Goal: Feedback & Contribution: Leave review/rating

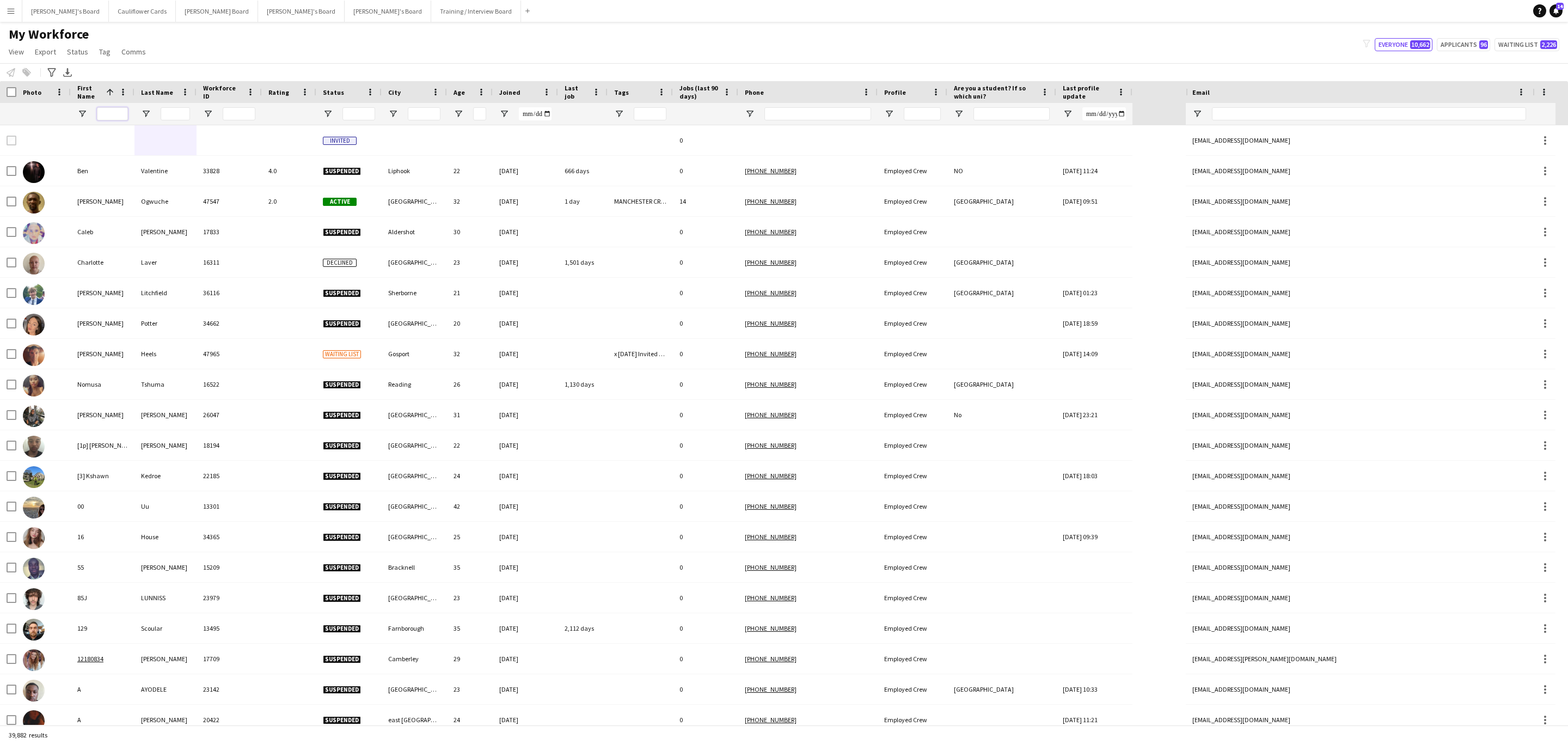
click at [103, 113] on input "First Name Filter Input" at bounding box center [112, 113] width 31 height 13
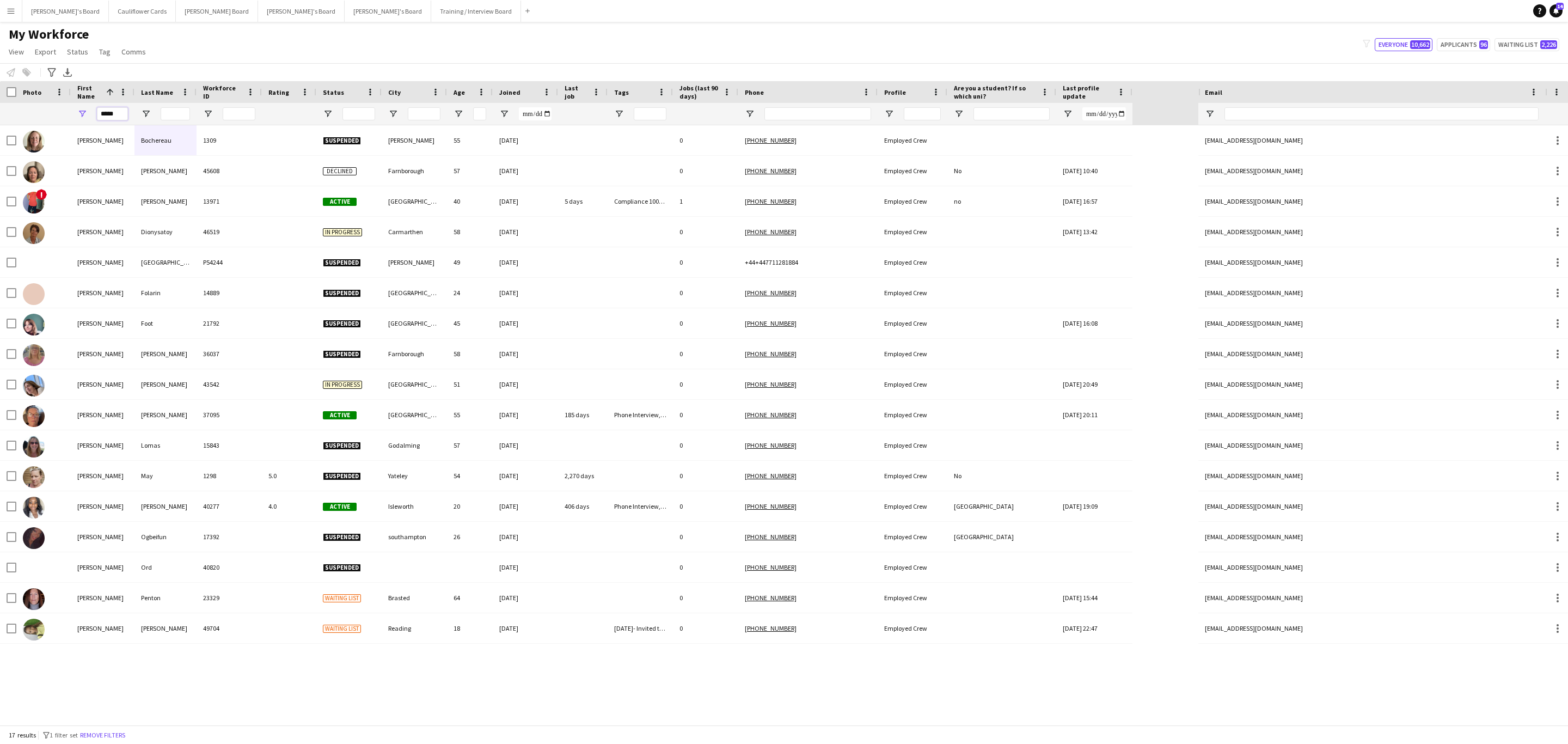
type input "*****"
click at [167, 112] on input "Last Name Filter Input" at bounding box center [175, 113] width 29 height 13
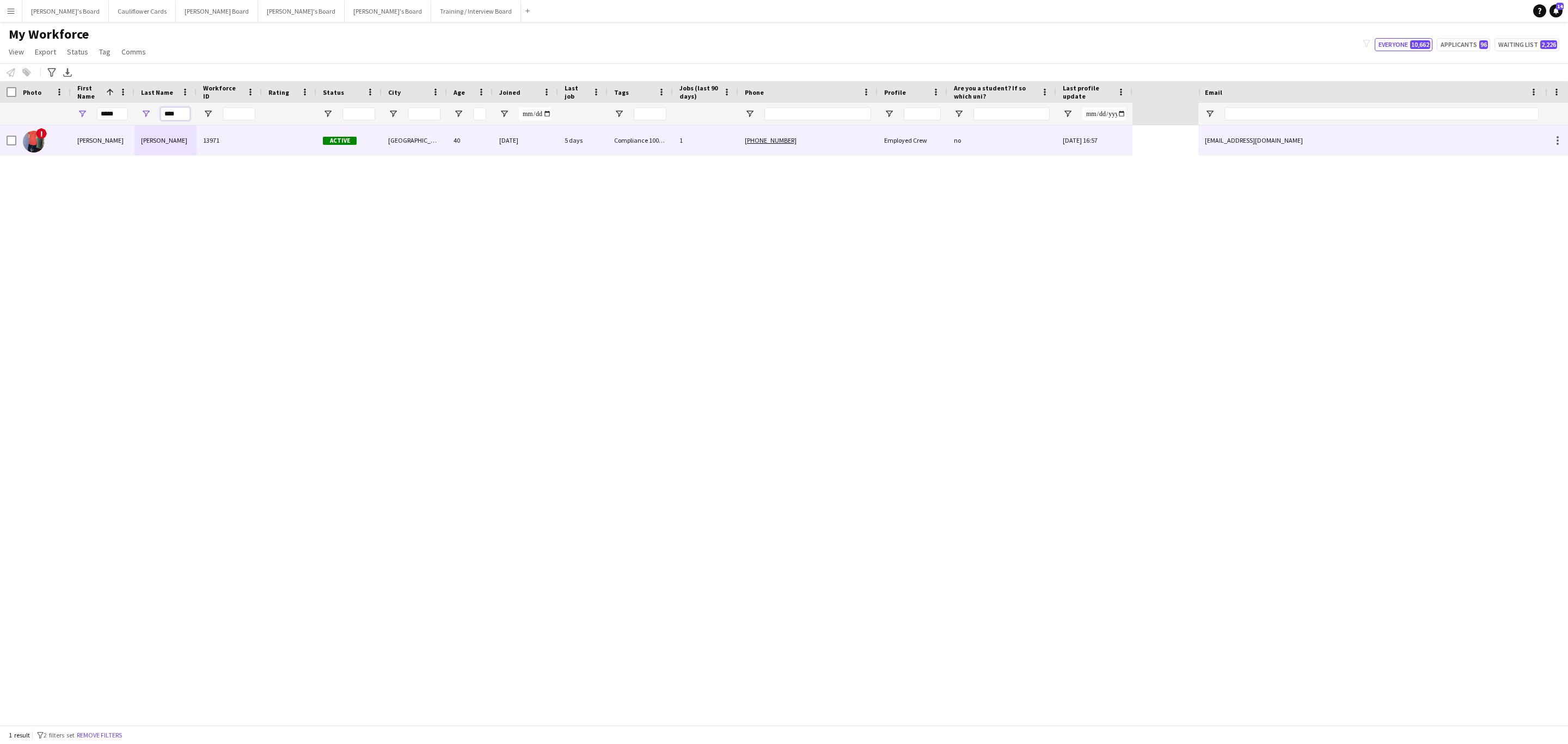
type input "****"
click at [239, 146] on div "13971" at bounding box center [229, 139] width 65 height 30
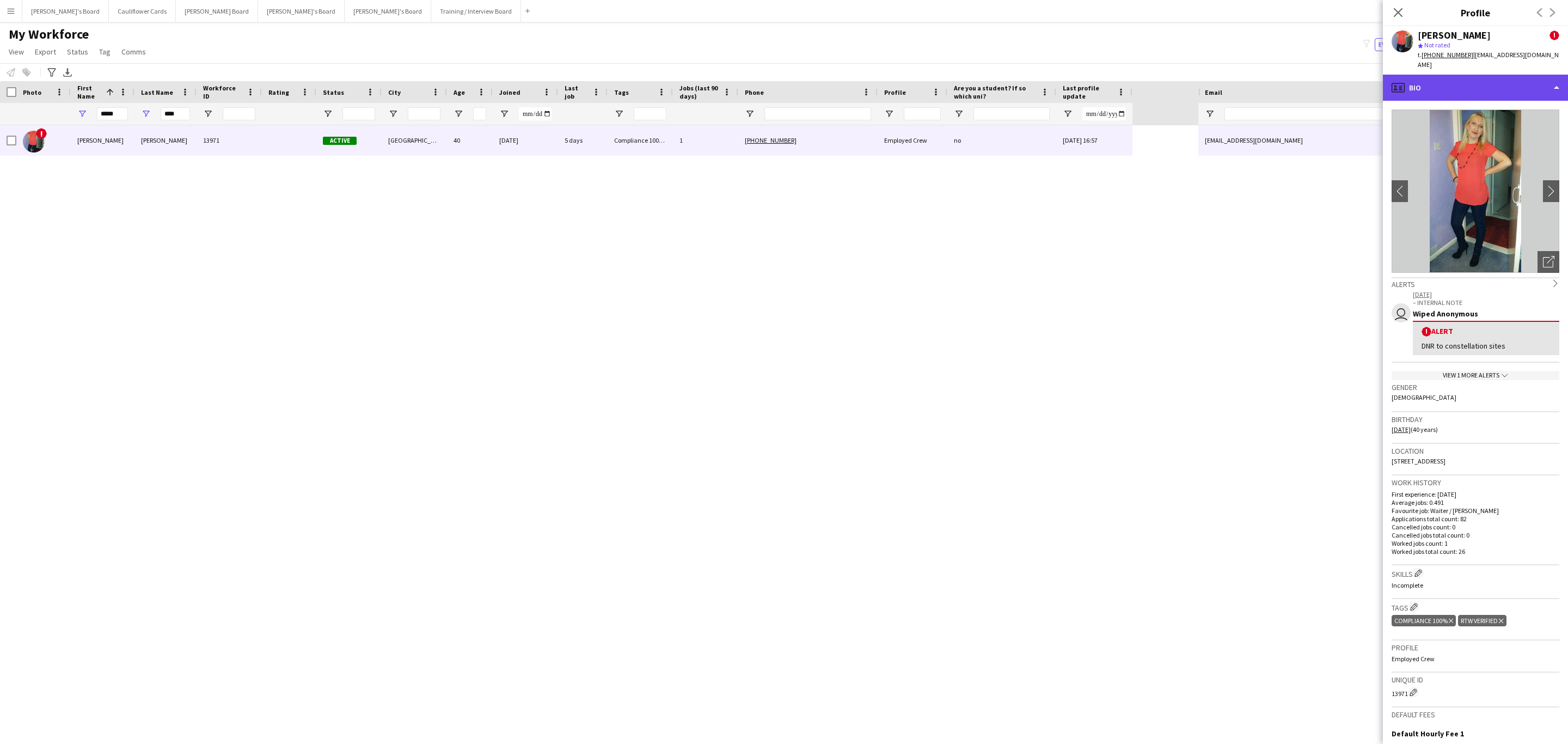
click at [1477, 88] on div "profile Bio" at bounding box center [1475, 87] width 185 height 27
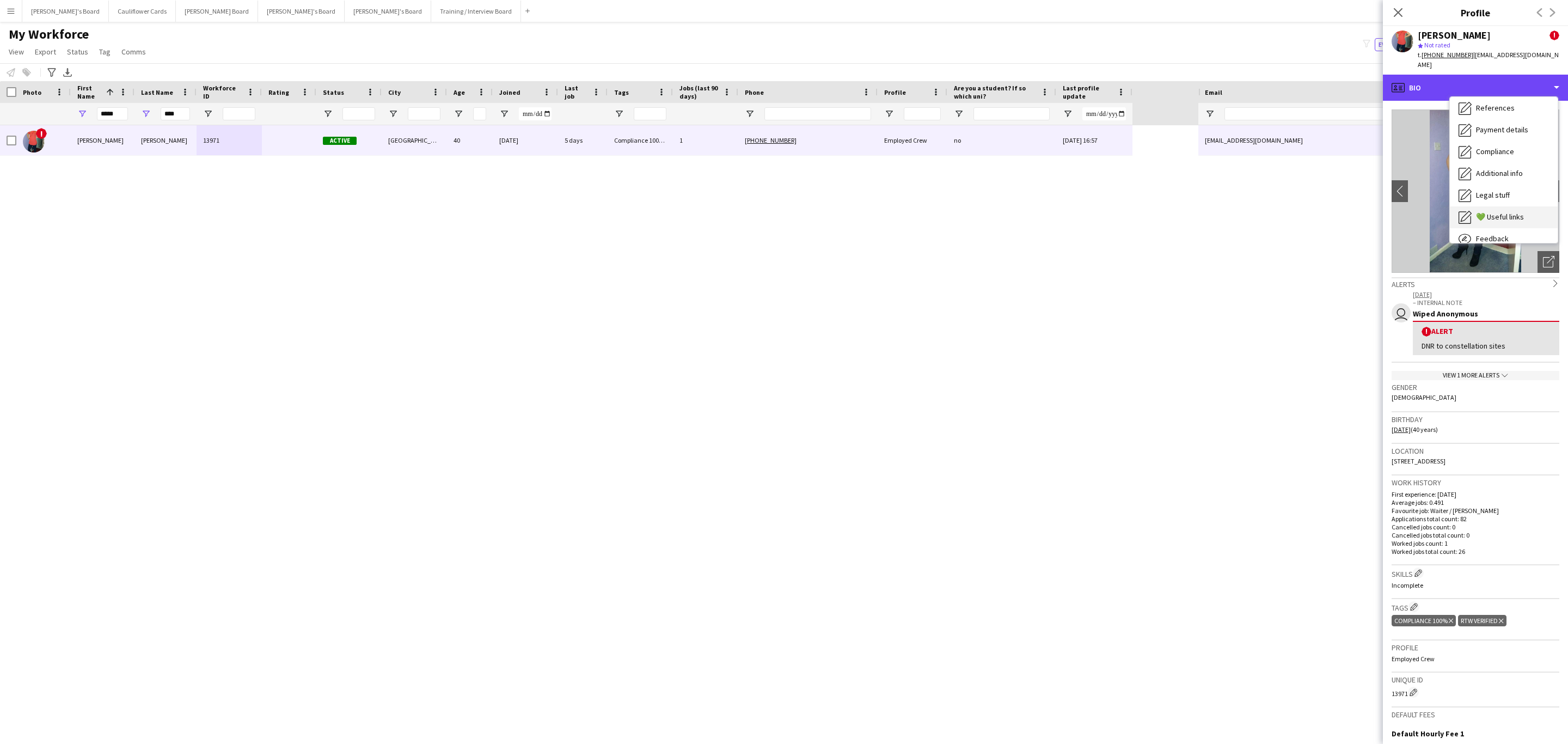
scroll to position [145, 0]
click at [1518, 198] on div "Feedback Feedback" at bounding box center [1504, 206] width 108 height 21
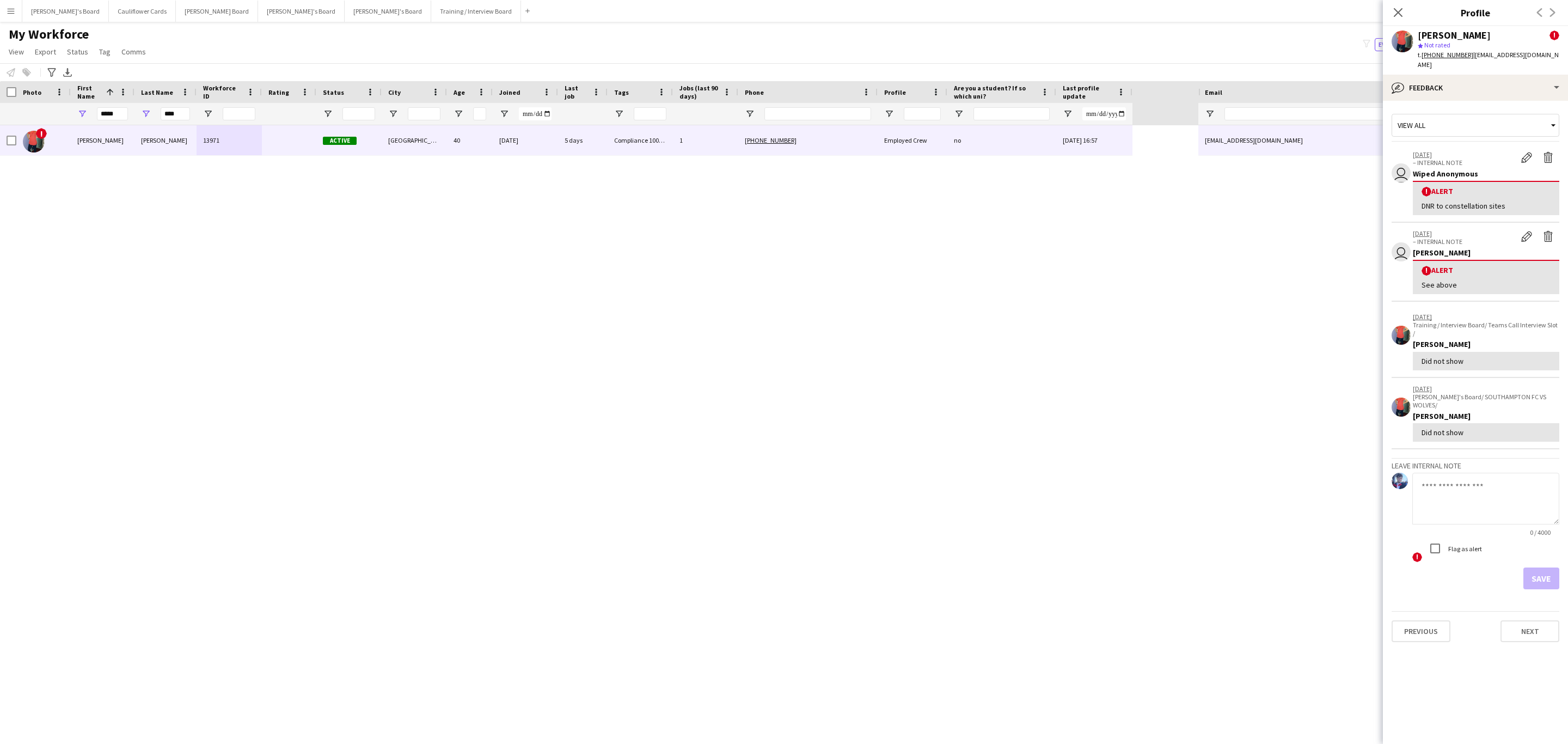
click at [1506, 331] on div "23-09-2025 Training / Interview Board/ Teams Call Interview Slot / Karen Dean D…" at bounding box center [1485, 340] width 146 height 57
click at [1241, 464] on div "! Karen Dean 13971 Active Portsmouth 40 14-01-2020 5 days Compliance 100% , RTW…" at bounding box center [784, 424] width 1568 height 599
click at [1395, 15] on icon at bounding box center [1398, 12] width 10 height 10
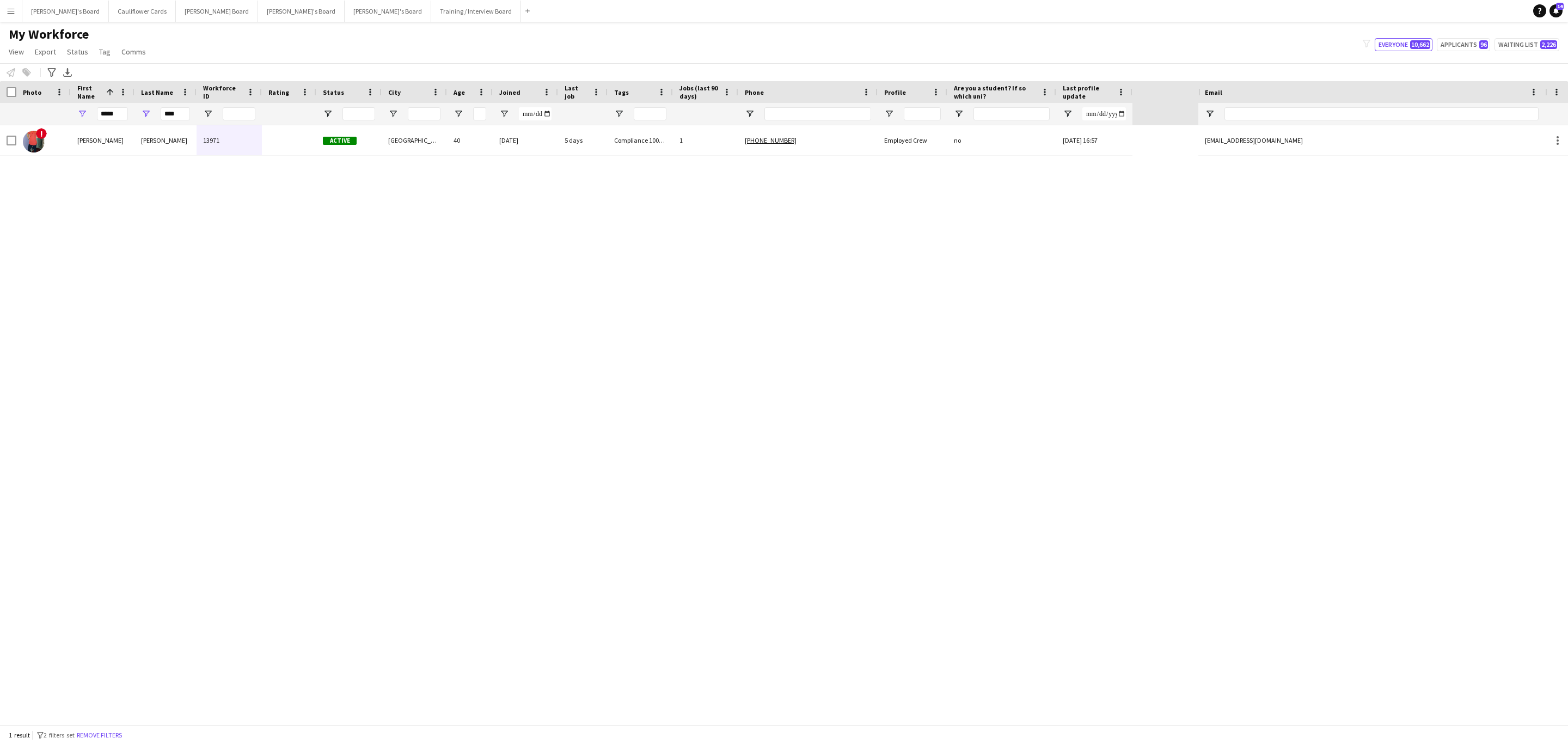
click at [106, 737] on button "Remove filters" at bounding box center [99, 735] width 50 height 12
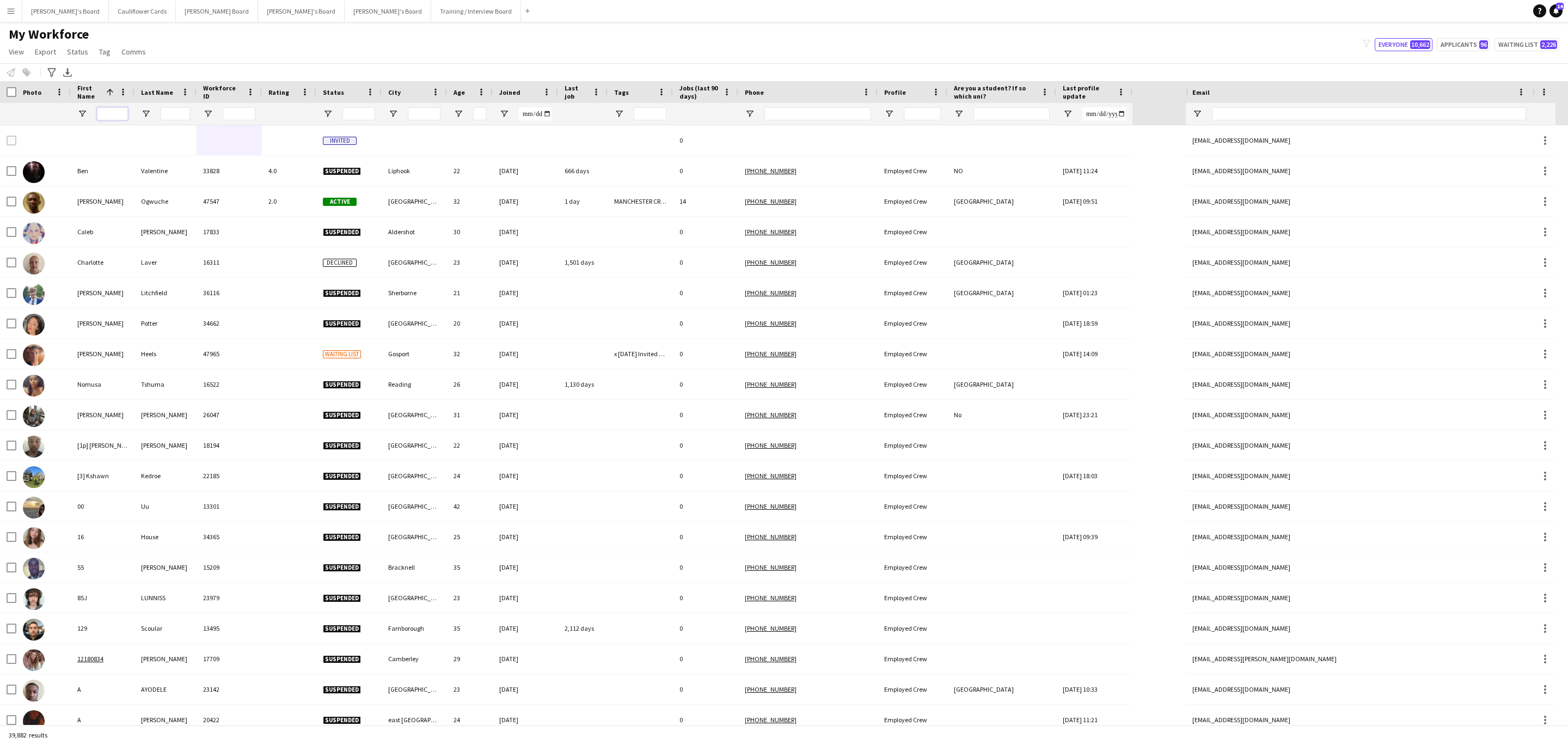
click at [116, 118] on input "First Name Filter Input" at bounding box center [112, 113] width 31 height 13
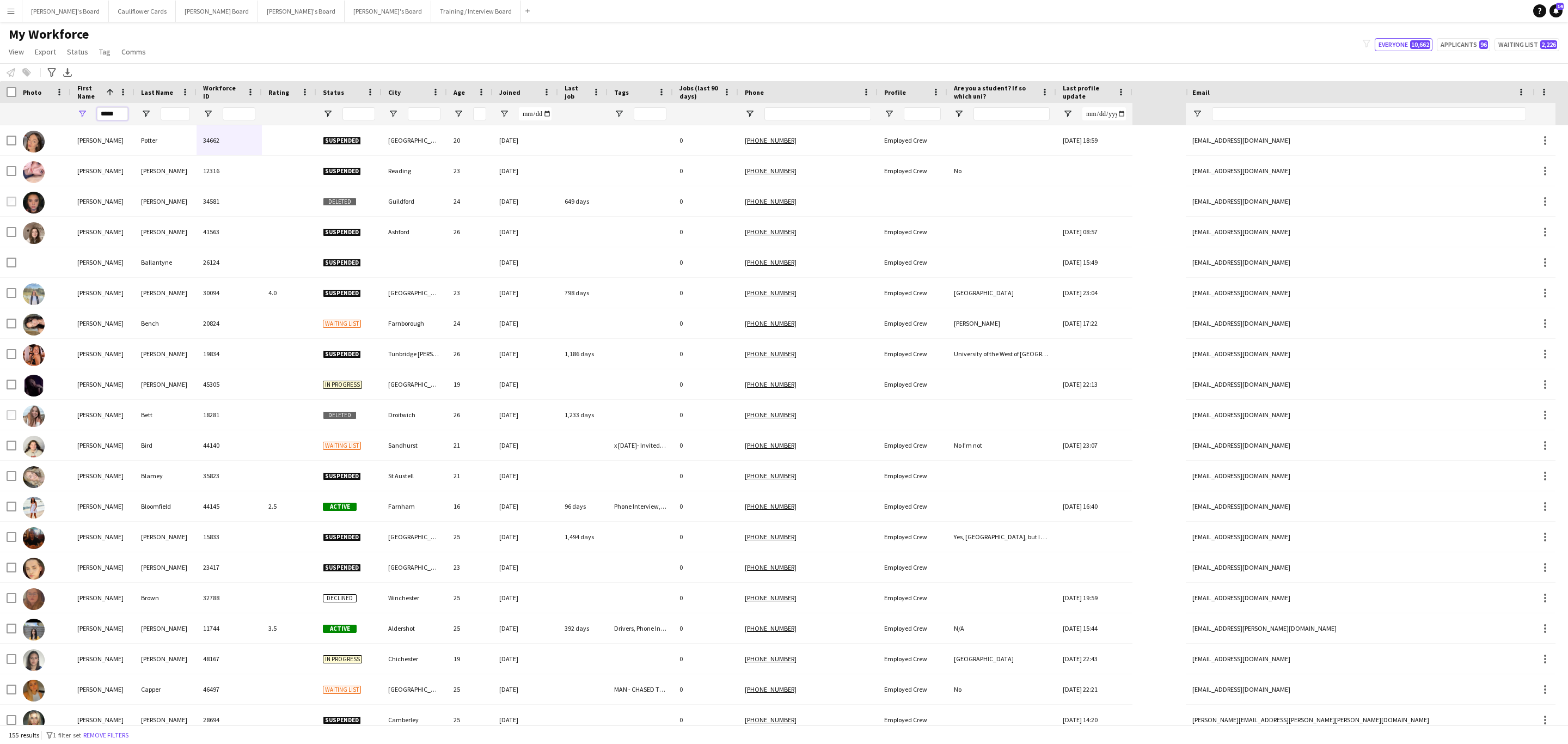
type input "*****"
click at [166, 116] on input "Last Name Filter Input" at bounding box center [175, 113] width 29 height 13
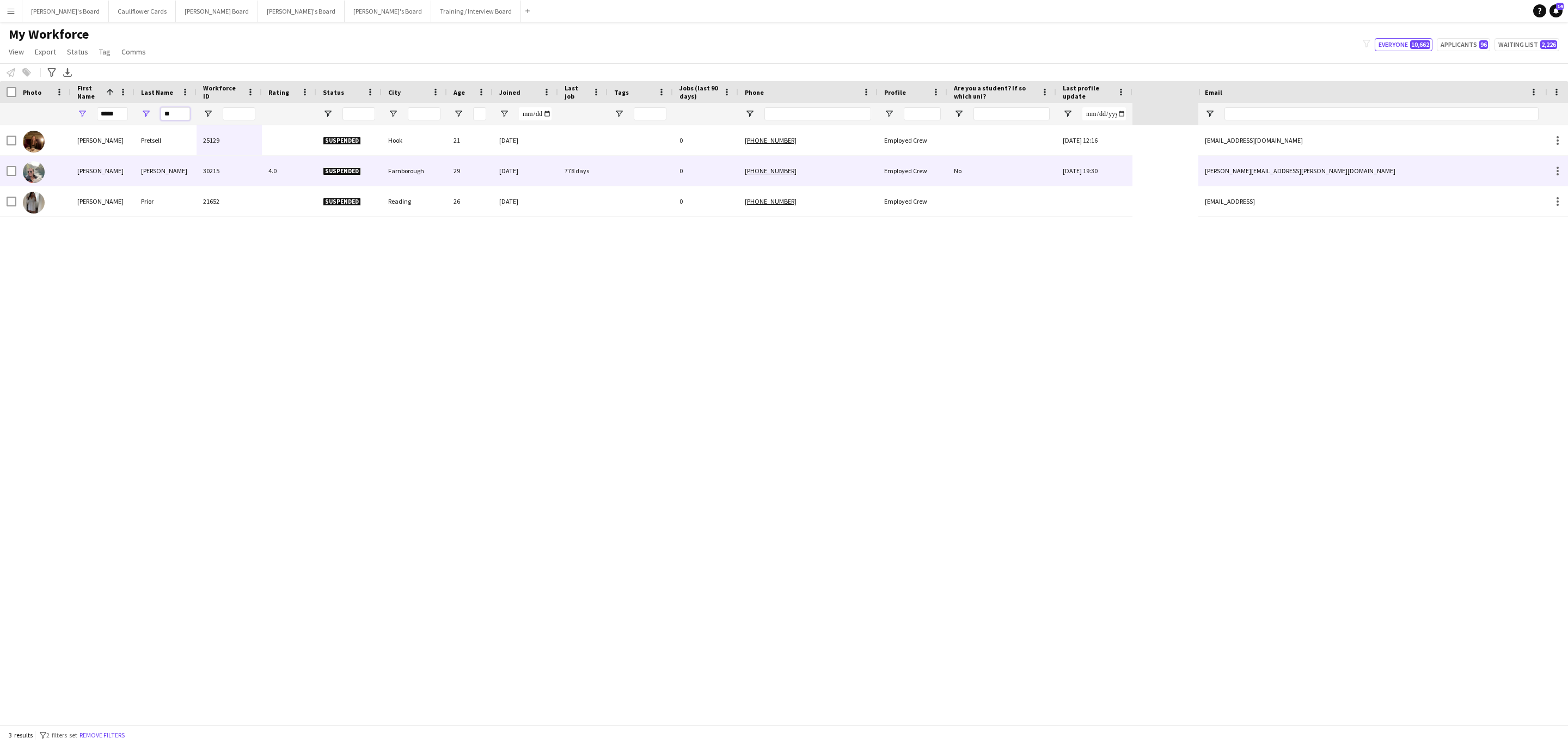
type input "**"
click at [209, 162] on div "30215" at bounding box center [229, 170] width 65 height 30
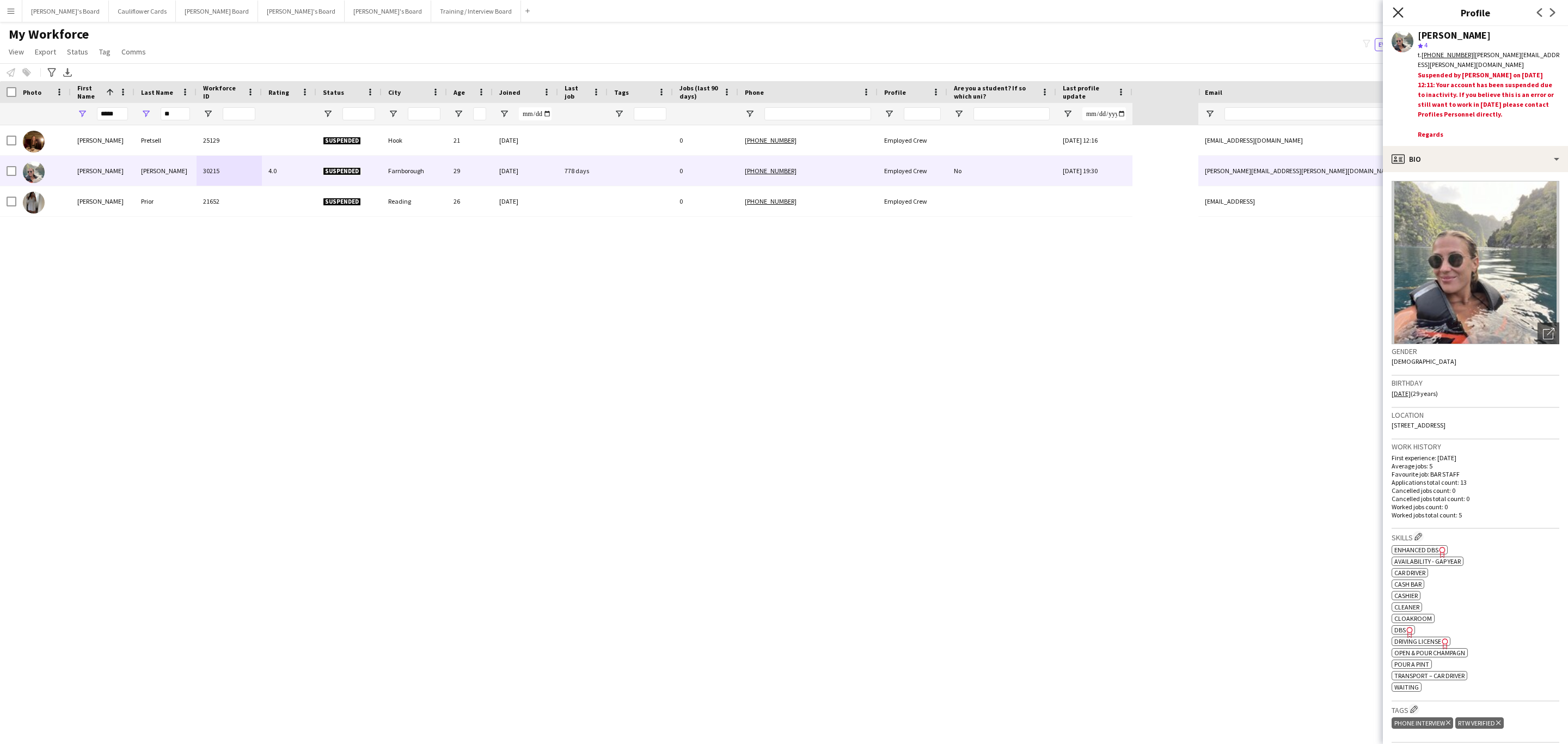
click at [1398, 12] on icon at bounding box center [1398, 12] width 10 height 10
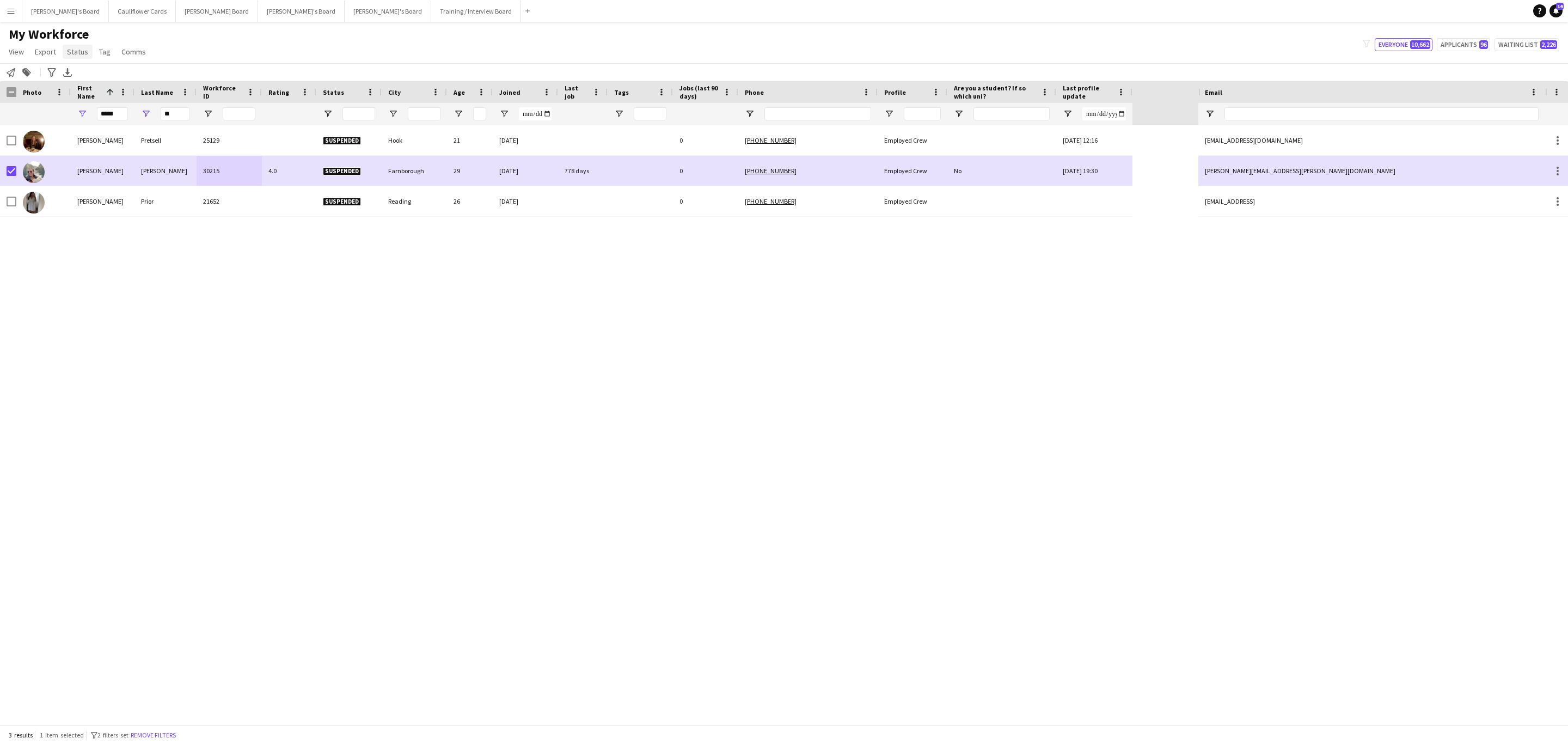
click at [80, 50] on span "Status" at bounding box center [77, 51] width 21 height 9
drag, startPoint x: 97, startPoint y: 74, endPoint x: 100, endPoint y: 79, distance: 5.8
click at [98, 76] on link "Edit" at bounding box center [100, 75] width 76 height 23
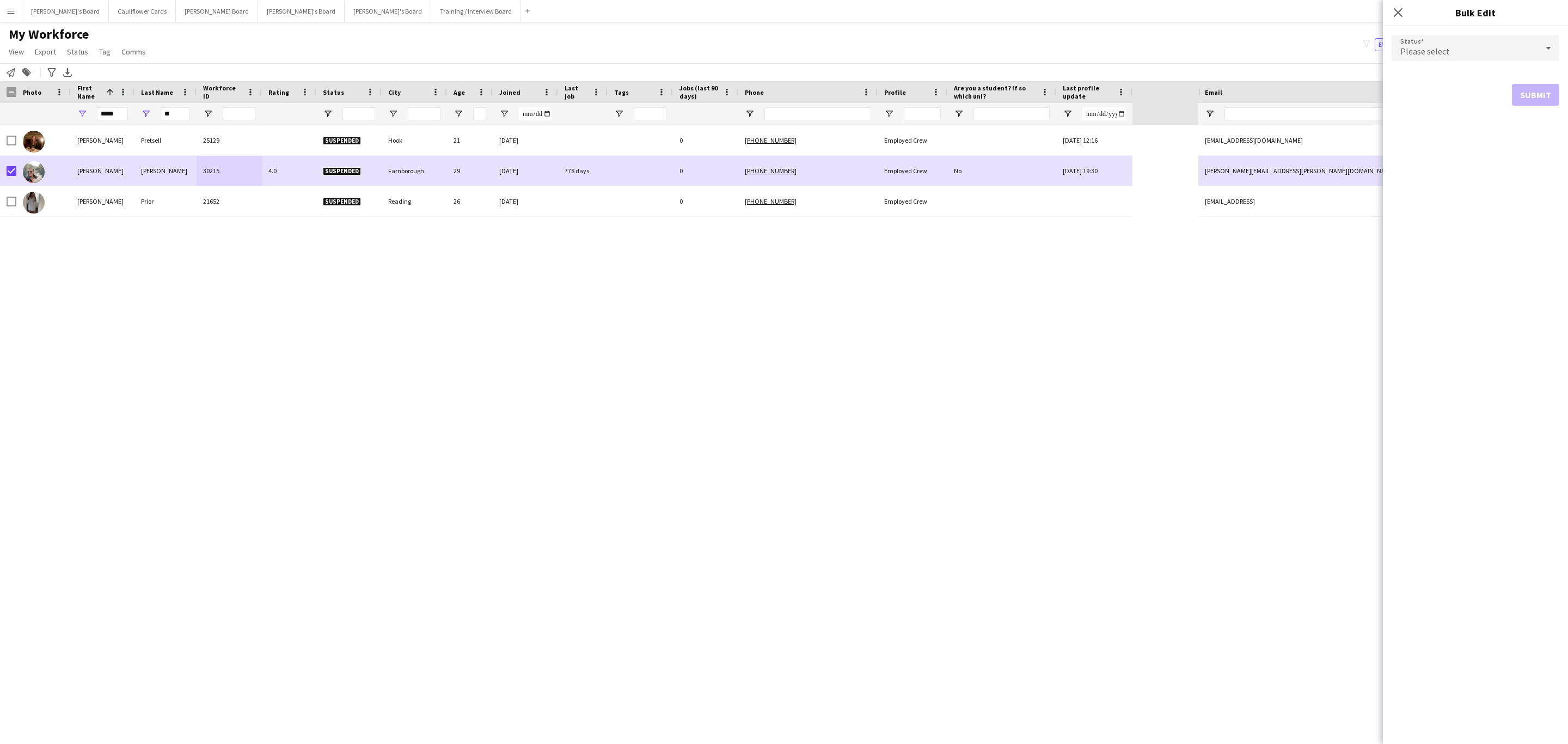
drag, startPoint x: 1467, startPoint y: 34, endPoint x: 1473, endPoint y: 61, distance: 27.7
click at [1467, 37] on div "Status Please select" at bounding box center [1476, 49] width 168 height 27
click at [1482, 35] on div "Status Please select" at bounding box center [1476, 49] width 168 height 27
click at [1483, 56] on div "Please select" at bounding box center [1465, 48] width 146 height 27
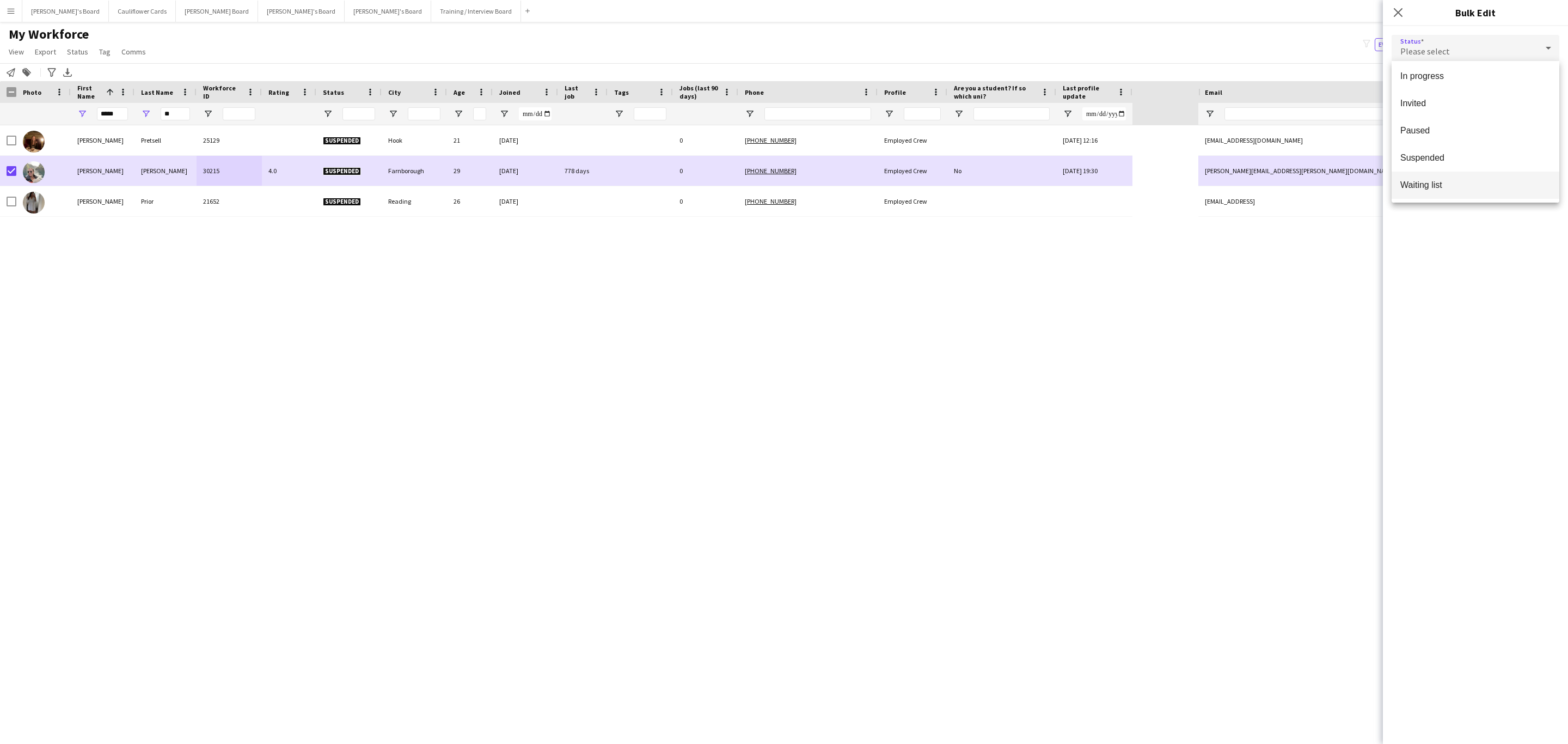
click at [1455, 173] on mat-option "Waiting list" at bounding box center [1476, 186] width 168 height 27
click at [1519, 136] on button "Submit" at bounding box center [1535, 131] width 47 height 21
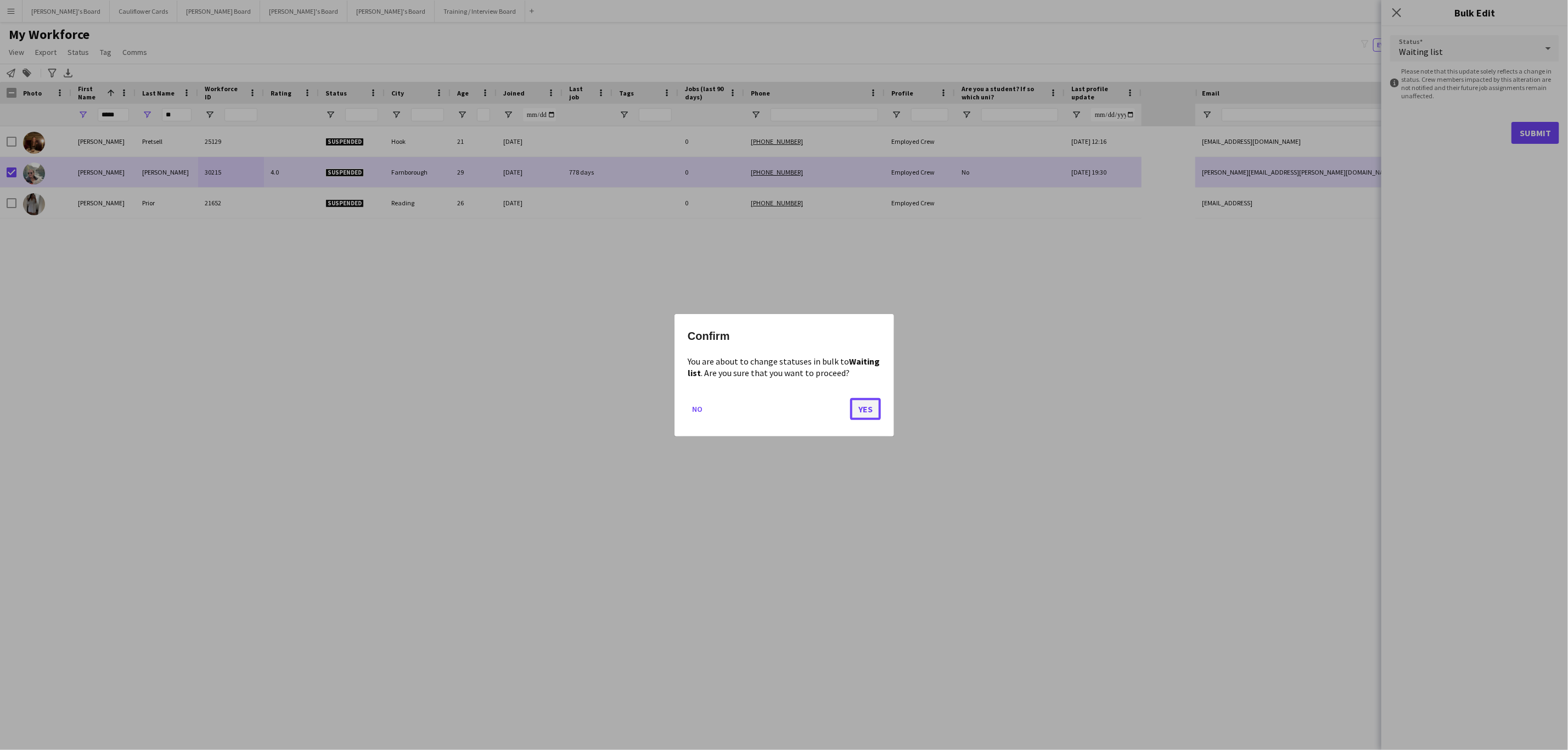
click at [872, 402] on button "Yes" at bounding box center [865, 408] width 31 height 22
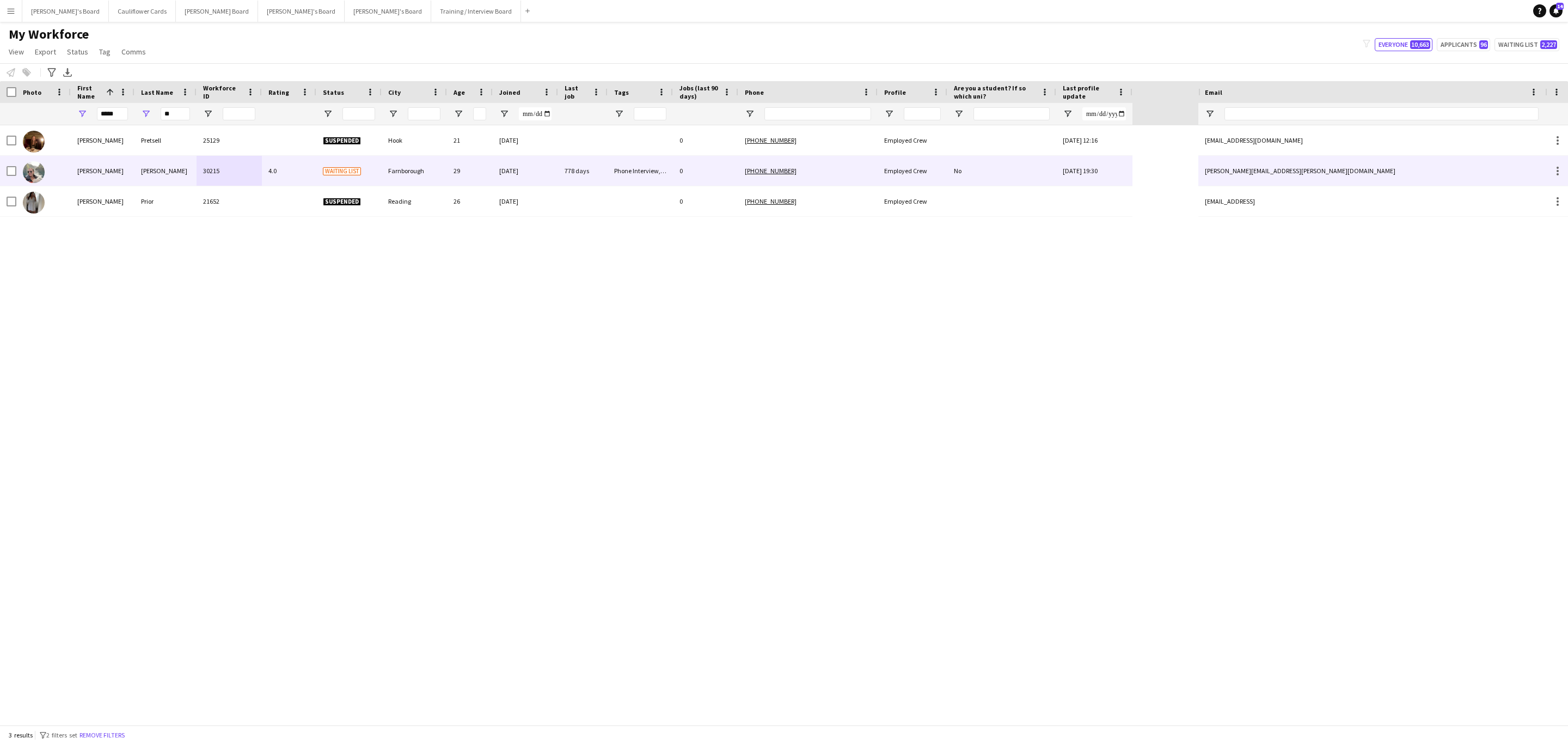
click at [190, 165] on div "Priestley" at bounding box center [165, 170] width 62 height 30
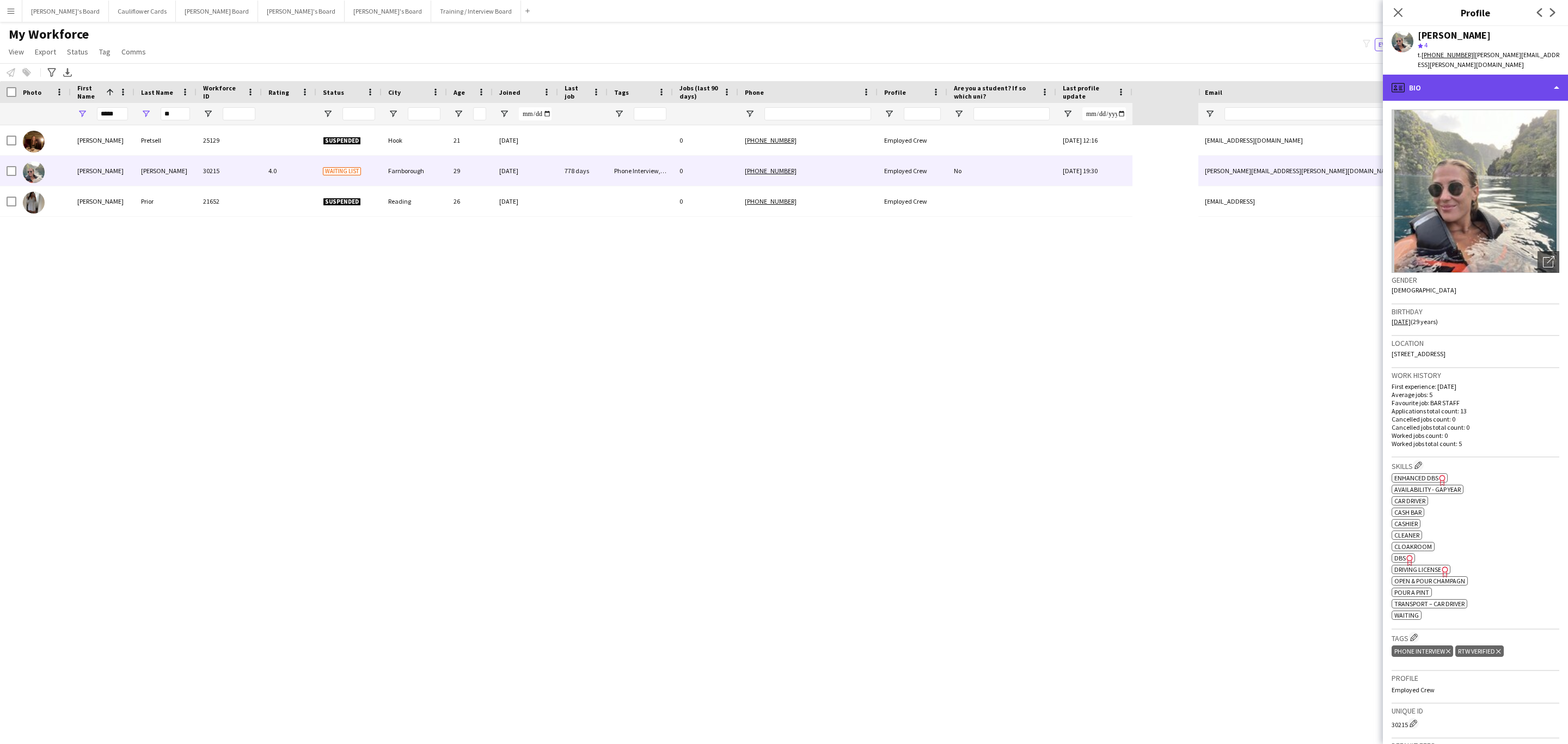
click at [1494, 82] on div "profile Bio" at bounding box center [1475, 87] width 185 height 27
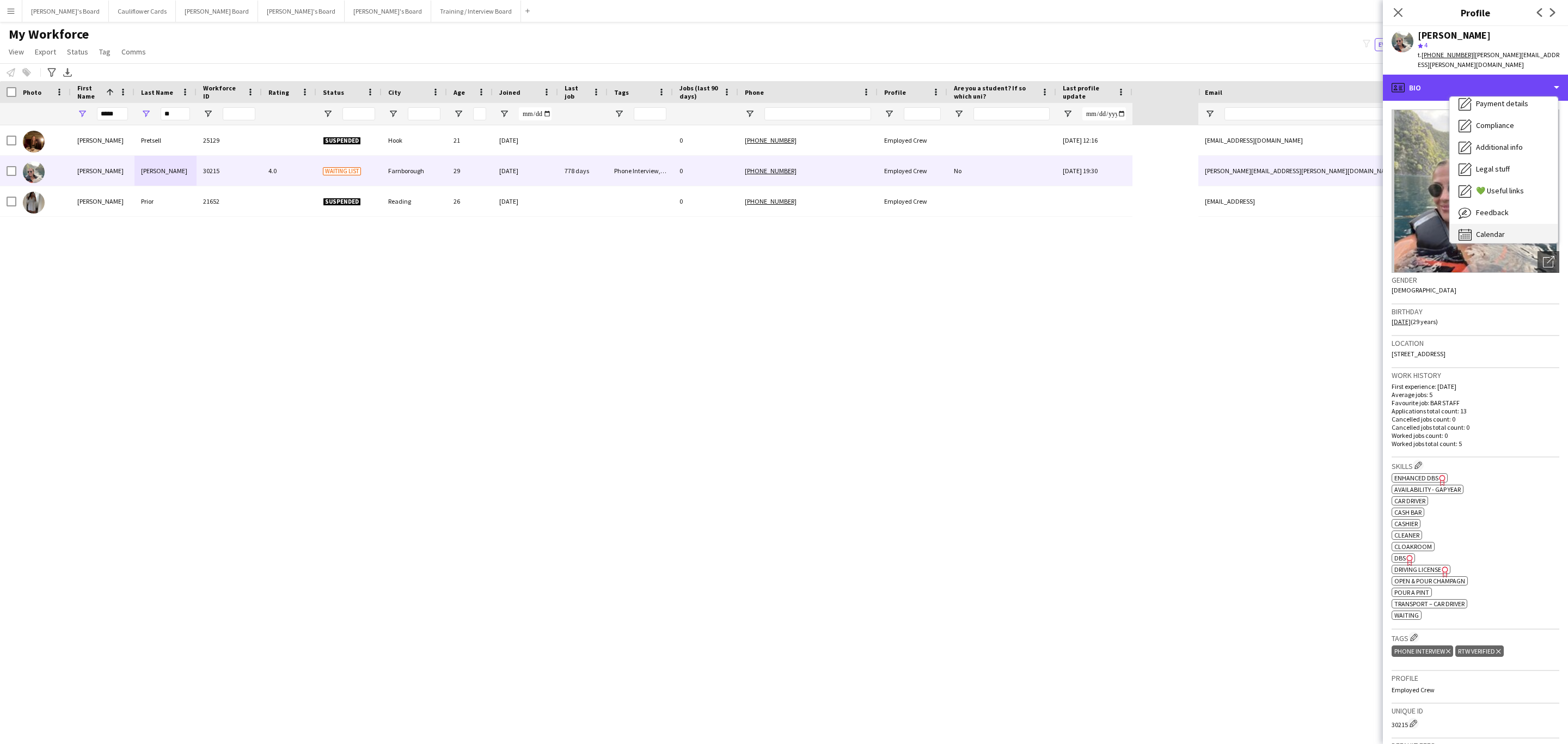
scroll to position [145, 0]
click at [1508, 220] on div "Calendar Calendar" at bounding box center [1504, 227] width 108 height 21
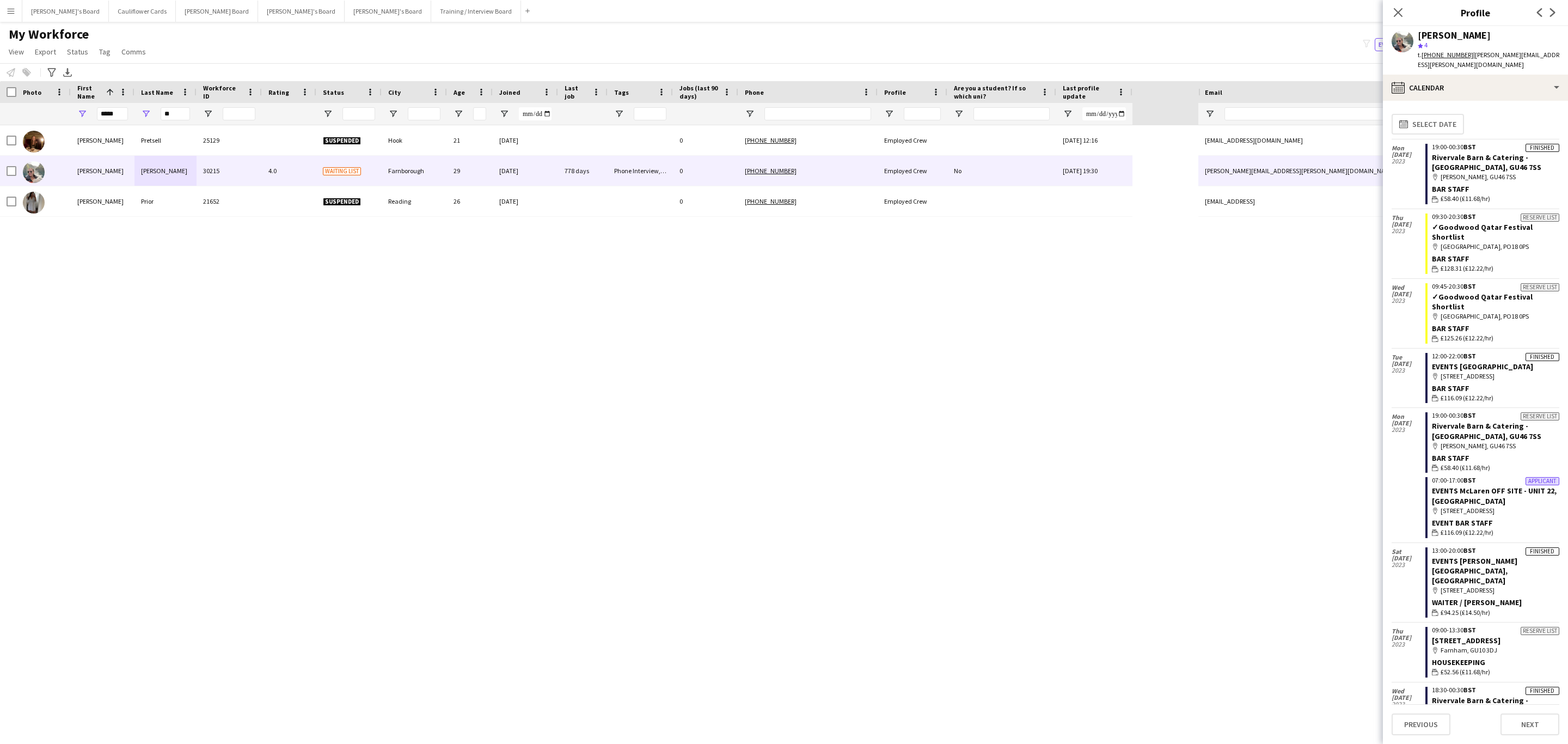
drag, startPoint x: 1395, startPoint y: 9, endPoint x: 504, endPoint y: 687, distance: 1119.6
click at [1395, 9] on icon "Close pop-in" at bounding box center [1398, 13] width 9 height 9
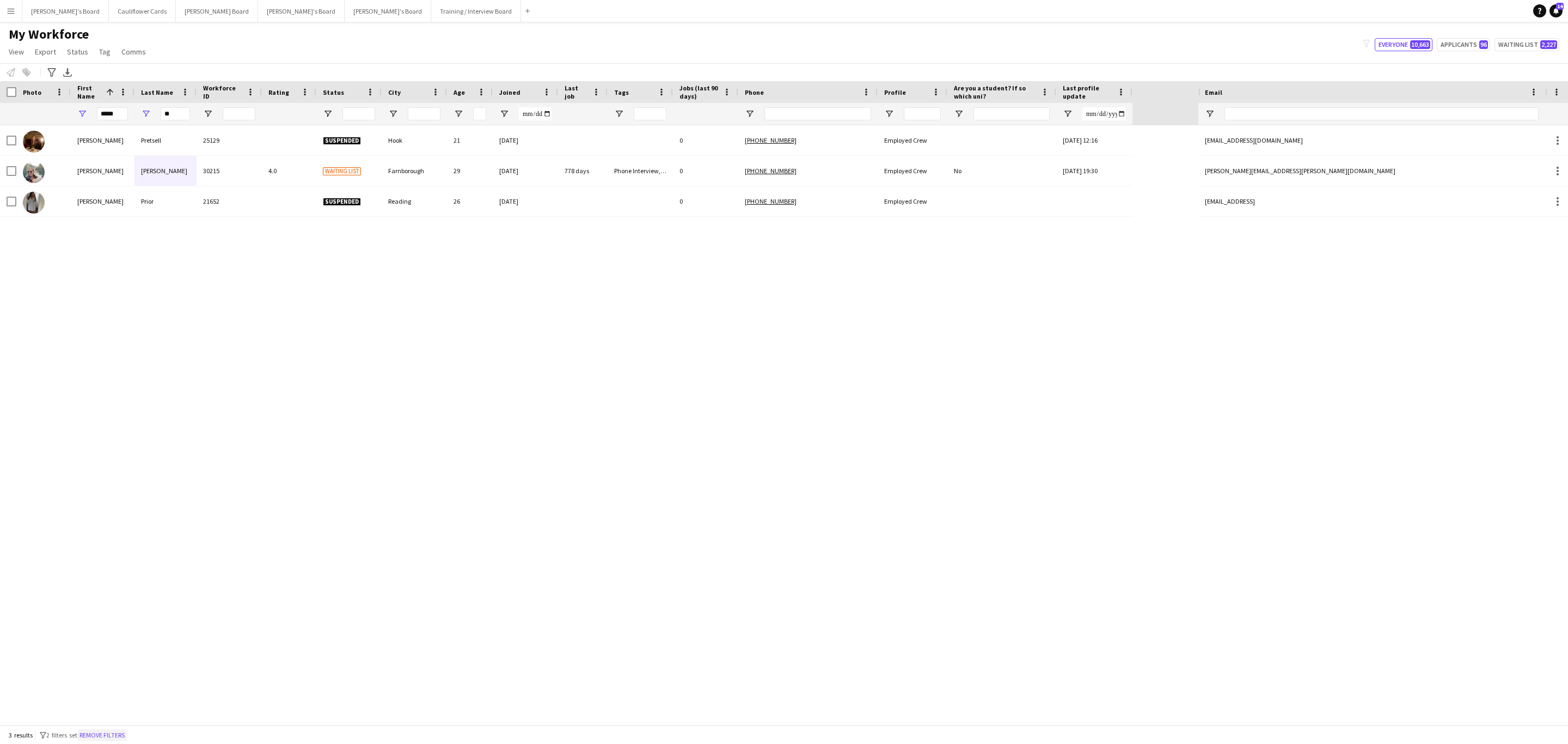
click at [109, 732] on button "Remove filters" at bounding box center [102, 735] width 50 height 12
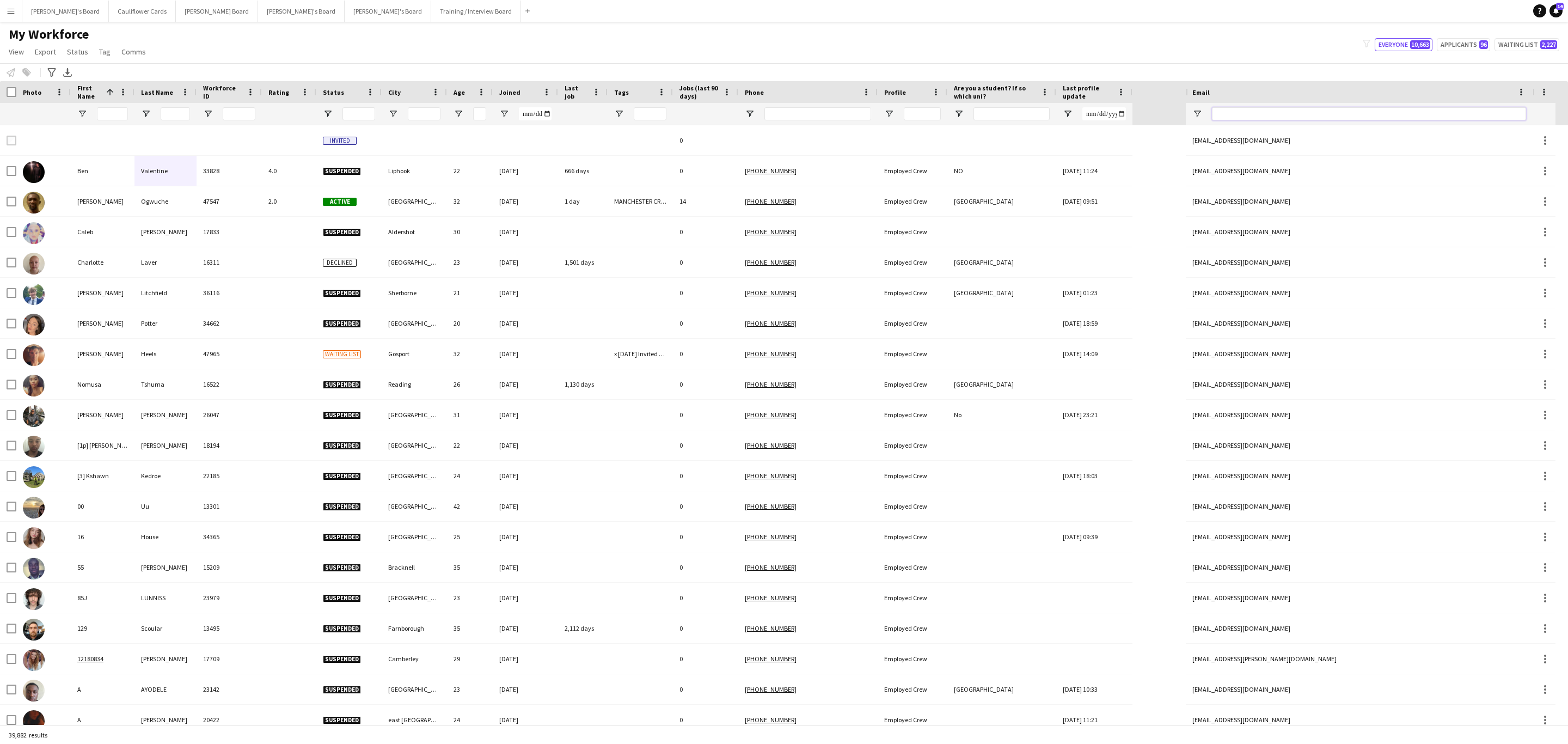
click at [1269, 118] on input "Email Filter Input" at bounding box center [1368, 113] width 314 height 13
paste input "**********"
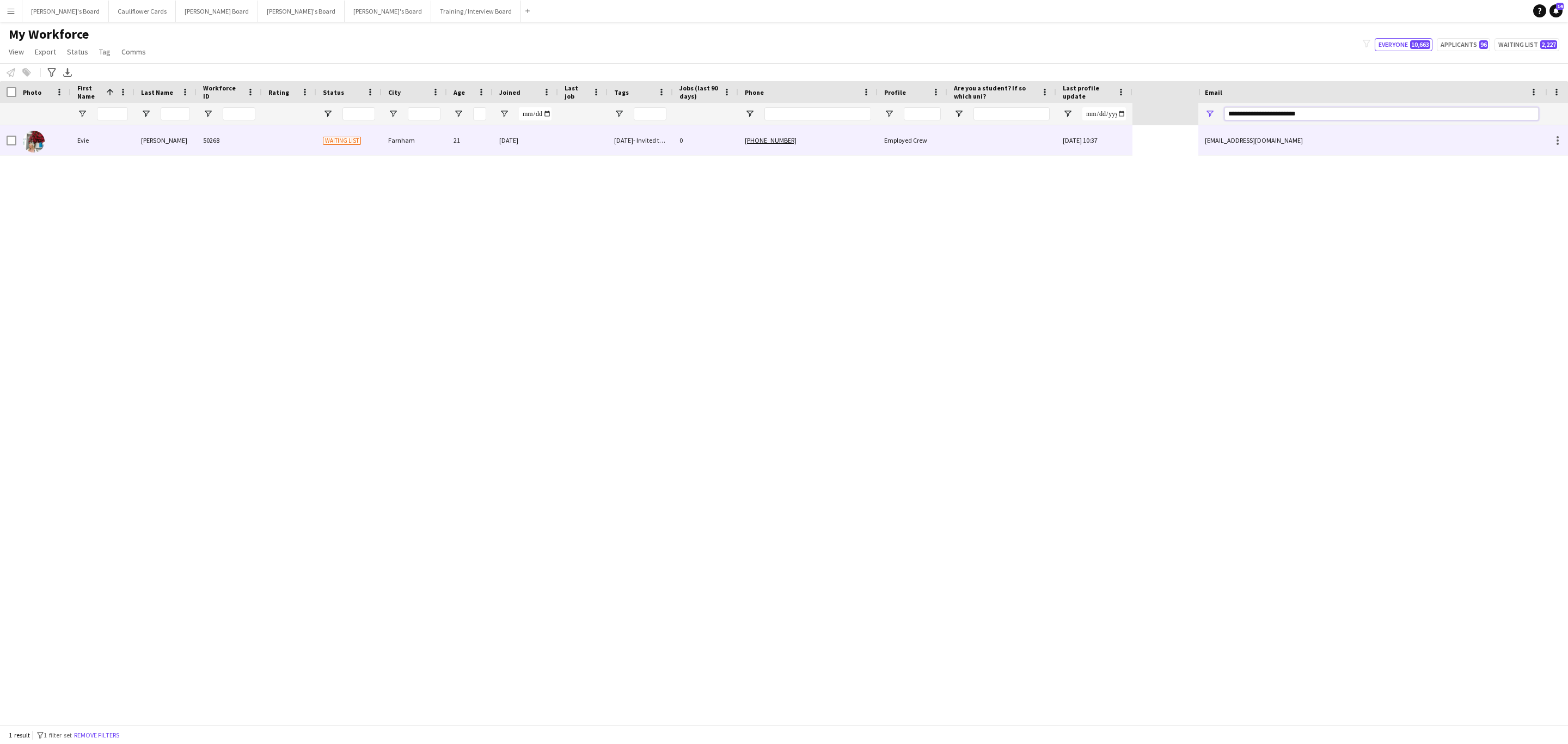
type input "**********"
click at [583, 148] on div at bounding box center [583, 139] width 50 height 30
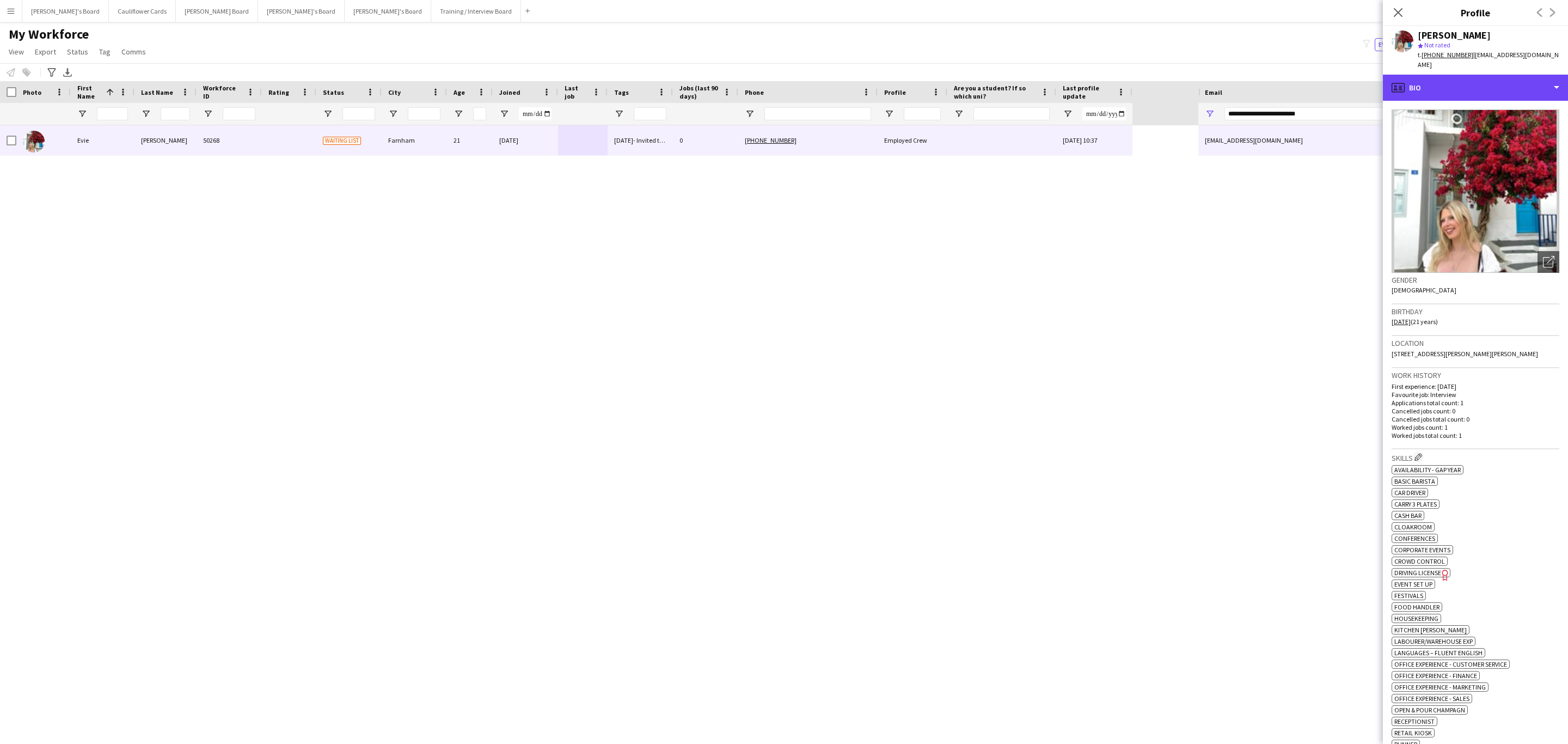
drag, startPoint x: 1462, startPoint y: 87, endPoint x: 1473, endPoint y: 127, distance: 41.5
click at [1462, 86] on div "profile Bio" at bounding box center [1475, 87] width 185 height 27
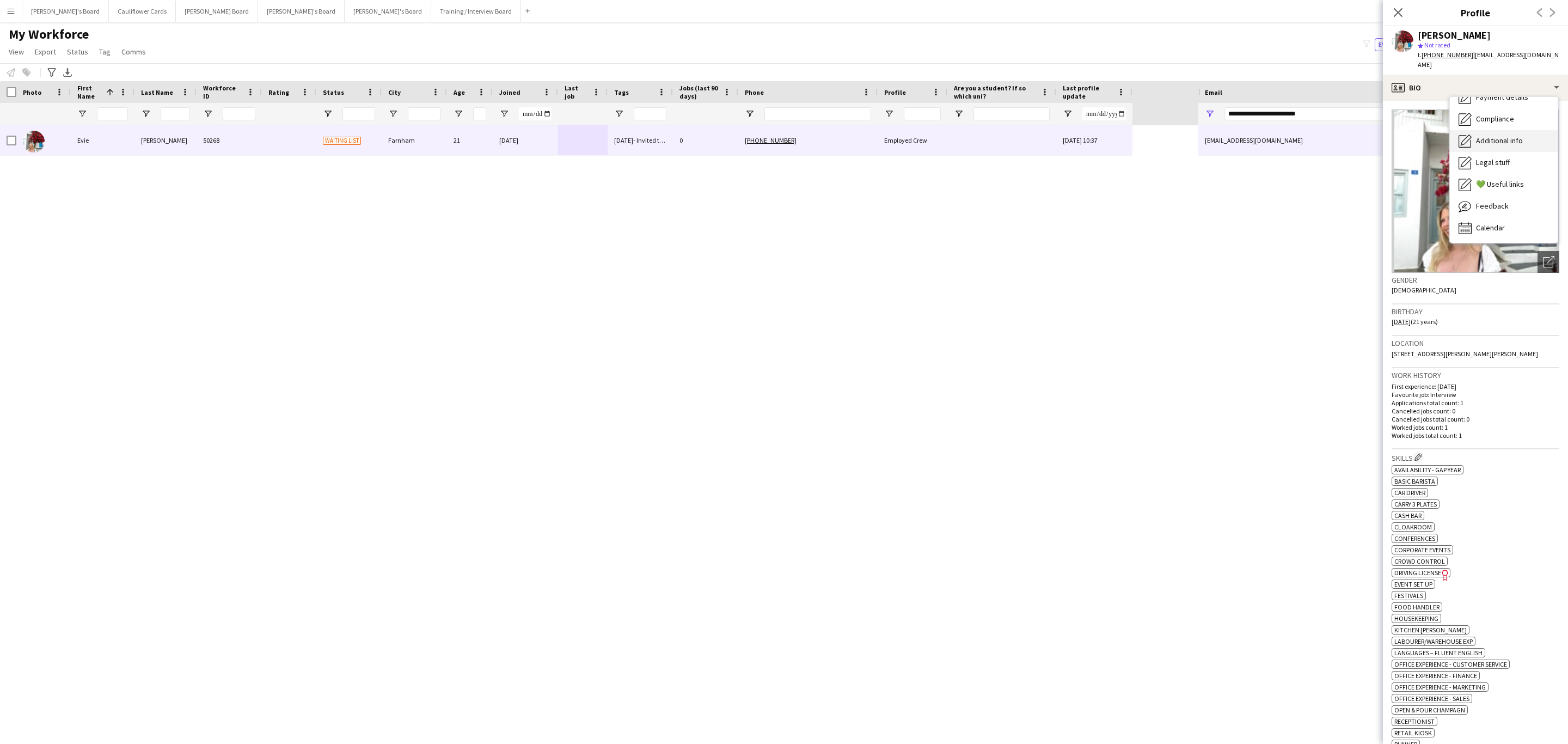
click at [1493, 130] on div "Additional info Additional info" at bounding box center [1504, 140] width 108 height 21
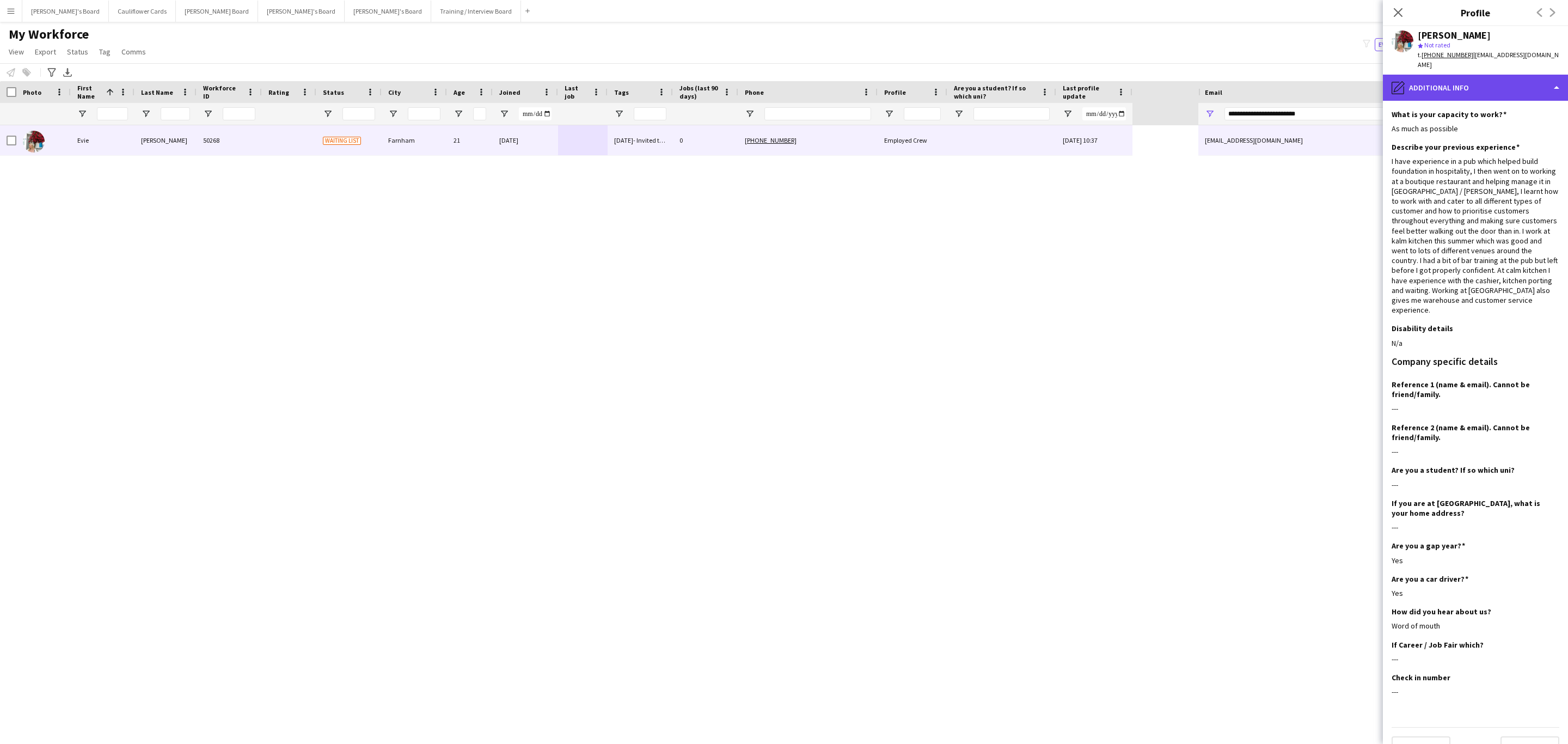
click at [1498, 79] on div "pencil4 Additional info" at bounding box center [1475, 87] width 185 height 27
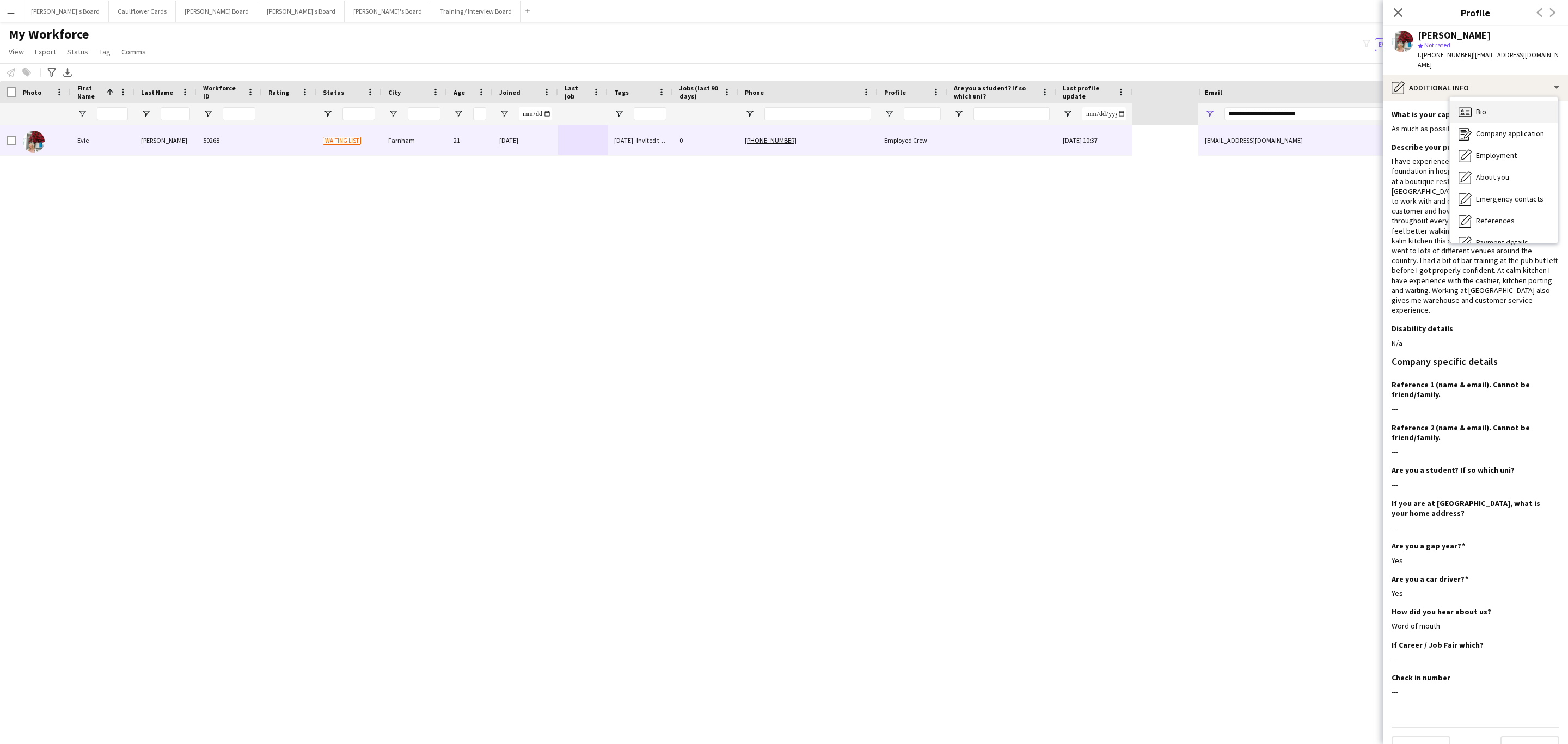
click at [1506, 103] on div "Bio Bio" at bounding box center [1504, 111] width 108 height 21
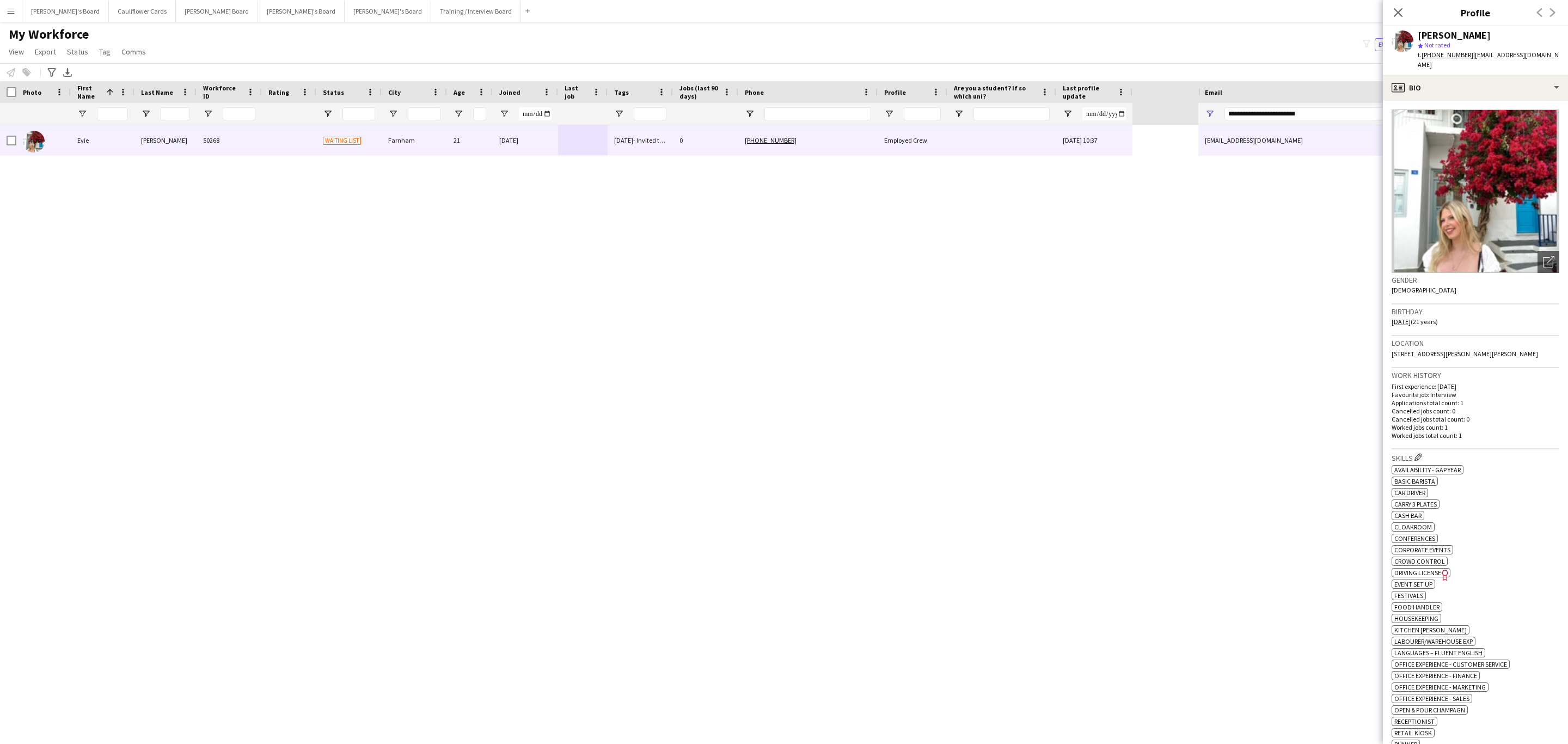
click at [1475, 350] on span "GU10 5ED, Clark’s hill cottage, Farnham, GU10 5ED" at bounding box center [1465, 354] width 146 height 9
click at [1474, 350] on span "GU10 5ED, Clark’s hill cottage, Farnham, GU10 5ED" at bounding box center [1465, 354] width 146 height 9
copy span "GU10 5ED, Clark’s hill cottage, Farnham, GU10 5ED"
drag, startPoint x: 1511, startPoint y: 82, endPoint x: 1511, endPoint y: 97, distance: 15.0
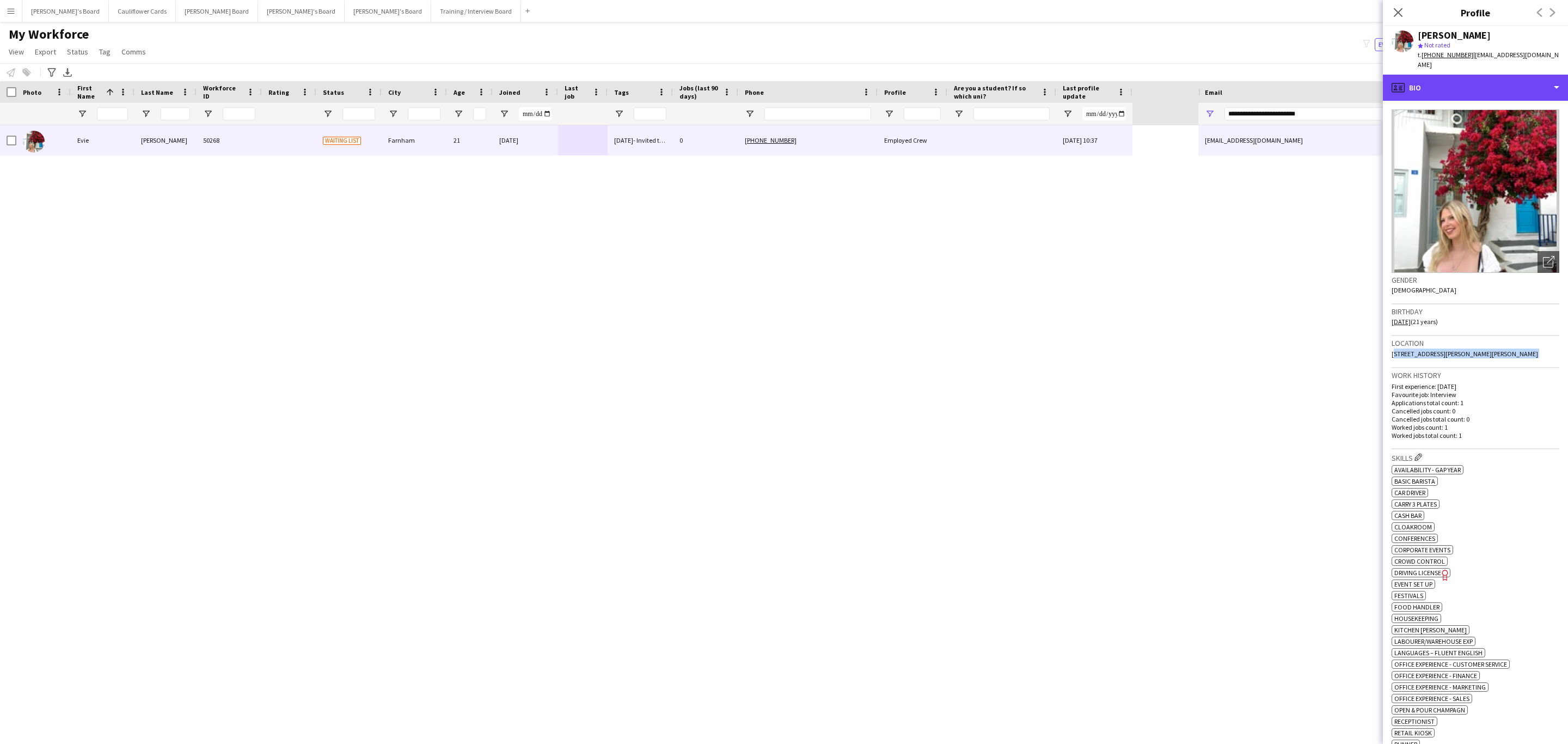
click at [1511, 82] on div "profile Bio" at bounding box center [1475, 87] width 185 height 27
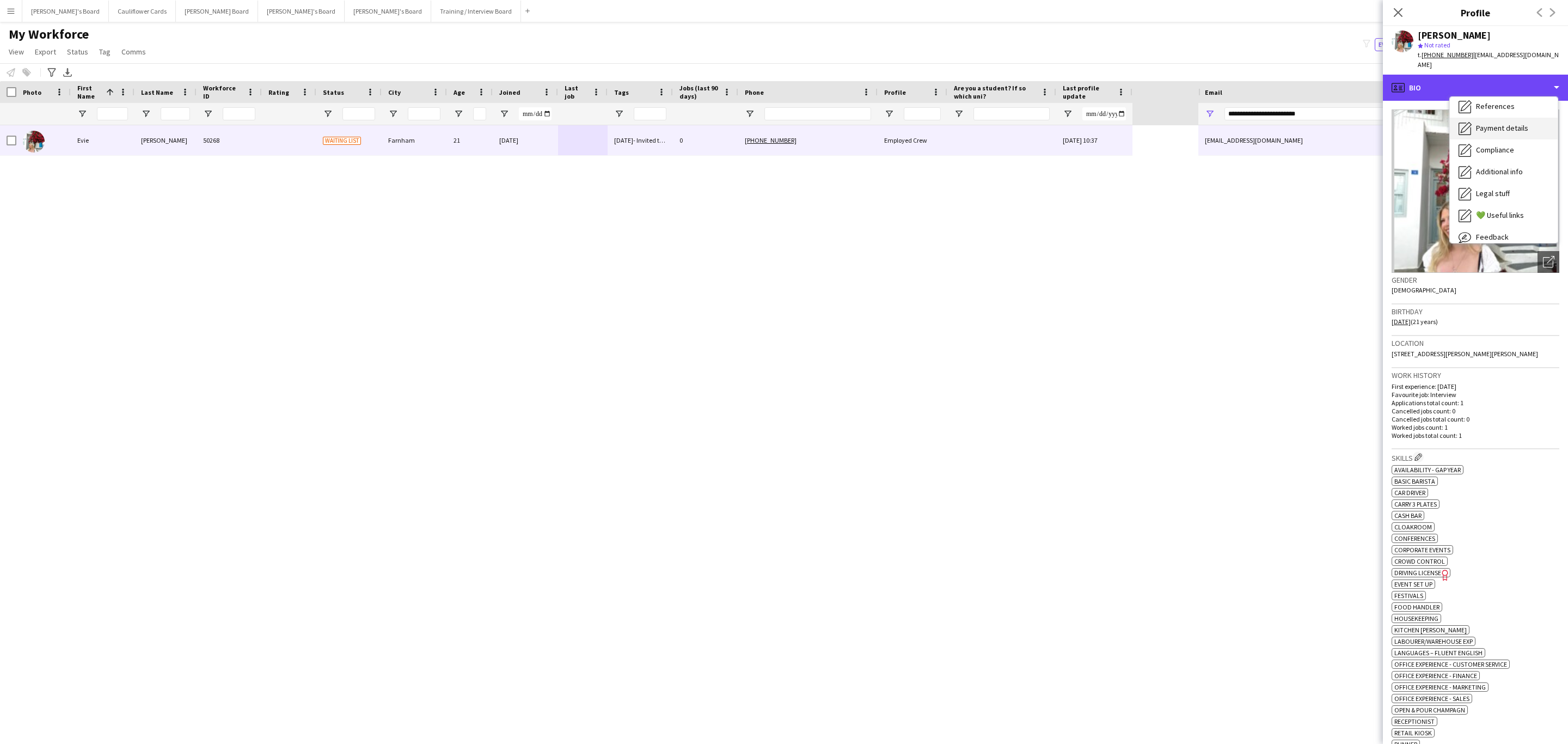
scroll to position [145, 0]
click at [1521, 136] on span "Additional info" at bounding box center [1499, 140] width 47 height 9
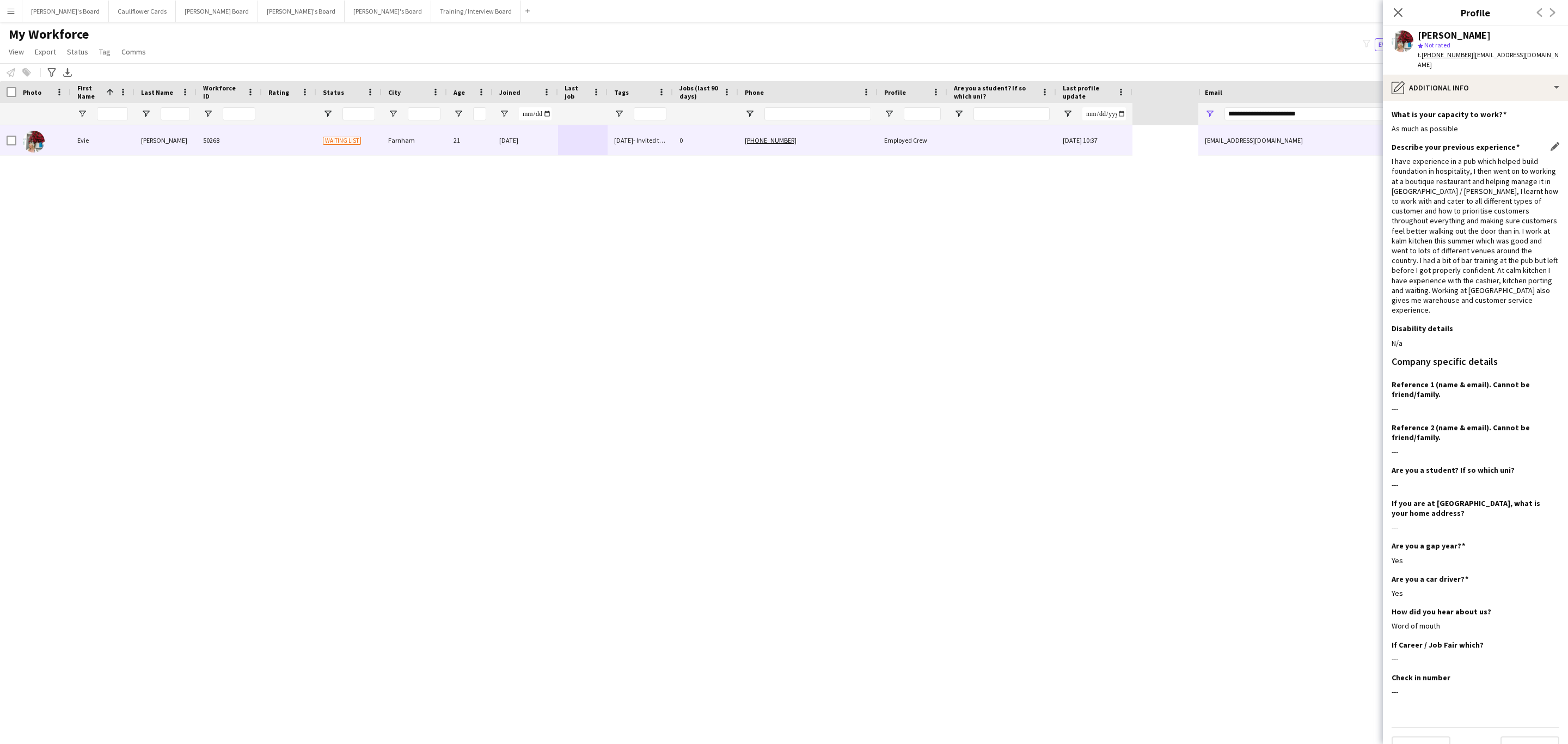
click at [1508, 228] on div "I have experience in a pub which helped build foundation in hospitality, I then…" at bounding box center [1476, 235] width 168 height 158
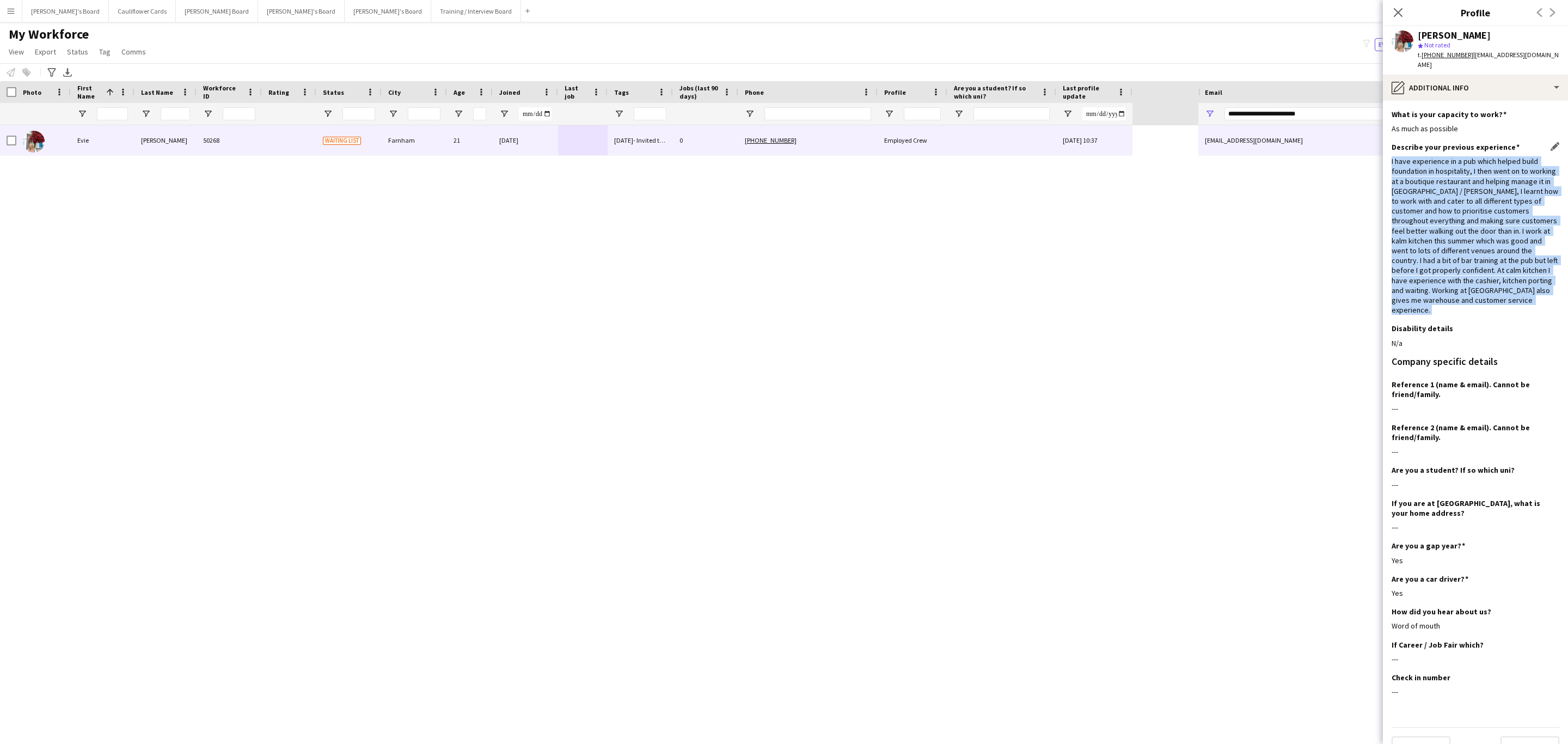
click at [1508, 228] on div "I have experience in a pub which helped build foundation in hospitality, I then…" at bounding box center [1476, 235] width 168 height 158
click at [1536, 263] on div "I have experience in a pub which helped build foundation in hospitality, I then…" at bounding box center [1476, 235] width 168 height 158
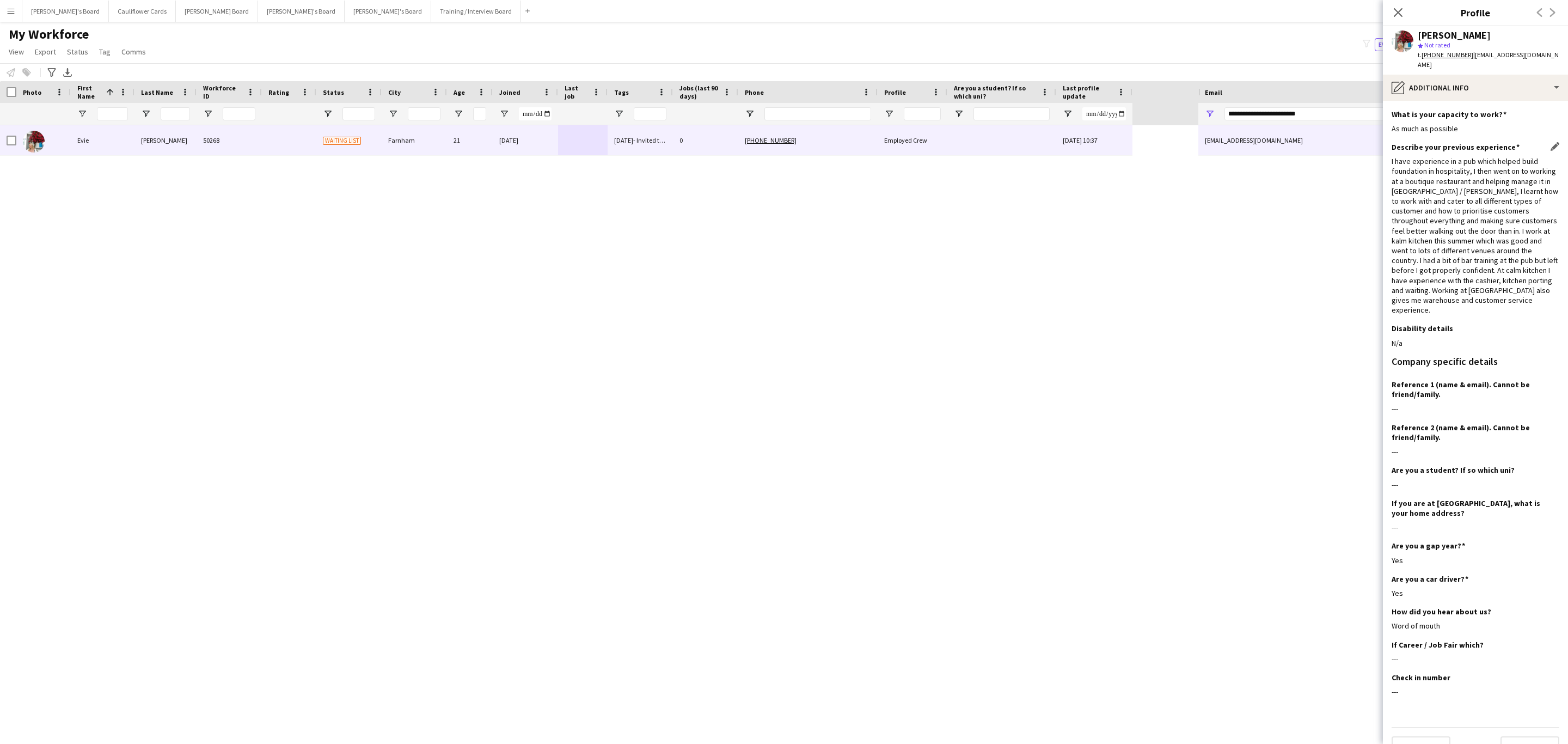
click at [1530, 272] on div "I have experience in a pub which helped build foundation in hospitality, I then…" at bounding box center [1476, 235] width 168 height 158
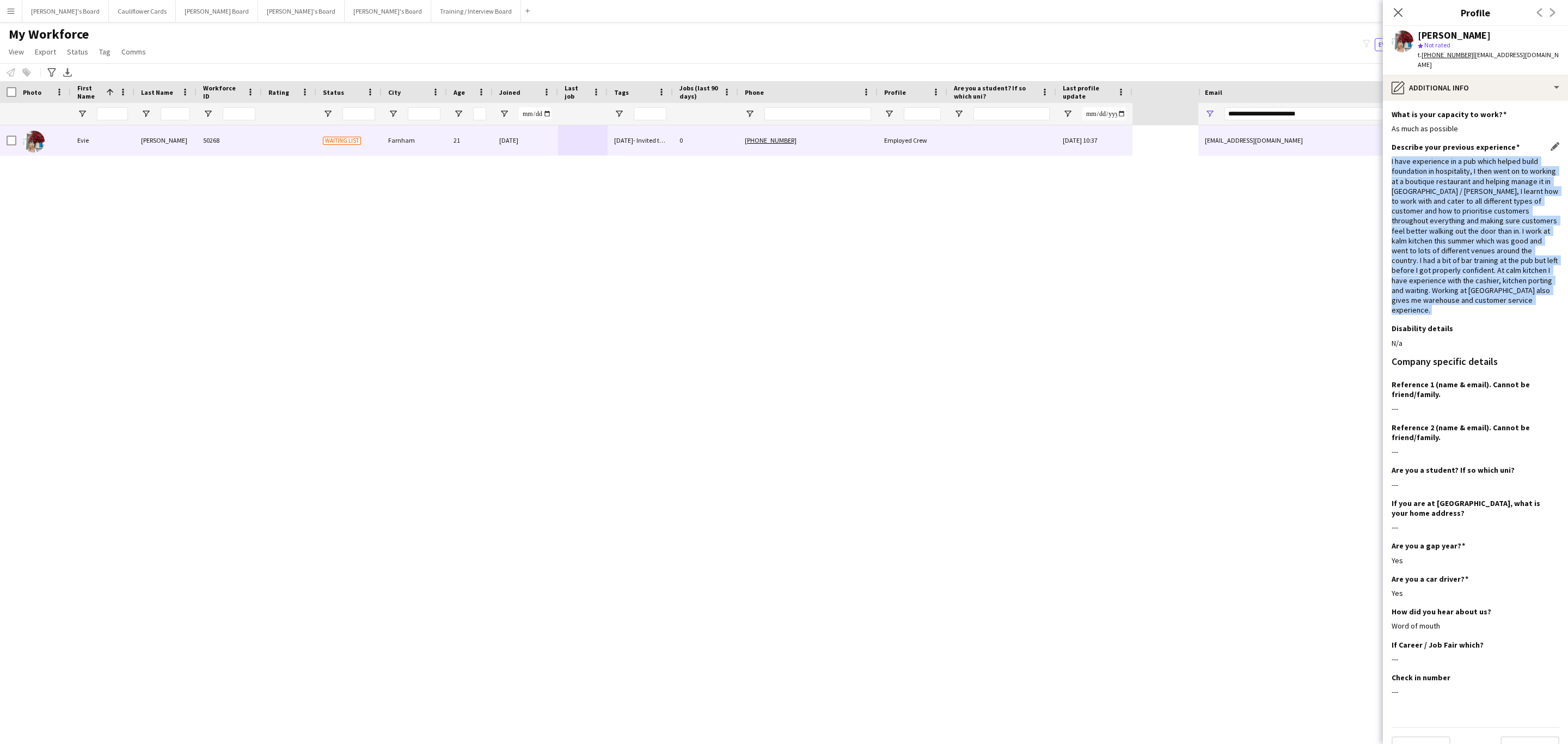
click at [1530, 272] on div "I have experience in a pub which helped build foundation in hospitality, I then…" at bounding box center [1476, 235] width 168 height 158
click at [1552, 275] on div "I have experience in a pub which helped build foundation in hospitality, I then…" at bounding box center [1476, 235] width 168 height 158
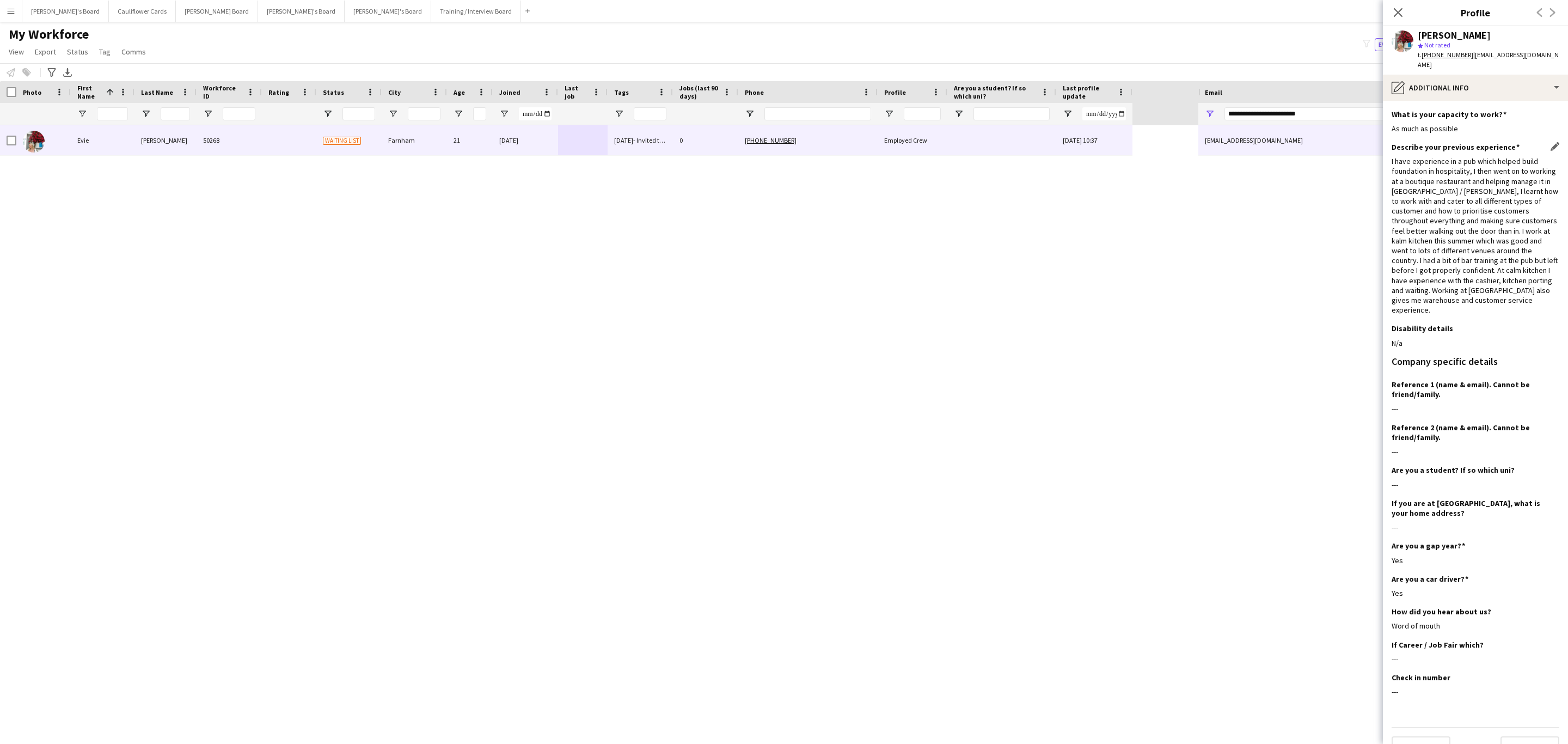
click at [1444, 250] on div "I have experience in a pub which helped build foundation in hospitality, I then…" at bounding box center [1476, 235] width 168 height 158
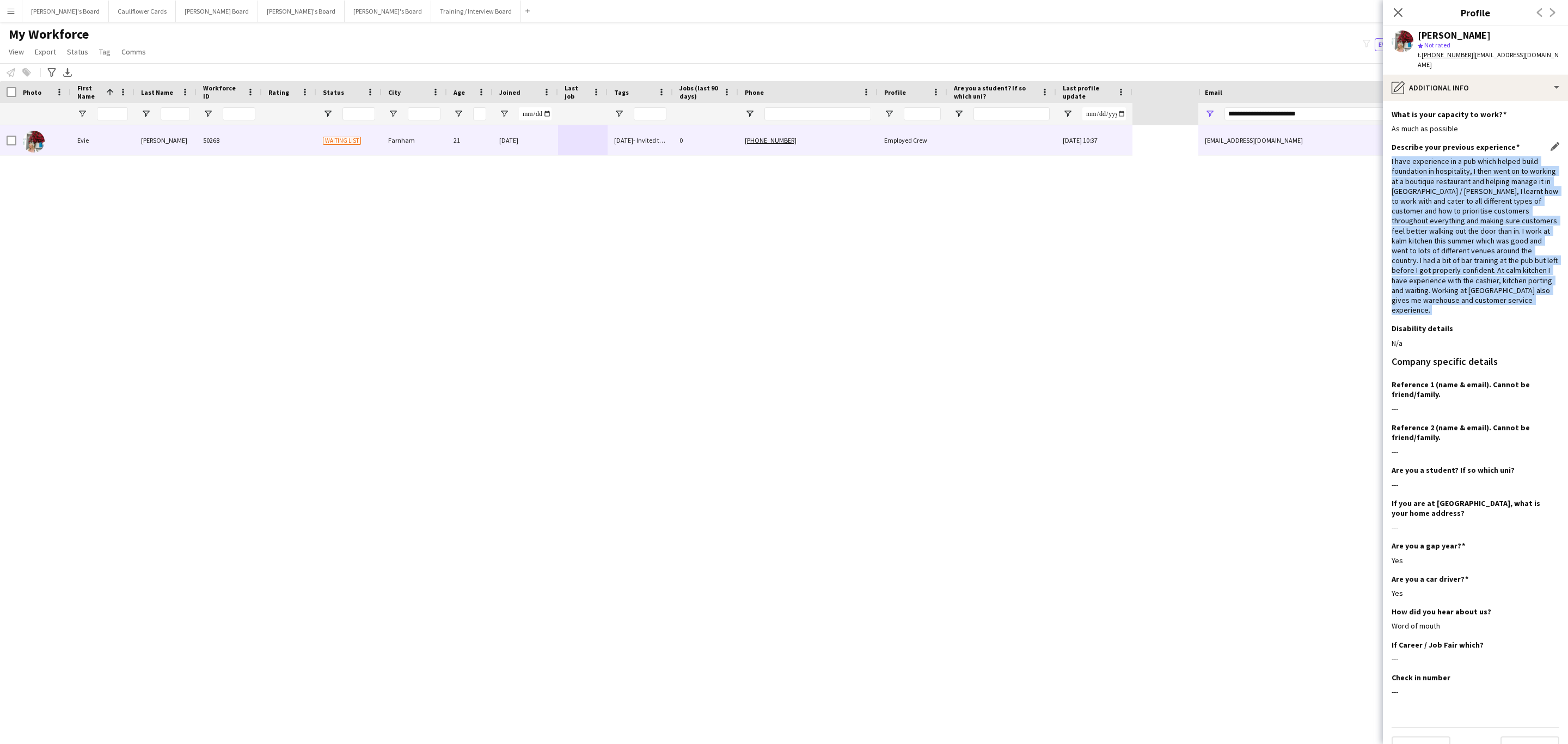
click at [1444, 250] on div "I have experience in a pub which helped build foundation in hospitality, I then…" at bounding box center [1476, 235] width 168 height 158
click at [1449, 268] on div "I have experience in a pub which helped build foundation in hospitality, I then…" at bounding box center [1476, 235] width 168 height 158
click at [1495, 262] on div "I have experience in a pub which helped build foundation in hospitality, I then…" at bounding box center [1476, 235] width 168 height 158
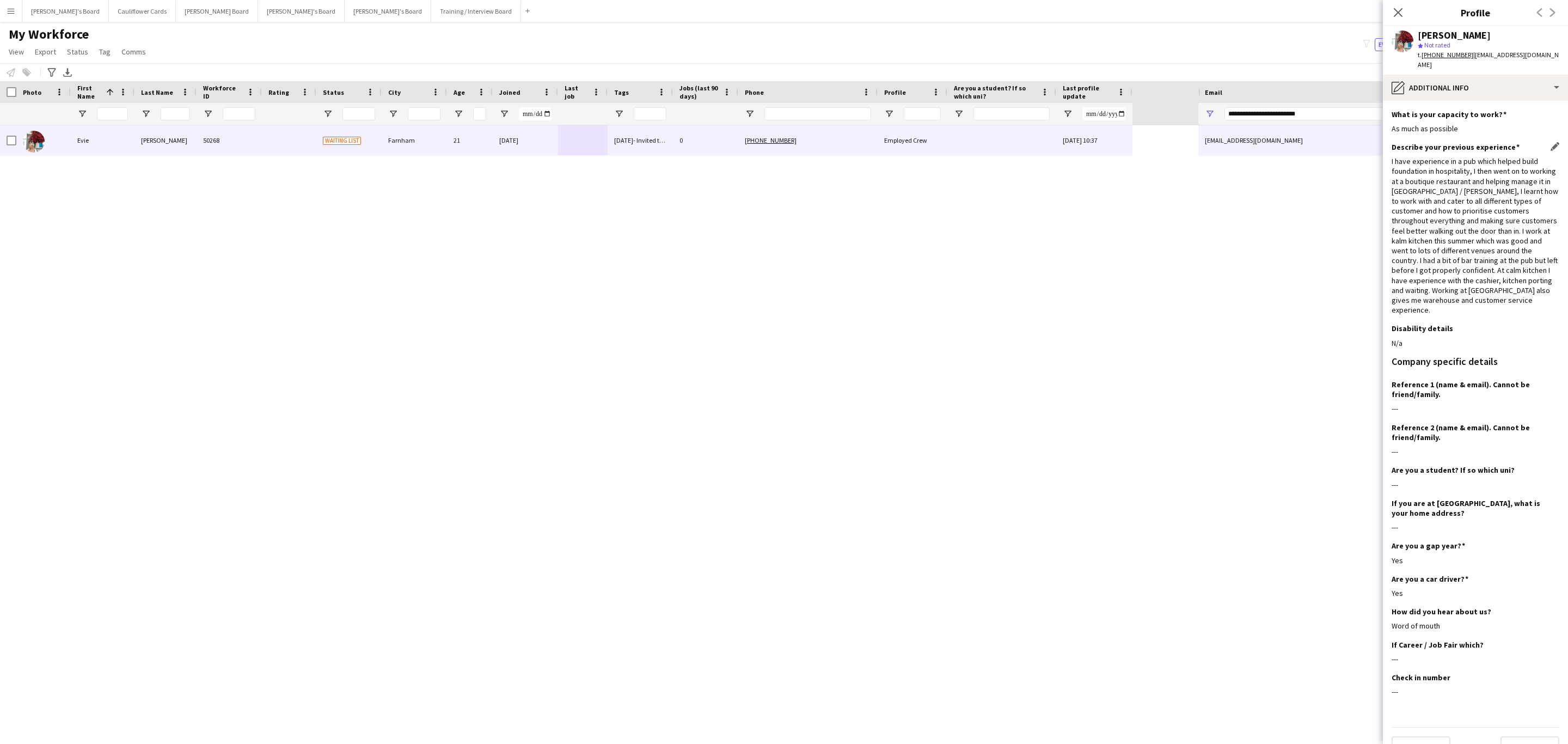
click at [1521, 198] on div "I have experience in a pub which helped build foundation in hospitality, I then…" at bounding box center [1476, 235] width 168 height 158
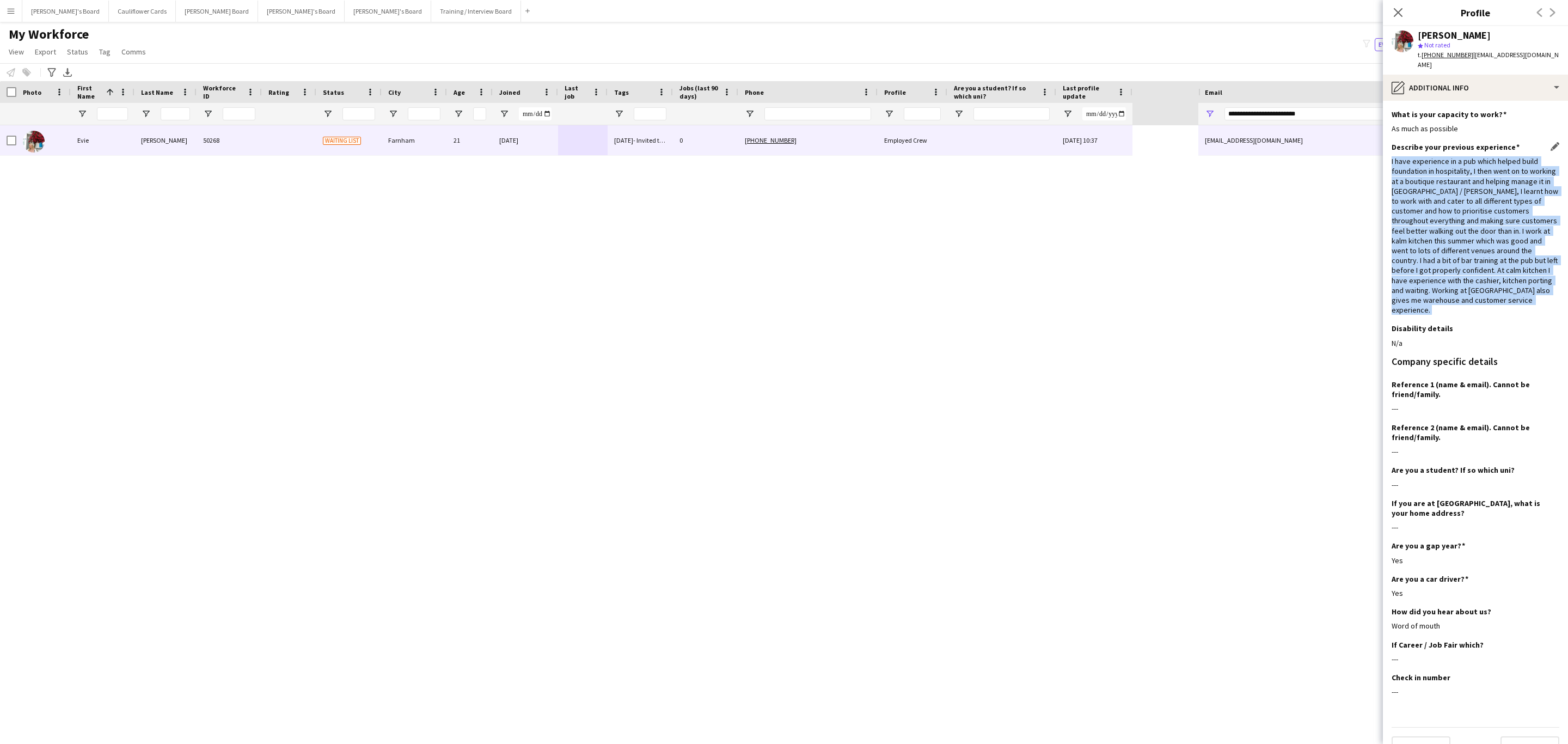
click at [1521, 198] on div "I have experience in a pub which helped build foundation in hospitality, I then…" at bounding box center [1476, 235] width 168 height 158
click at [1521, 204] on div "I have experience in a pub which helped build foundation in hospitality, I then…" at bounding box center [1476, 235] width 168 height 158
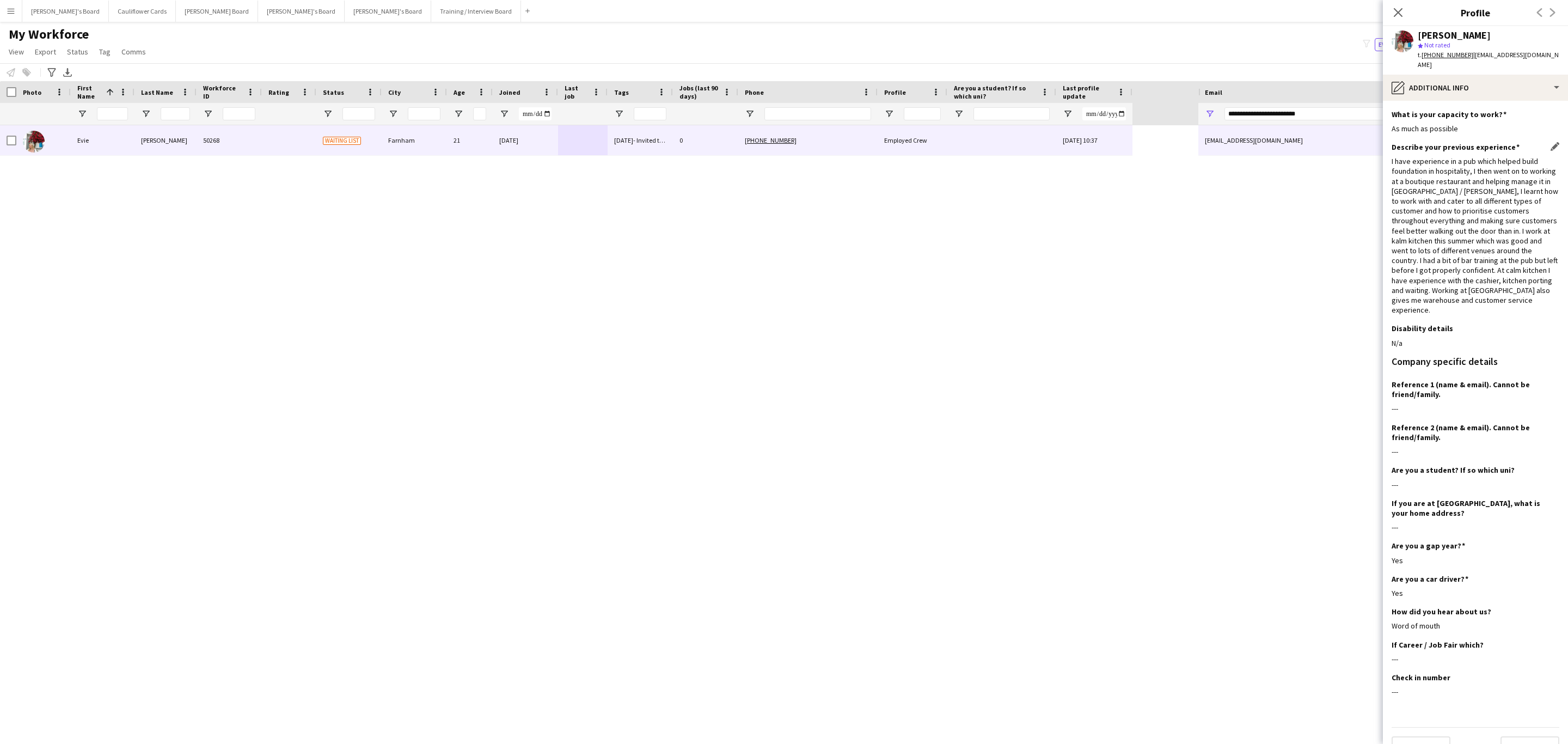
click at [1516, 247] on div "I have experience in a pub which helped build foundation in hospitality, I then…" at bounding box center [1476, 235] width 168 height 158
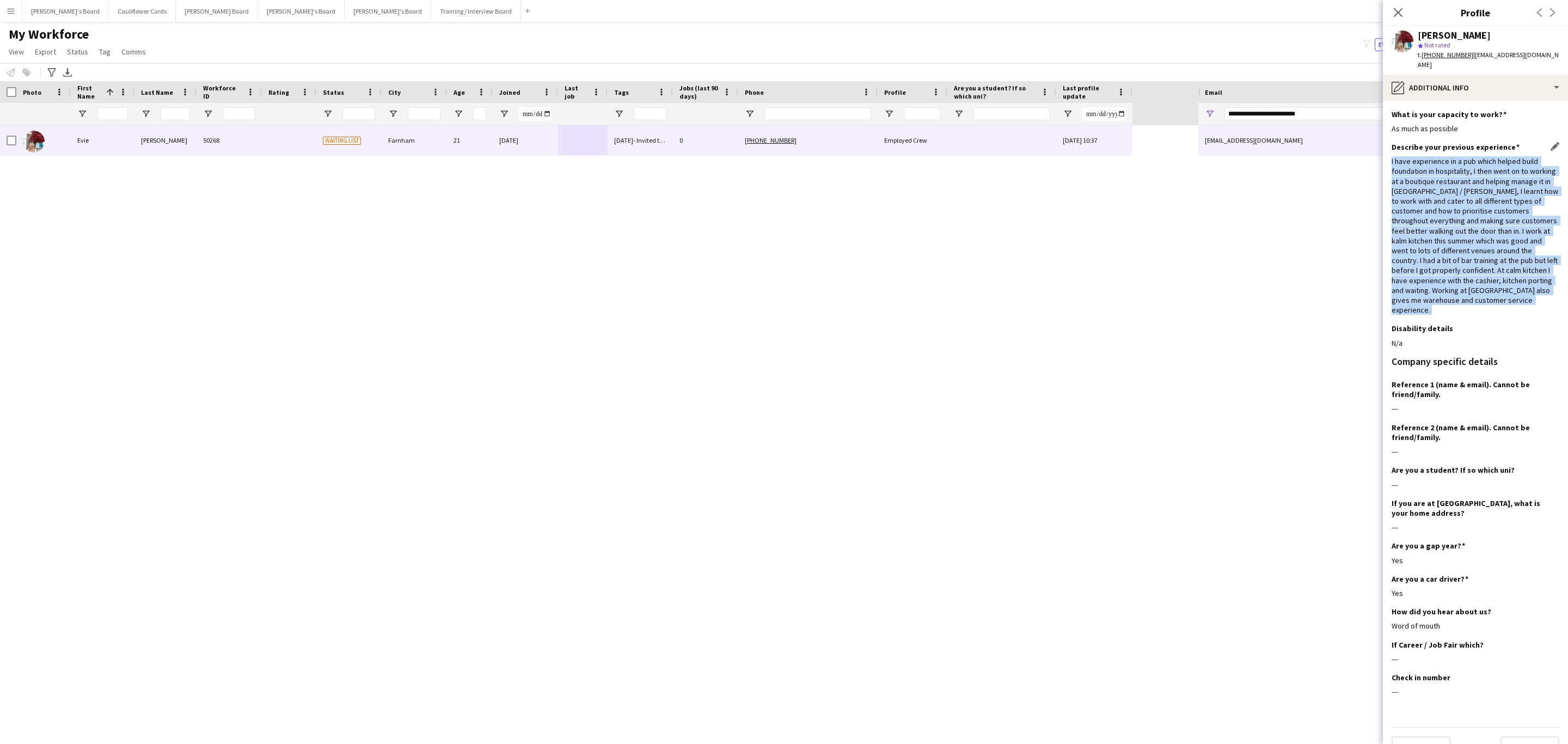
click at [1516, 247] on div "I have experience in a pub which helped build foundation in hospitality, I then…" at bounding box center [1476, 235] width 168 height 158
click at [1532, 272] on div "I have experience in a pub which helped build foundation in hospitality, I then…" at bounding box center [1476, 235] width 168 height 158
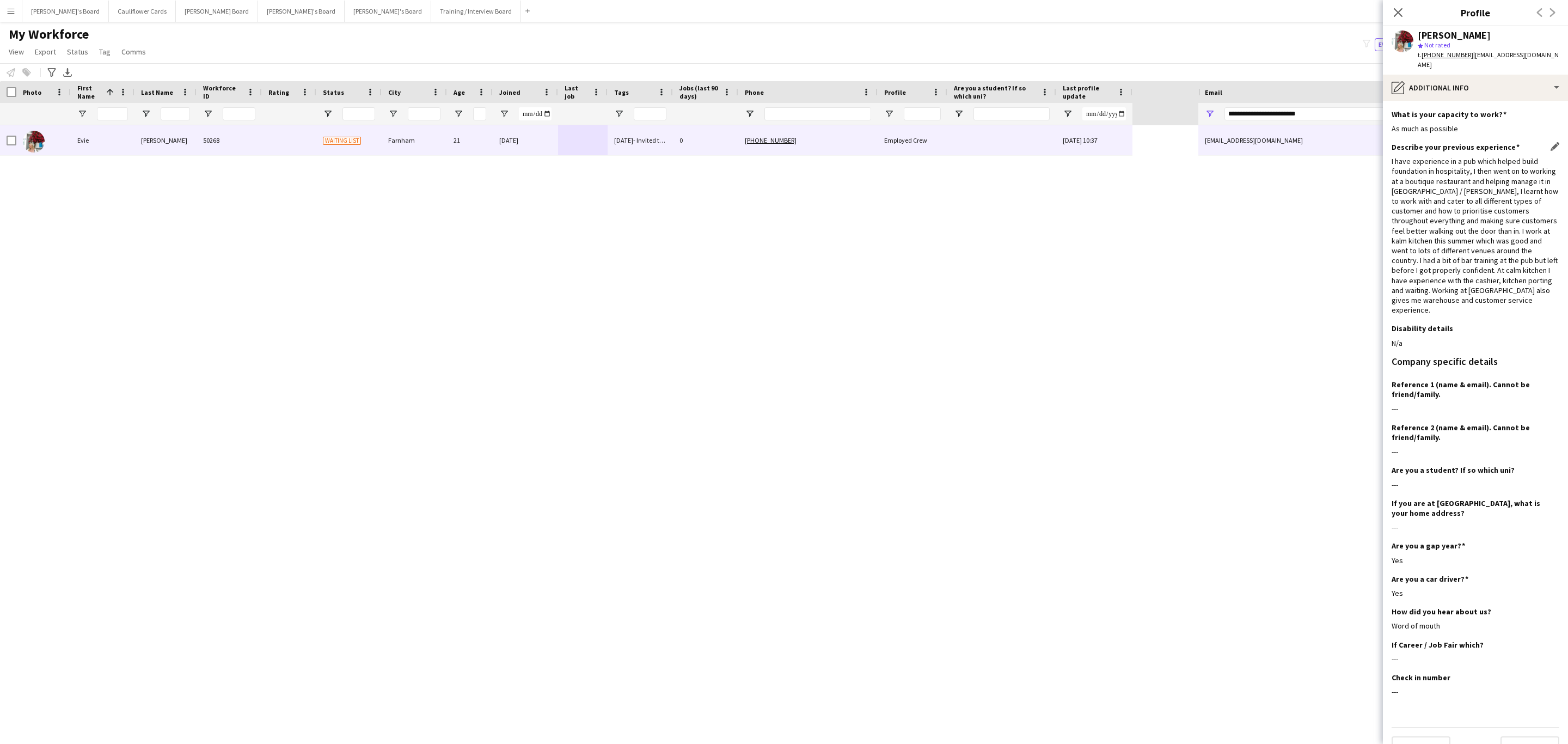
click at [1471, 234] on div "I have experience in a pub which helped build foundation in hospitality, I then…" at bounding box center [1476, 235] width 168 height 158
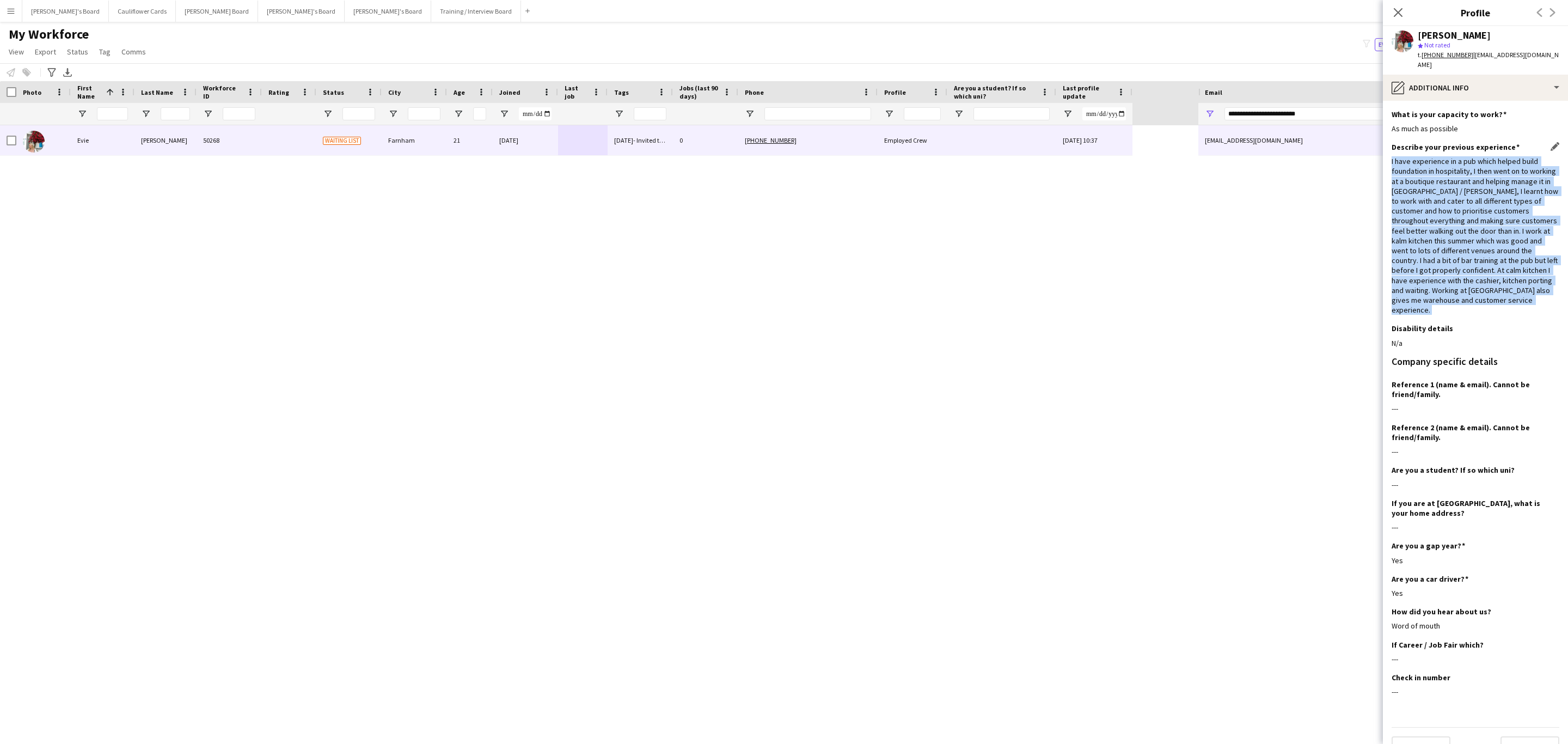
click at [1471, 234] on div "I have experience in a pub which helped build foundation in hospitality, I then…" at bounding box center [1476, 235] width 168 height 158
click at [1488, 242] on div "I have experience in a pub which helped build foundation in hospitality, I then…" at bounding box center [1476, 235] width 168 height 158
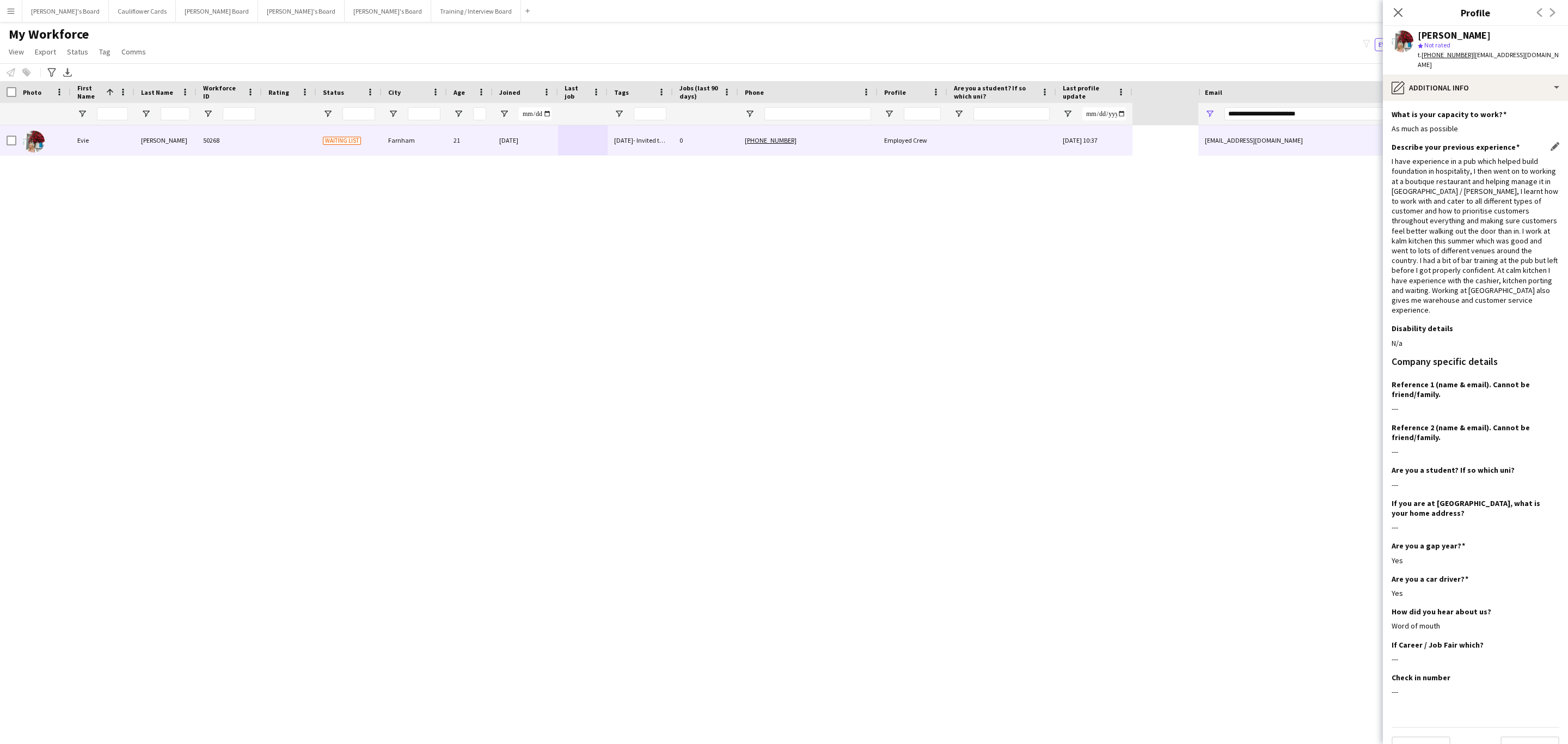
click at [1512, 242] on div "I have experience in a pub which helped build foundation in hospitality, I then…" at bounding box center [1476, 235] width 168 height 158
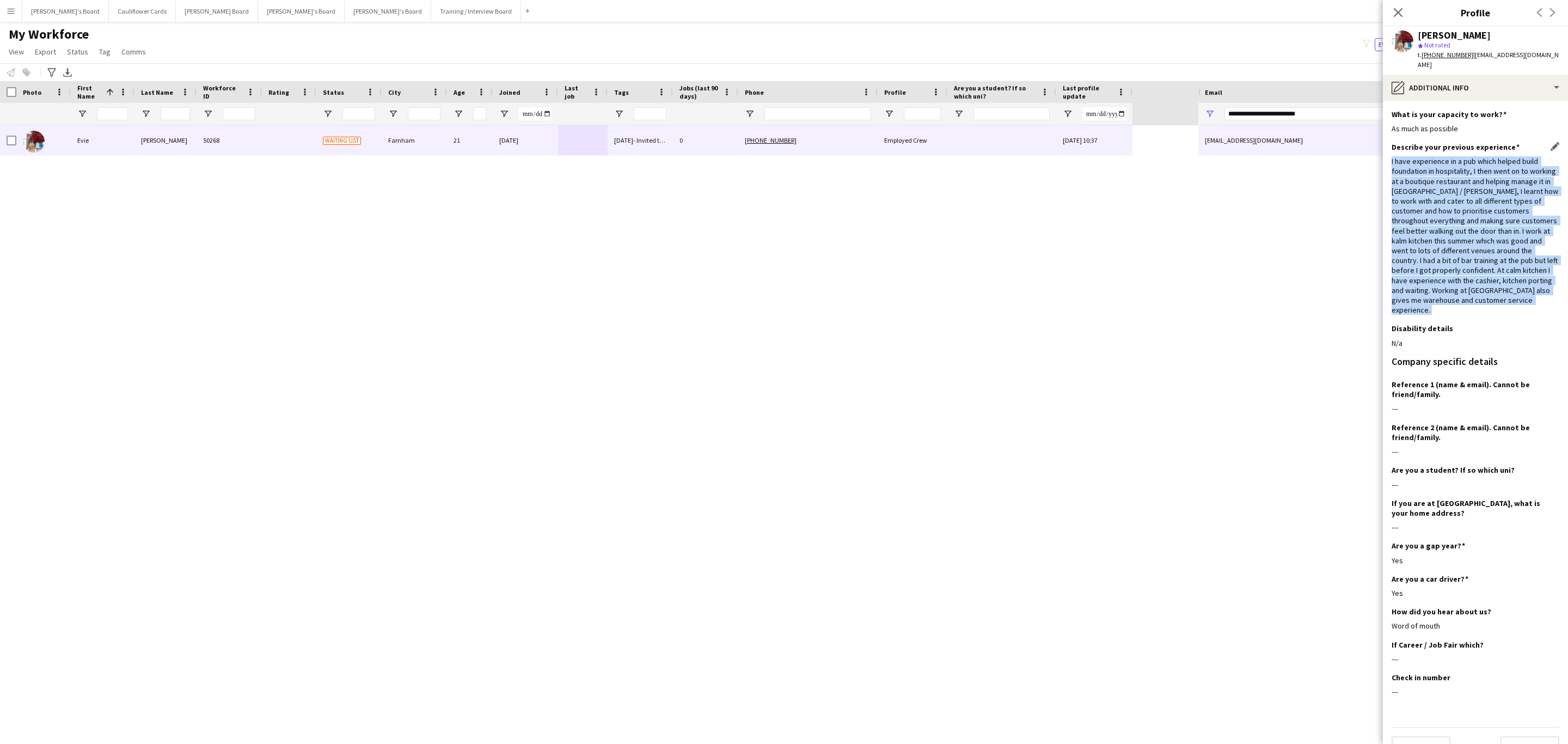
click at [1512, 242] on div "I have experience in a pub which helped build foundation in hospitality, I then…" at bounding box center [1476, 235] width 168 height 158
click at [1506, 257] on div "I have experience in a pub which helped build foundation in hospitality, I then…" at bounding box center [1476, 235] width 168 height 158
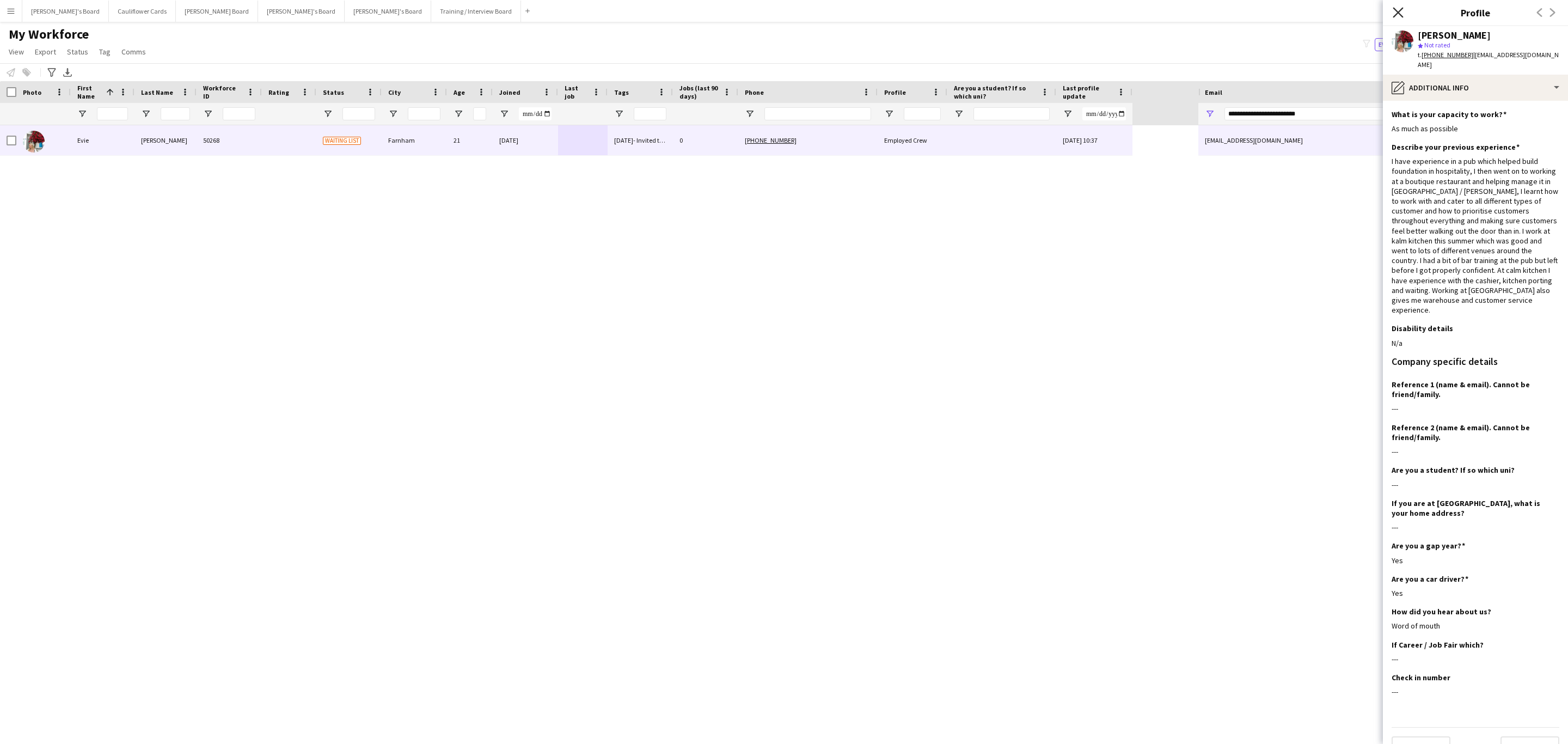
click at [1399, 9] on icon "Close pop-in" at bounding box center [1398, 12] width 10 height 10
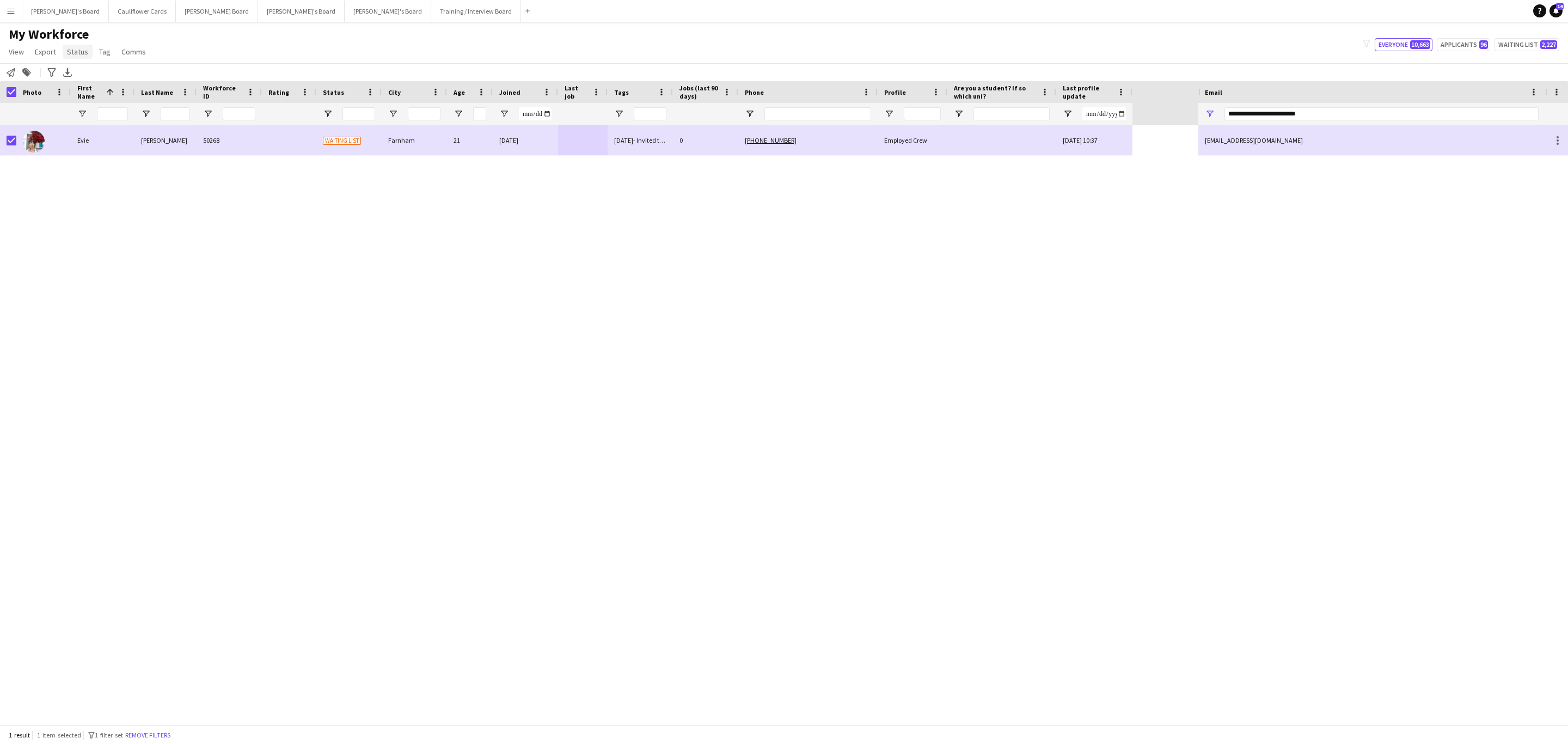
click at [79, 47] on span "Status" at bounding box center [77, 51] width 21 height 9
click at [121, 84] on link "Edit" at bounding box center [100, 75] width 76 height 23
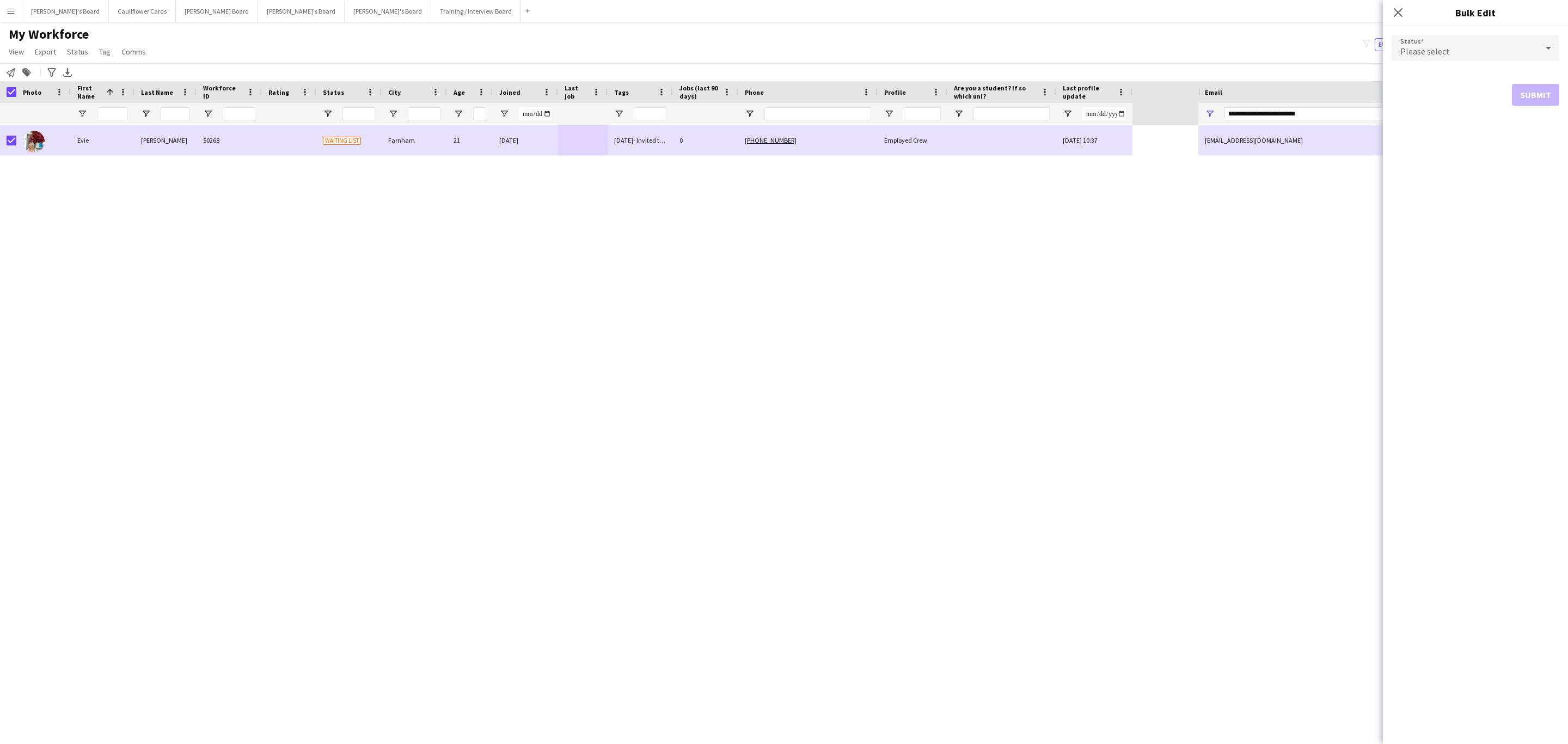
click at [1426, 43] on div "Please select" at bounding box center [1465, 48] width 146 height 27
click at [1433, 73] on mat-option "Active" at bounding box center [1476, 79] width 168 height 27
click at [1528, 130] on button "Submit" at bounding box center [1535, 131] width 47 height 21
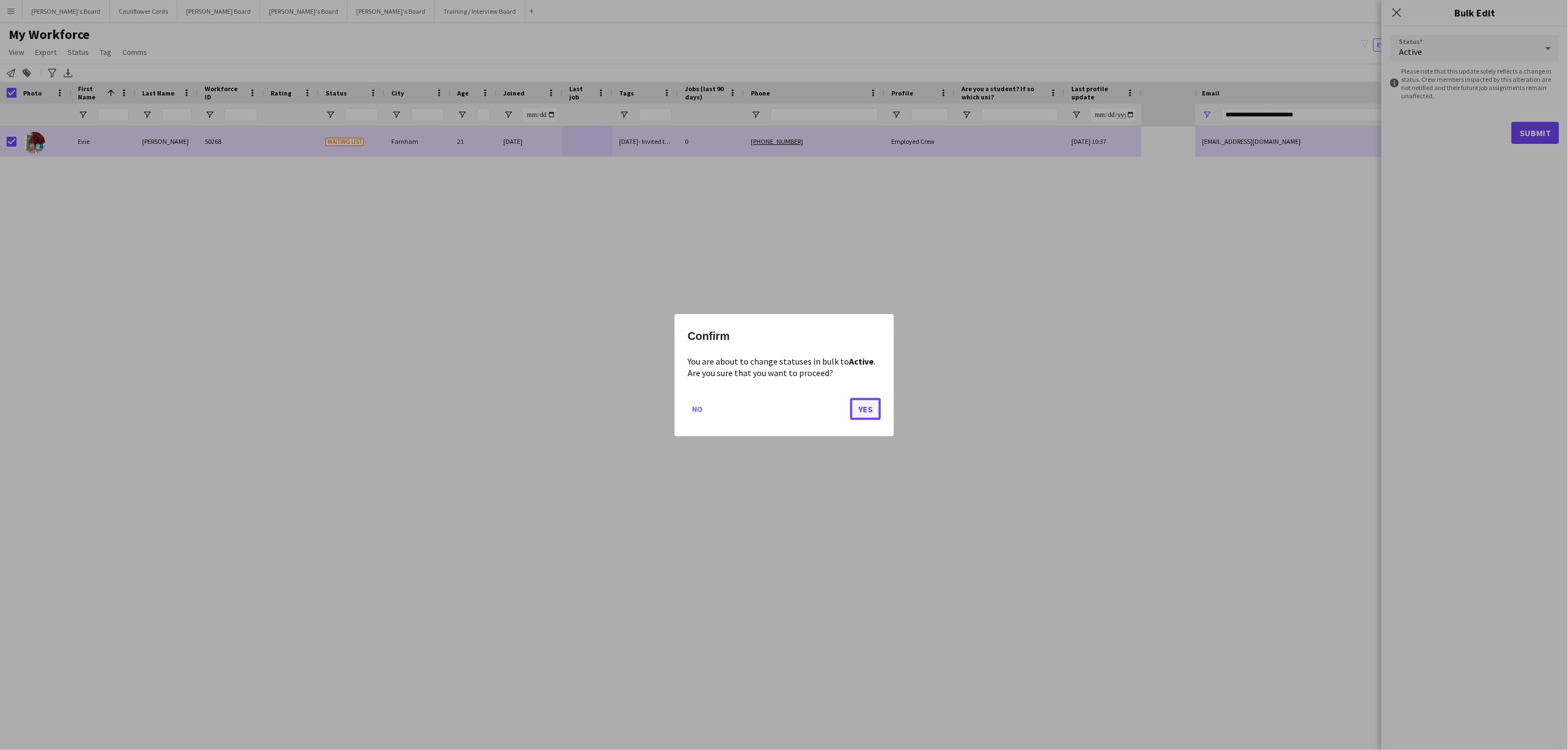
click at [874, 419] on button "Yes" at bounding box center [865, 408] width 31 height 22
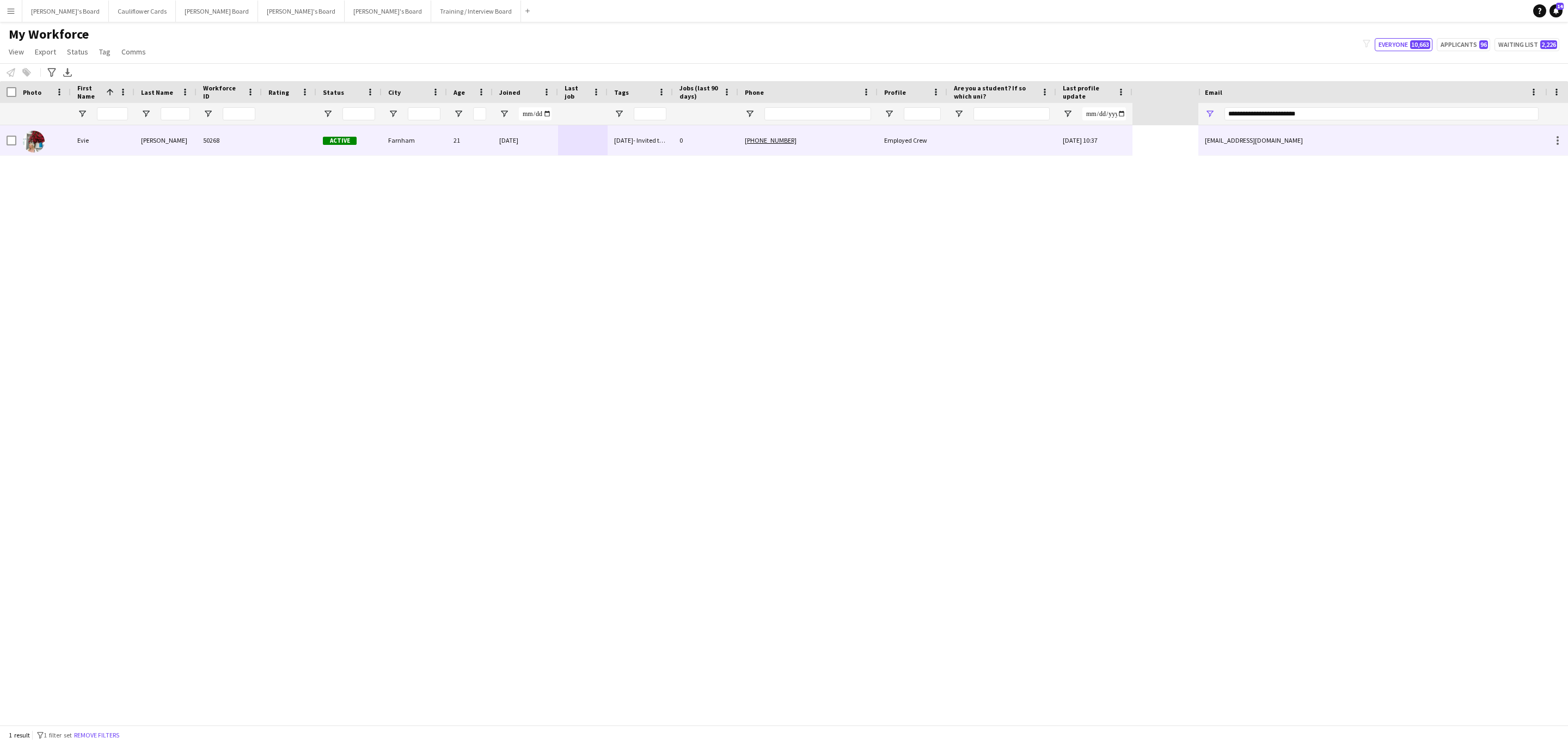
click at [226, 144] on div "50268" at bounding box center [229, 139] width 65 height 30
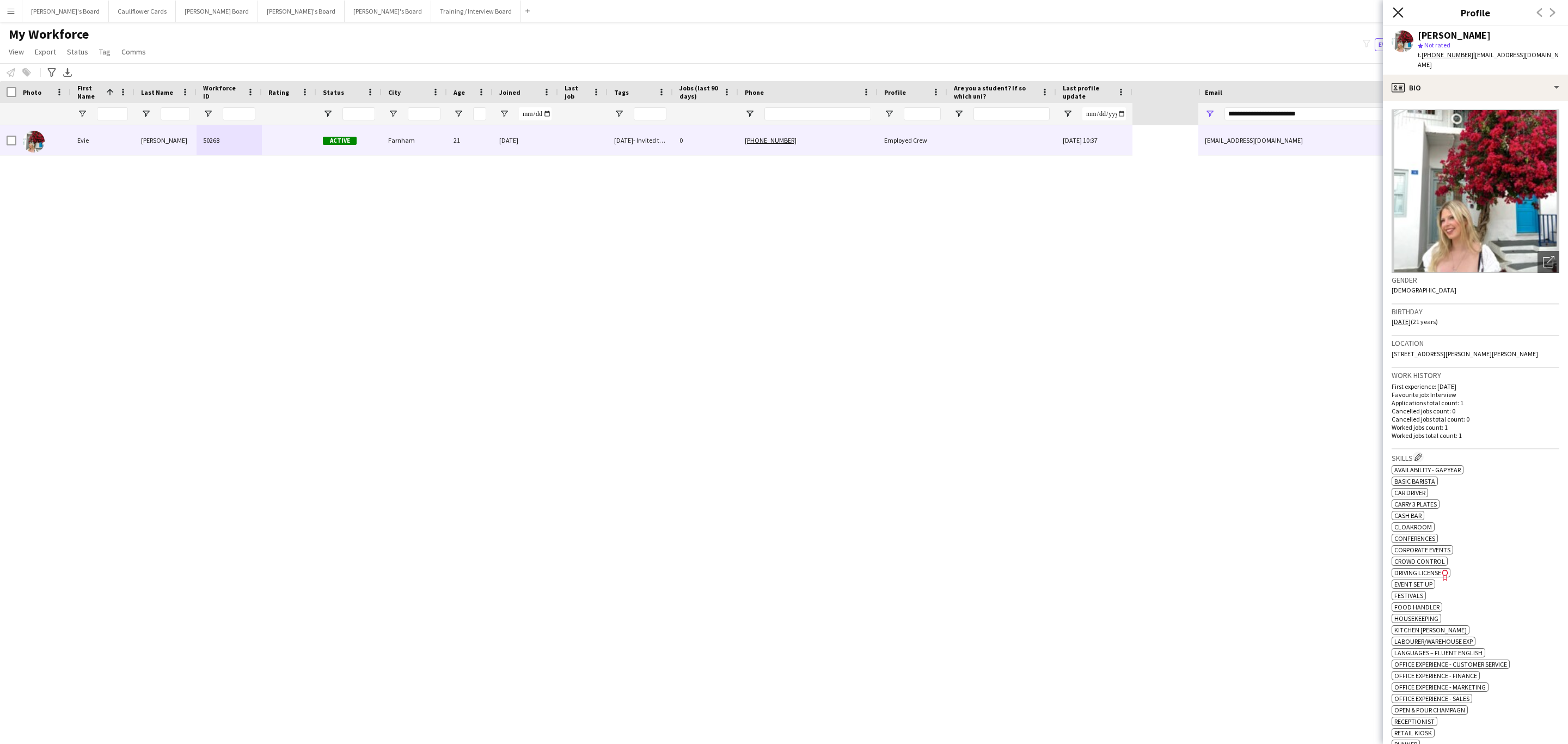
click at [1394, 10] on icon "Close pop-in" at bounding box center [1398, 12] width 10 height 10
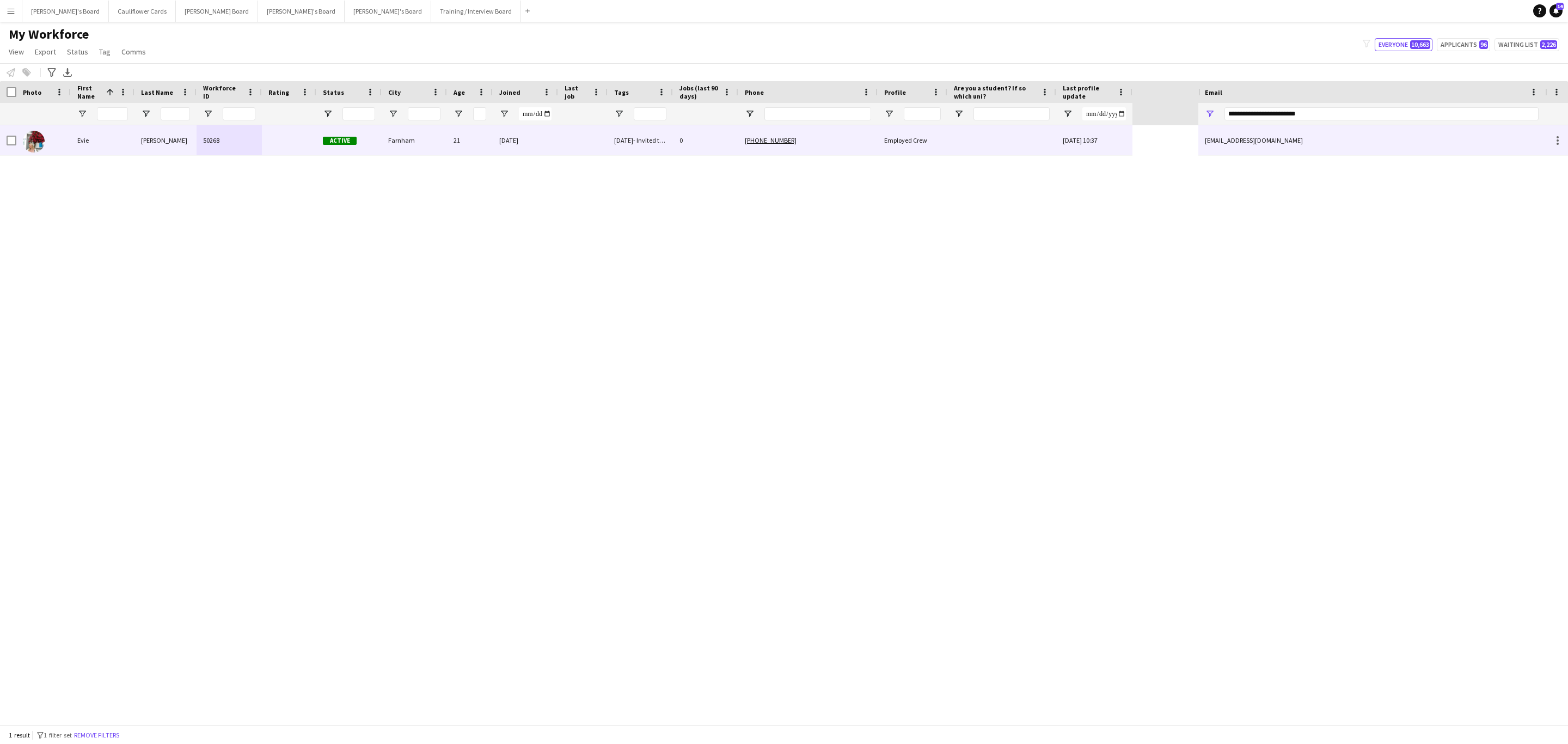
click at [1309, 144] on div "eviegrforrester@gmail.com" at bounding box center [1372, 139] width 347 height 30
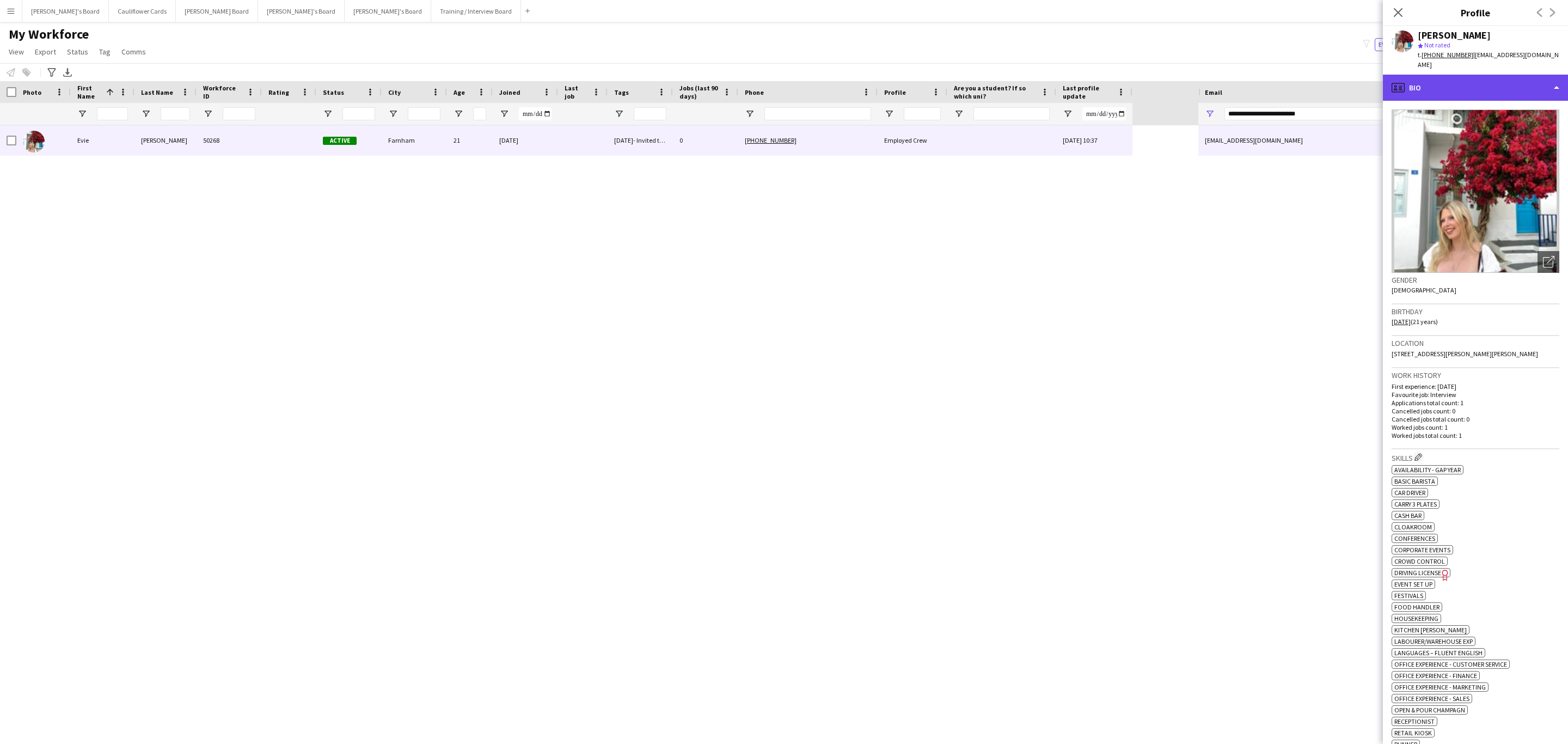
click at [1488, 74] on div "profile Bio" at bounding box center [1475, 87] width 185 height 27
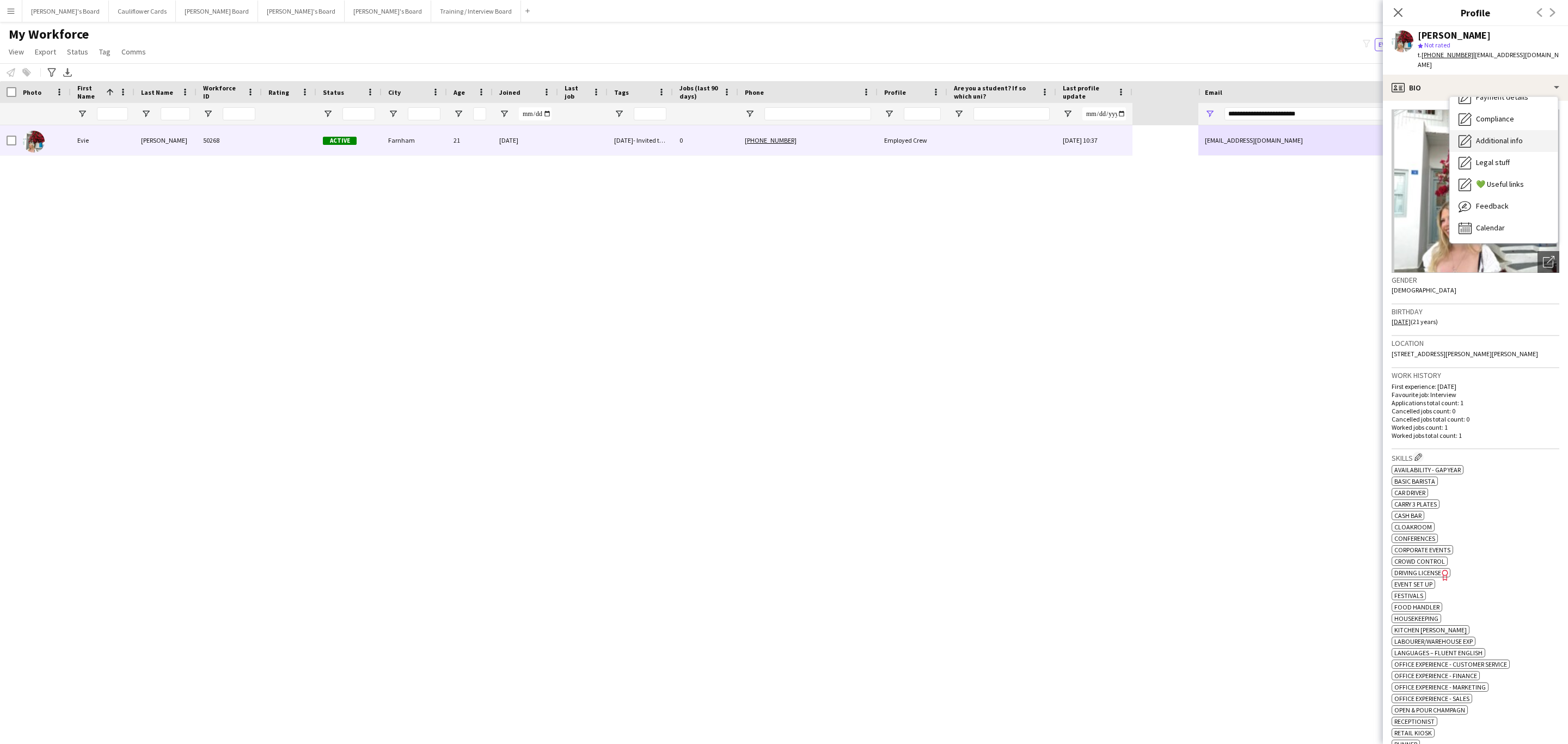
click at [1496, 136] on span "Additional info" at bounding box center [1499, 140] width 47 height 9
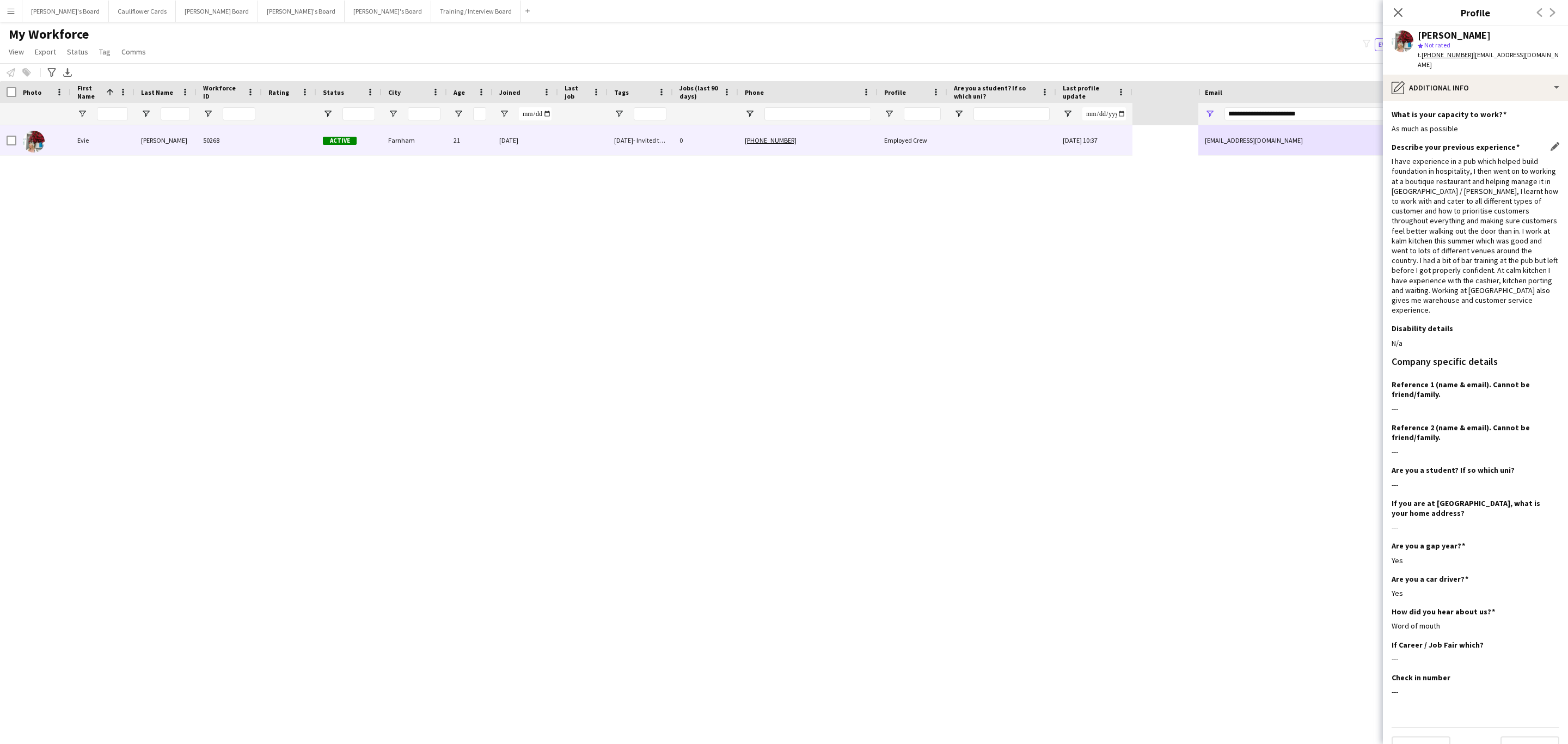
click at [1469, 264] on div "I have experience in a pub which helped build foundation in hospitality, I then…" at bounding box center [1476, 235] width 168 height 158
click at [1471, 263] on div "I have experience in a pub which helped build foundation in hospitality, I then…" at bounding box center [1476, 235] width 168 height 158
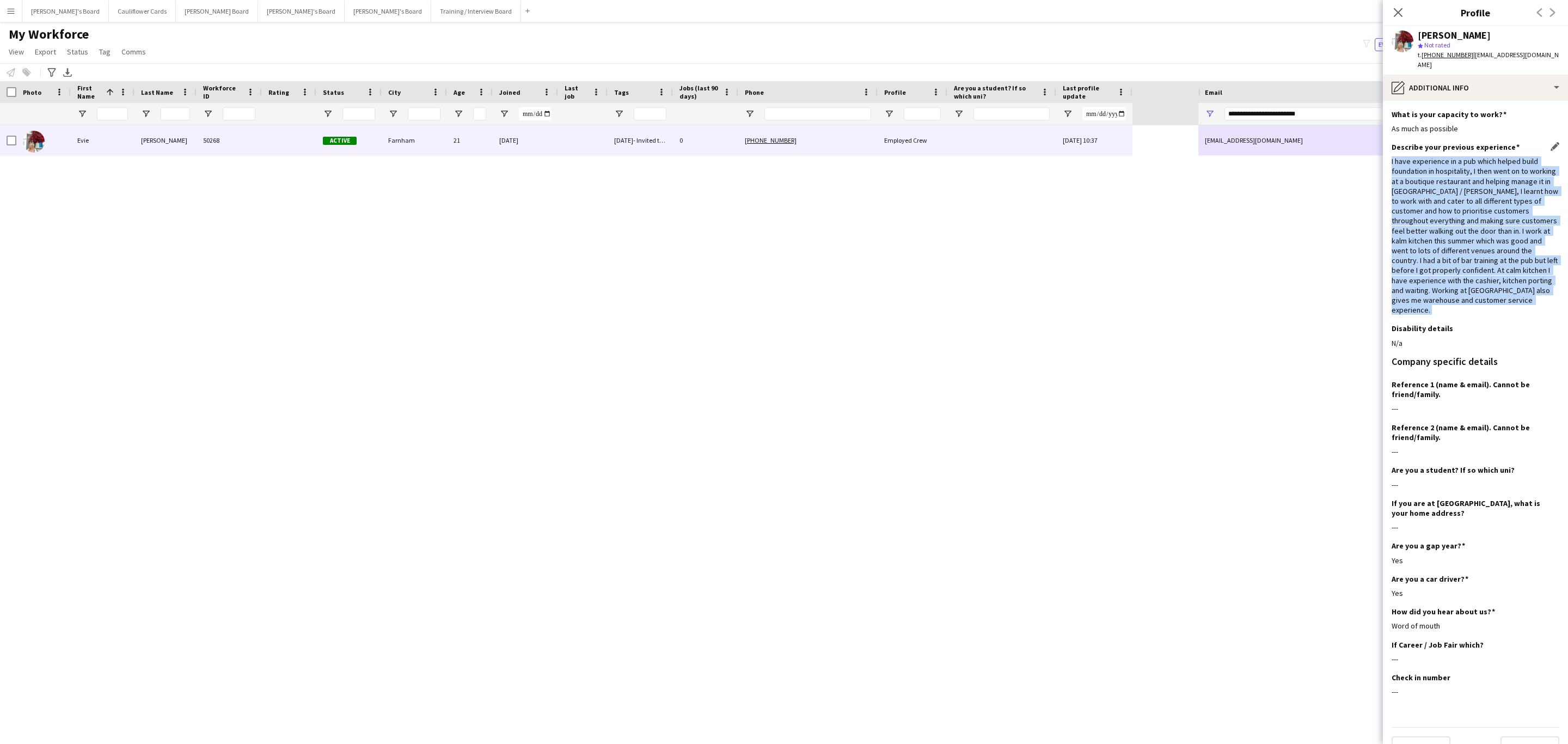
click at [1471, 263] on div "I have experience in a pub which helped build foundation in hospitality, I then…" at bounding box center [1476, 235] width 168 height 158
click at [1521, 242] on div "I have experience in a pub which helped build foundation in hospitality, I then…" at bounding box center [1476, 235] width 168 height 158
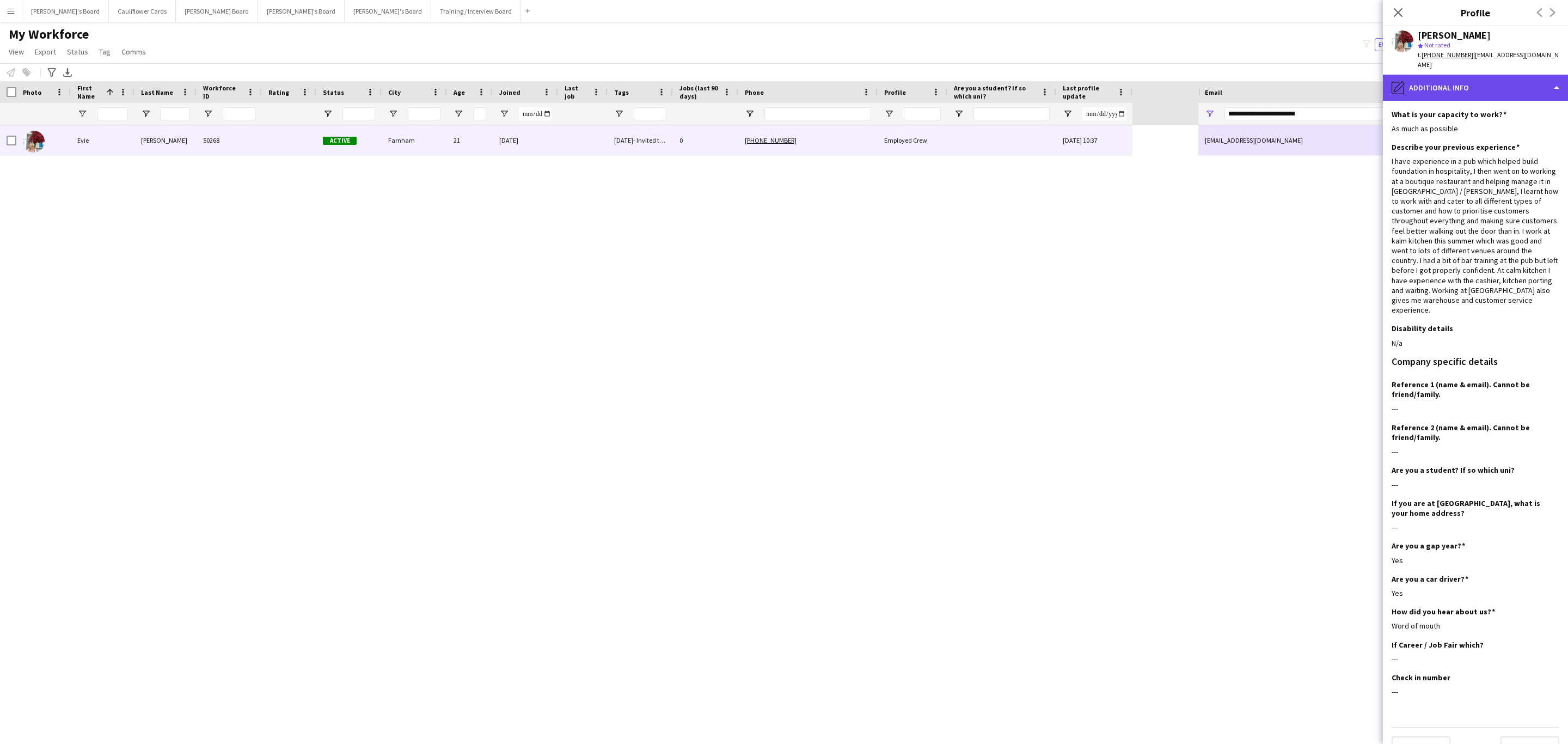
click at [1490, 80] on div "pencil4 Additional info" at bounding box center [1475, 87] width 185 height 27
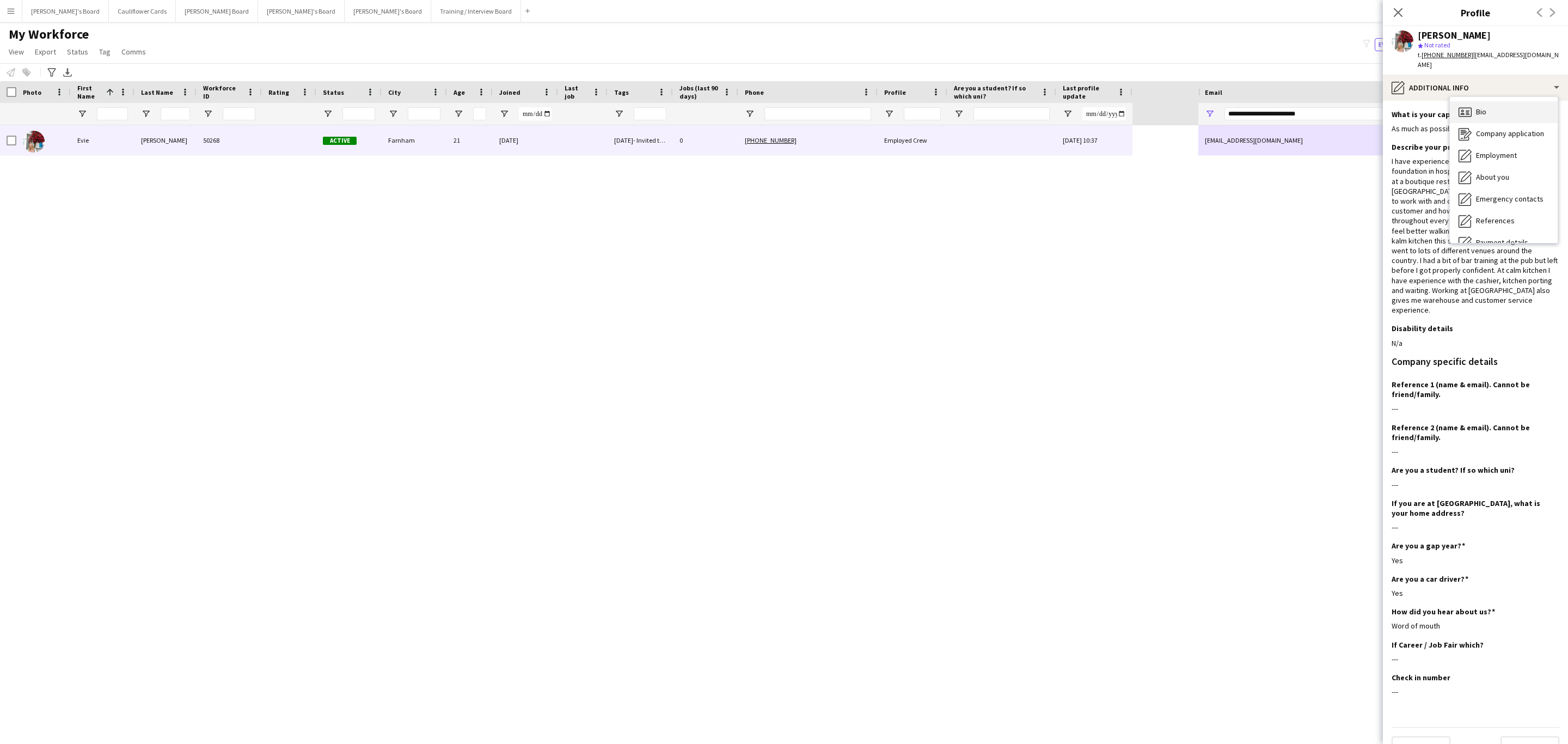
click at [1506, 101] on div "Bio Bio" at bounding box center [1504, 111] width 108 height 21
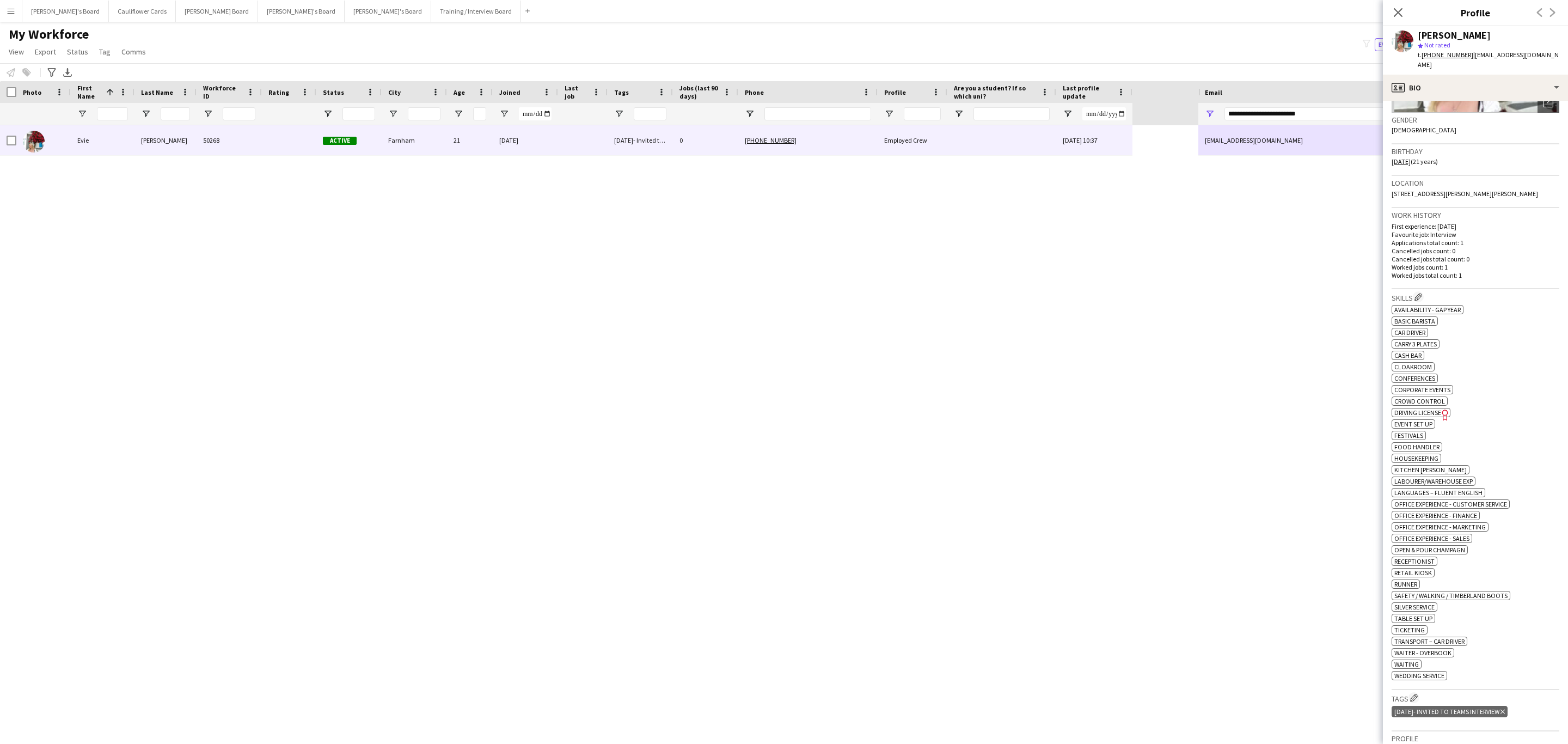
scroll to position [327, 0]
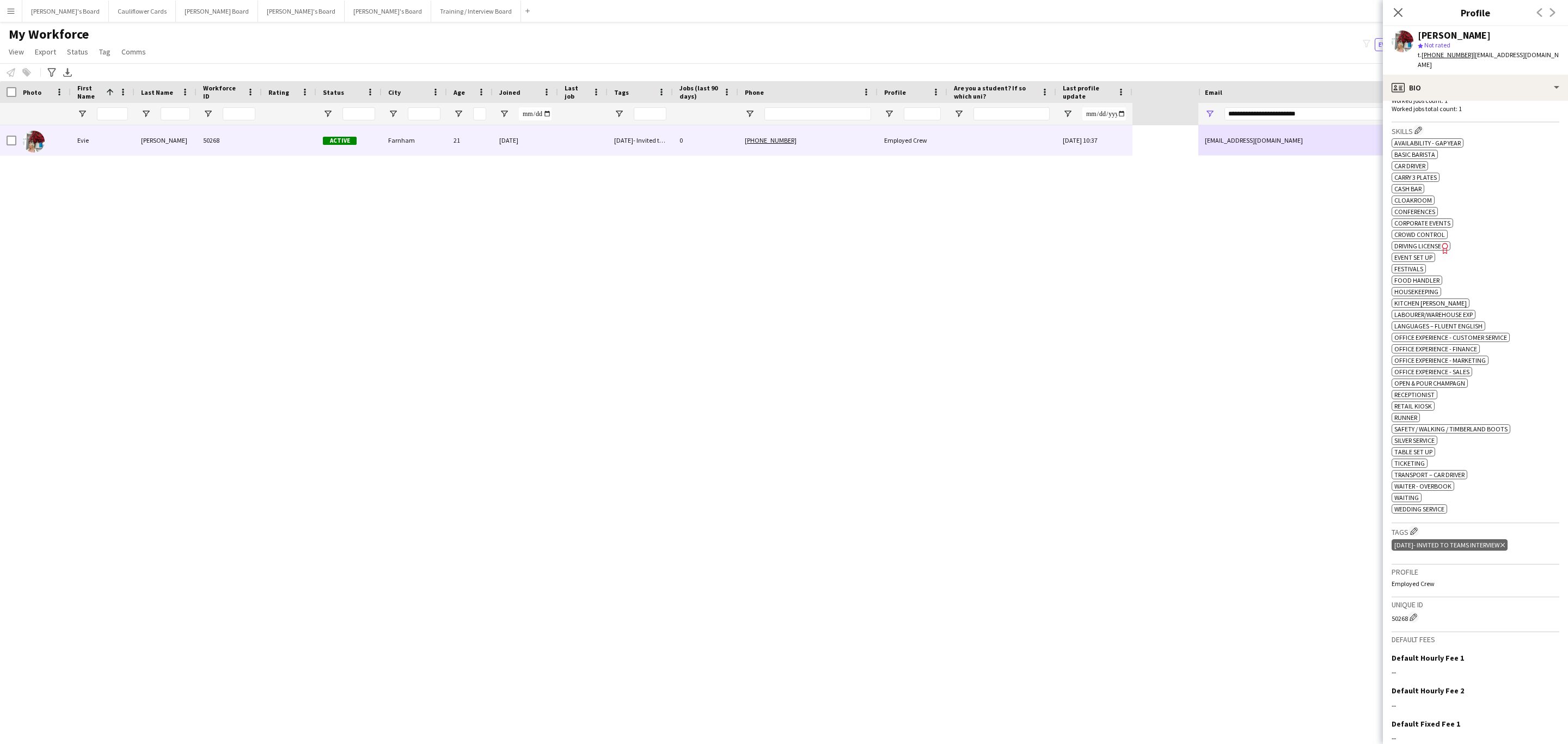
click at [1505, 548] on icon "Delete tag" at bounding box center [1502, 546] width 4 height 7
click at [1411, 534] on app-icon "Edit crew company tags" at bounding box center [1413, 530] width 8 height 8
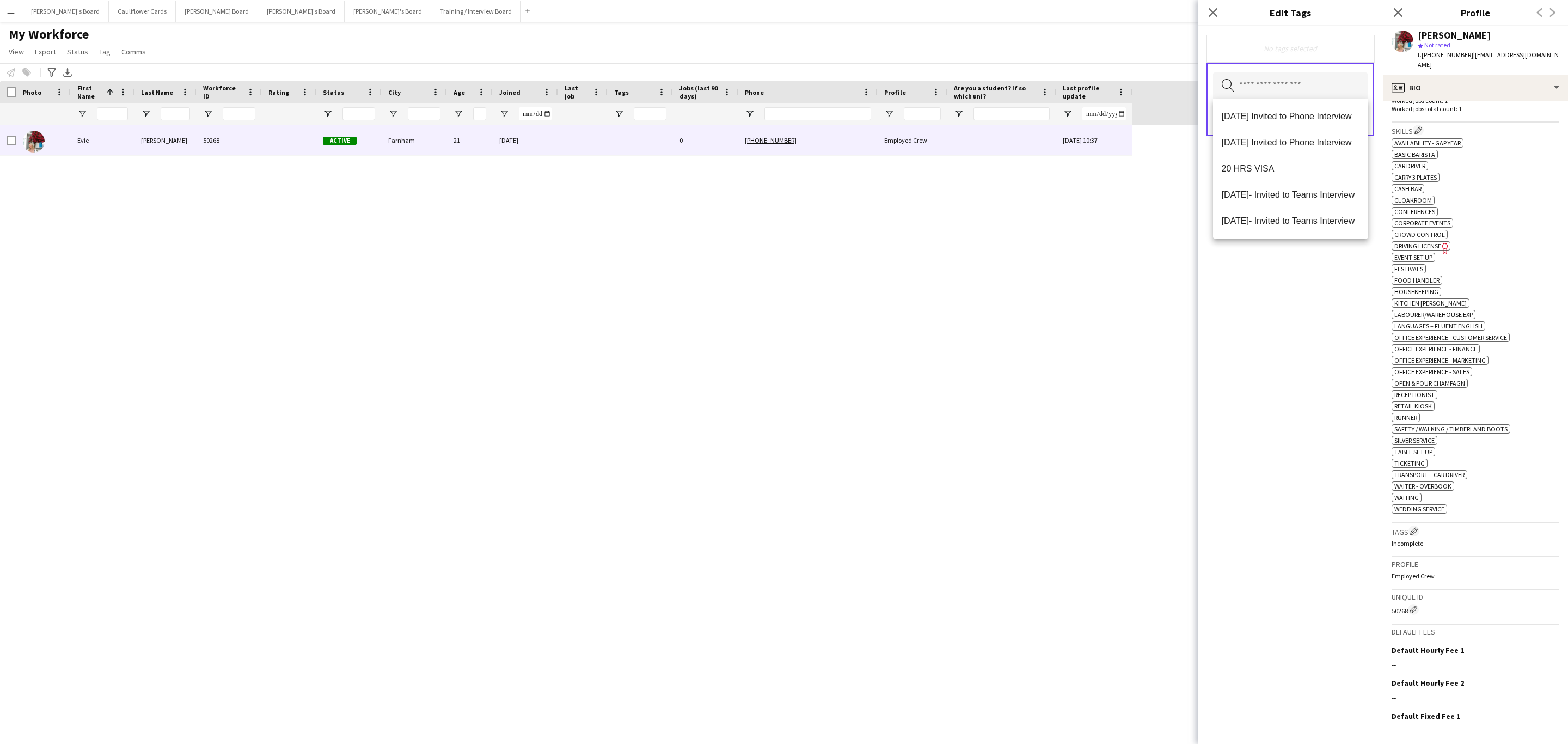
click at [1273, 92] on input "text" at bounding box center [1290, 86] width 155 height 27
type input "**"
click at [1274, 175] on mat-option "Carry 3 plates" at bounding box center [1290, 168] width 155 height 27
drag, startPoint x: 1313, startPoint y: 375, endPoint x: 1320, endPoint y: 296, distance: 79.3
click at [1313, 373] on div "Carry 3 plates Remove Search by tag name Save" at bounding box center [1290, 385] width 185 height 717
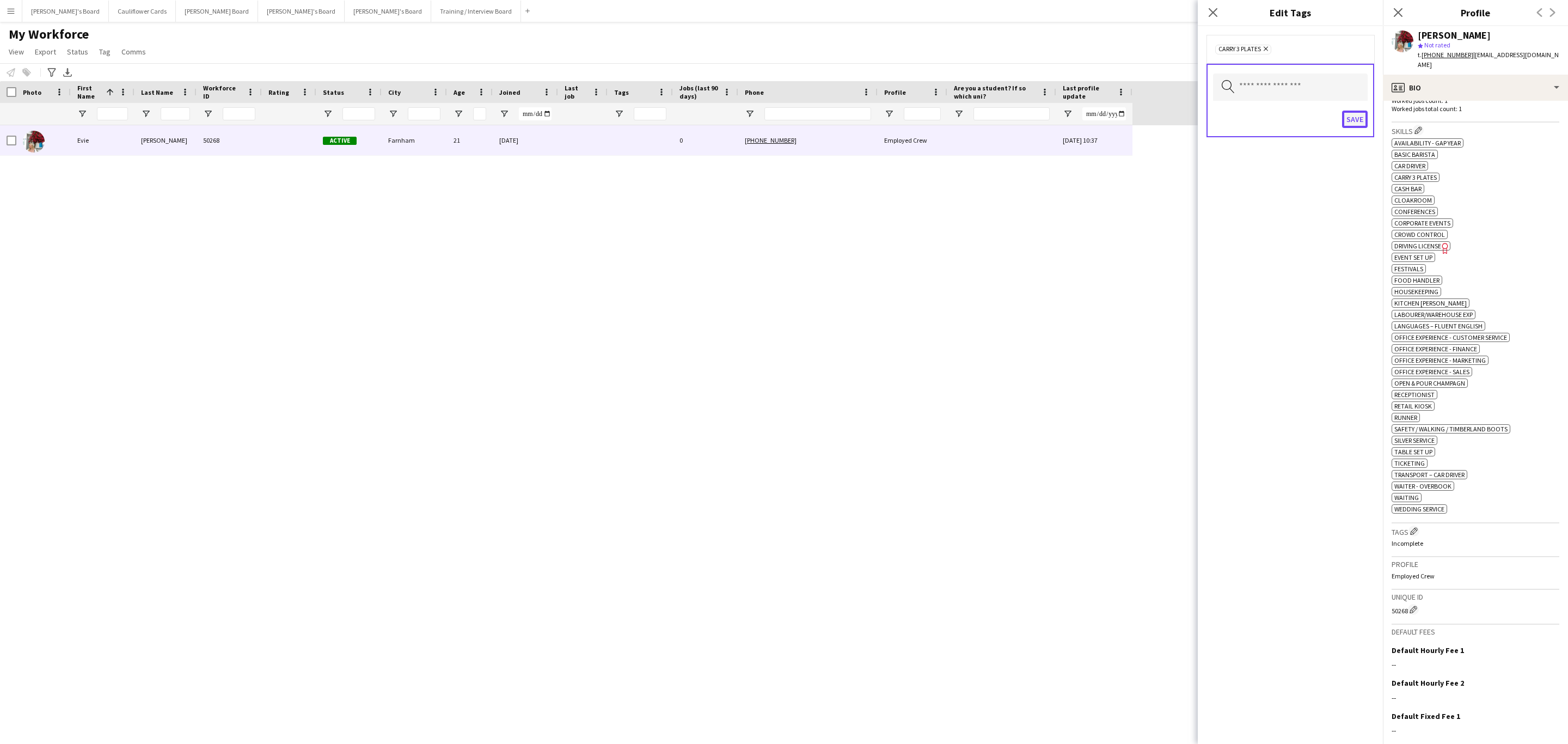
click at [1351, 120] on button "Save" at bounding box center [1355, 119] width 26 height 17
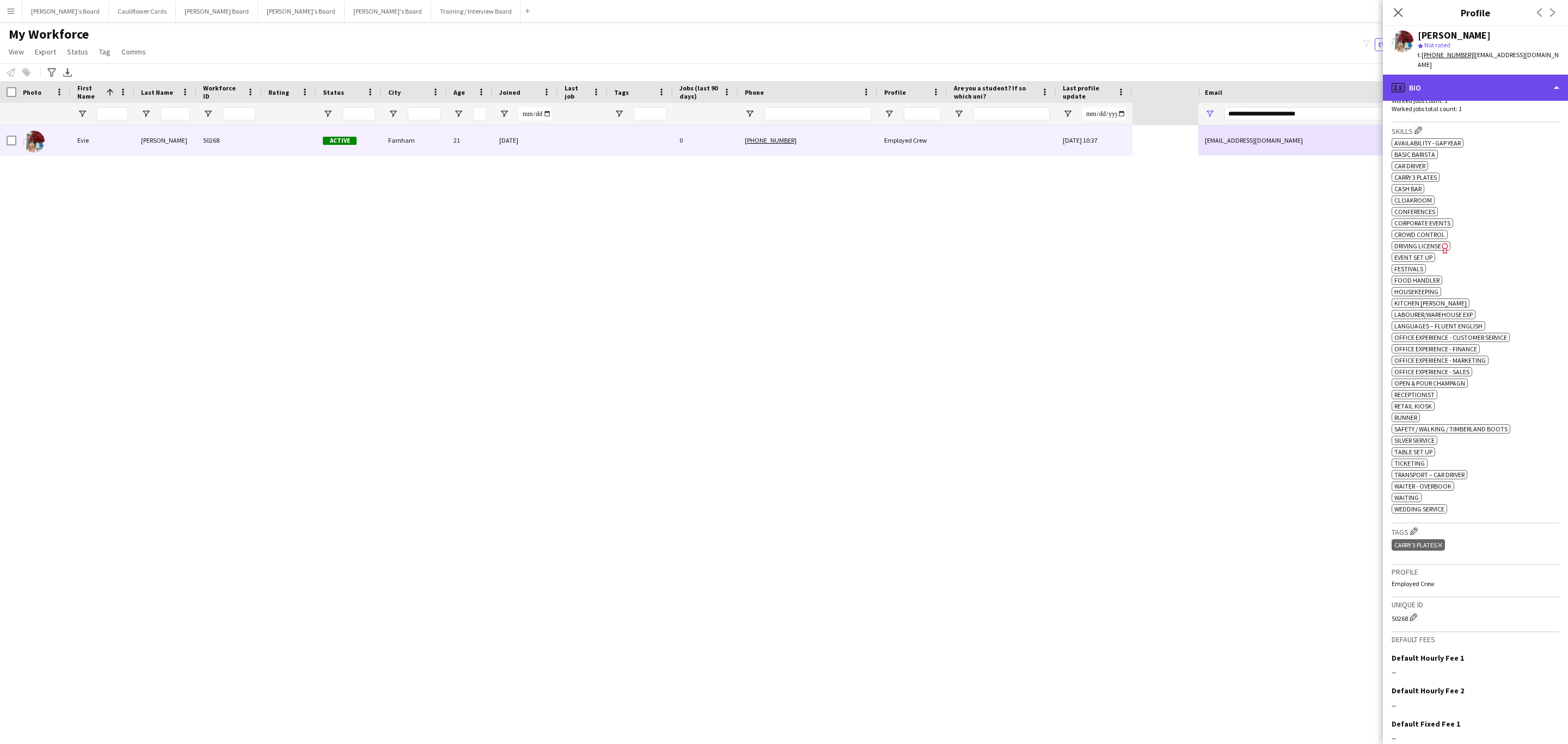
click at [1495, 75] on div "profile Bio" at bounding box center [1475, 87] width 185 height 27
click at [1496, 114] on span "Compliance" at bounding box center [1494, 118] width 38 height 9
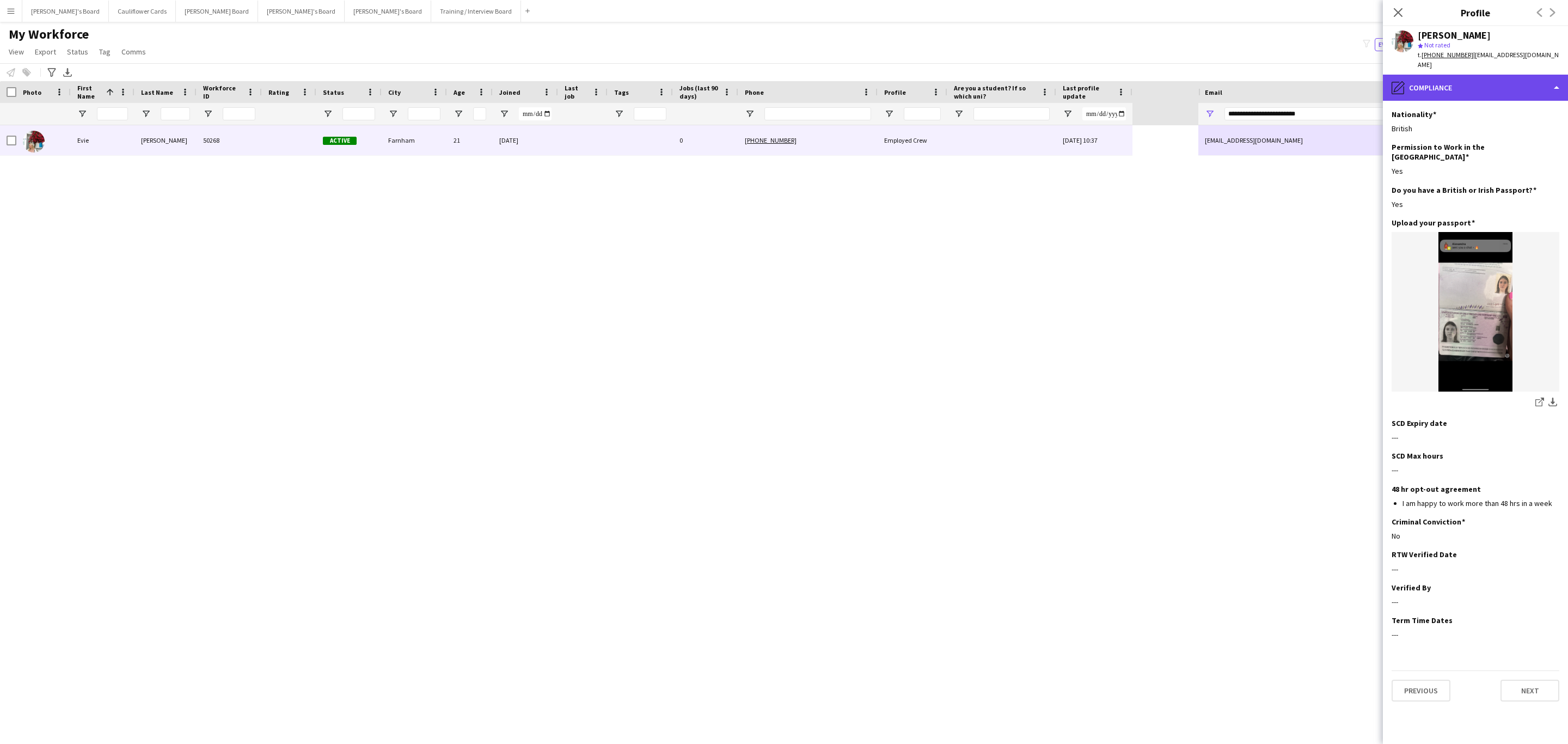
click at [1477, 74] on div "pencil4 Compliance" at bounding box center [1475, 87] width 185 height 27
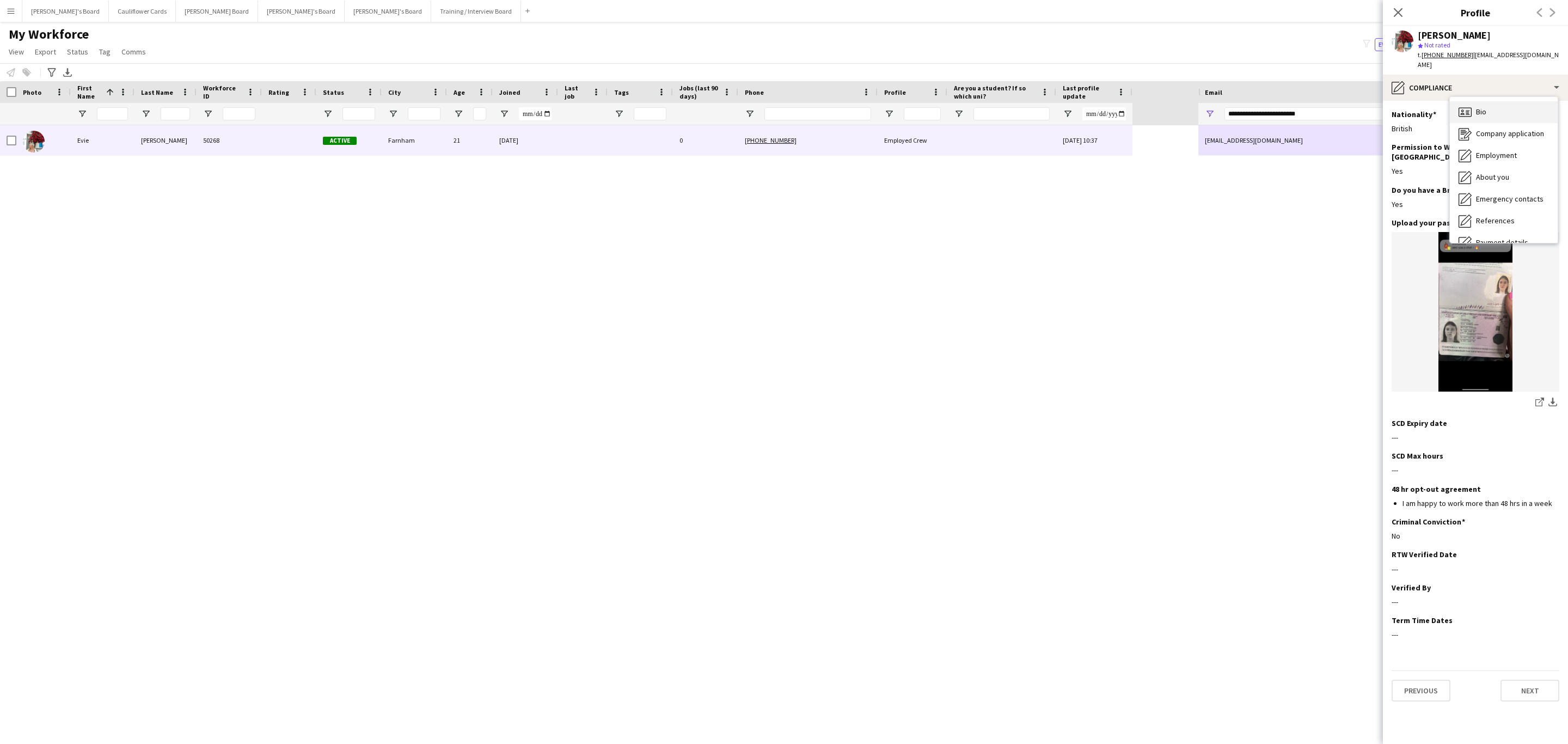
click at [1492, 106] on div "Bio Bio" at bounding box center [1504, 111] width 108 height 21
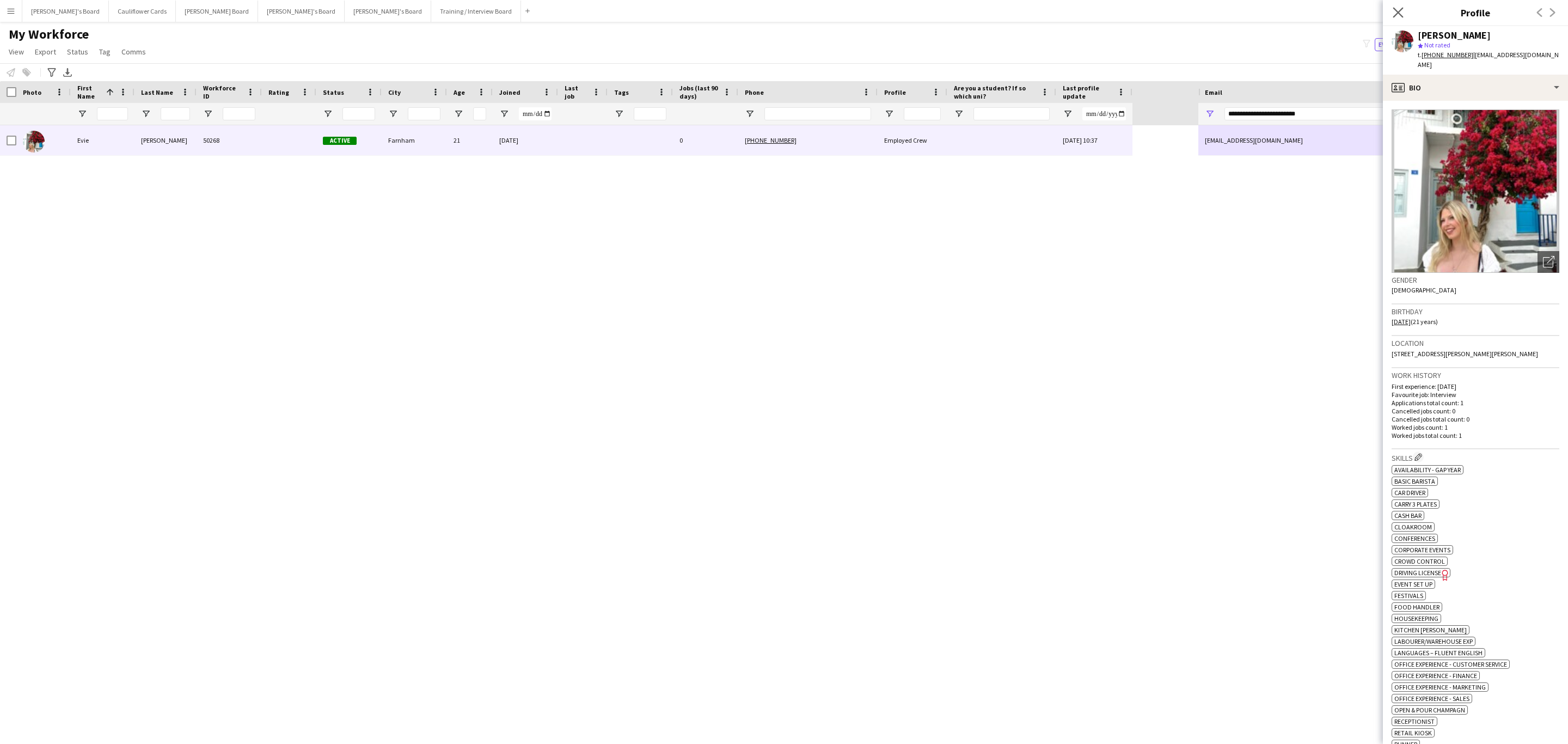
click at [1399, 19] on app-icon "Close pop-in" at bounding box center [1398, 13] width 15 height 15
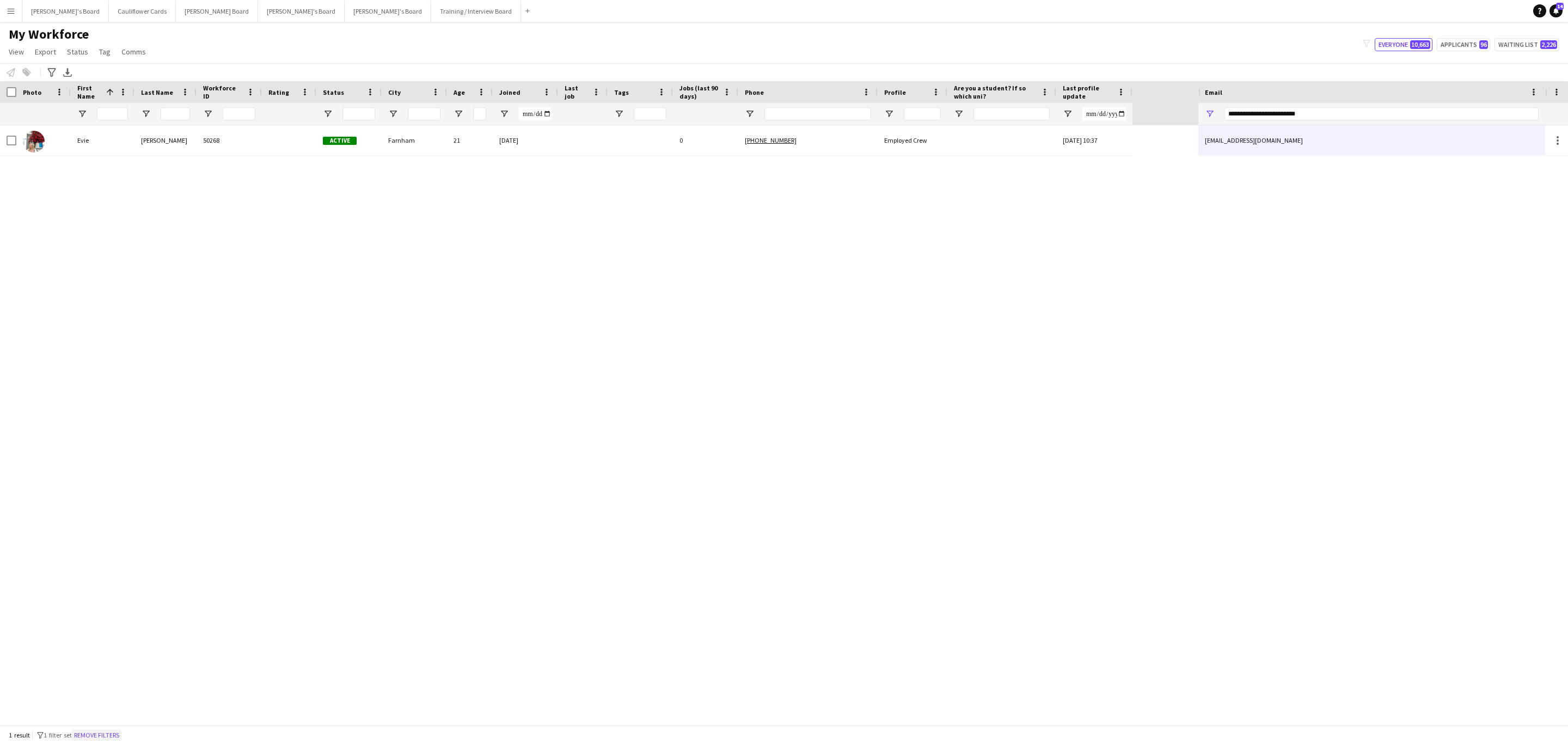
click at [104, 738] on button "Remove filters" at bounding box center [97, 735] width 50 height 12
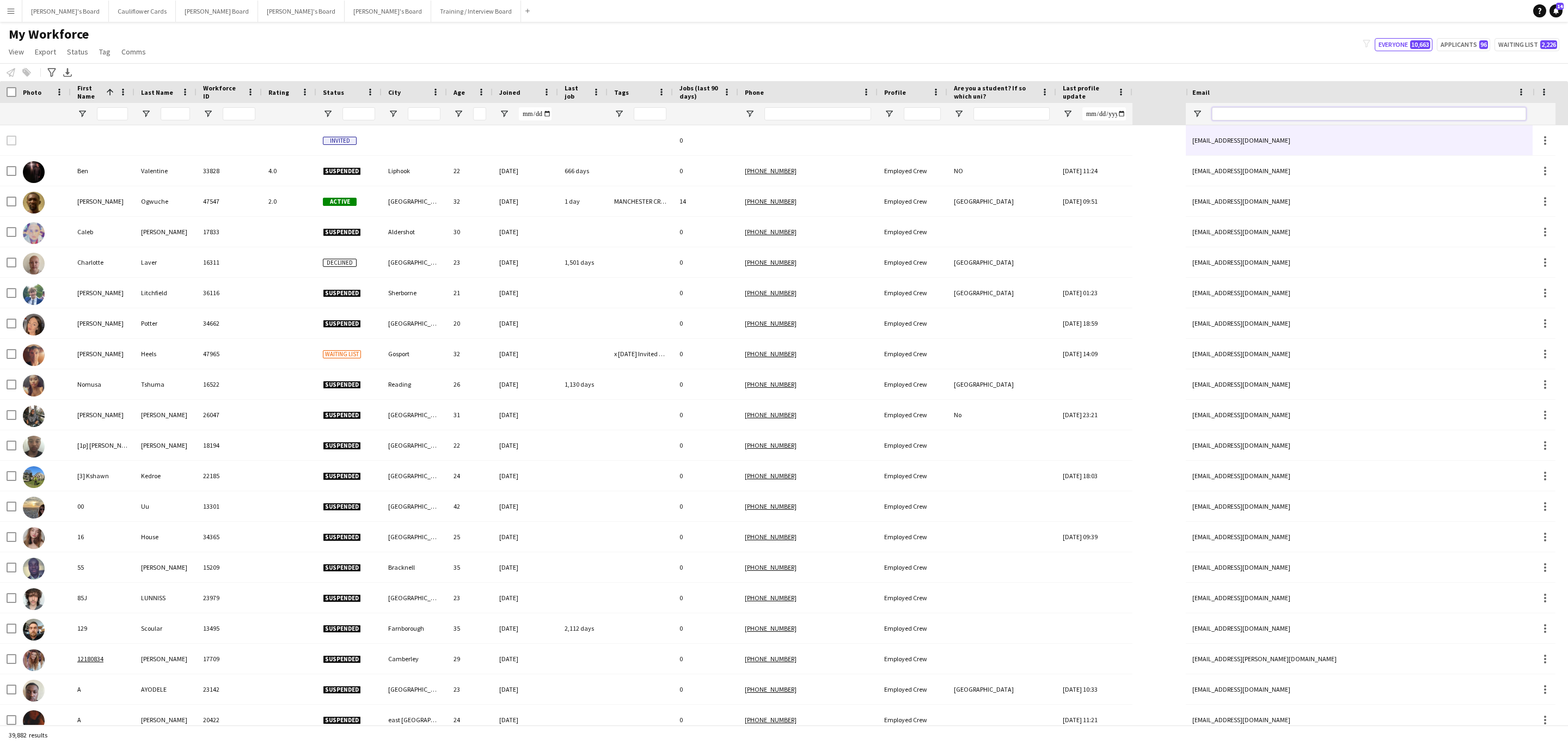
click at [1266, 119] on input "Email Filter Input" at bounding box center [1368, 113] width 314 height 13
paste input "**********"
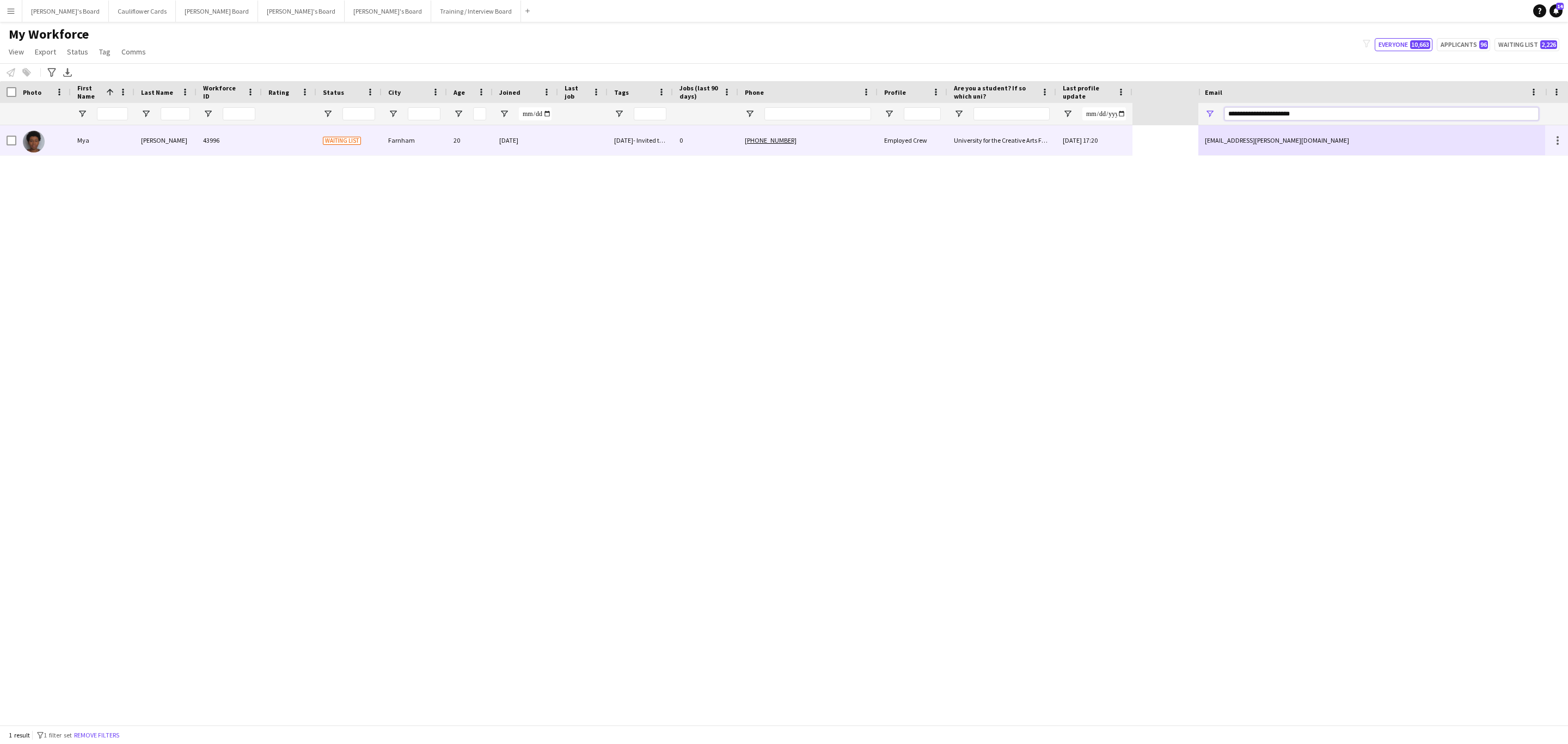
type input "**********"
click at [548, 152] on div "24-01-2025" at bounding box center [525, 139] width 65 height 30
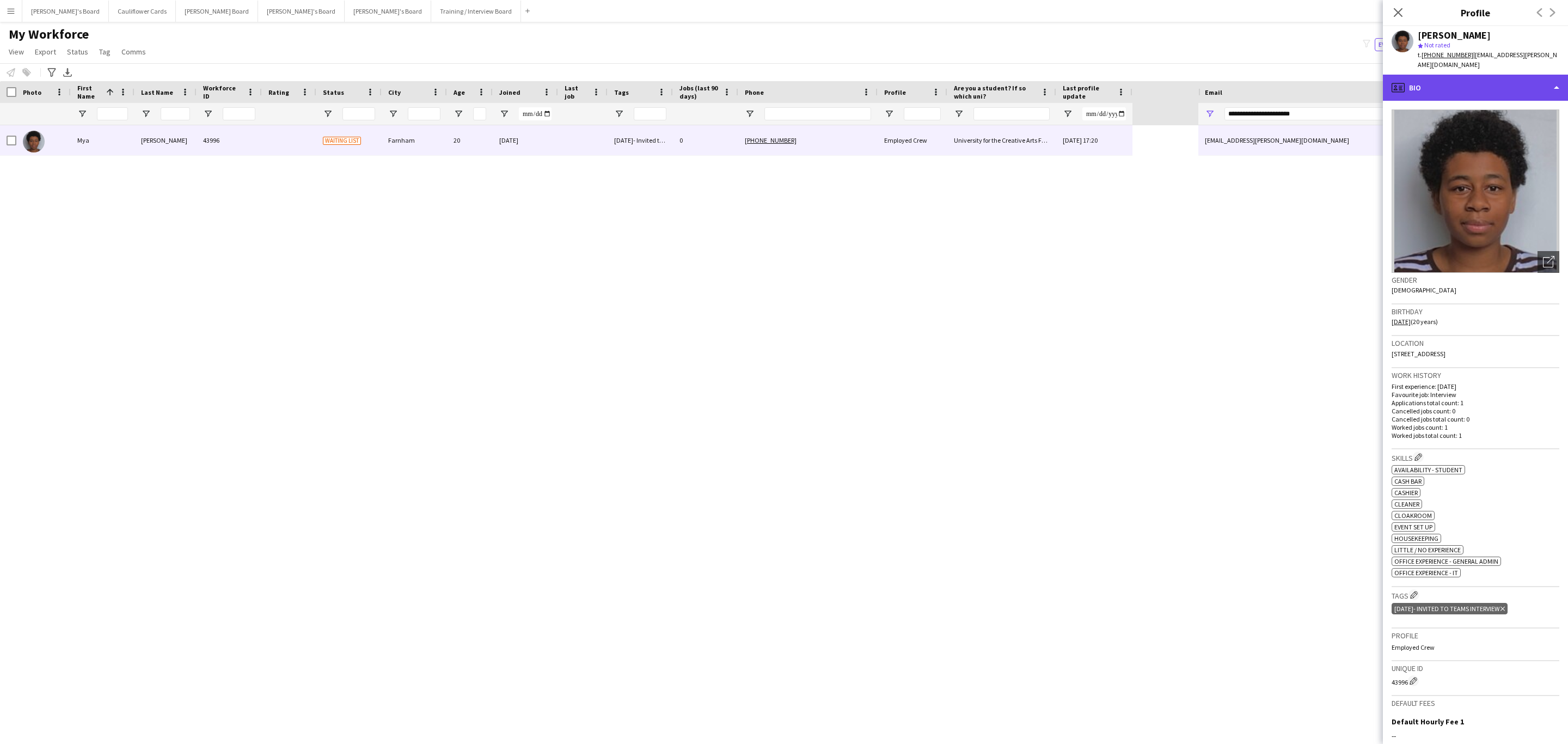
click at [1502, 74] on div "profile Bio" at bounding box center [1475, 87] width 185 height 27
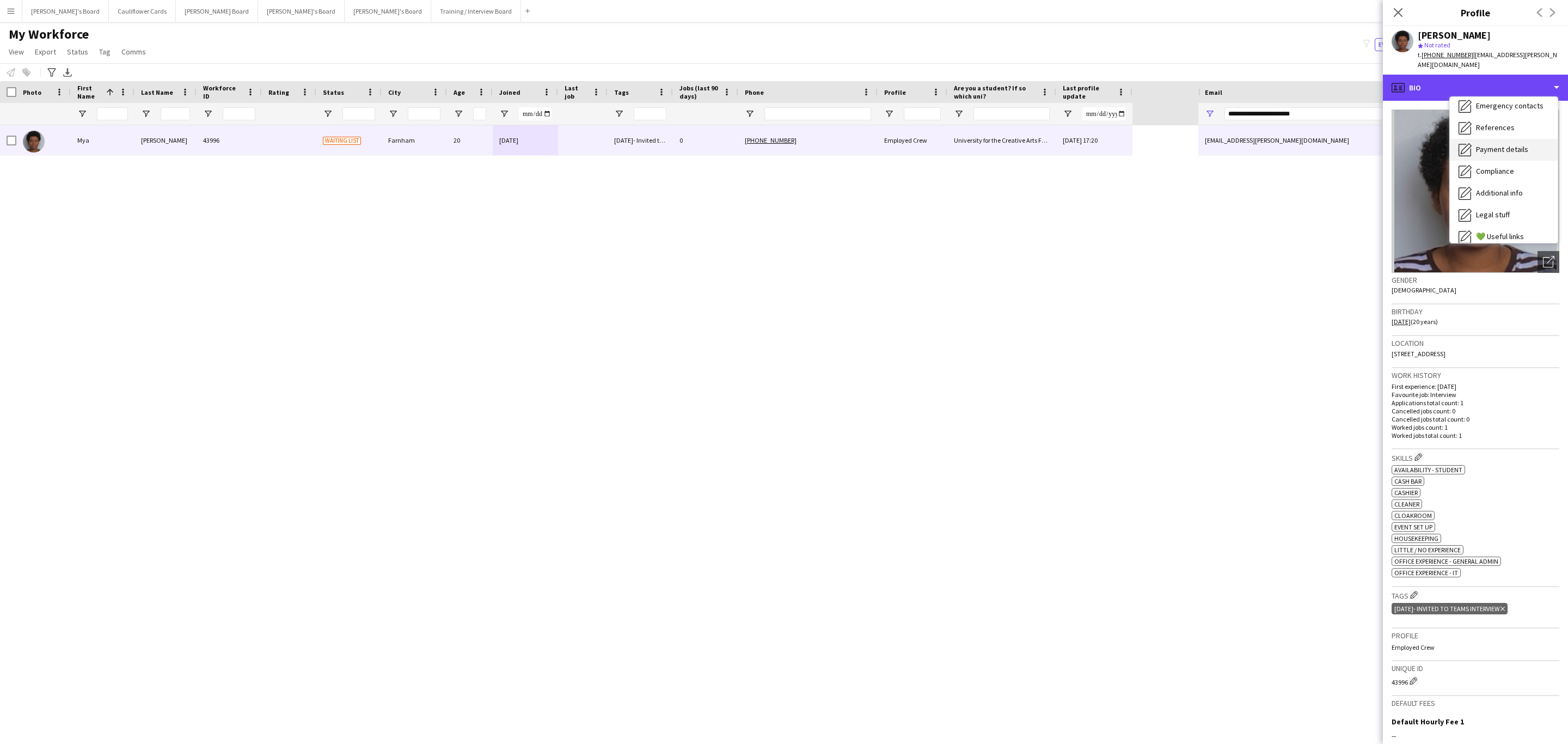
scroll to position [145, 0]
click at [1506, 114] on span "Compliance" at bounding box center [1494, 118] width 38 height 9
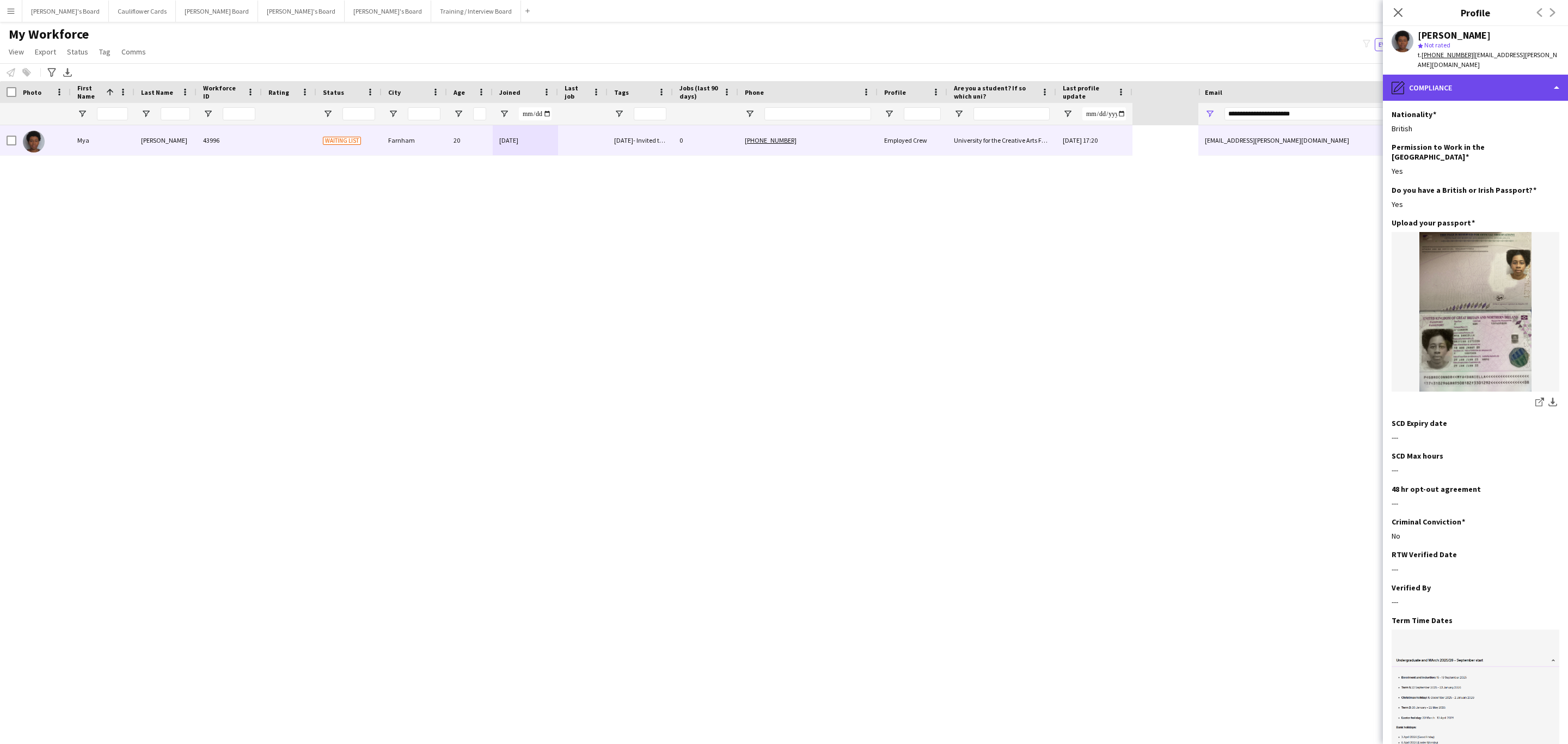
click at [1477, 74] on div "pencil4 Compliance" at bounding box center [1475, 87] width 185 height 27
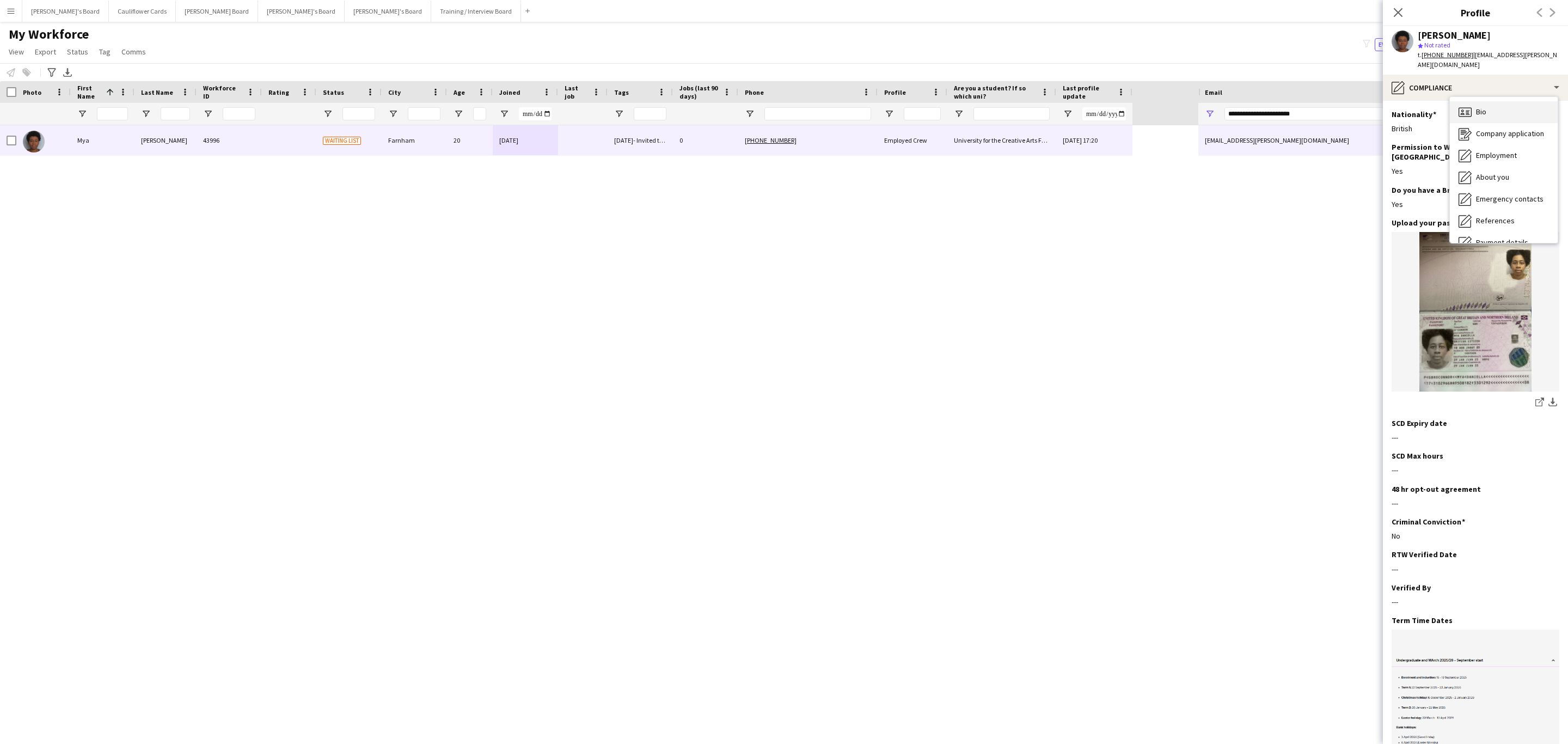
click at [1503, 102] on div "Bio Bio" at bounding box center [1504, 111] width 108 height 21
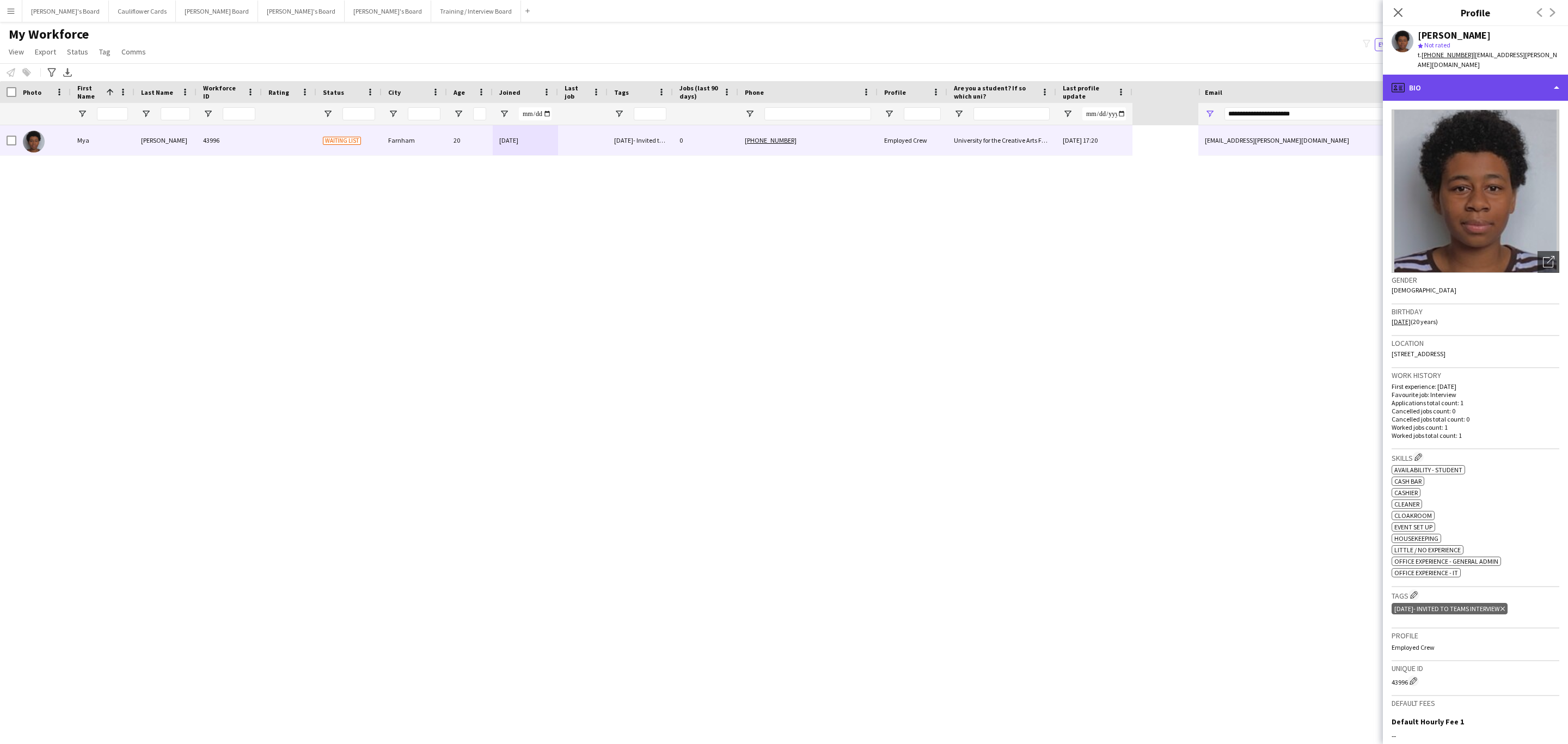
click at [1483, 74] on div "profile Bio" at bounding box center [1475, 87] width 185 height 27
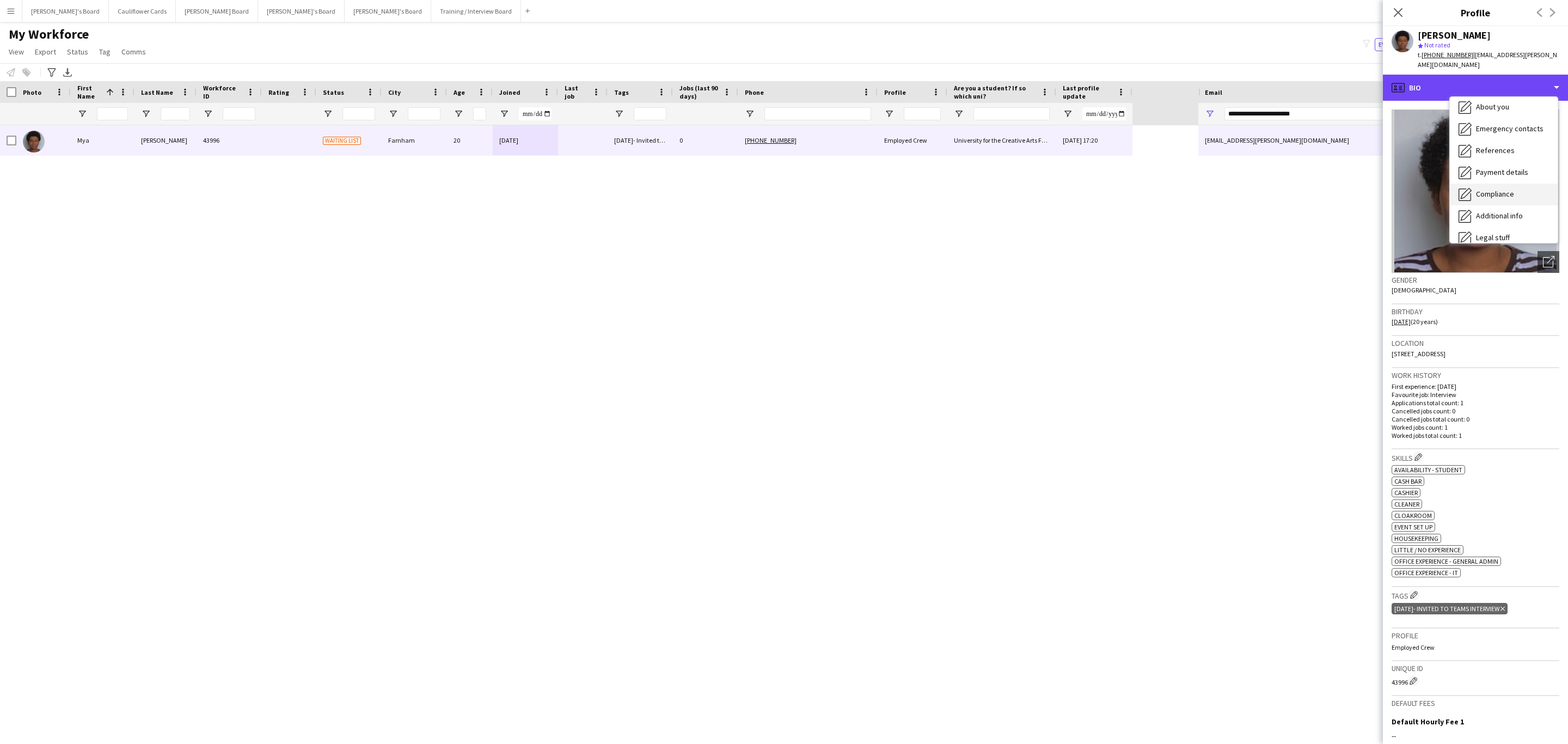
scroll to position [145, 0]
click at [1507, 136] on span "Additional info" at bounding box center [1499, 140] width 47 height 9
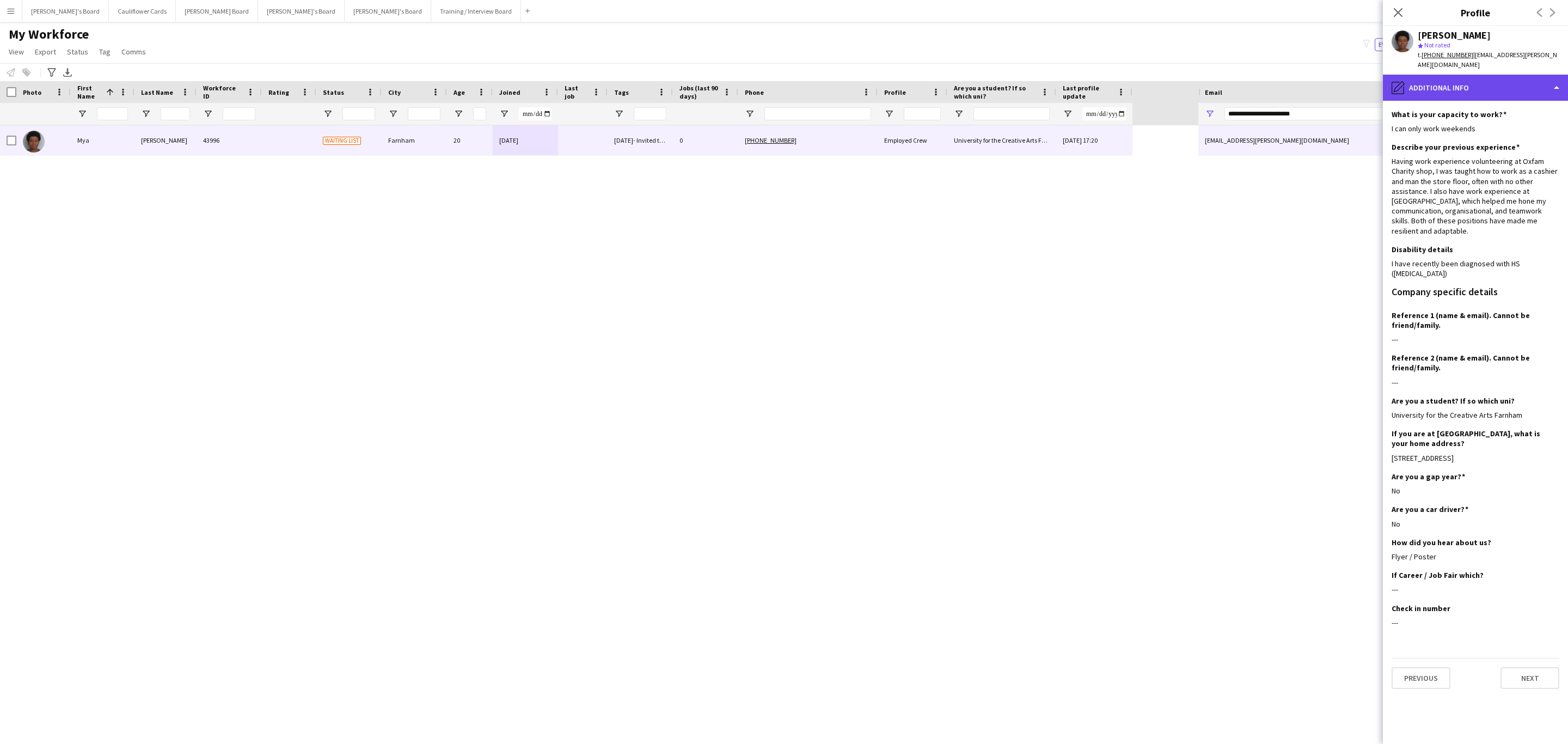
click at [1453, 82] on div "pencil4 Additional info" at bounding box center [1475, 87] width 185 height 27
click at [1496, 136] on span "Additional info" at bounding box center [1499, 140] width 47 height 9
click at [1462, 197] on div "Having work experience volunteering at Oxfam Charity shop, I was taught how to …" at bounding box center [1476, 196] width 168 height 80
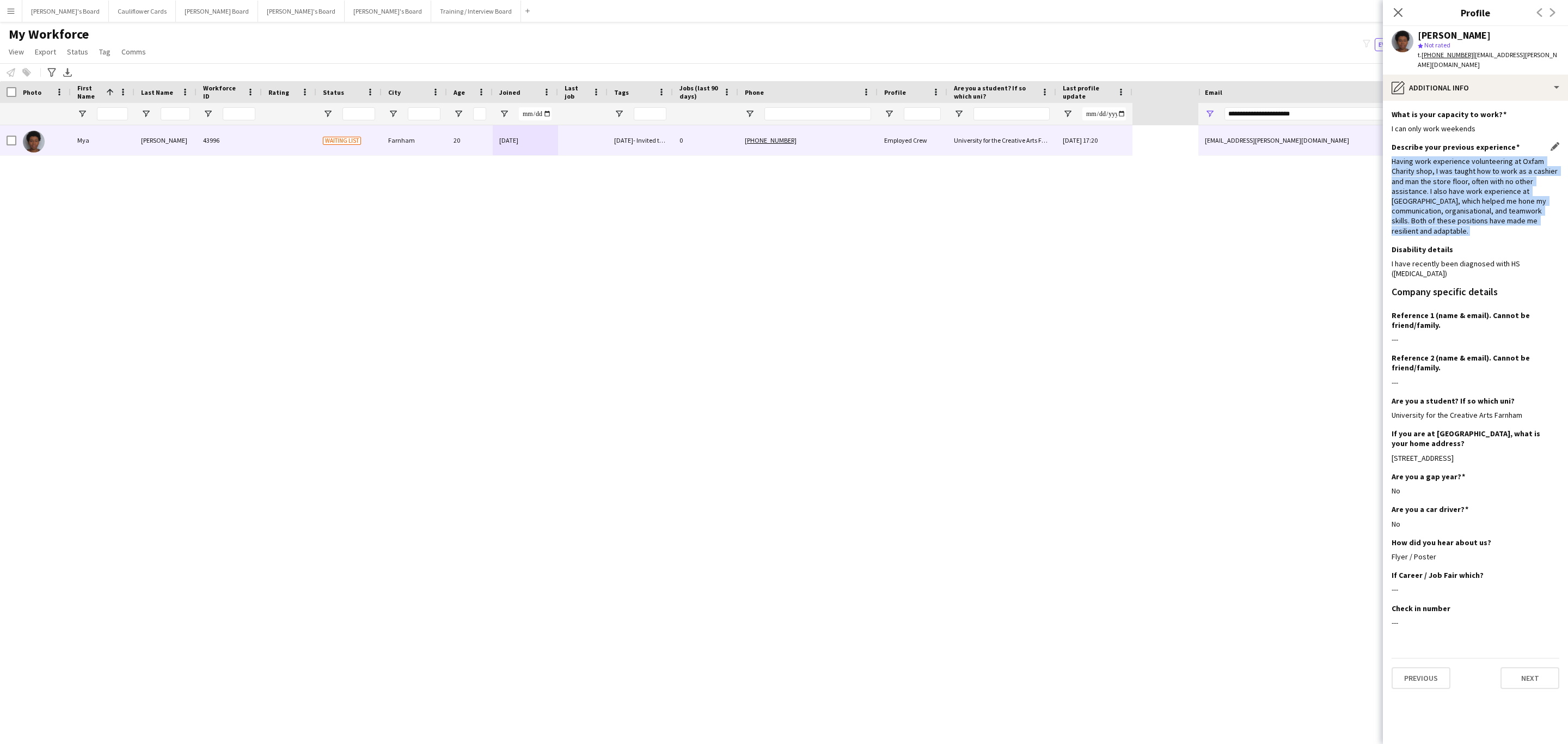
click at [1462, 197] on div "Having work experience volunteering at Oxfam Charity shop, I was taught how to …" at bounding box center [1476, 196] width 168 height 80
click at [1470, 258] on div "Disability details Edit this field I have recently been diagnosed with HS (Hidr…" at bounding box center [1476, 266] width 168 height 43
click at [1413, 453] on div "12 Dollis Drive GU9 9QD" at bounding box center [1476, 458] width 168 height 9
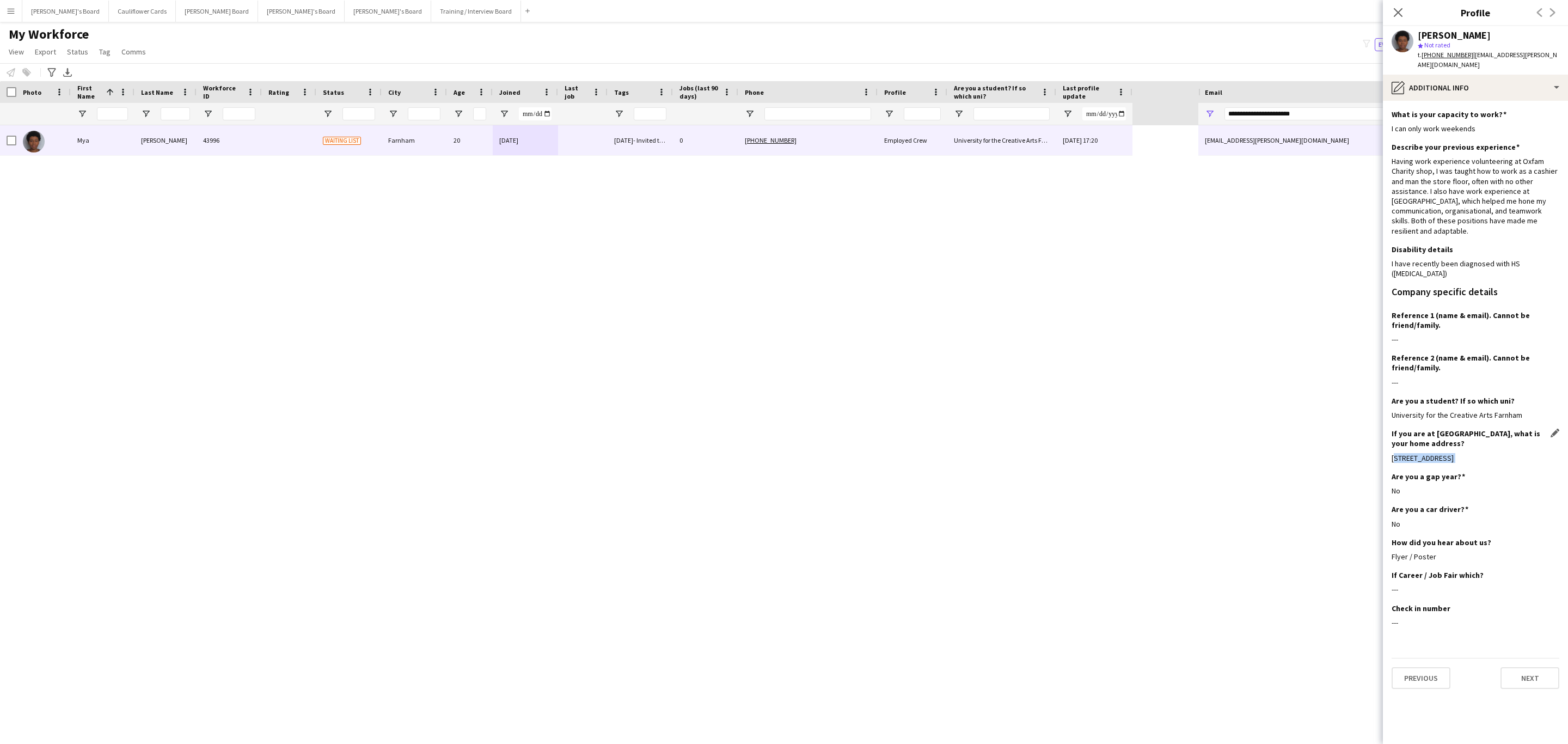
copy div "12 Dollis Drive GU9 9QD"
click at [1471, 404] on div "Are you a student? If so which uni? Edit this field University for the Creative…" at bounding box center [1476, 412] width 168 height 32
click at [1470, 410] on div "University for the Creative Arts Farnham" at bounding box center [1476, 414] width 168 height 9
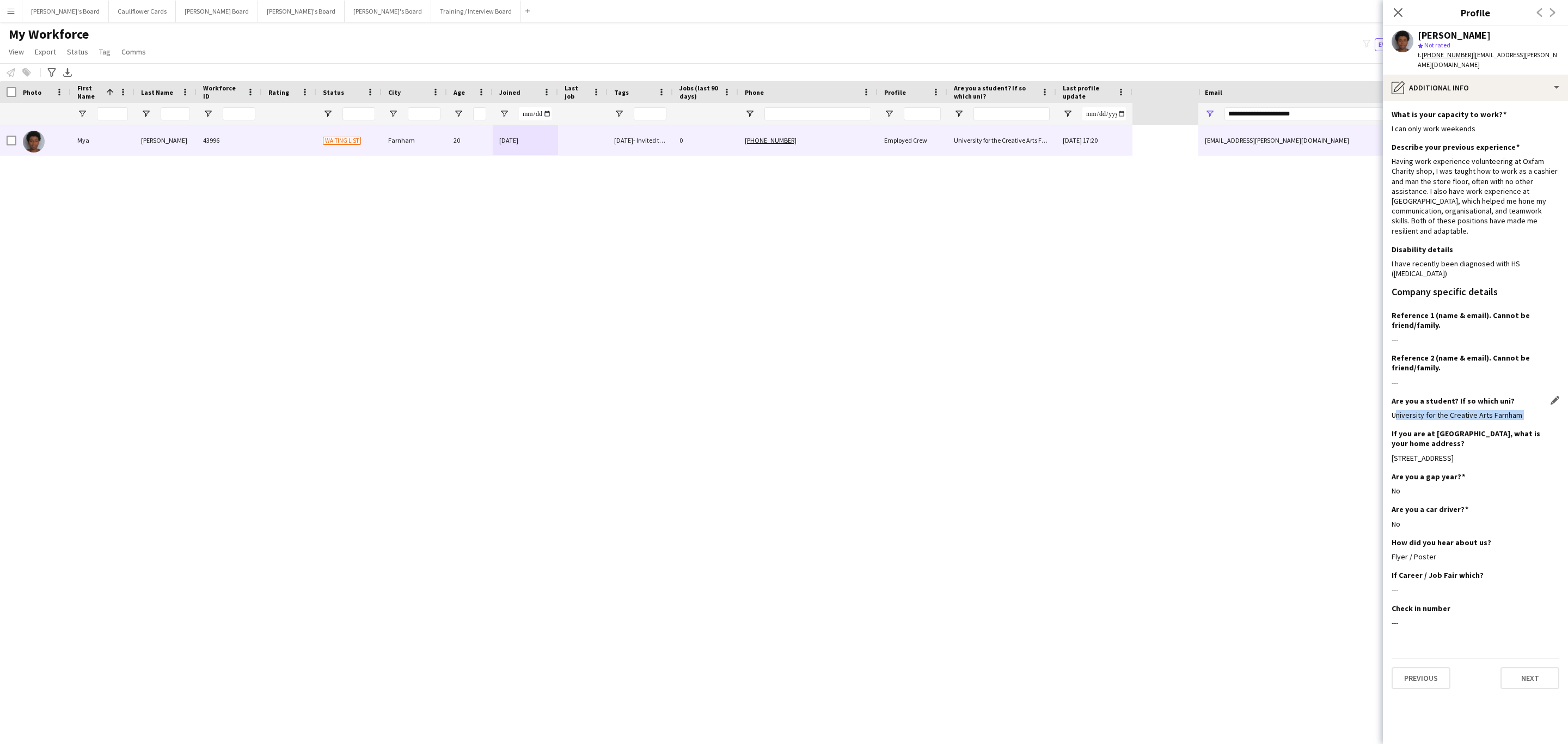
click at [1470, 410] on div "University for the Creative Arts Farnham" at bounding box center [1476, 414] width 168 height 9
click at [1396, 13] on icon "Close pop-in" at bounding box center [1398, 12] width 10 height 10
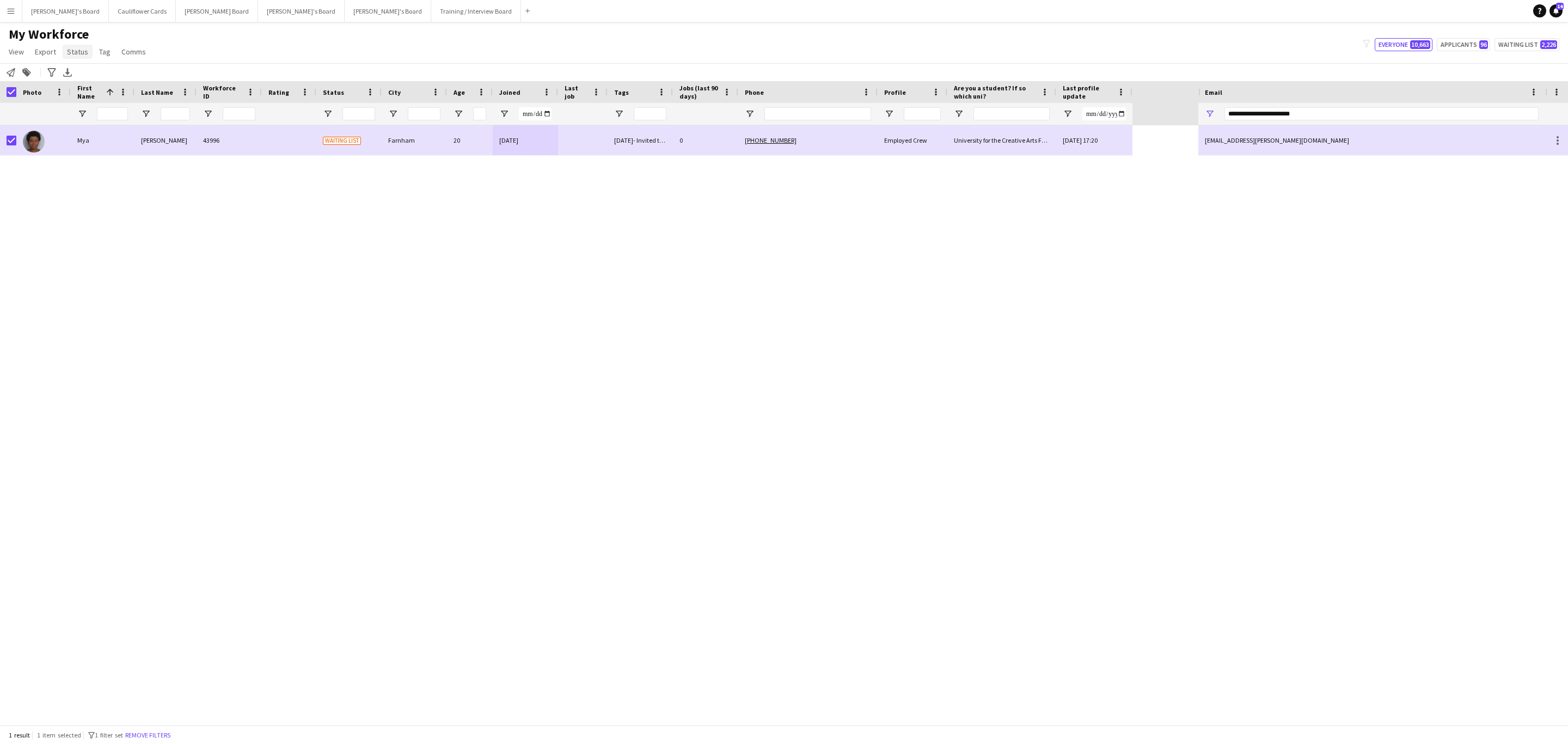
click at [72, 54] on span "Status" at bounding box center [77, 51] width 21 height 9
click at [107, 76] on link "Edit" at bounding box center [100, 75] width 76 height 23
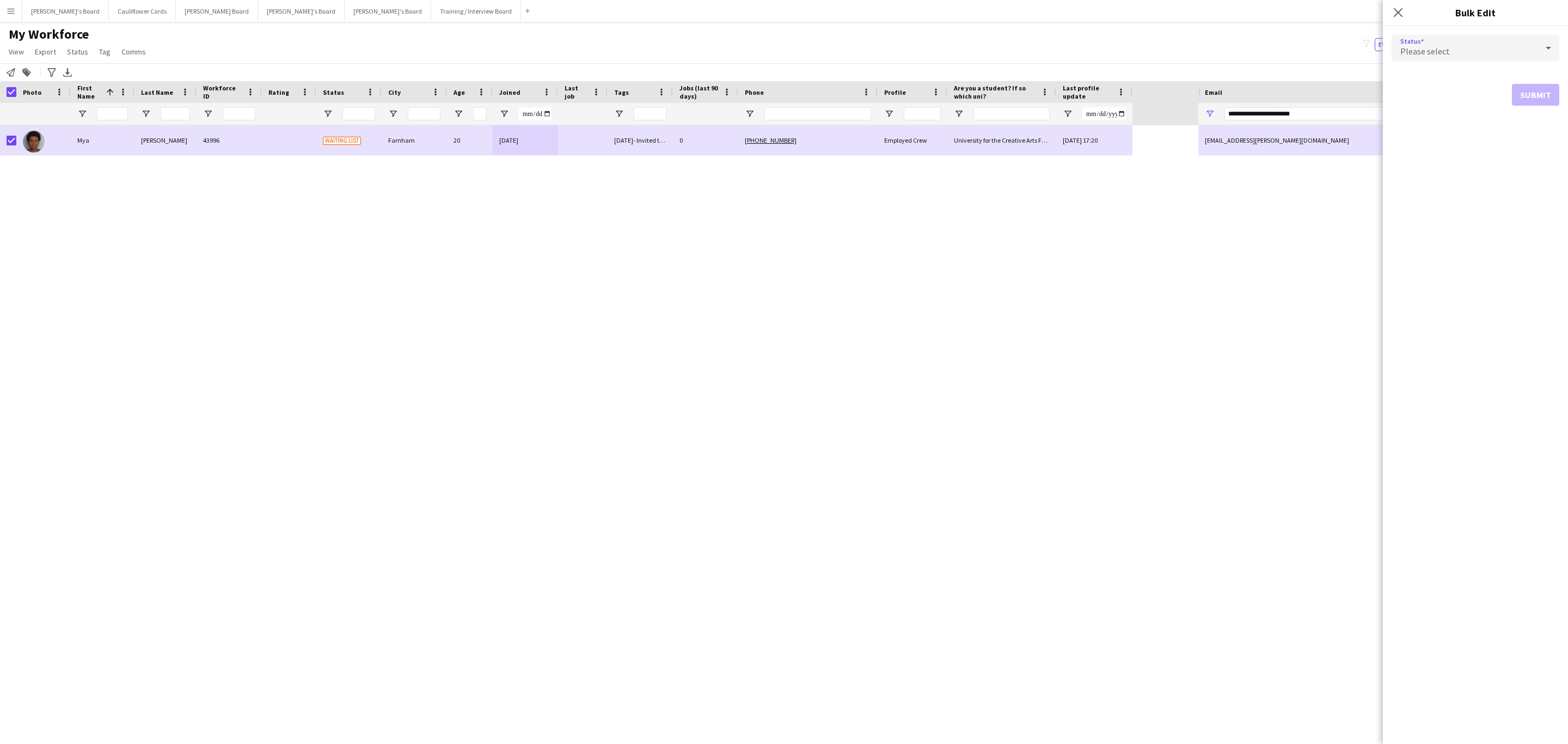
click at [1516, 39] on div "Please select" at bounding box center [1465, 48] width 146 height 27
click at [1404, 82] on span "Active" at bounding box center [1476, 79] width 150 height 10
click at [1538, 131] on button "Submit" at bounding box center [1535, 131] width 47 height 21
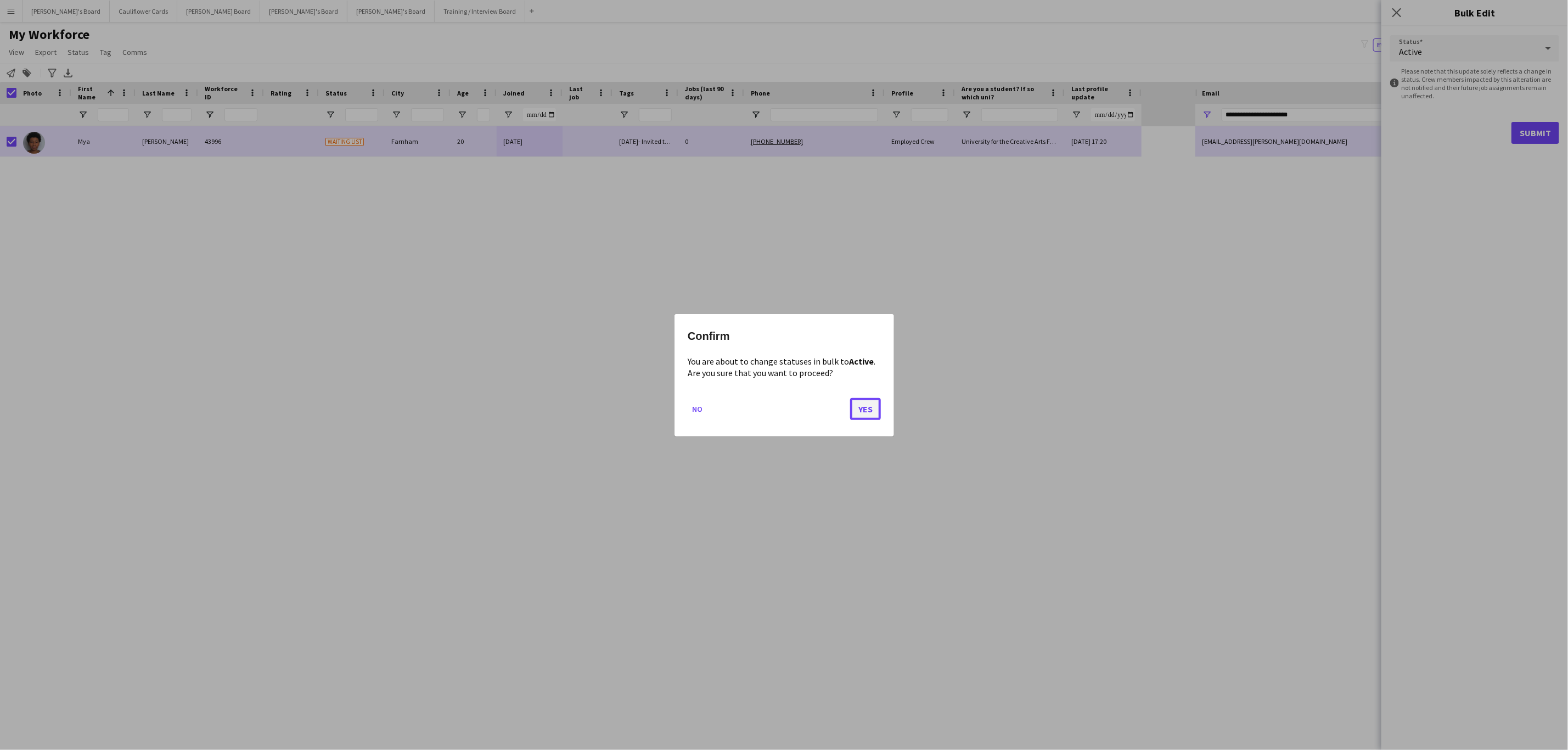
click at [866, 405] on button "Yes" at bounding box center [865, 408] width 31 height 22
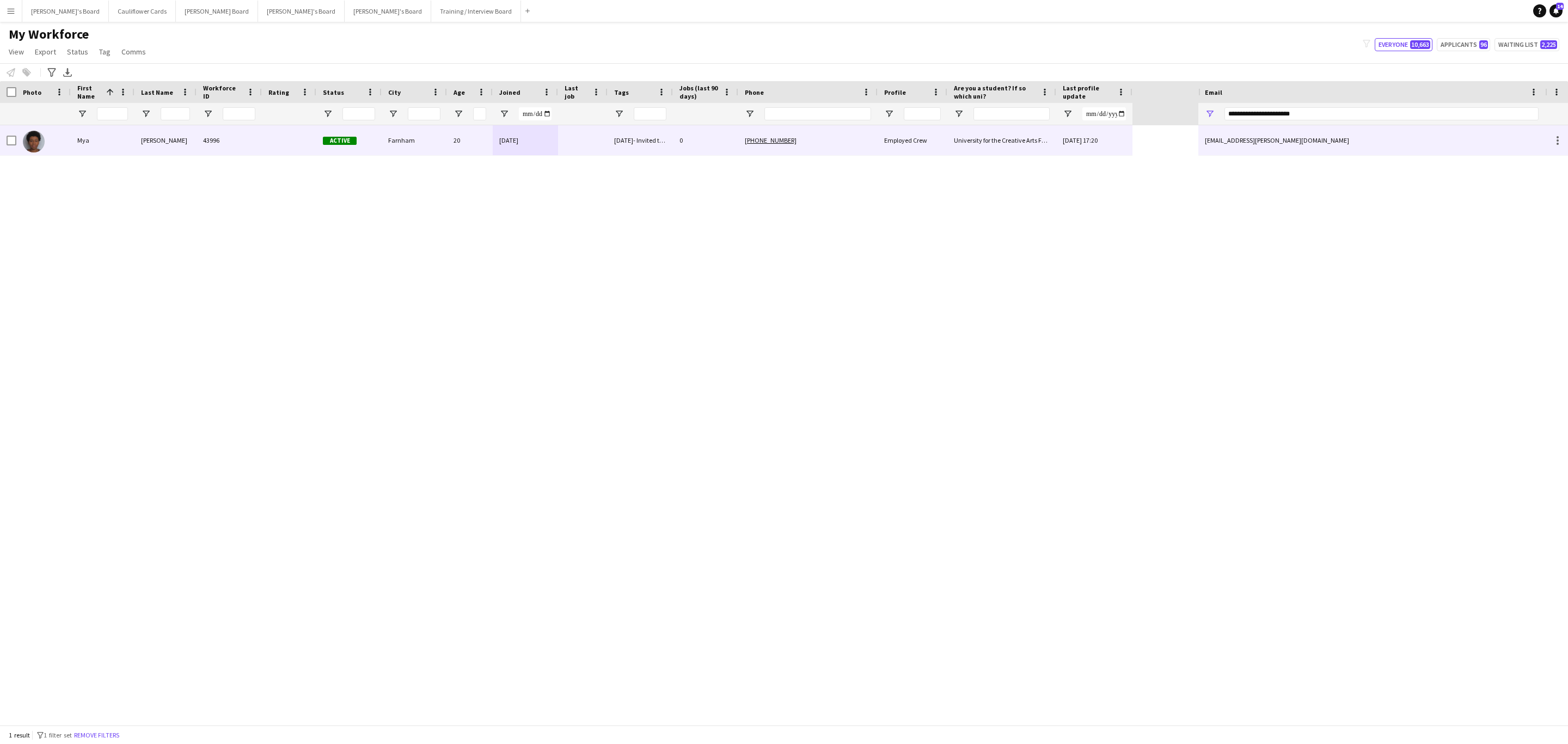
click at [304, 141] on div at bounding box center [289, 139] width 55 height 30
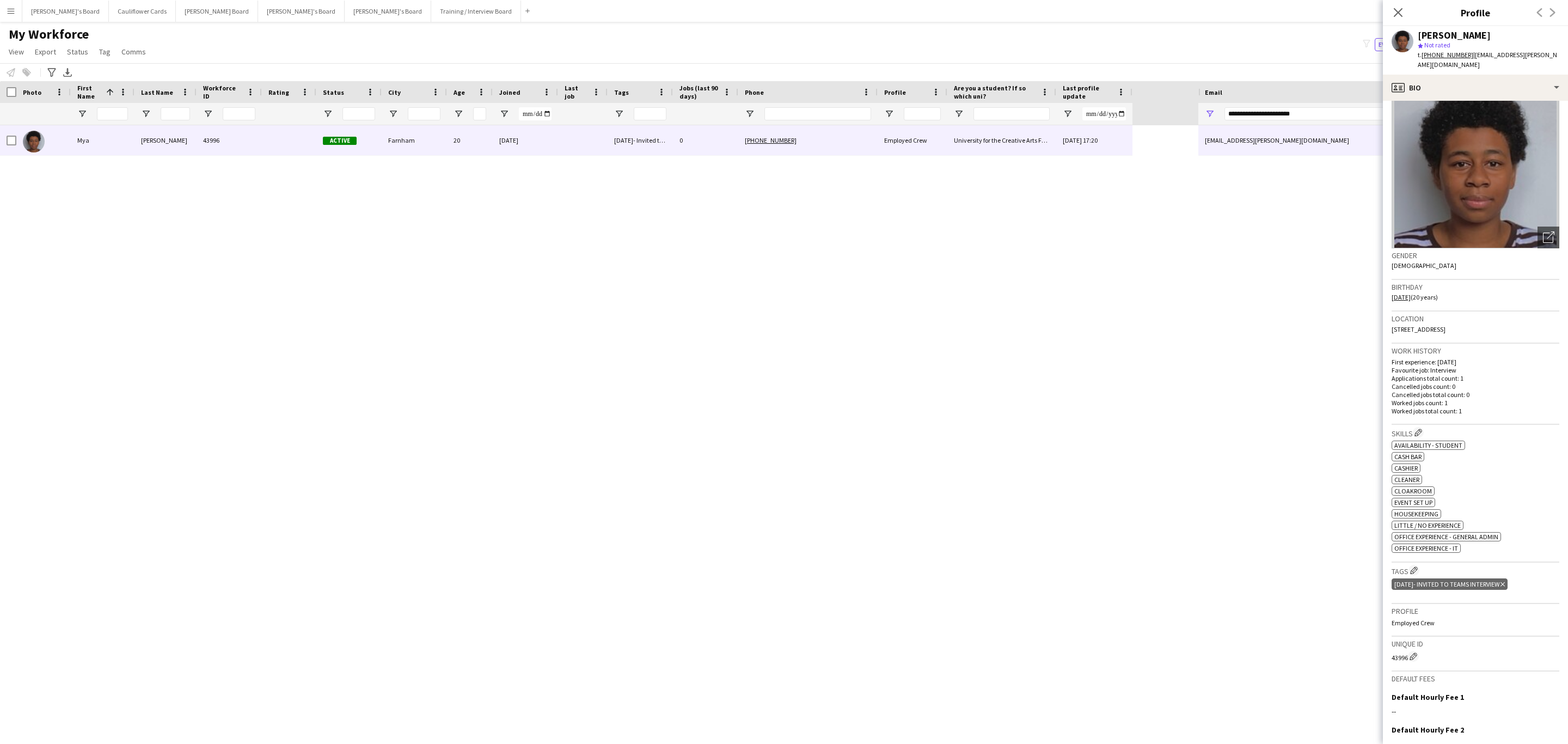
scroll to position [0, 0]
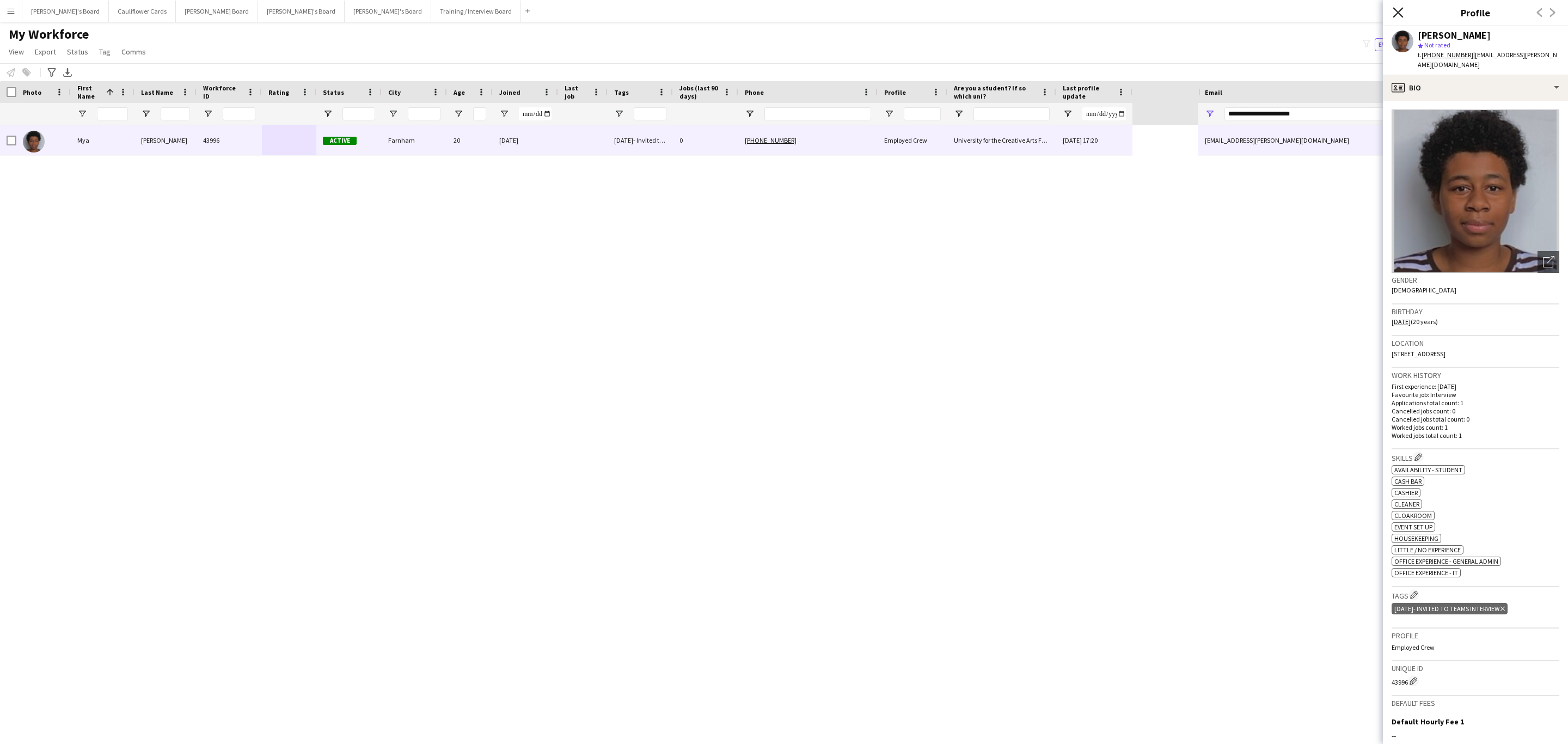
click at [1394, 9] on icon at bounding box center [1398, 12] width 10 height 10
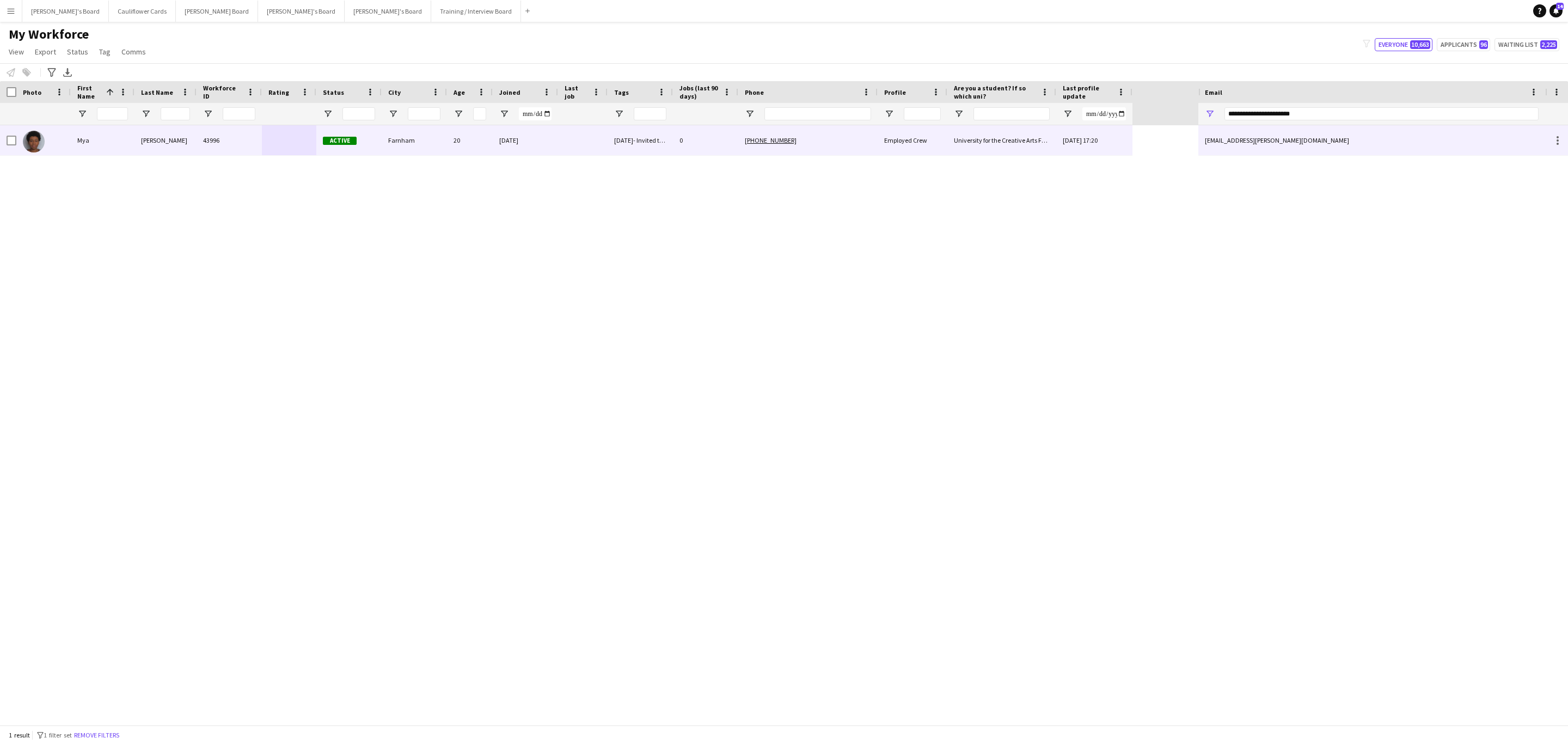
click at [404, 147] on div "Farnham" at bounding box center [414, 139] width 65 height 30
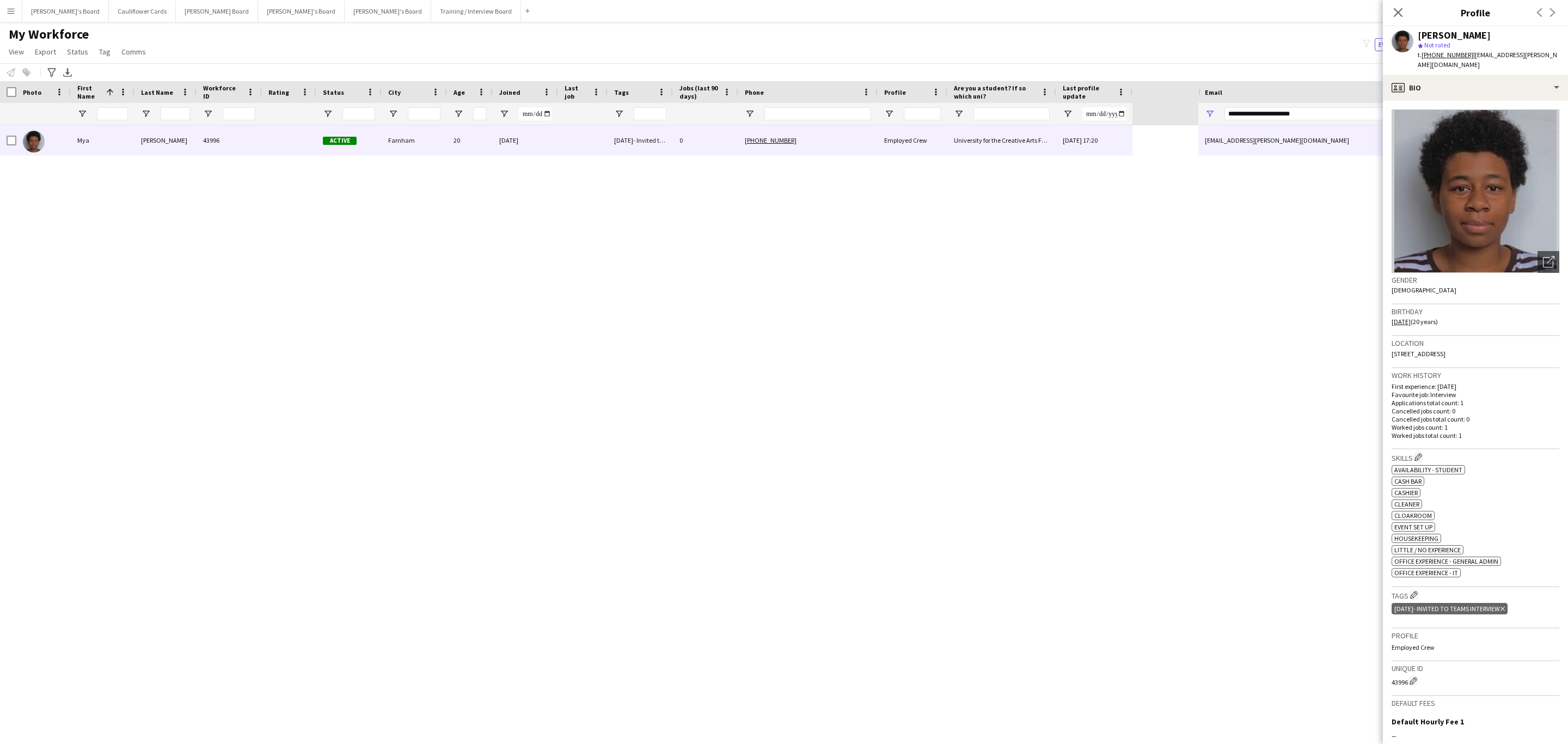
click at [1505, 605] on icon "Delete tag" at bounding box center [1502, 609] width 4 height 7
click at [1415, 591] on app-icon "Edit crew company tags" at bounding box center [1413, 594] width 8 height 8
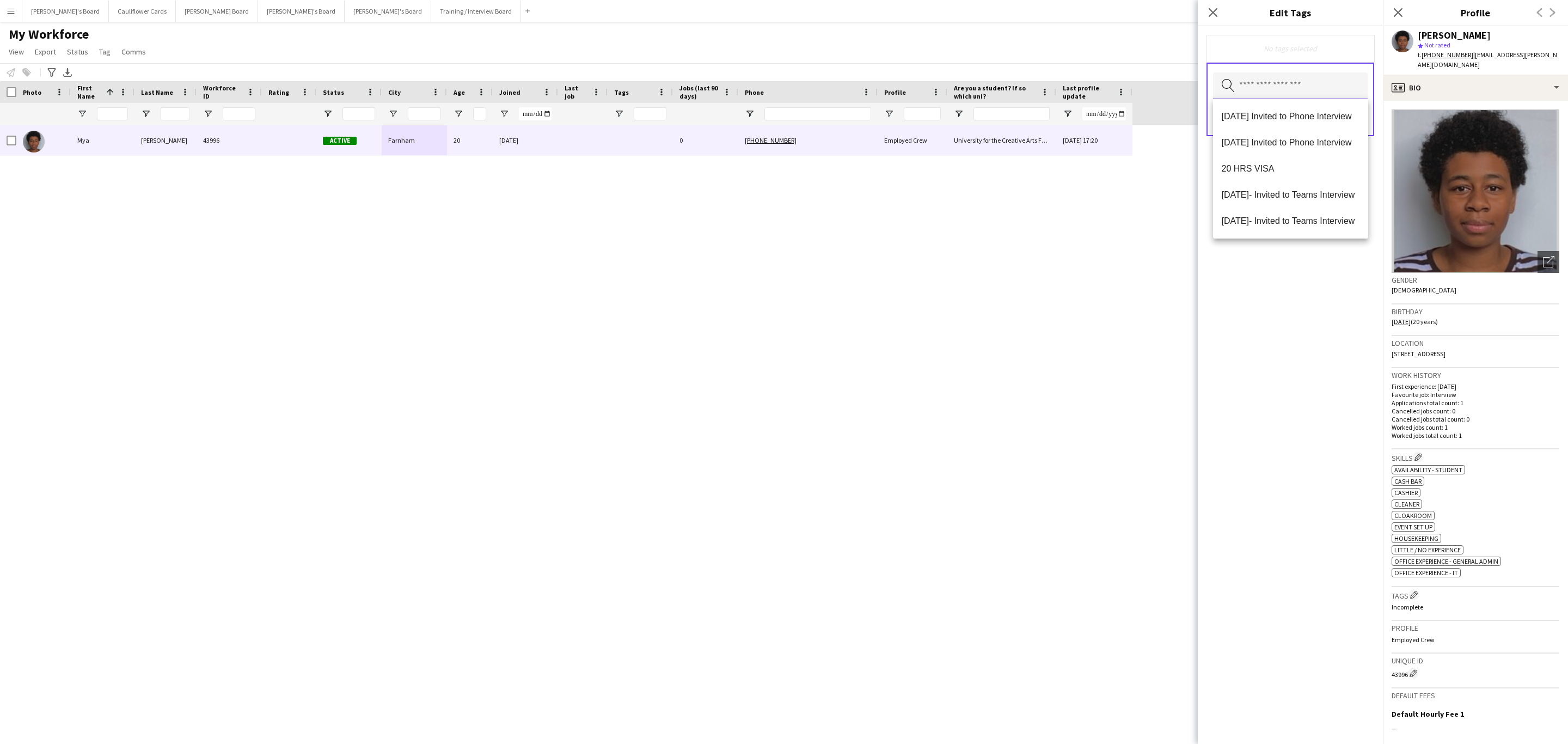
click at [1272, 91] on input "text" at bounding box center [1290, 86] width 155 height 27
type input "***"
drag, startPoint x: 1274, startPoint y: 116, endPoint x: 1304, endPoint y: 371, distance: 256.8
click at [1270, 120] on span "RTW Verified" at bounding box center [1290, 116] width 138 height 10
click at [1279, 450] on div "RTW Verified Remove Search by tag name Save" at bounding box center [1290, 385] width 185 height 717
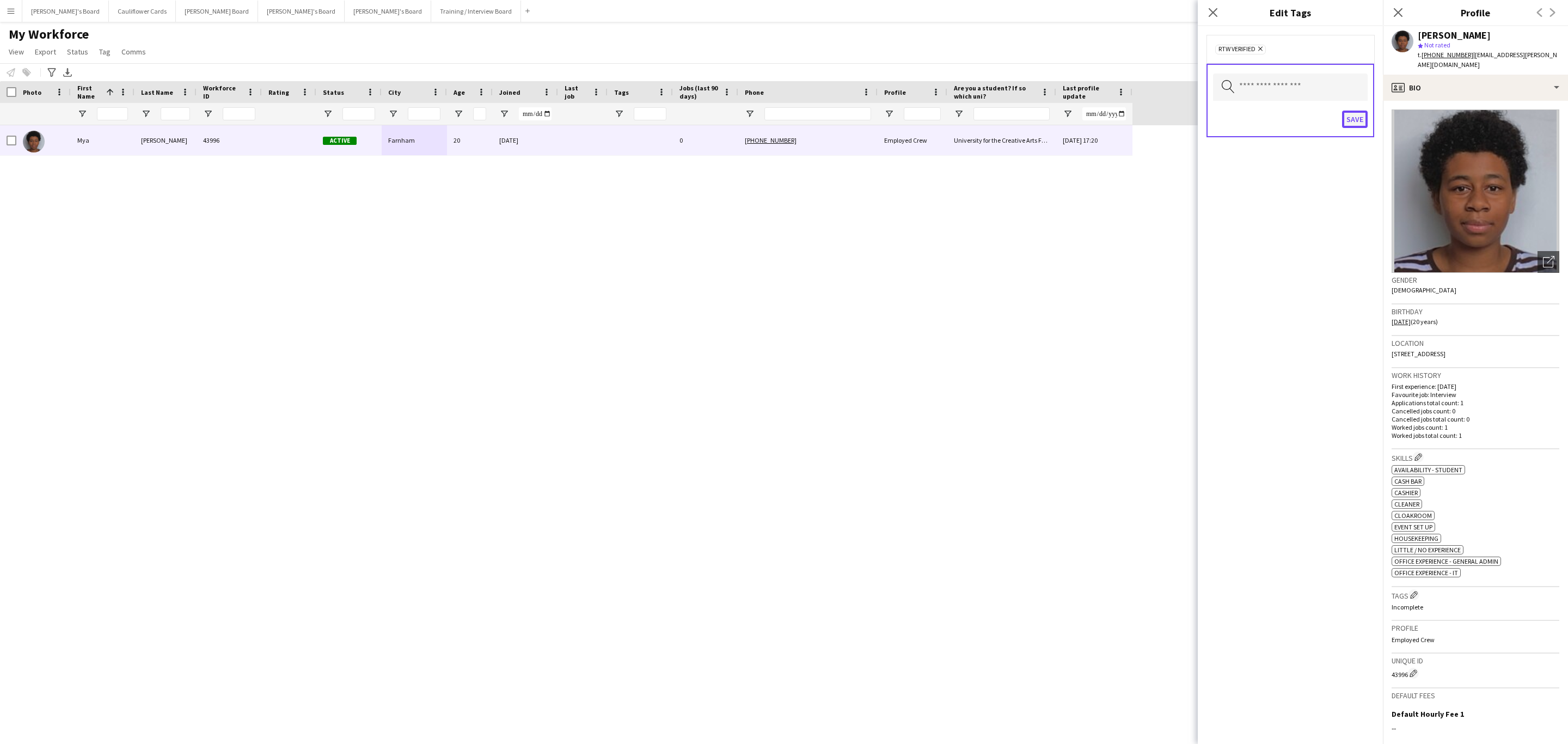
click at [1346, 121] on button "Save" at bounding box center [1355, 119] width 26 height 17
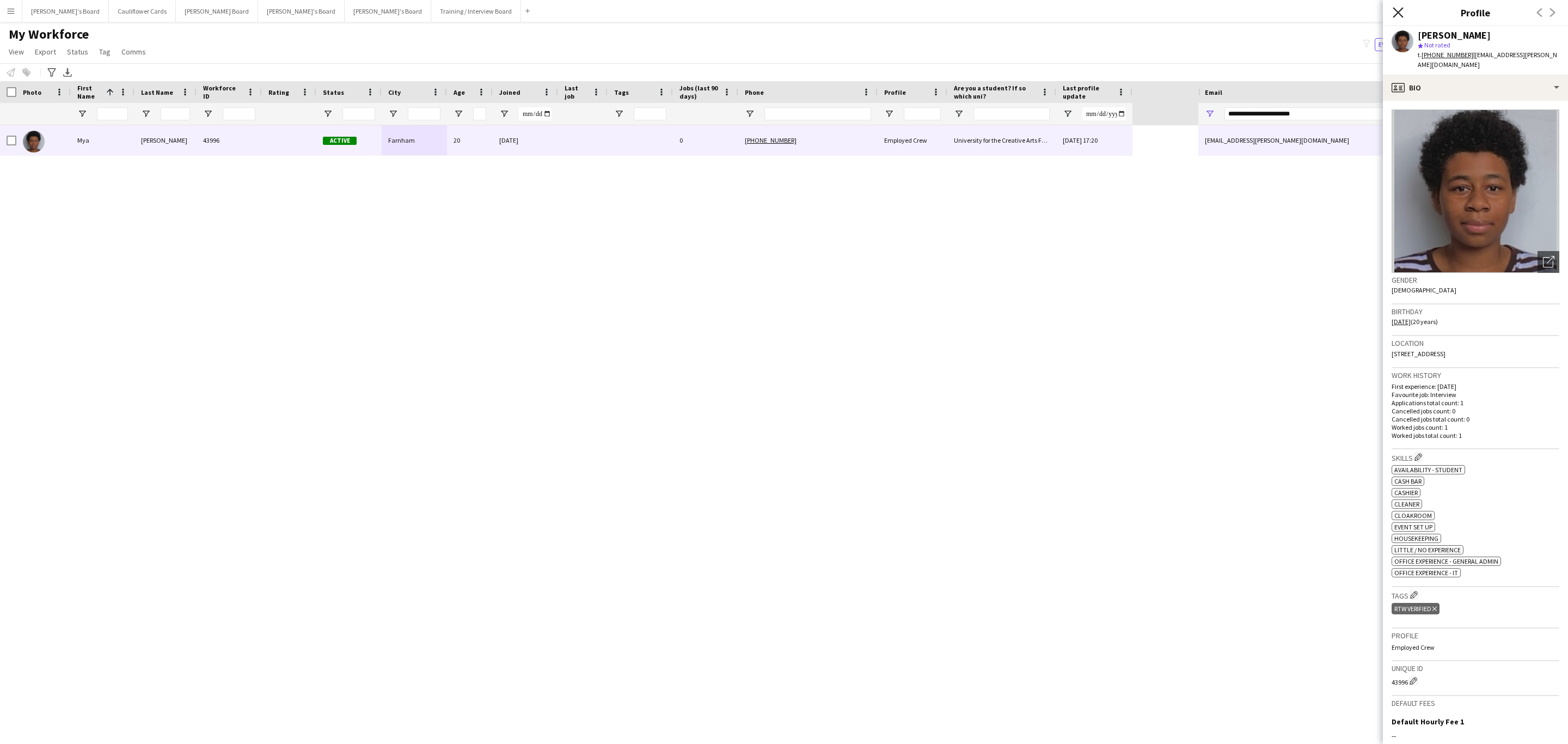
click at [1393, 9] on icon "Close pop-in" at bounding box center [1398, 12] width 10 height 10
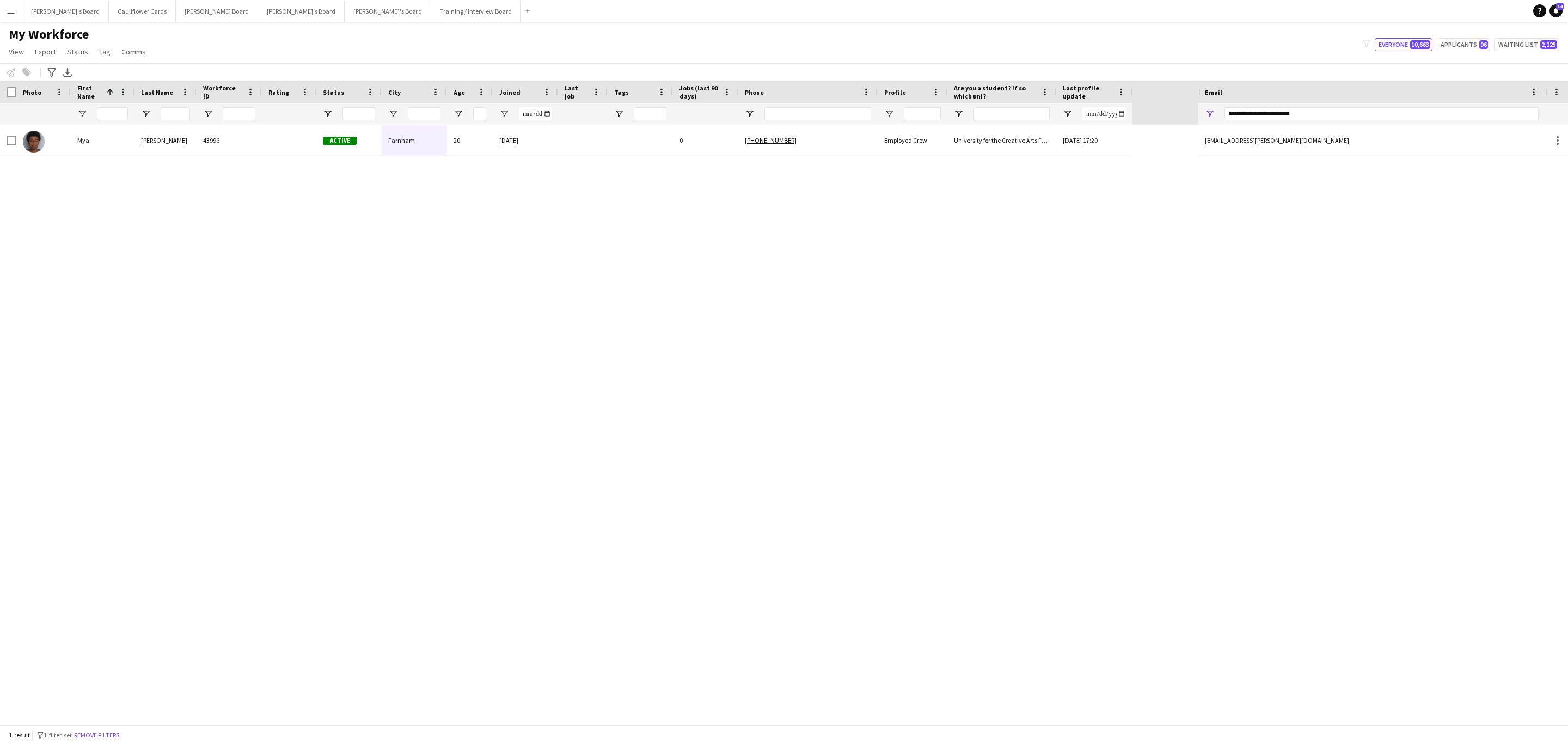
drag, startPoint x: 91, startPoint y: 734, endPoint x: 1406, endPoint y: 106, distance: 1457.3
click at [92, 731] on button "Remove filters" at bounding box center [97, 735] width 50 height 12
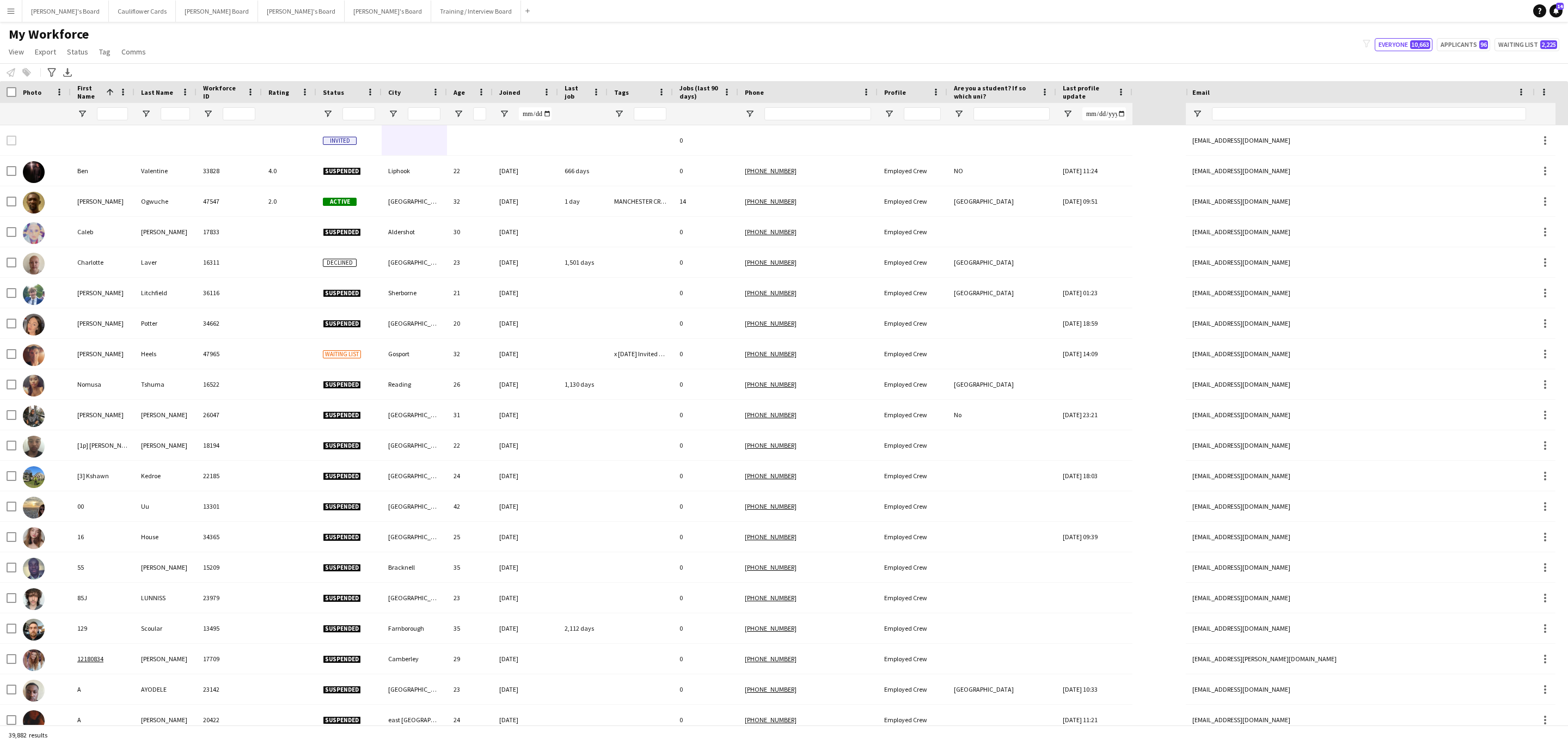
drag, startPoint x: 1406, startPoint y: 106, endPoint x: 1400, endPoint y: 115, distance: 10.8
click at [1405, 106] on div at bounding box center [1368, 113] width 314 height 21
click at [1398, 116] on input "Email Filter Input" at bounding box center [1368, 113] width 314 height 13
paste input "**********"
type input "**********"
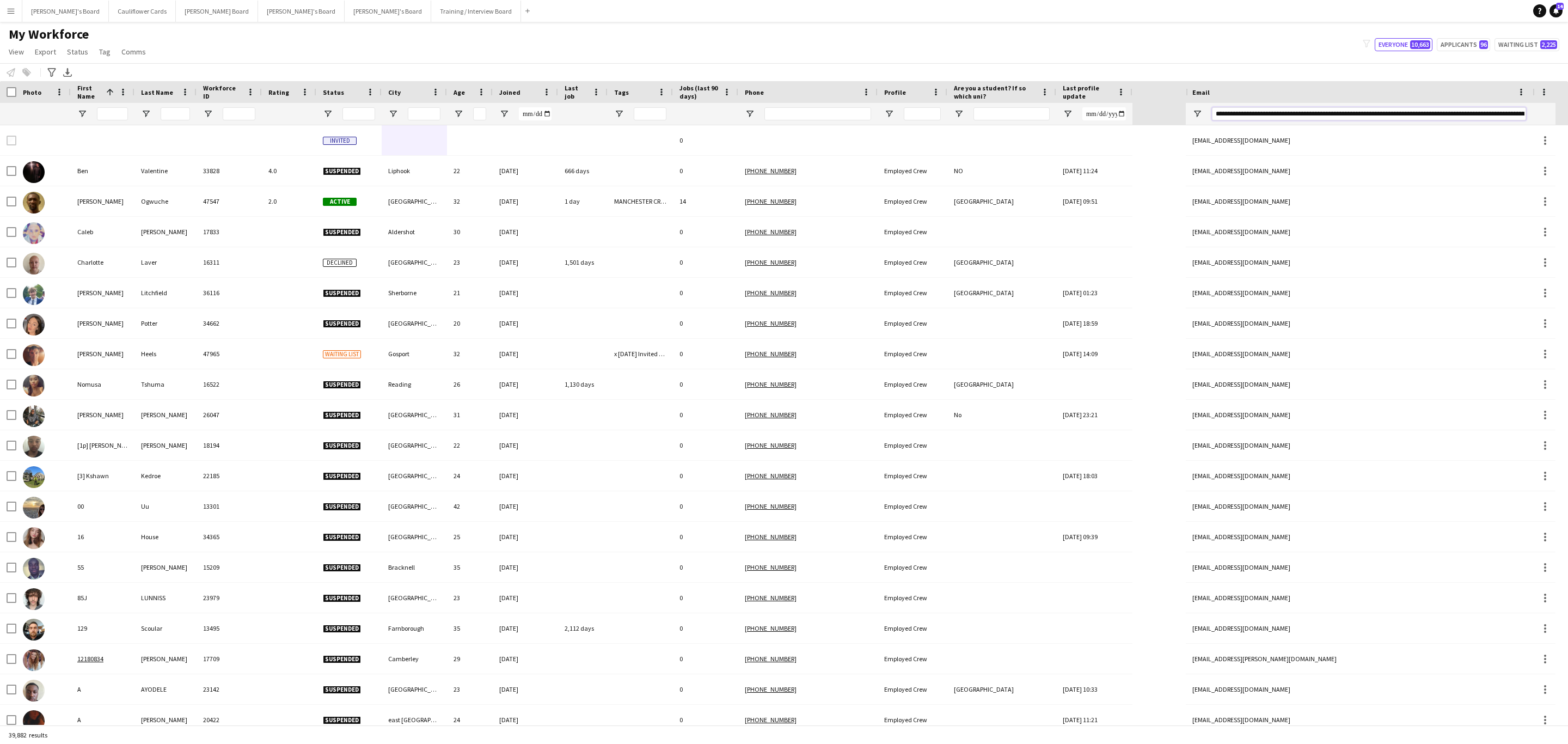
scroll to position [0, 397]
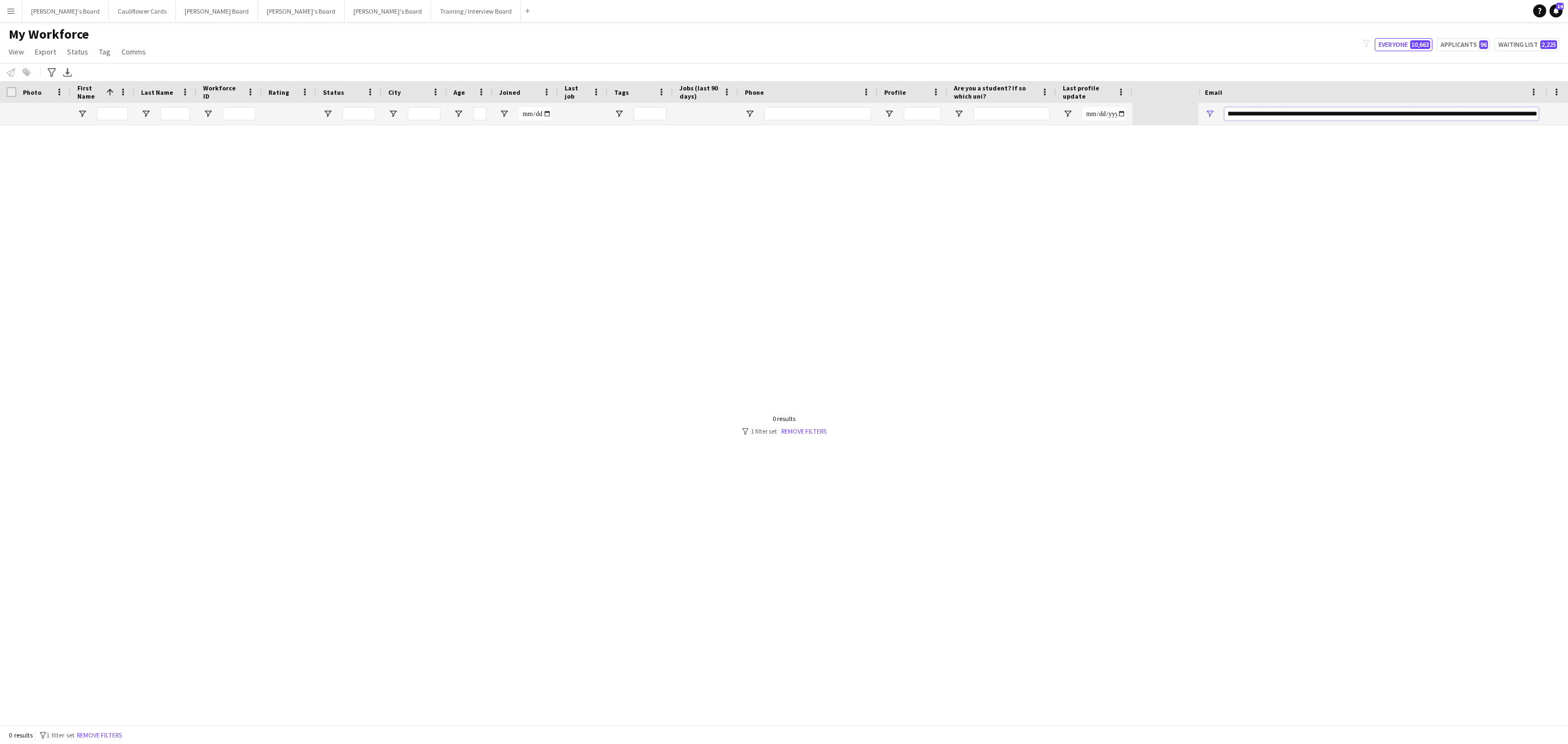
click at [1341, 118] on input "**********" at bounding box center [1381, 113] width 314 height 13
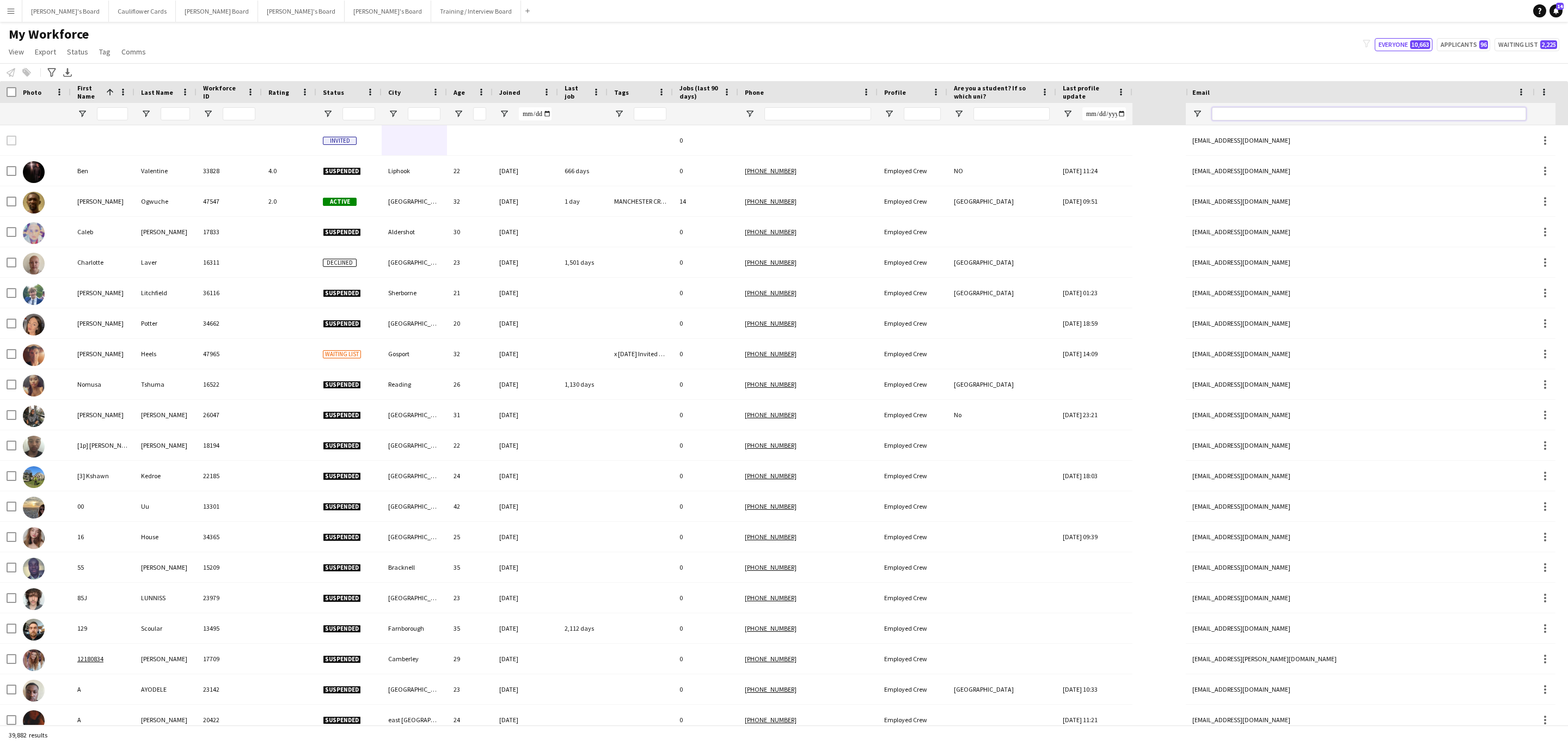
click at [1367, 113] on input "Email Filter Input" at bounding box center [1368, 113] width 314 height 13
paste input "**********"
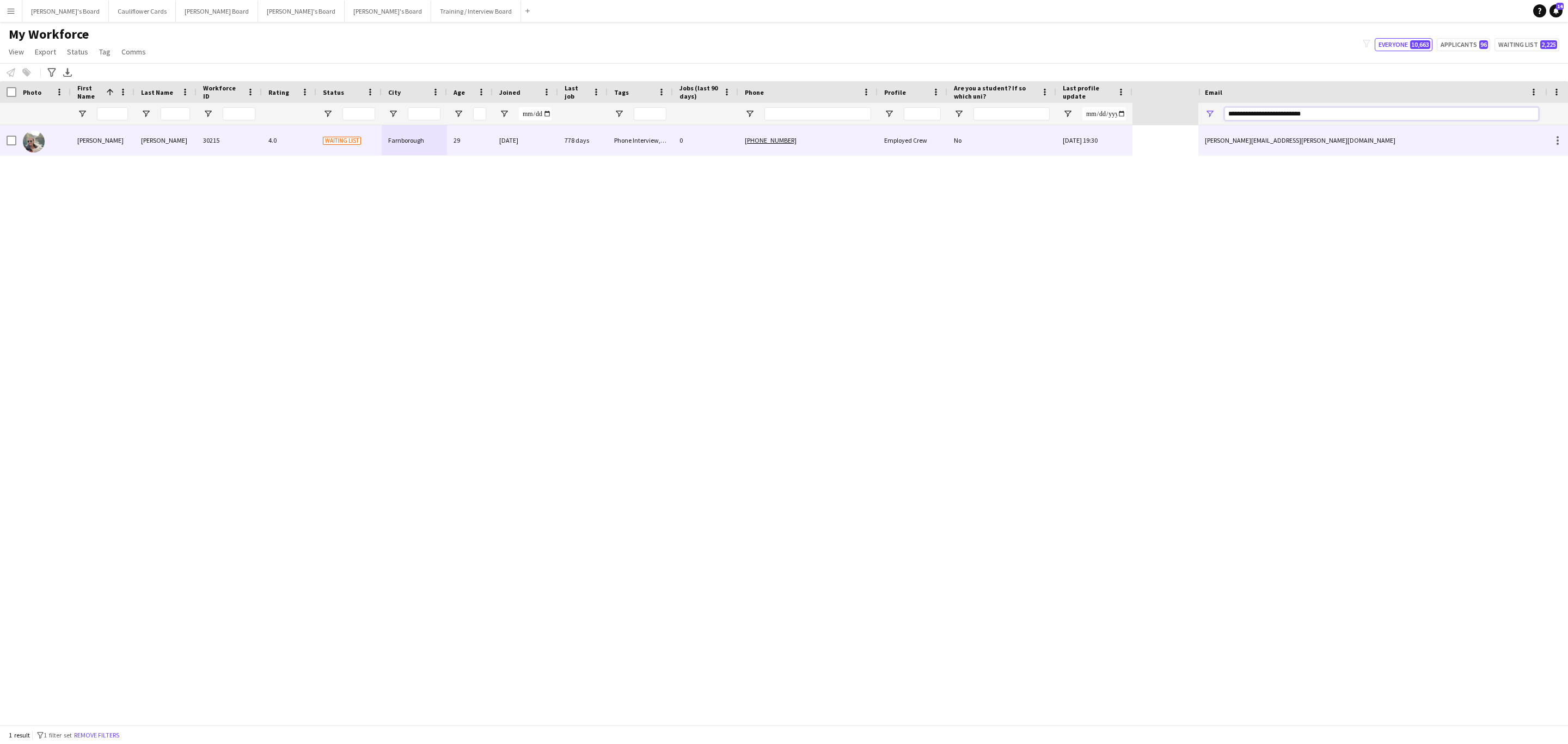
type input "**********"
click at [409, 148] on div "Farnborough" at bounding box center [414, 139] width 65 height 30
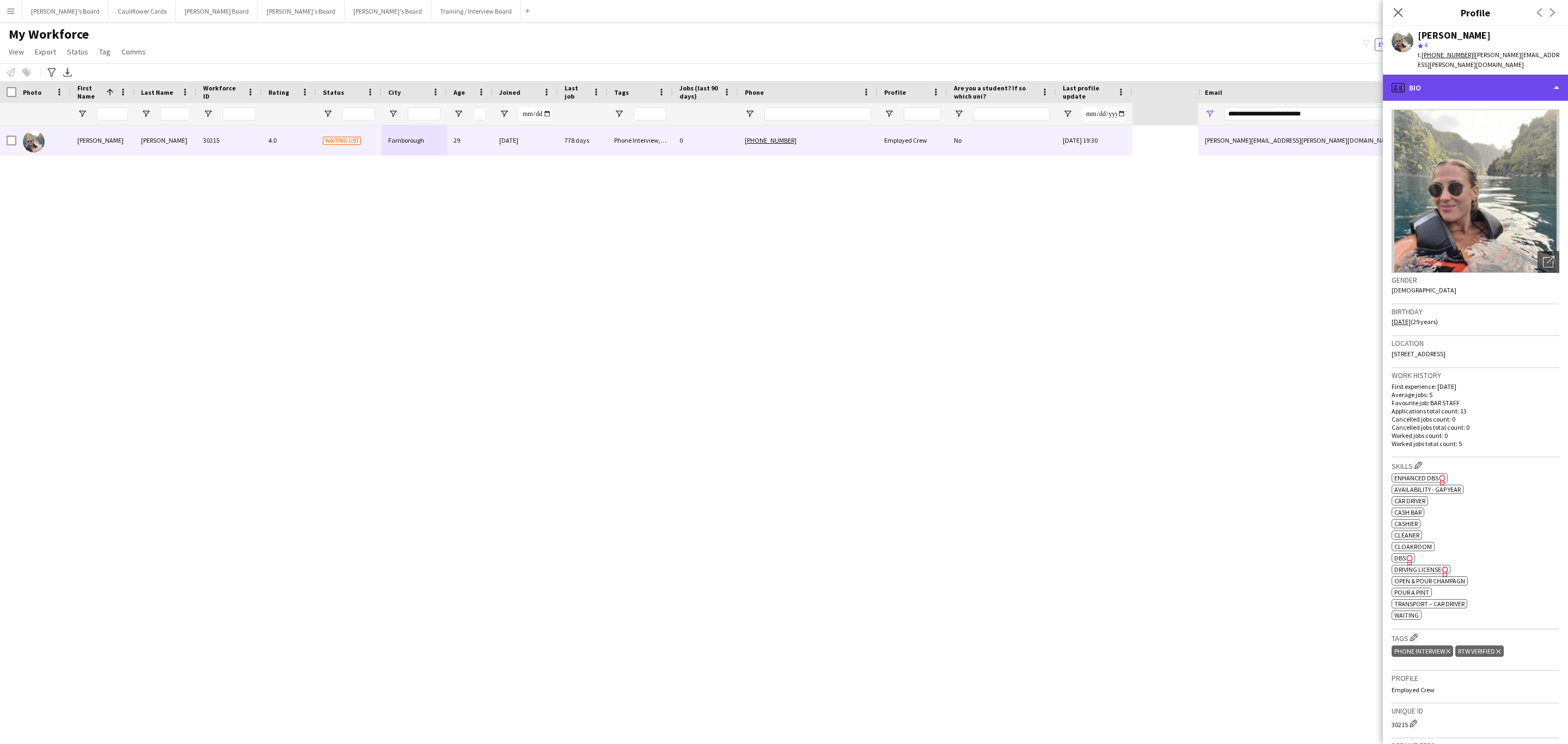
click at [1514, 80] on div "profile Bio" at bounding box center [1475, 87] width 185 height 27
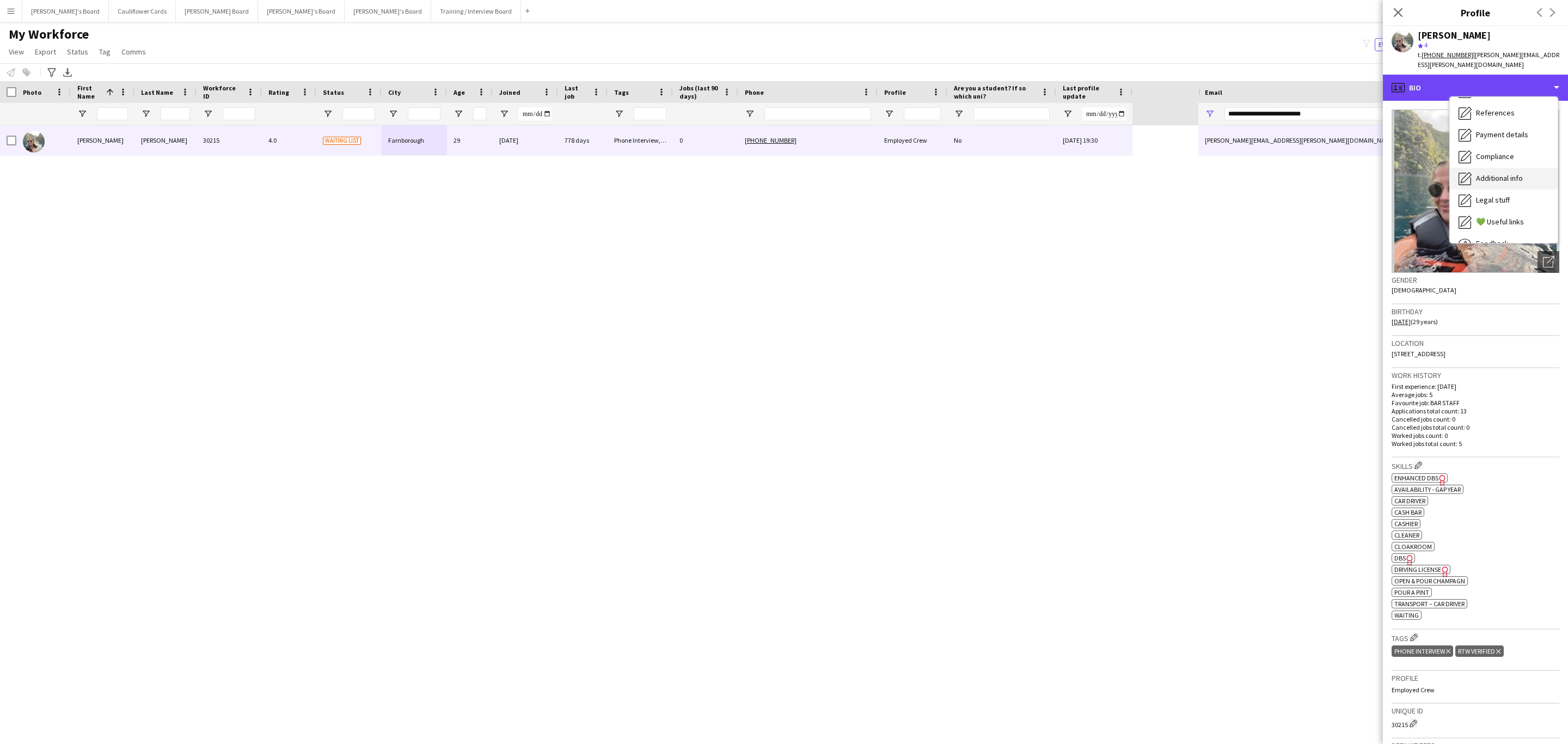
scroll to position [145, 0]
click at [1507, 130] on div "Additional info Additional info" at bounding box center [1504, 140] width 108 height 21
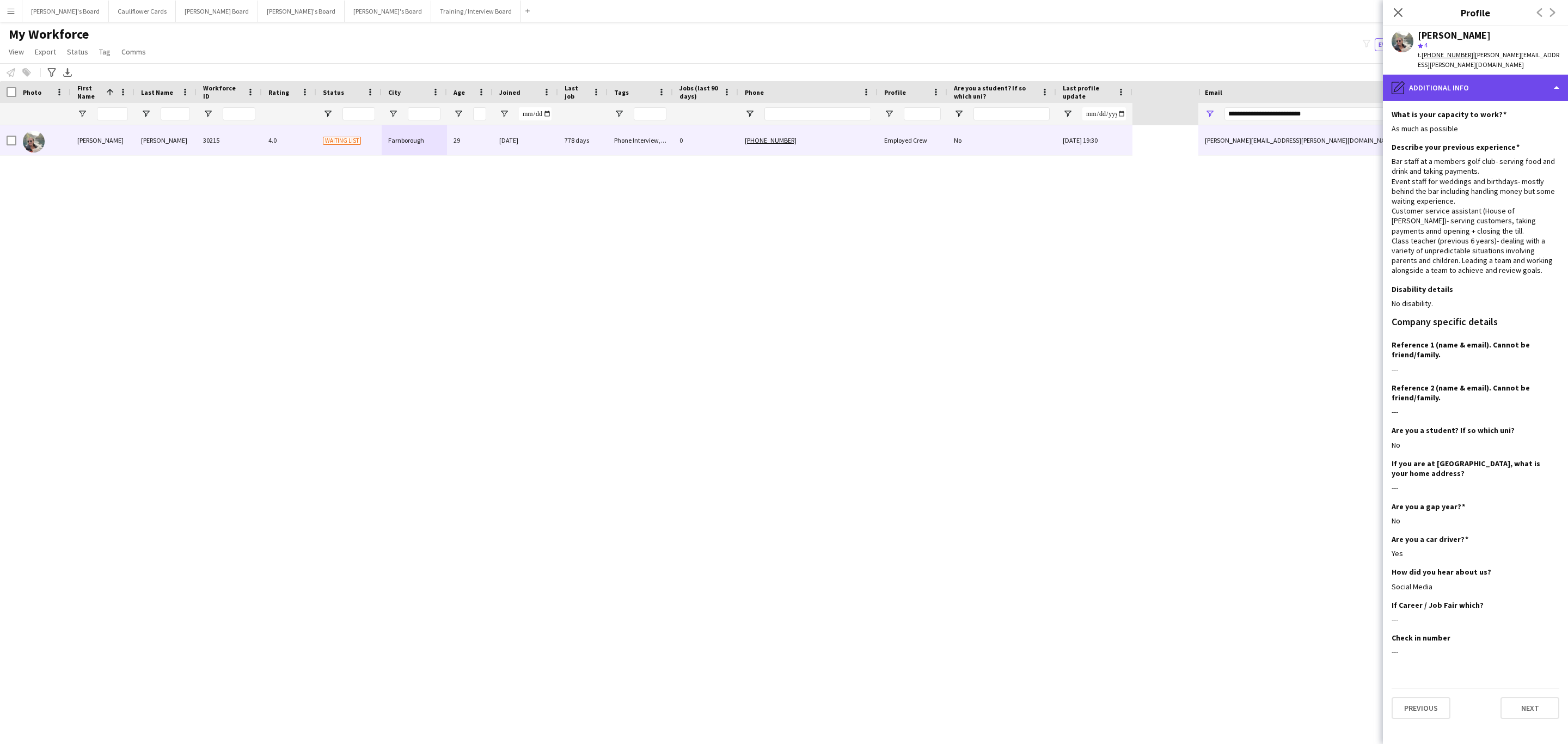
click at [1480, 79] on div "pencil4 Additional info" at bounding box center [1475, 87] width 185 height 27
click at [1495, 201] on span "Feedback" at bounding box center [1492, 205] width 32 height 9
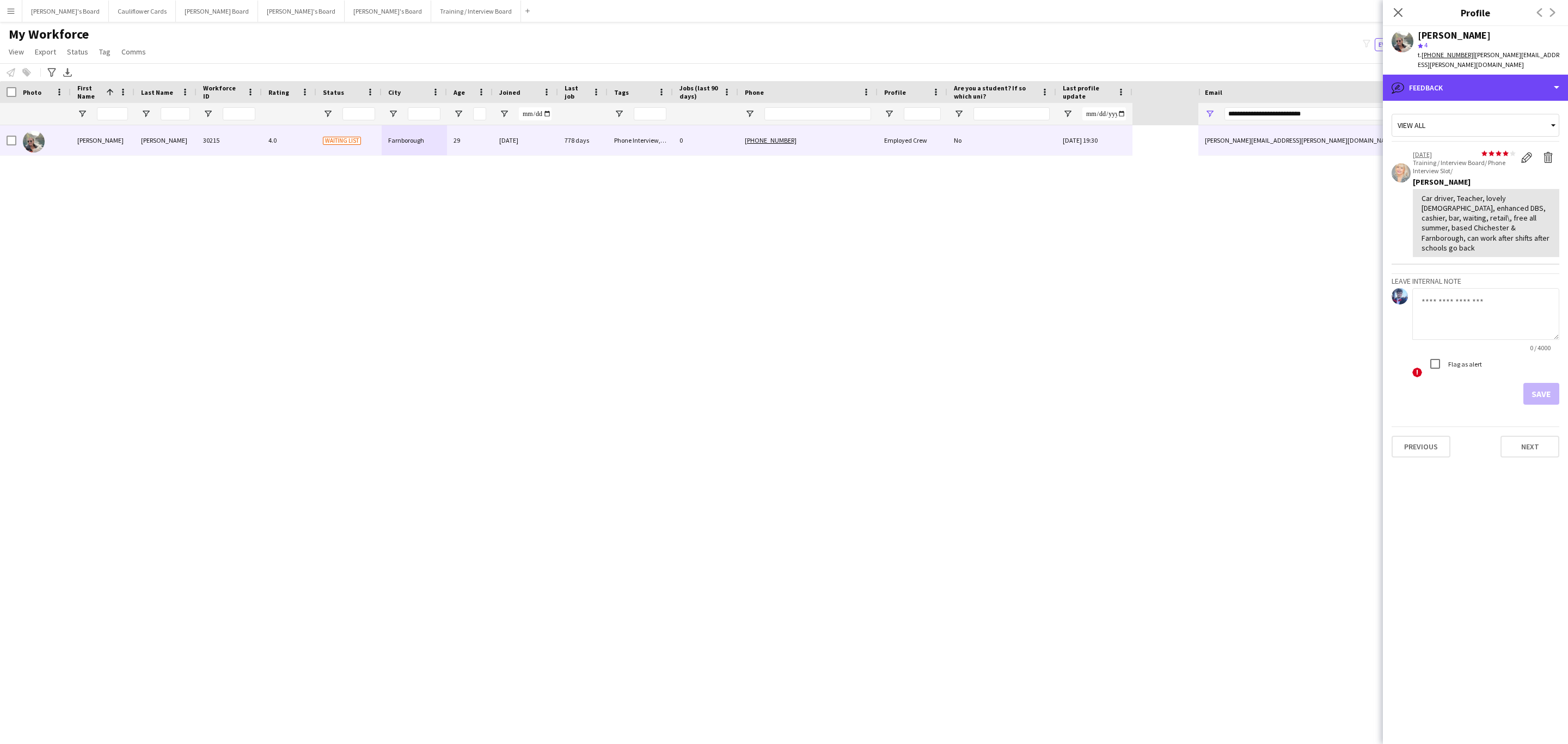
drag, startPoint x: 1480, startPoint y: 77, endPoint x: 1483, endPoint y: 131, distance: 54.1
click at [1480, 77] on div "bubble-pencil Feedback" at bounding box center [1475, 87] width 185 height 27
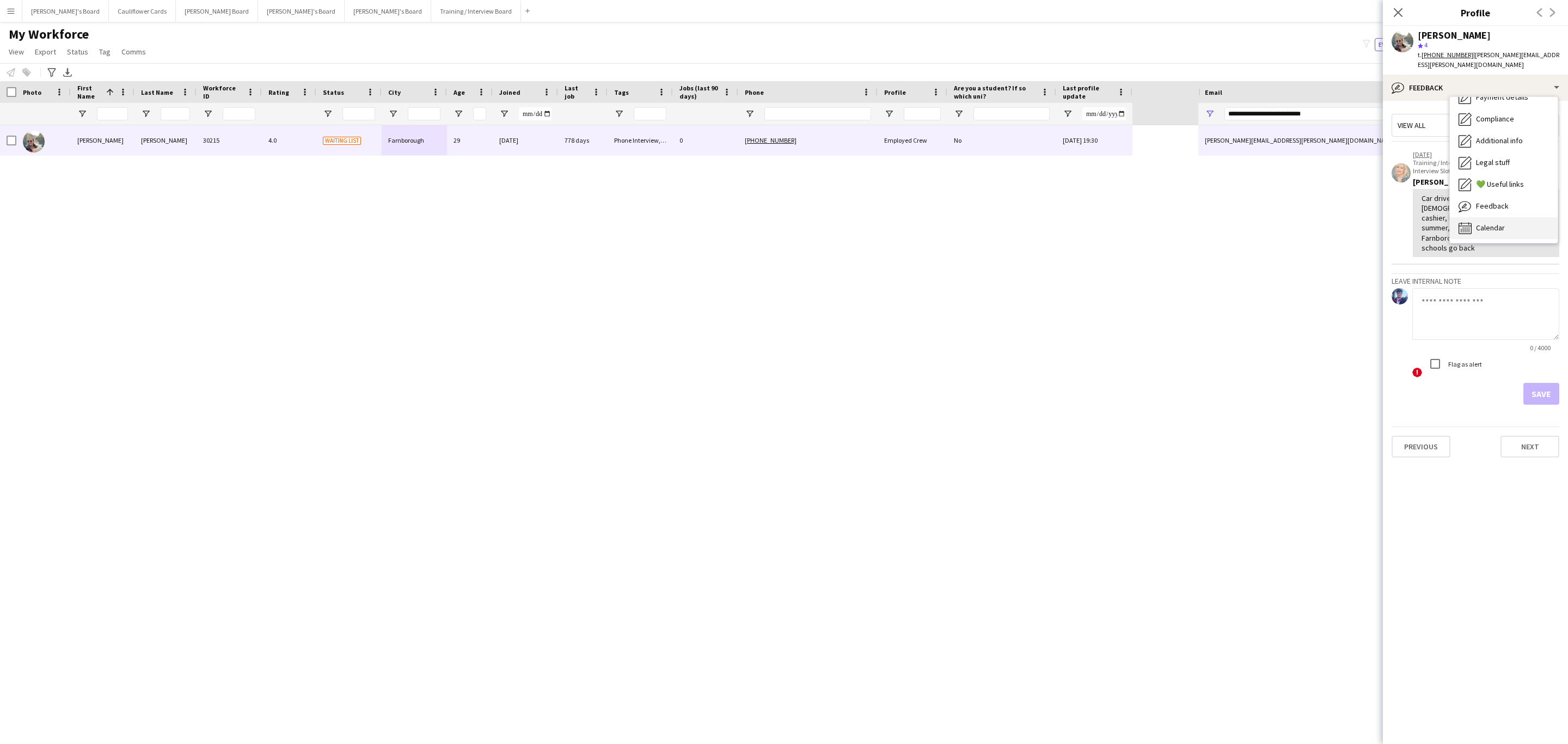
click at [1506, 221] on div "Calendar Calendar" at bounding box center [1504, 227] width 108 height 21
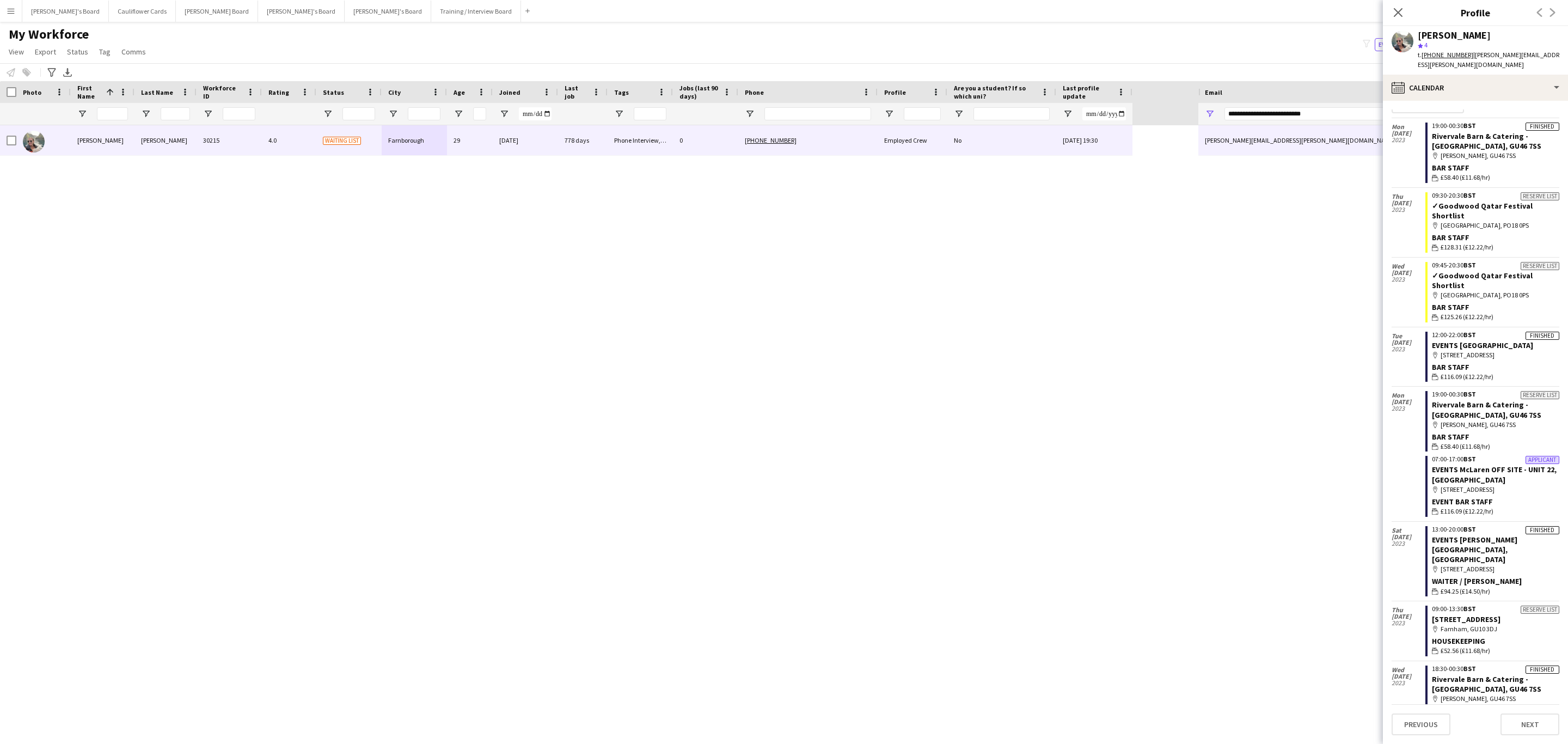
scroll to position [0, 0]
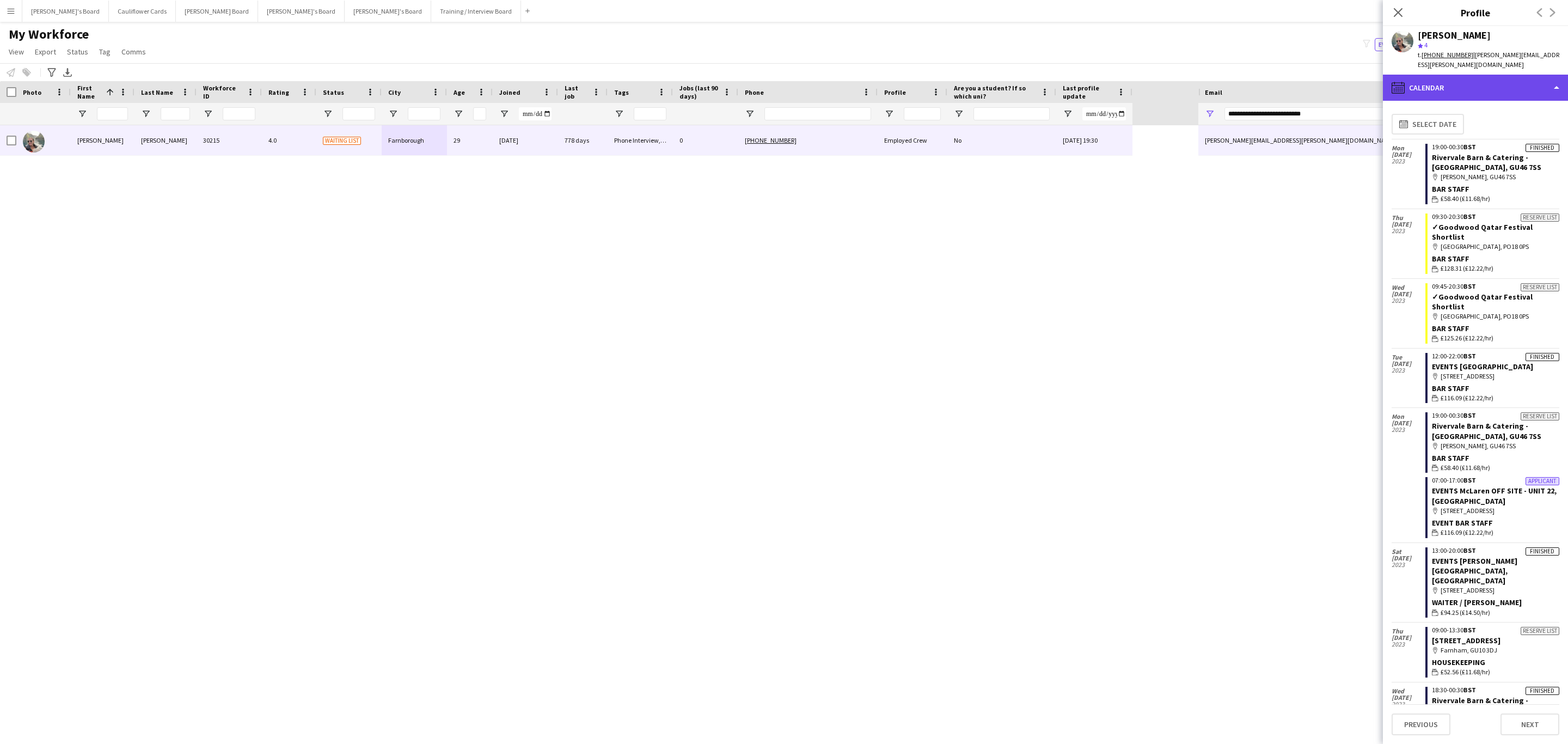
click at [1492, 83] on div "calendar-full Calendar" at bounding box center [1475, 87] width 185 height 27
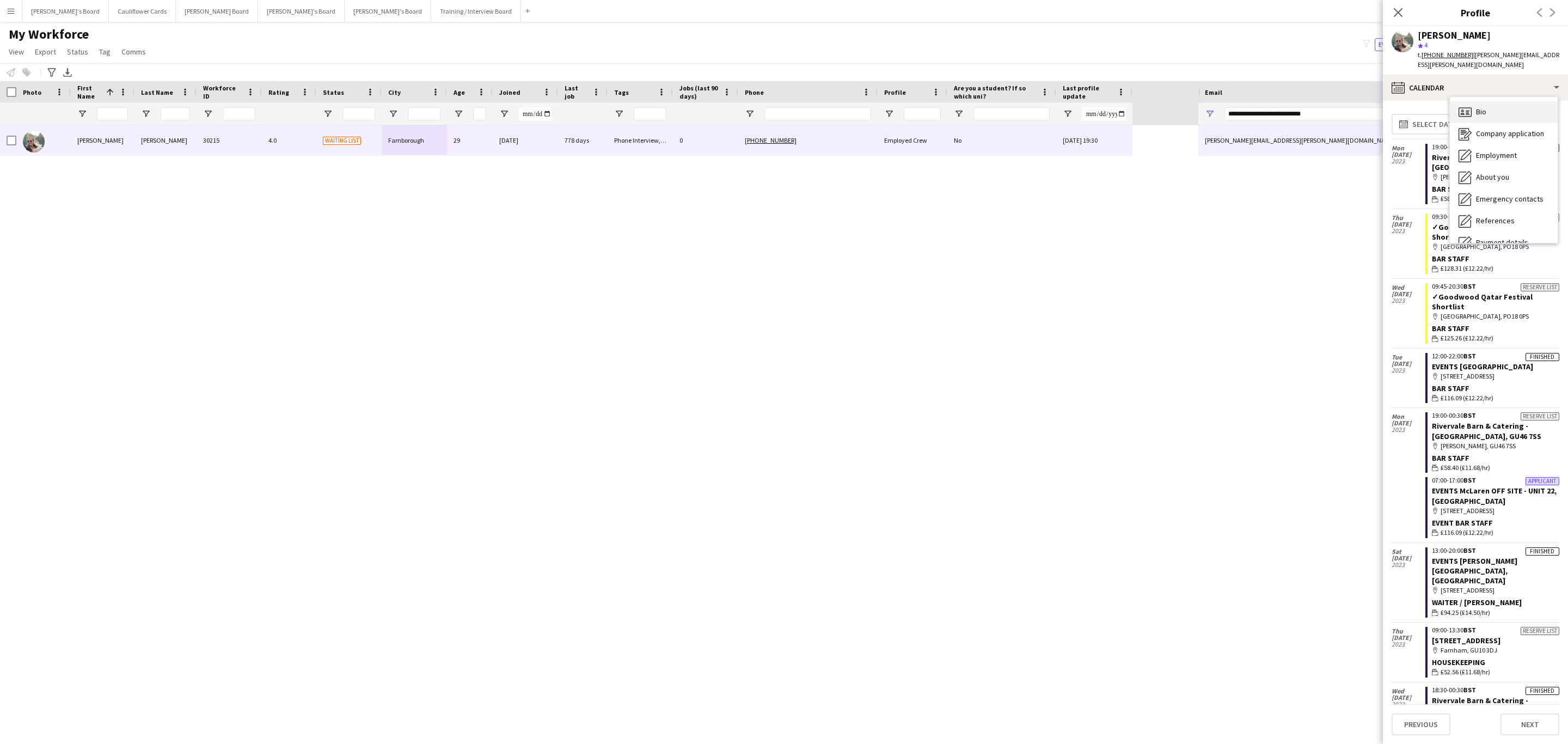
click at [1493, 108] on div "Bio Bio" at bounding box center [1504, 111] width 108 height 21
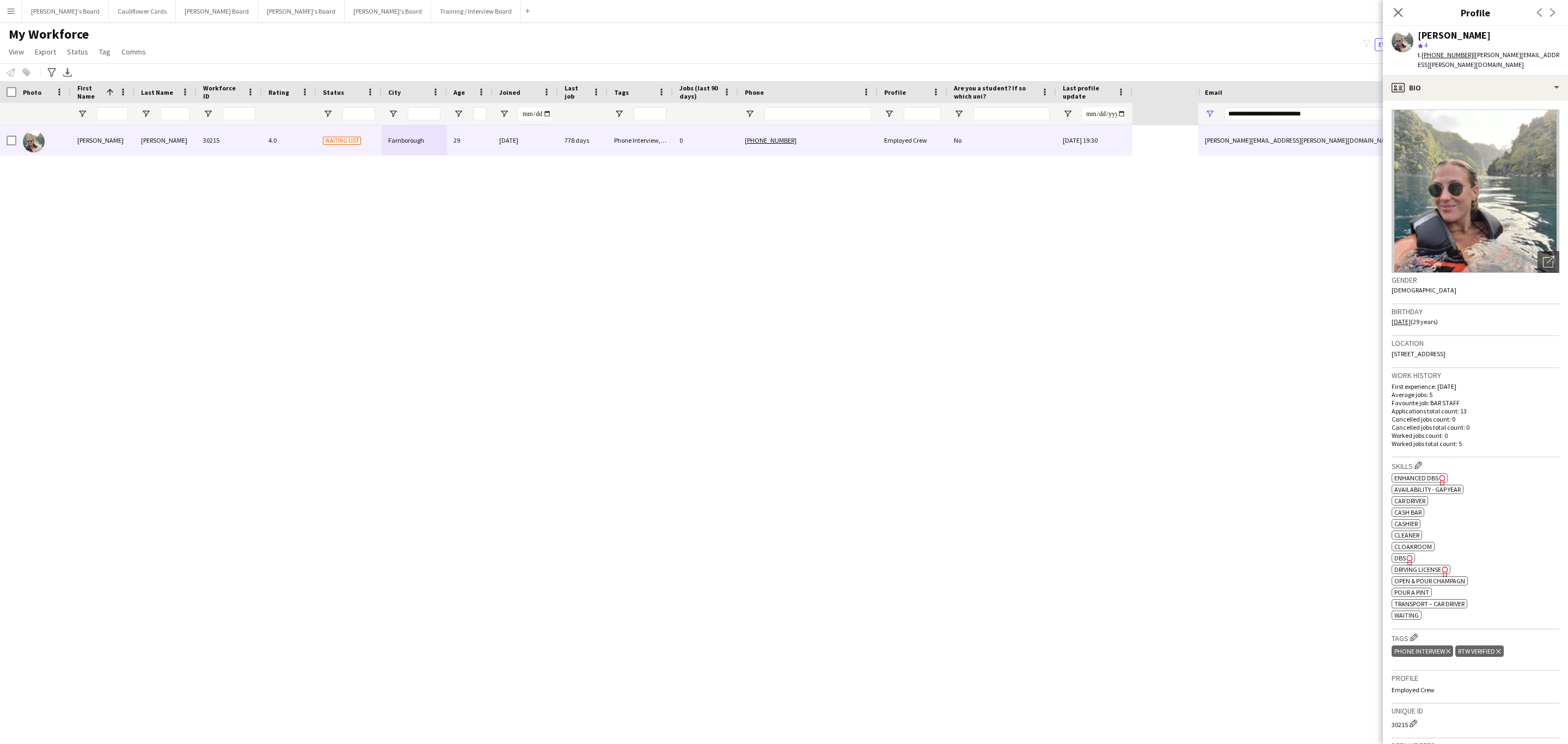
click at [1454, 34] on div "Megan Priestley" at bounding box center [1453, 35] width 73 height 9
click at [1456, 34] on div "Megan Priestley" at bounding box center [1453, 35] width 73 height 9
click at [1506, 44] on div "star 4" at bounding box center [1488, 44] width 142 height 9
click at [1489, 74] on div "profile Bio" at bounding box center [1475, 87] width 185 height 27
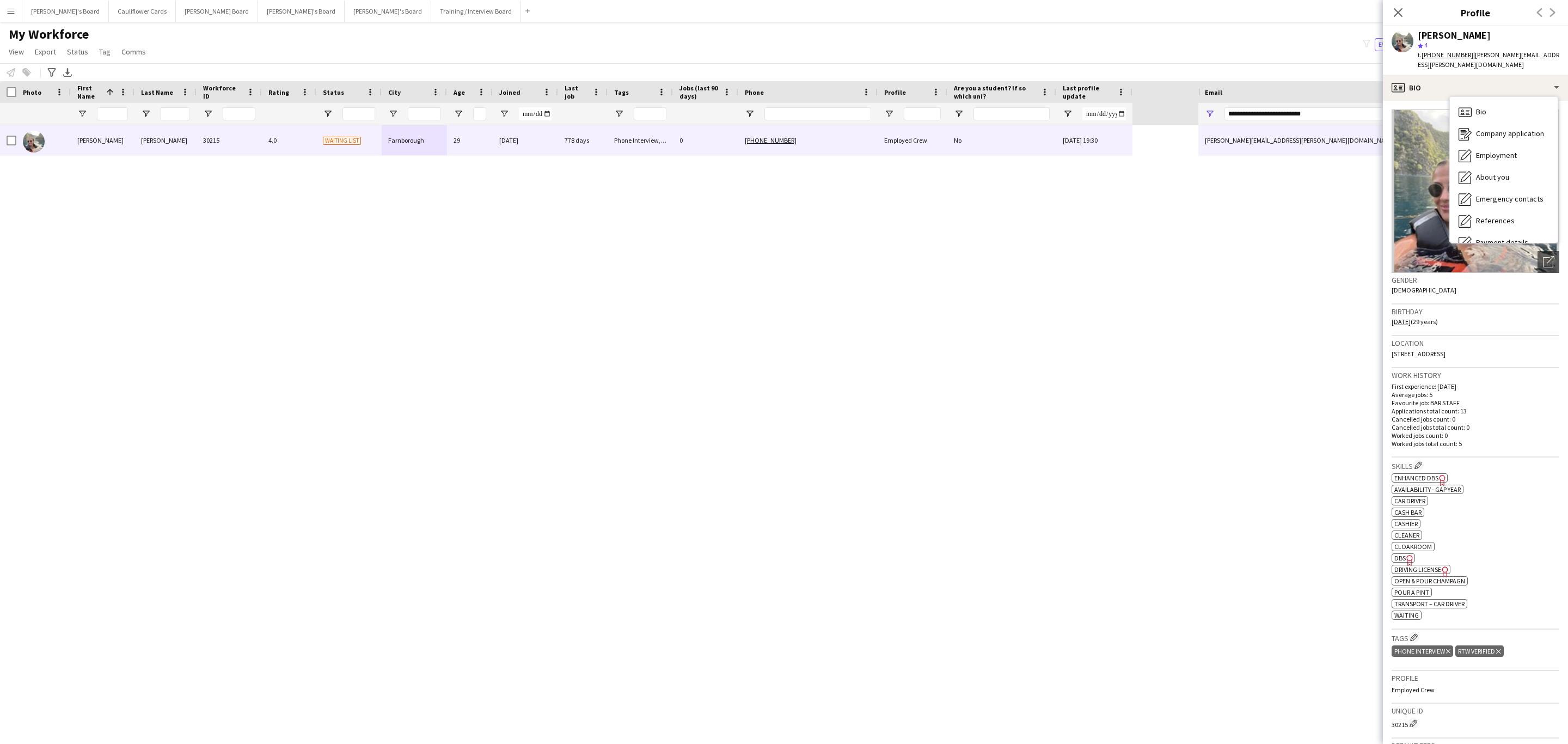
drag, startPoint x: 997, startPoint y: 271, endPoint x: 1006, endPoint y: 255, distance: 18.4
click at [1003, 260] on div "Megan Priestley 30215 4.0 Waiting list Farnborough 29 17-07-2023 778 days Phone…" at bounding box center [599, 424] width 1199 height 599
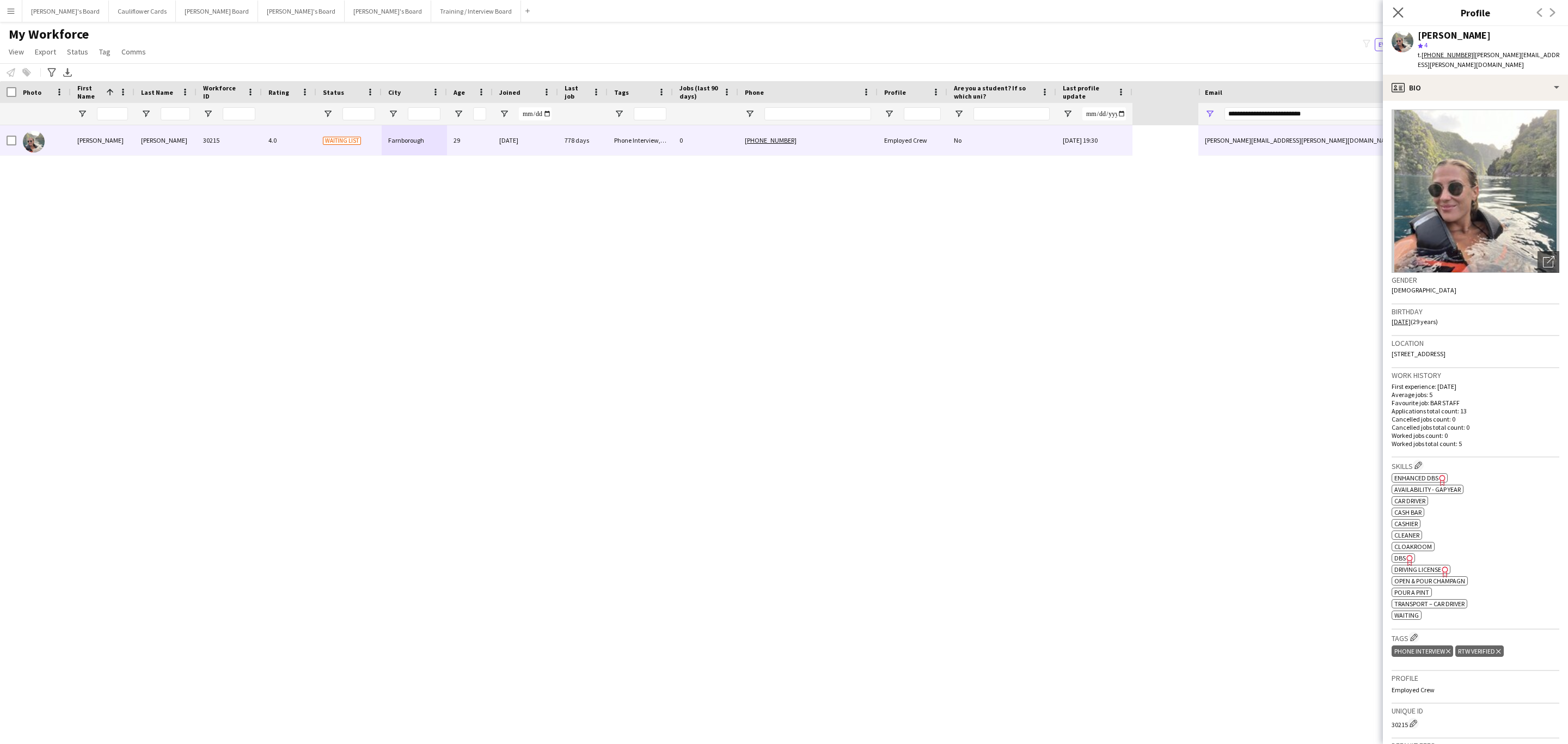
click at [1399, 7] on app-icon "Close pop-in" at bounding box center [1398, 13] width 15 height 15
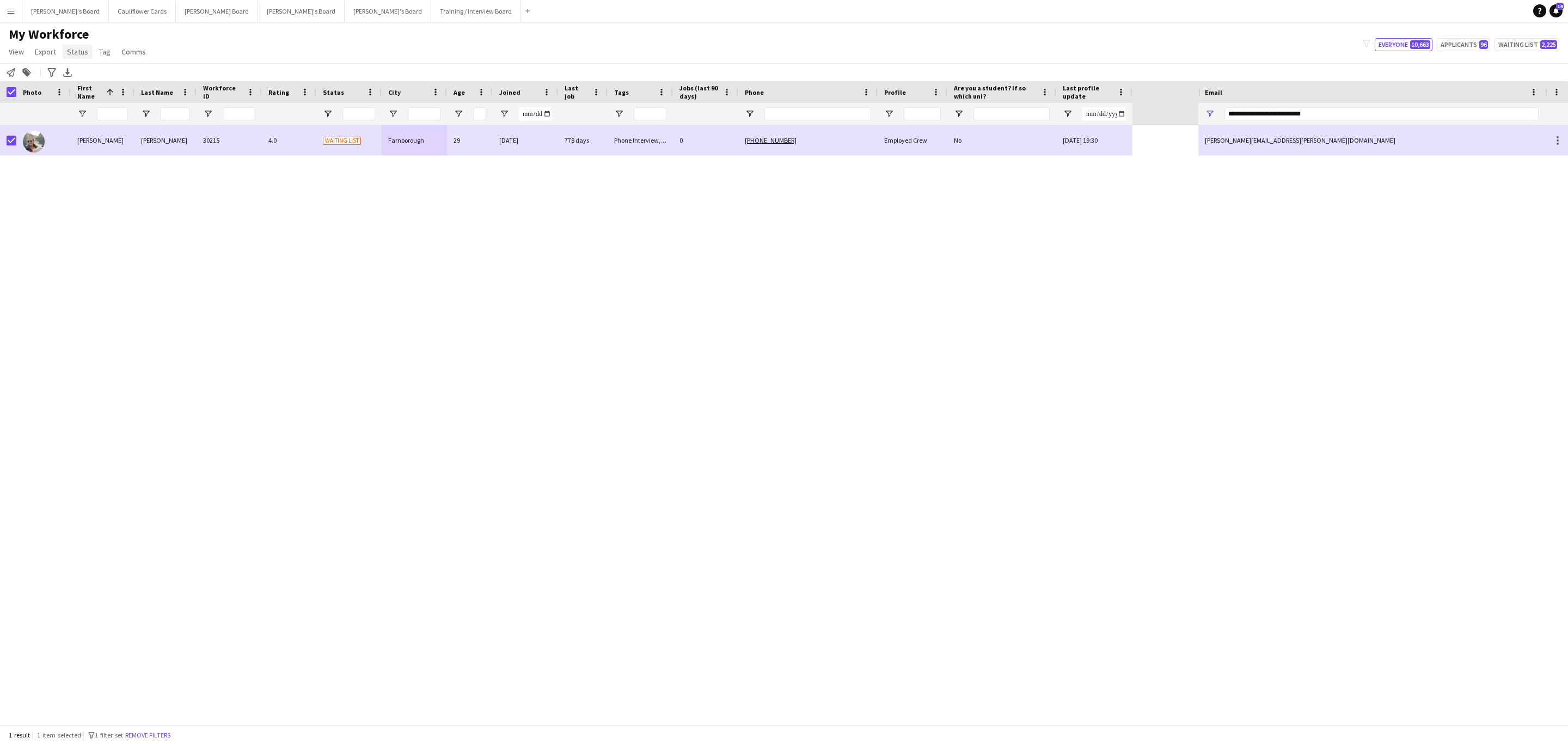
click at [71, 54] on span "Status" at bounding box center [77, 51] width 21 height 9
drag, startPoint x: 87, startPoint y: 70, endPoint x: 497, endPoint y: 88, distance: 410.4
click at [88, 70] on link "Edit" at bounding box center [100, 75] width 76 height 23
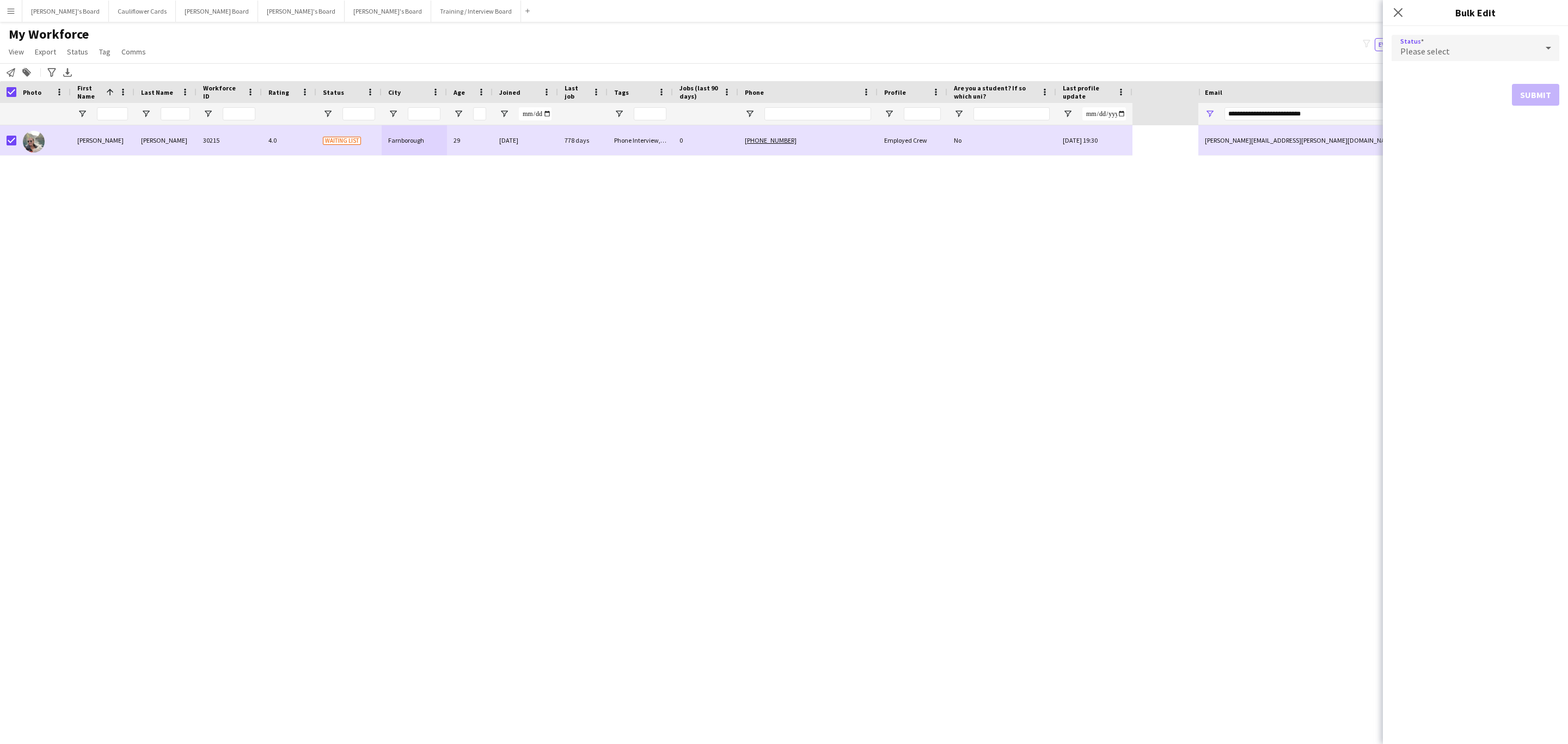
click at [1444, 59] on div "Please select" at bounding box center [1465, 48] width 146 height 27
click at [1467, 75] on span "Active" at bounding box center [1476, 79] width 150 height 10
click at [1527, 131] on button "Submit" at bounding box center [1535, 131] width 47 height 21
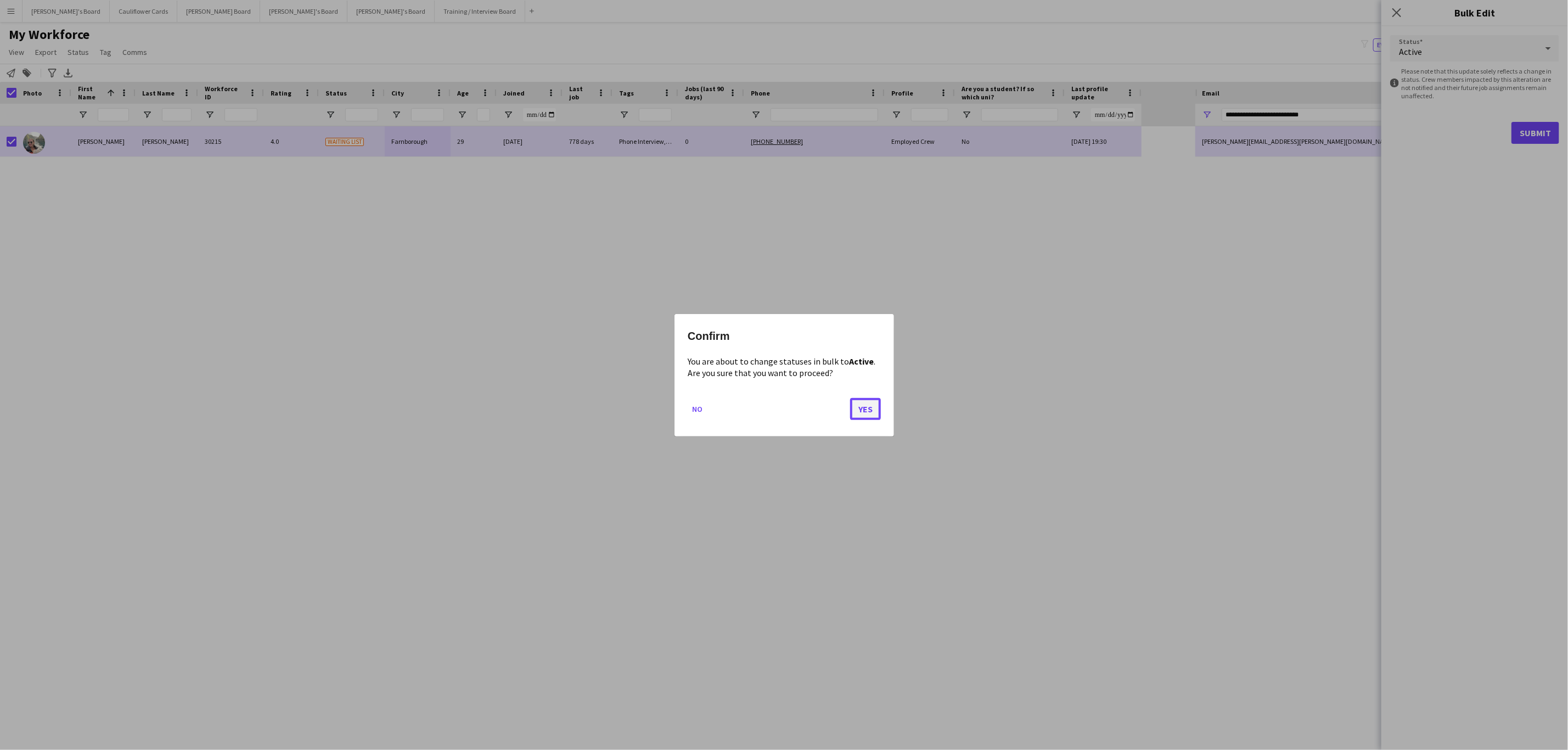
click at [866, 410] on button "Yes" at bounding box center [865, 408] width 31 height 22
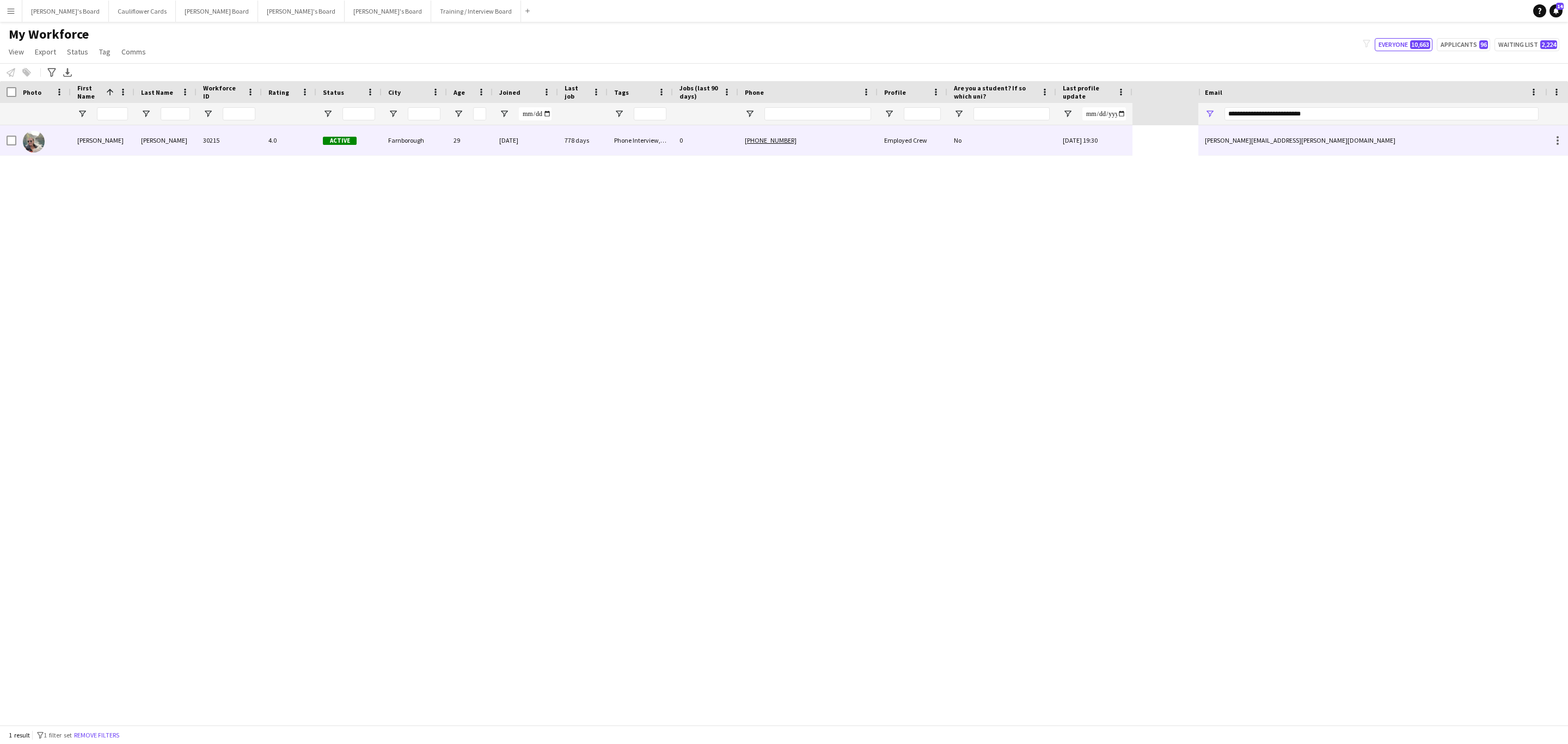
click at [188, 133] on div "Priestley" at bounding box center [165, 139] width 62 height 30
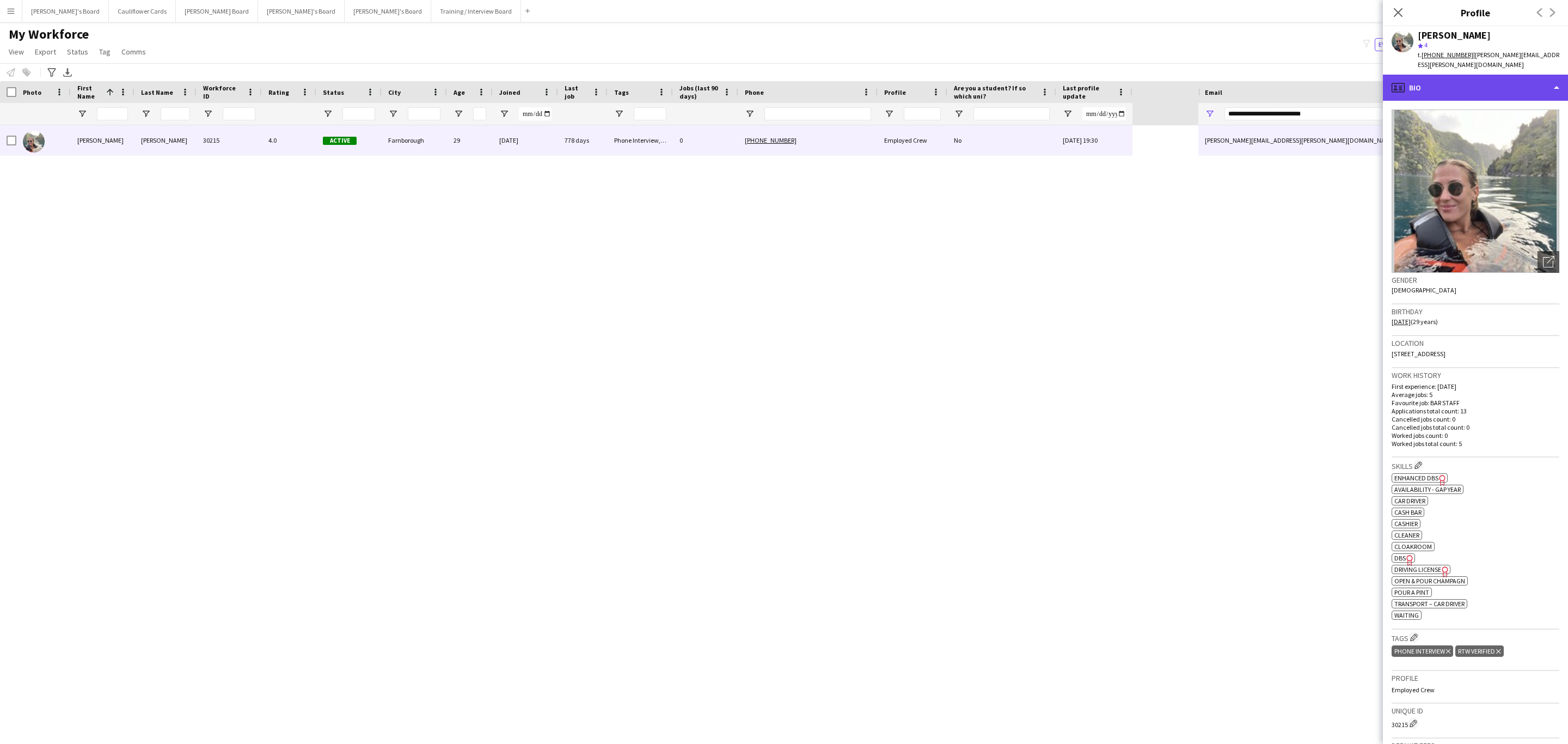
click at [1548, 79] on div "profile Bio" at bounding box center [1475, 87] width 185 height 27
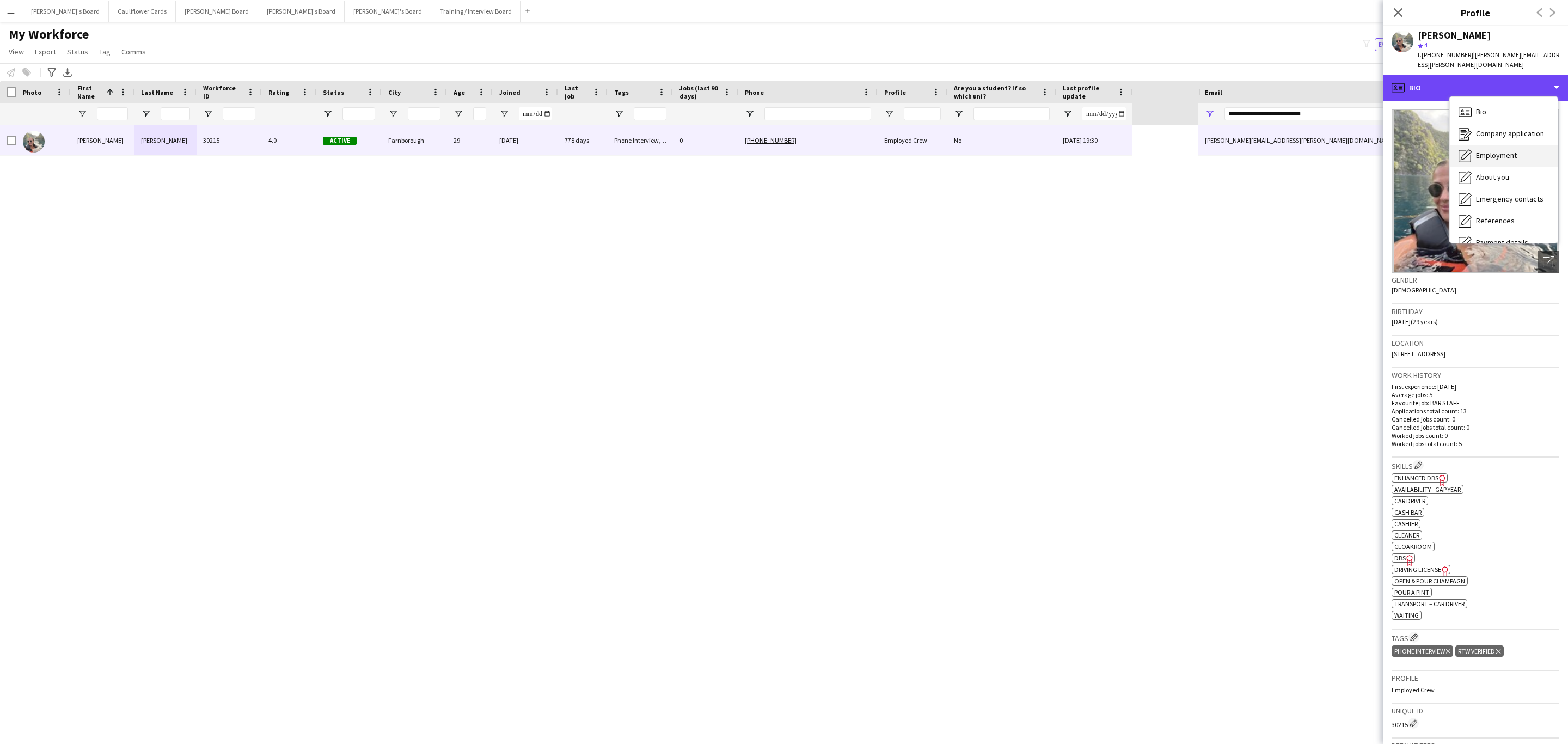
scroll to position [145, 0]
click at [1509, 136] on span "Additional info" at bounding box center [1499, 140] width 47 height 9
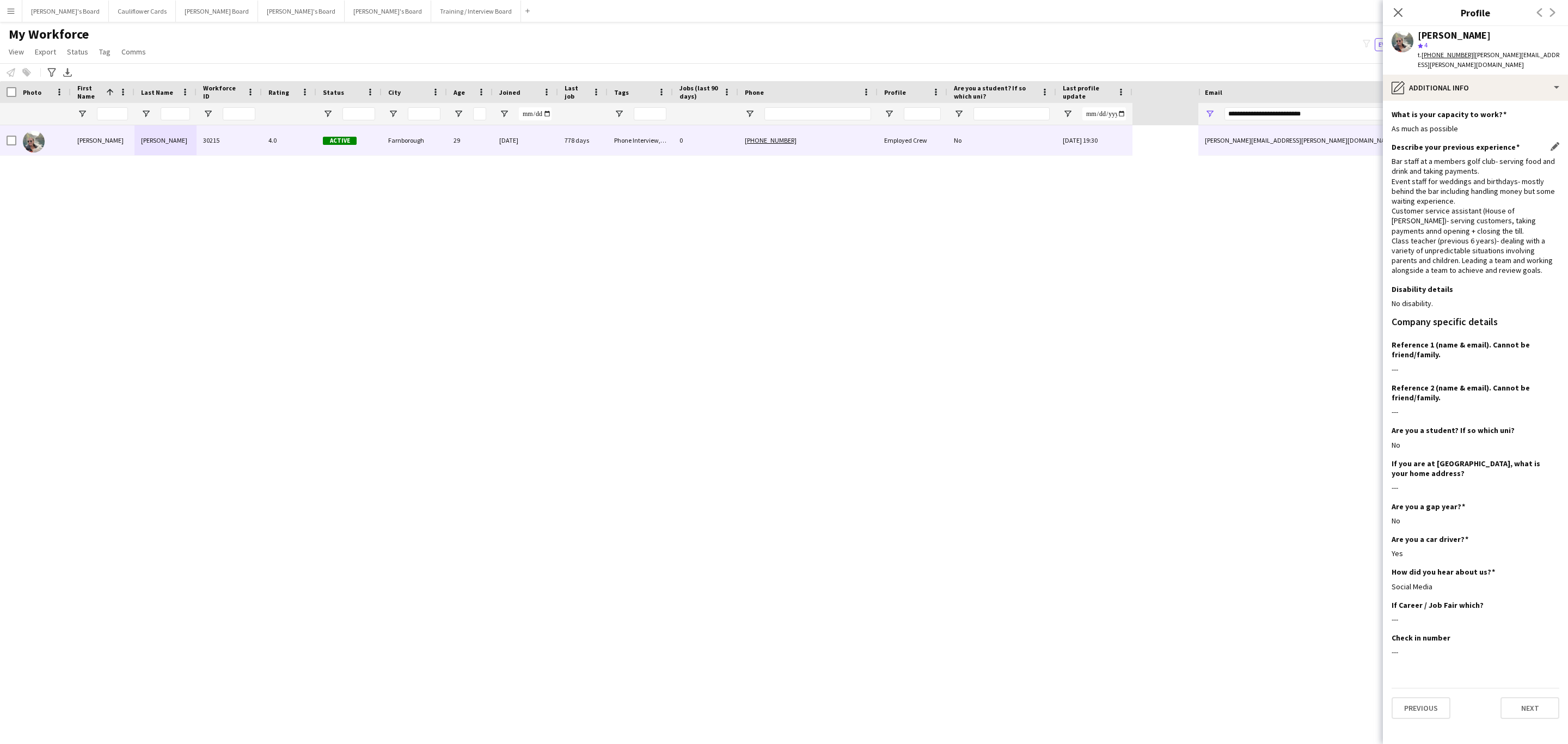
click at [1478, 239] on div "Bar staff at a members golf club- serving food and drink and taking payments. E…" at bounding box center [1476, 216] width 168 height 119
click at [1456, 217] on div "Bar staff at a members golf club- serving food and drink and taking payments. E…" at bounding box center [1476, 216] width 168 height 119
click at [1462, 238] on div "Bar staff at a members golf club- serving food and drink and taking payments. E…" at bounding box center [1476, 216] width 168 height 119
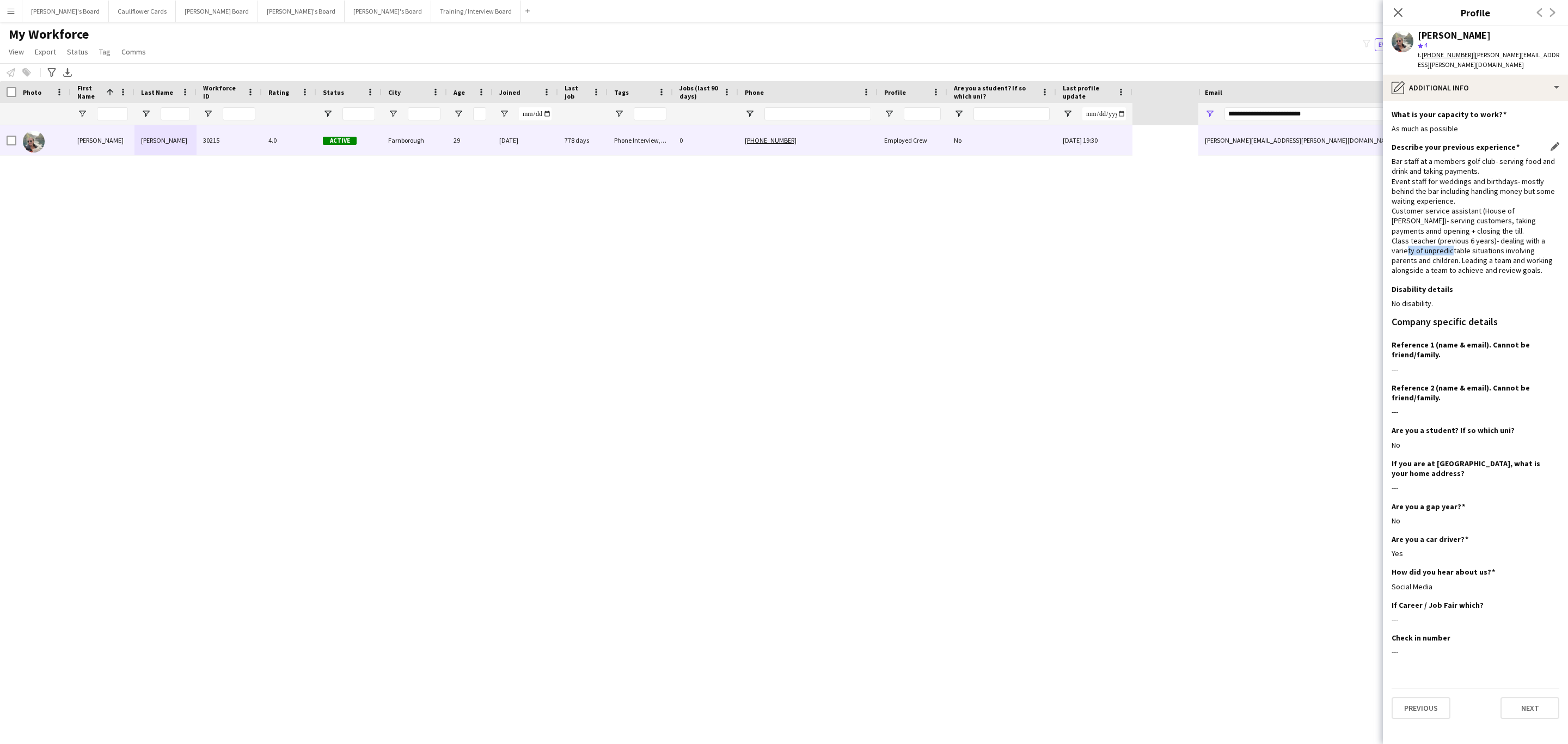
click at [1462, 238] on div "Bar staff at a members golf club- serving food and drink and taking payments. E…" at bounding box center [1476, 216] width 168 height 119
click at [1536, 252] on div "Bar staff at a members golf club- serving food and drink and taking payments. E…" at bounding box center [1476, 216] width 168 height 119
drag, startPoint x: 1400, startPoint y: 151, endPoint x: 1401, endPoint y: 70, distance: 81.0
click at [1401, 156] on div "Bar staff at a members golf club- serving food and drink and taking payments. E…" at bounding box center [1476, 216] width 168 height 119
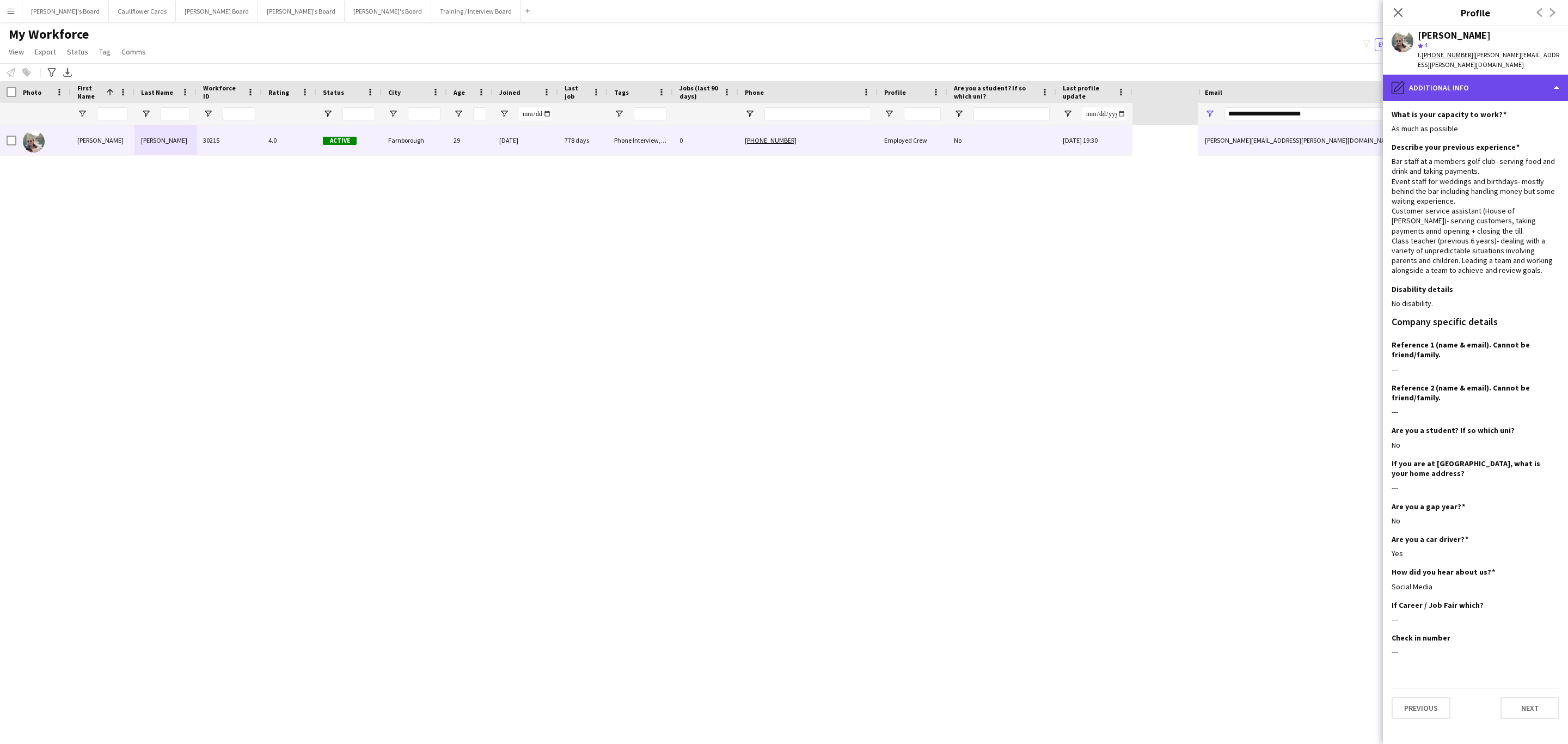
click at [1467, 85] on div "pencil4 Additional info" at bounding box center [1475, 87] width 185 height 27
click at [1489, 106] on div "Bio Bio" at bounding box center [1504, 111] width 108 height 21
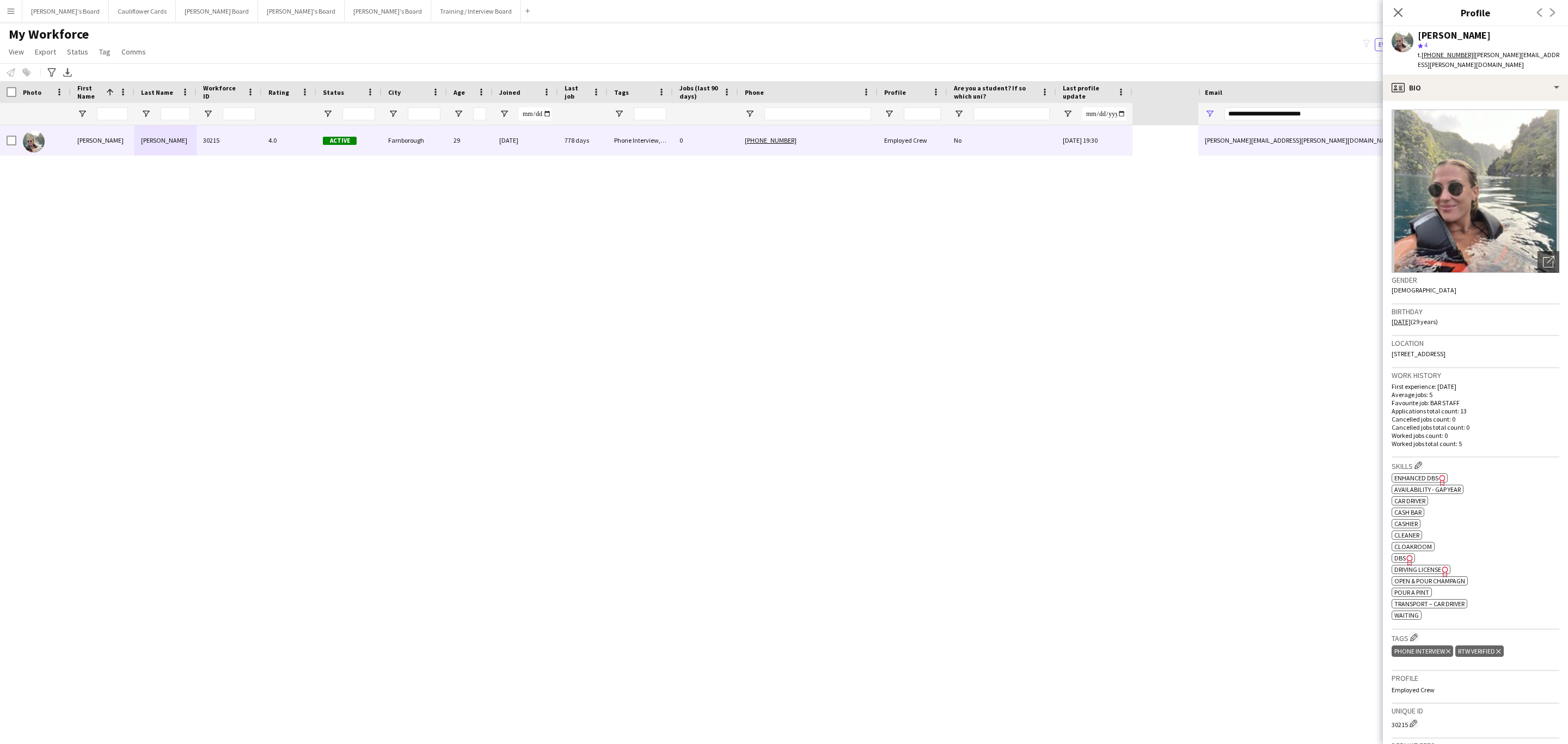
click at [1399, 3] on div "Close pop-in" at bounding box center [1398, 12] width 31 height 25
click at [1400, 13] on icon "Close pop-in" at bounding box center [1398, 12] width 10 height 10
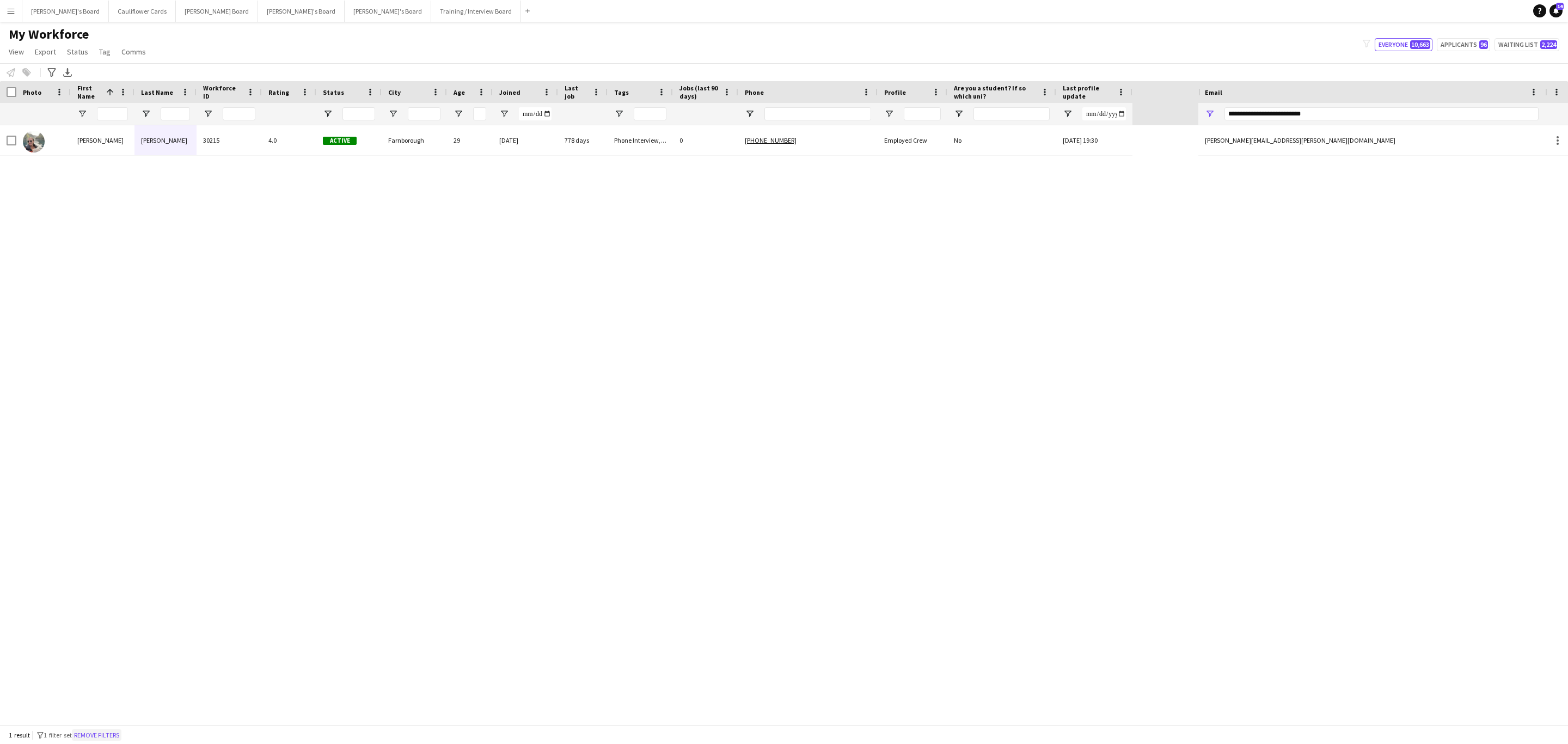
click at [89, 729] on button "Remove filters" at bounding box center [97, 735] width 50 height 12
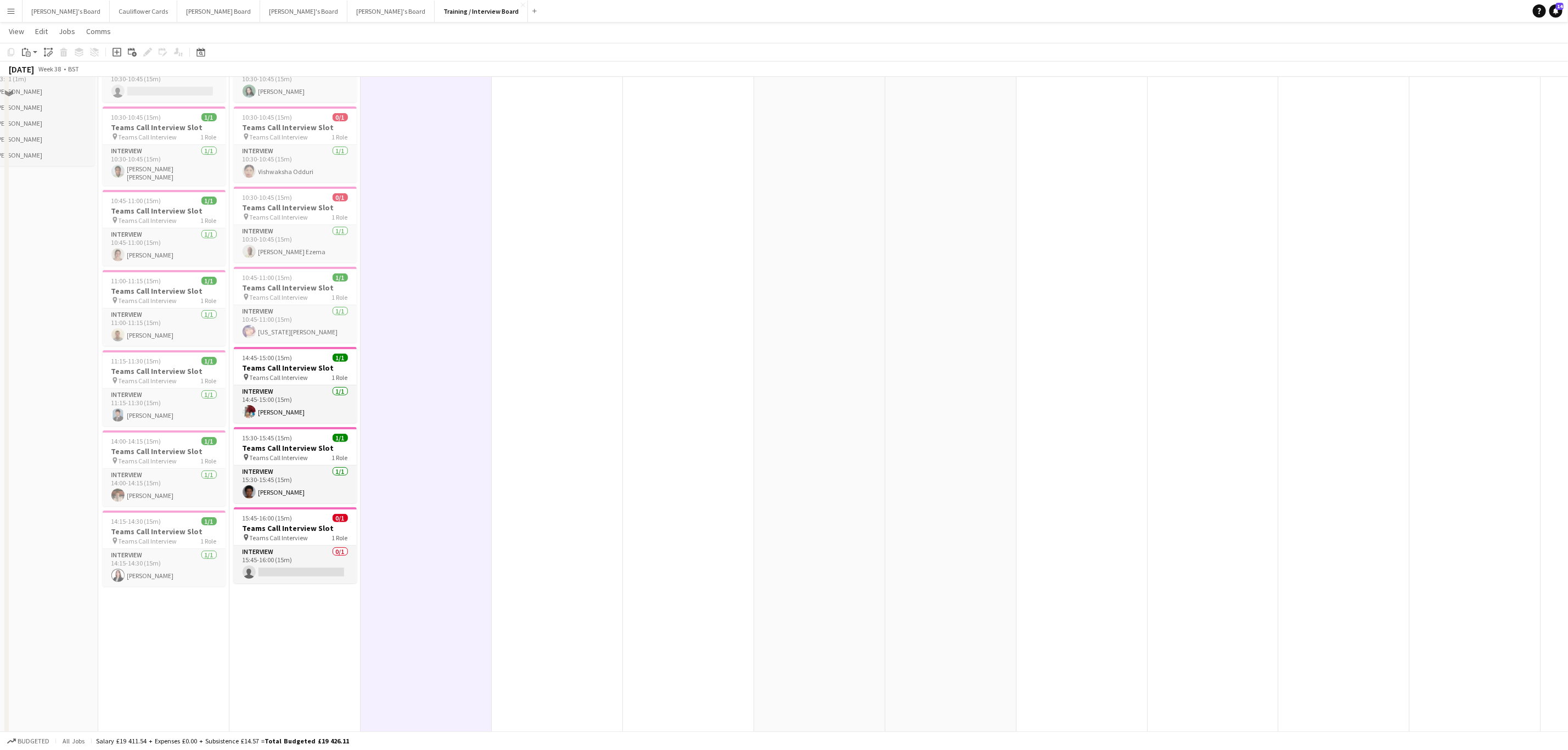
scroll to position [247, 0]
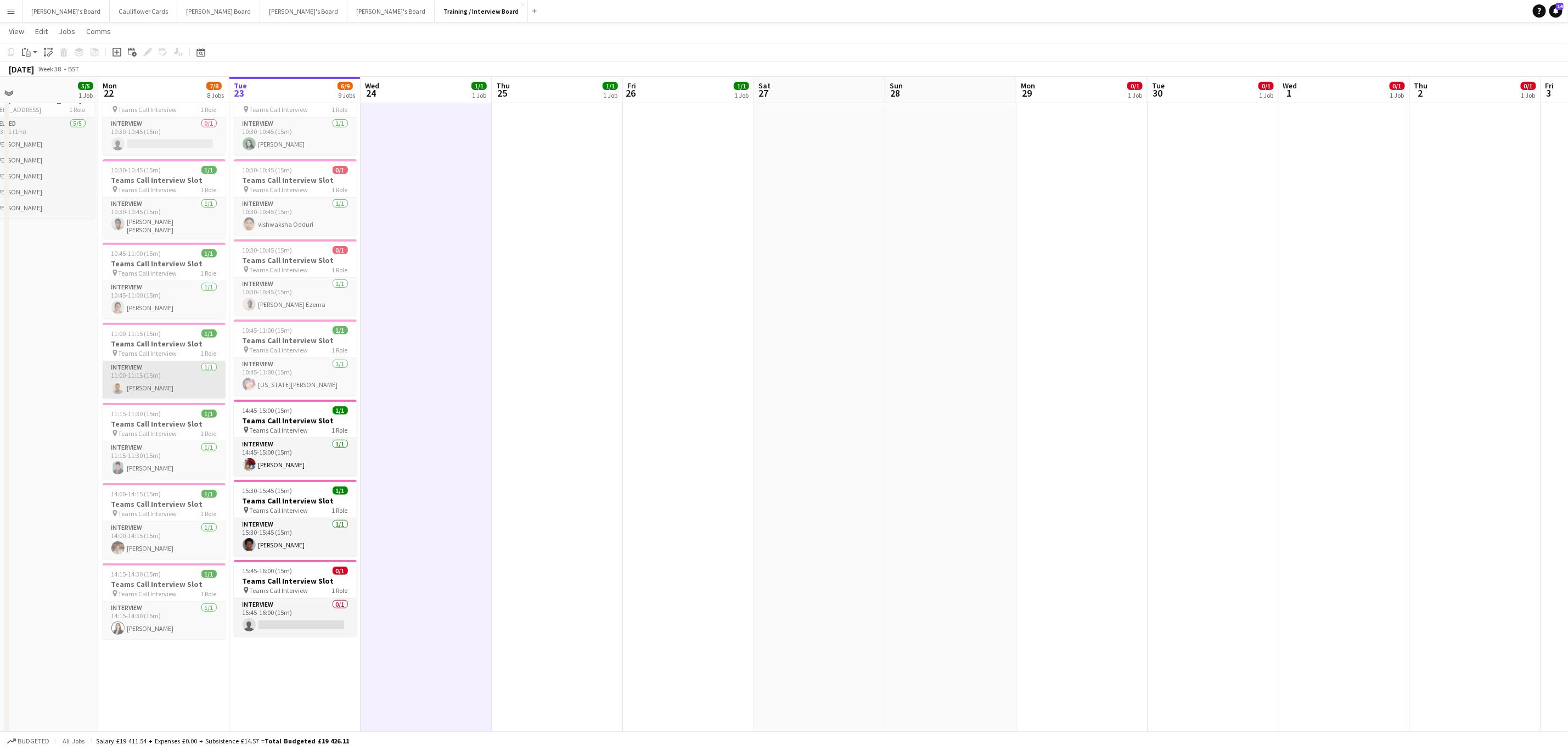
click at [175, 382] on app-card-role "Interview 1/1 11:00-11:15 (15m) Sam Jefferson" at bounding box center [164, 379] width 123 height 37
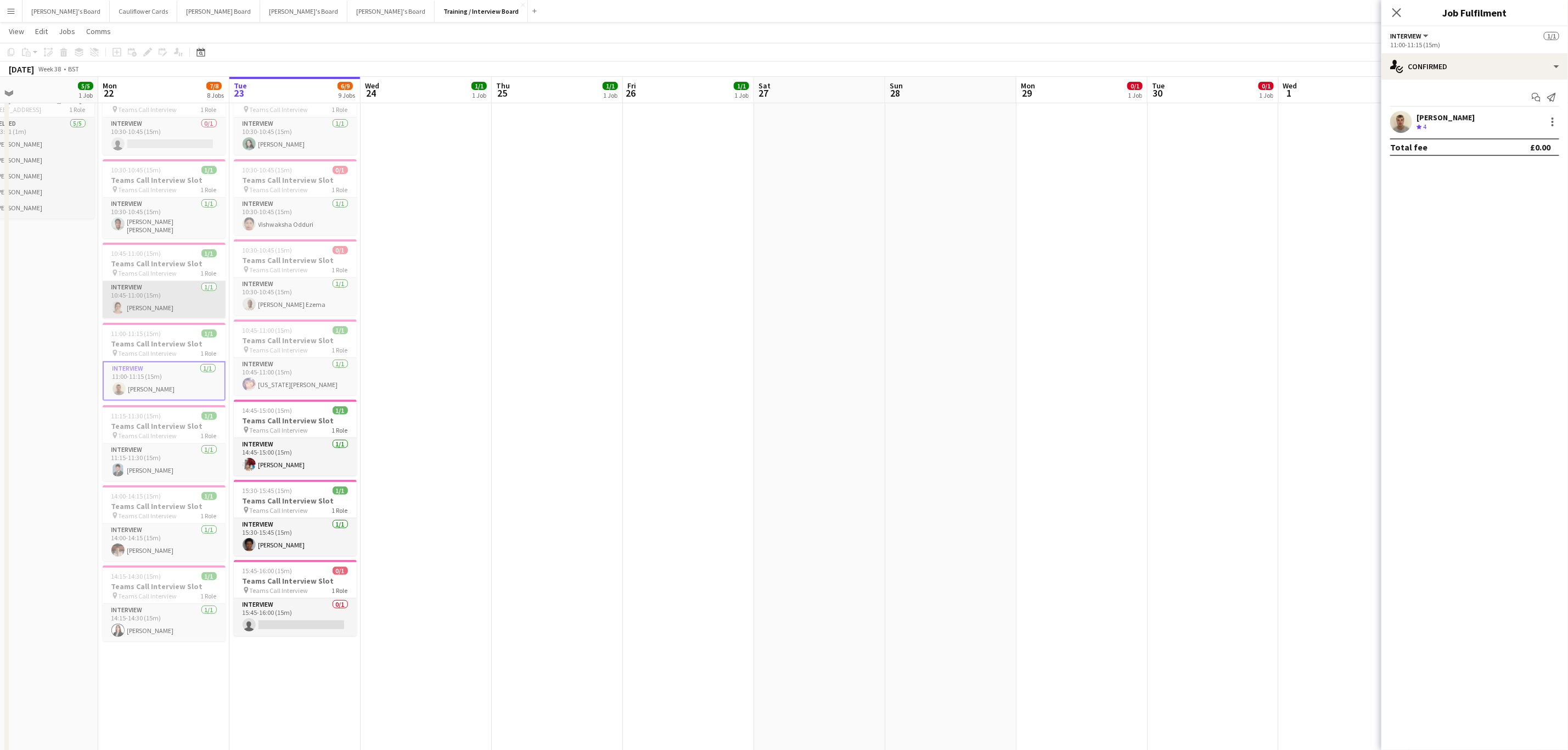
click at [164, 309] on app-card-role "Interview 1/1 10:45-11:00 (15m) katie nash" at bounding box center [164, 299] width 123 height 37
click at [176, 218] on app-card-role "Interview 1/1 10:30-10:45 (15m) Jude Kelechi Ezema" at bounding box center [164, 217] width 123 height 41
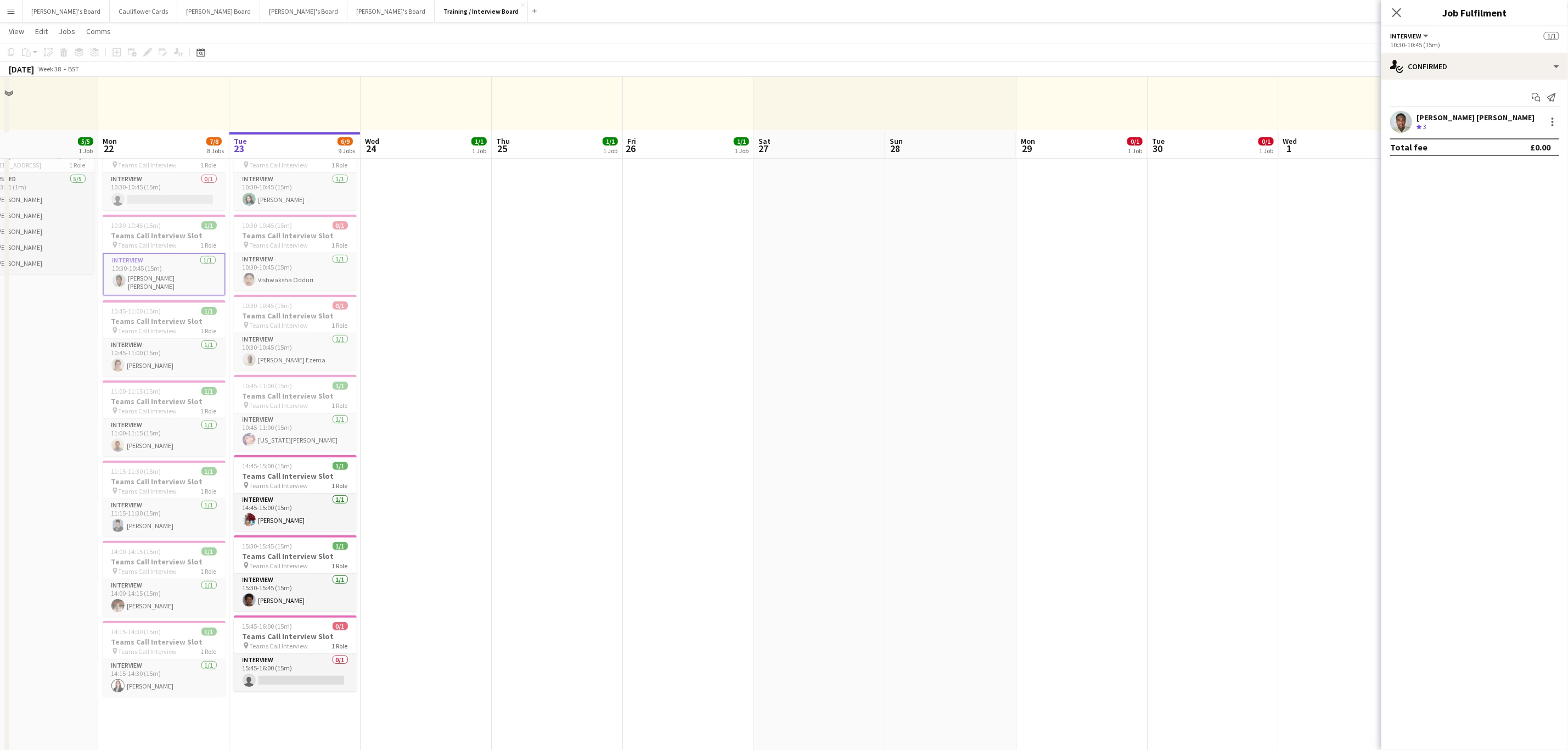
scroll to position [165, 0]
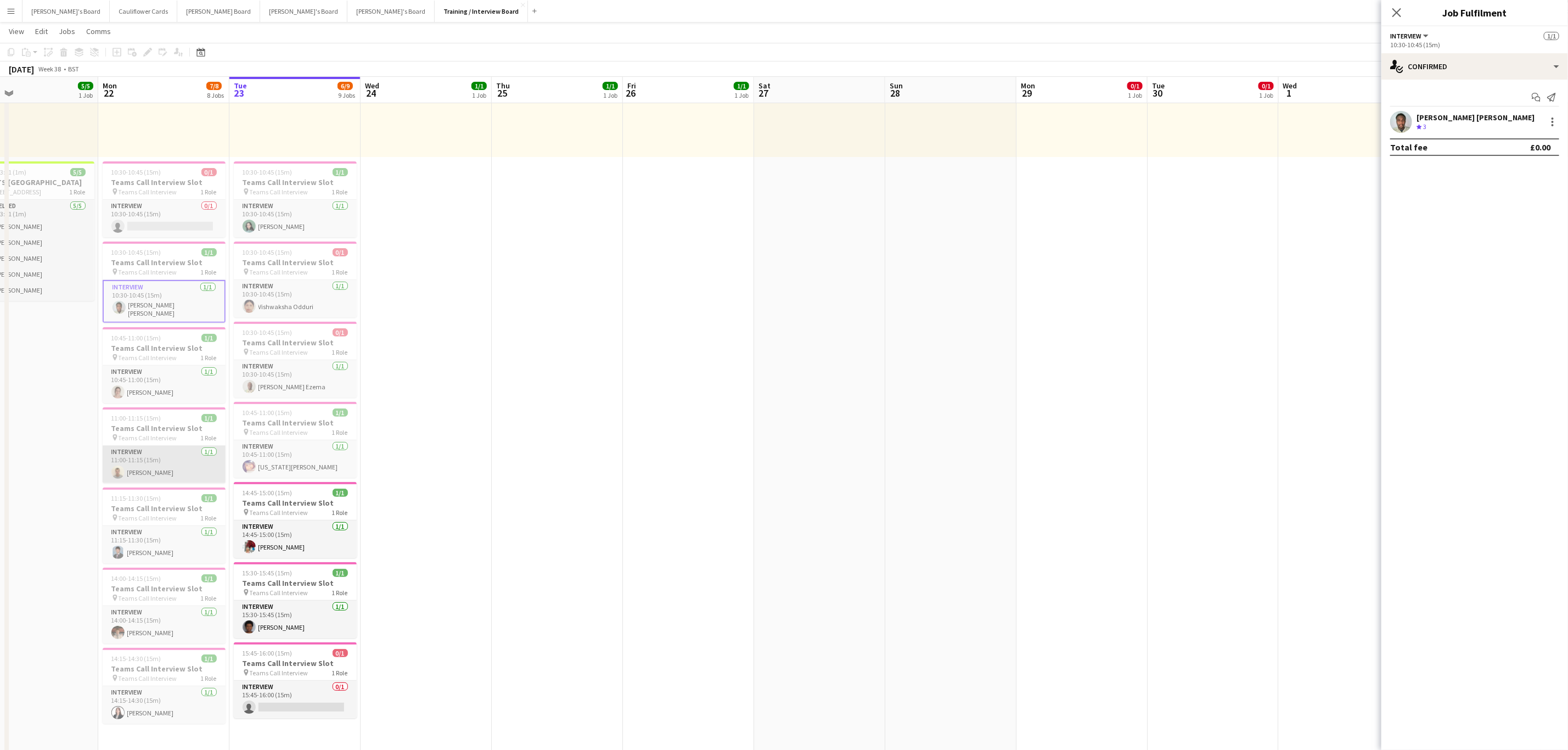
click at [170, 470] on app-card-role "Interview 1/1 11:00-11:15 (15m) Sam Jefferson" at bounding box center [164, 464] width 123 height 37
click at [164, 545] on app-card-role "Interview 1/1 11:15-11:30 (15m) arthur haskew" at bounding box center [164, 544] width 123 height 37
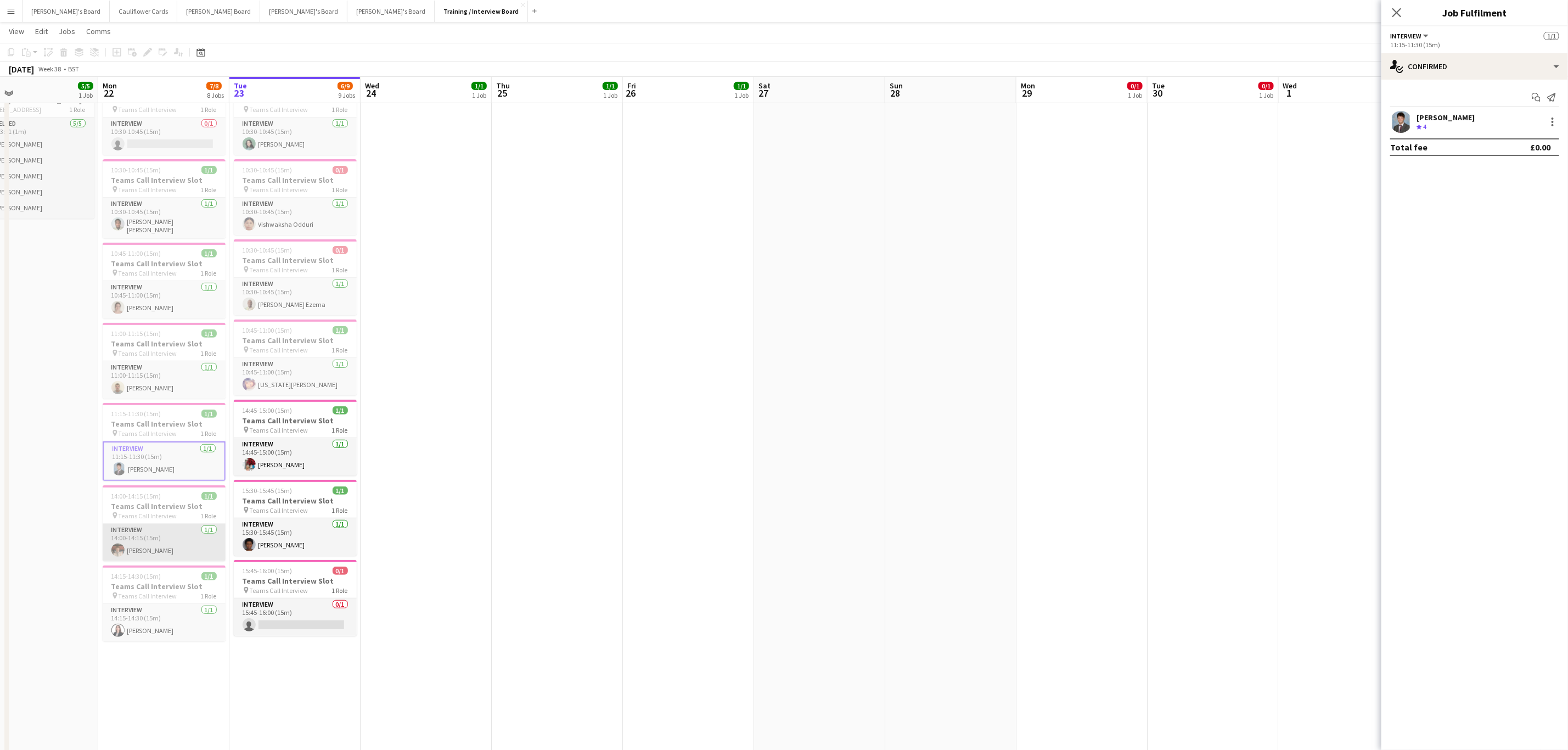
click at [156, 557] on app-card-role "Interview 1/1 14:00-14:15 (15m) Henry Anderson" at bounding box center [164, 541] width 123 height 37
click at [145, 631] on app-card-role "Interview 1/1 14:15-14:30 (15m) Zoe Herwill" at bounding box center [164, 622] width 123 height 37
click at [294, 631] on app-card-role "Interview 0/1 15:45-16:00 (15m) single-neutral-actions" at bounding box center [295, 616] width 123 height 37
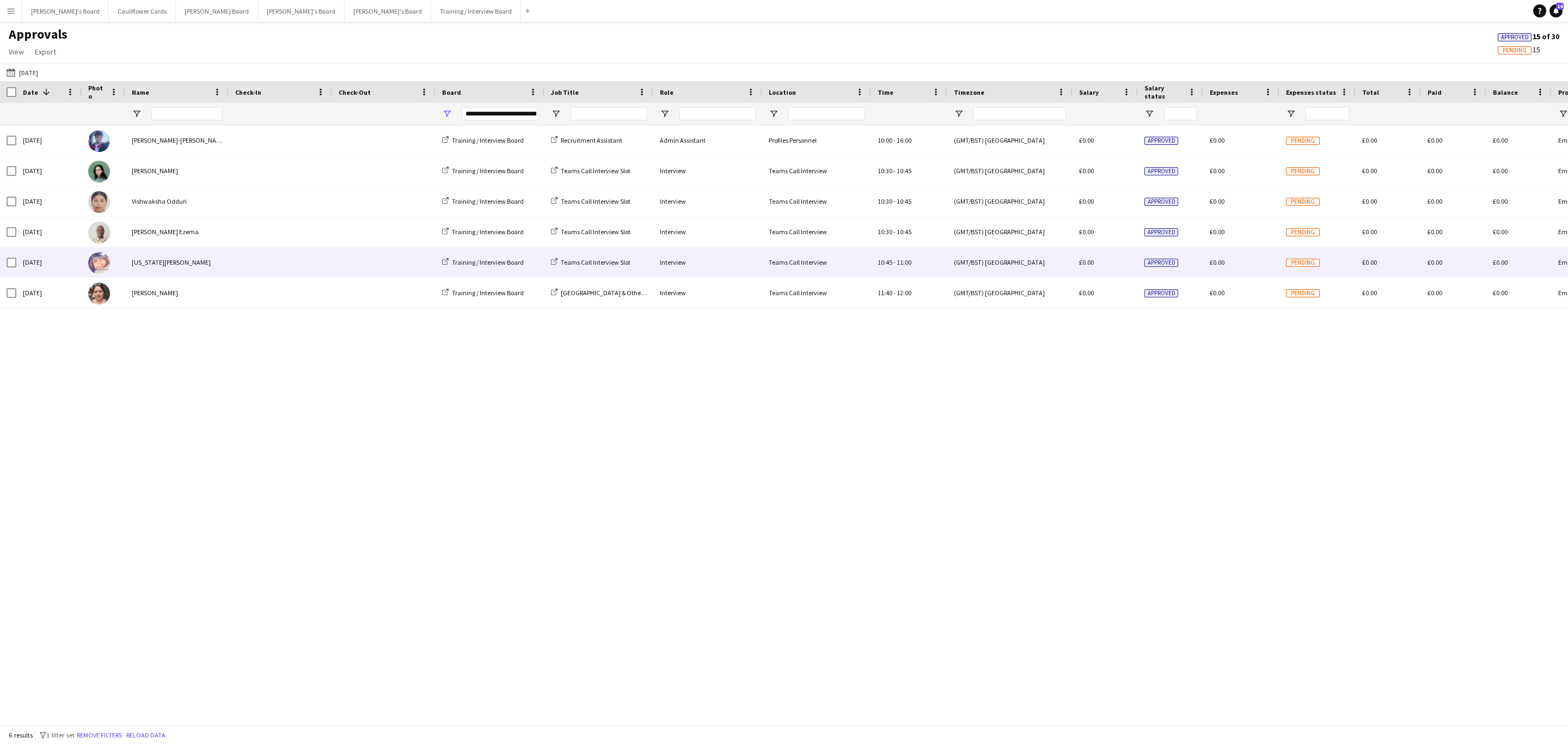
click at [209, 260] on div "[US_STATE][PERSON_NAME]" at bounding box center [176, 262] width 103 height 30
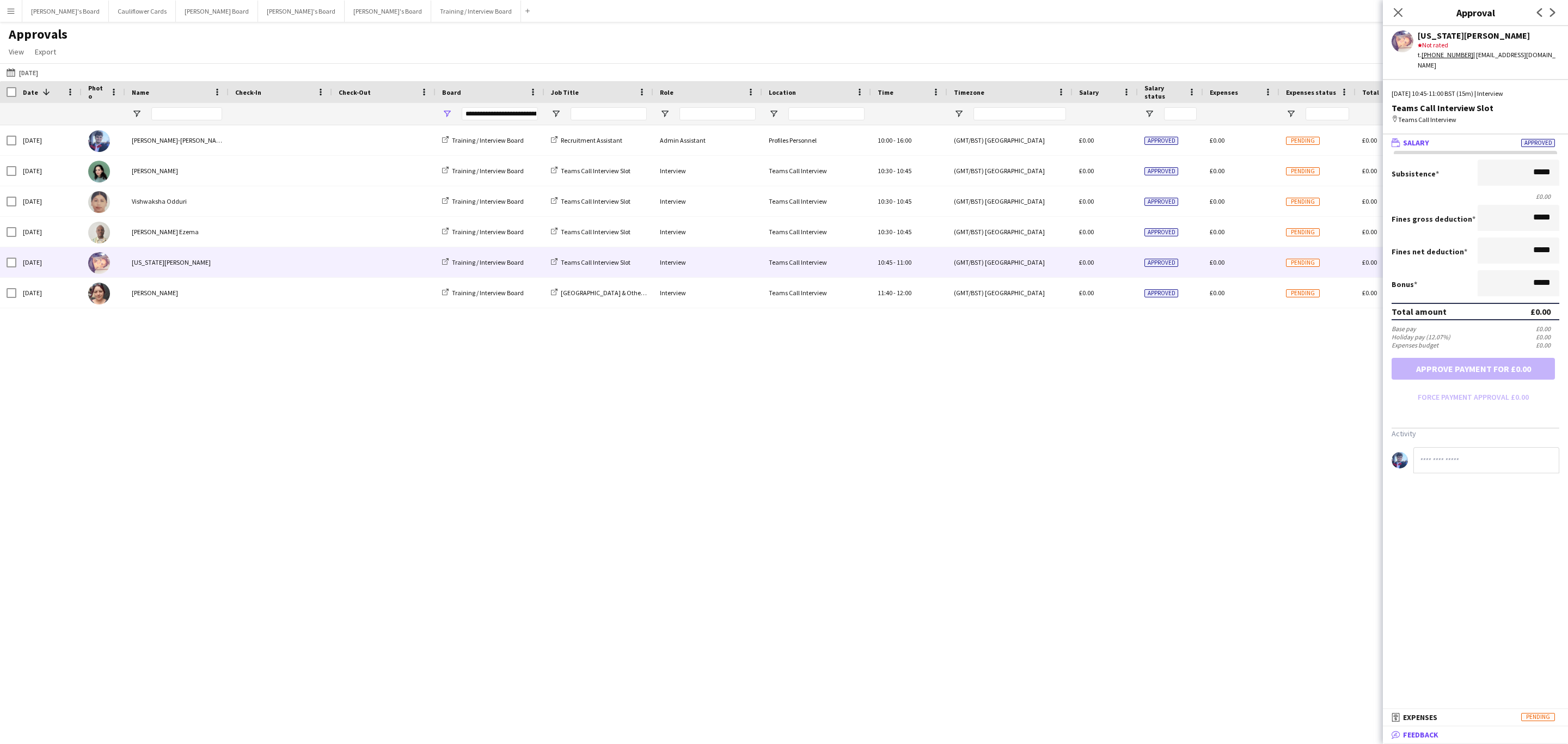
click at [1447, 739] on mat-panel-title "bubble-pencil Feedback" at bounding box center [1472, 734] width 180 height 9
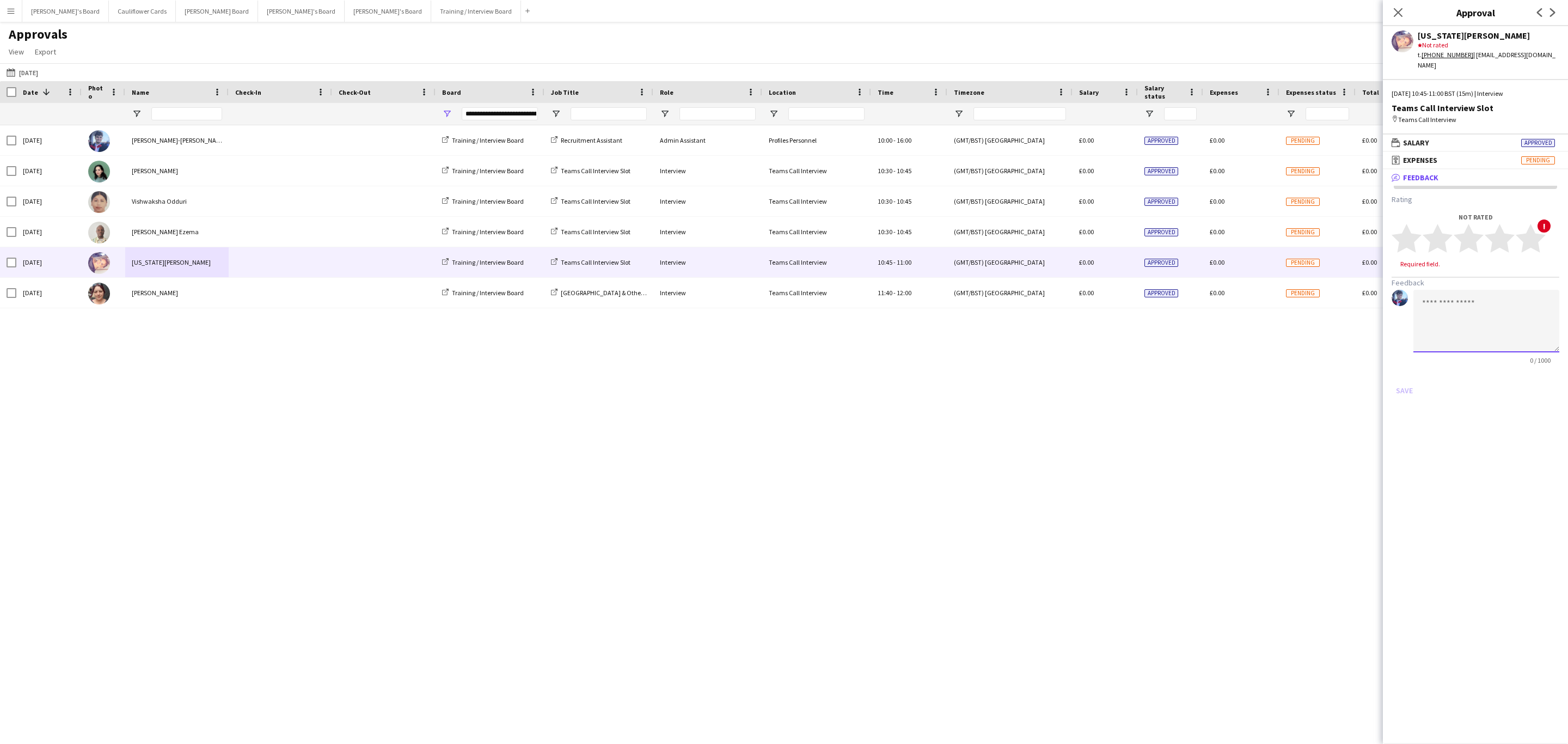
click at [1465, 304] on textarea at bounding box center [1486, 321] width 146 height 62
paste textarea "**********"
click at [1418, 290] on textarea "**********" at bounding box center [1486, 321] width 146 height 62
type textarea "**********"
click at [1496, 229] on polygon at bounding box center [1499, 238] width 30 height 28
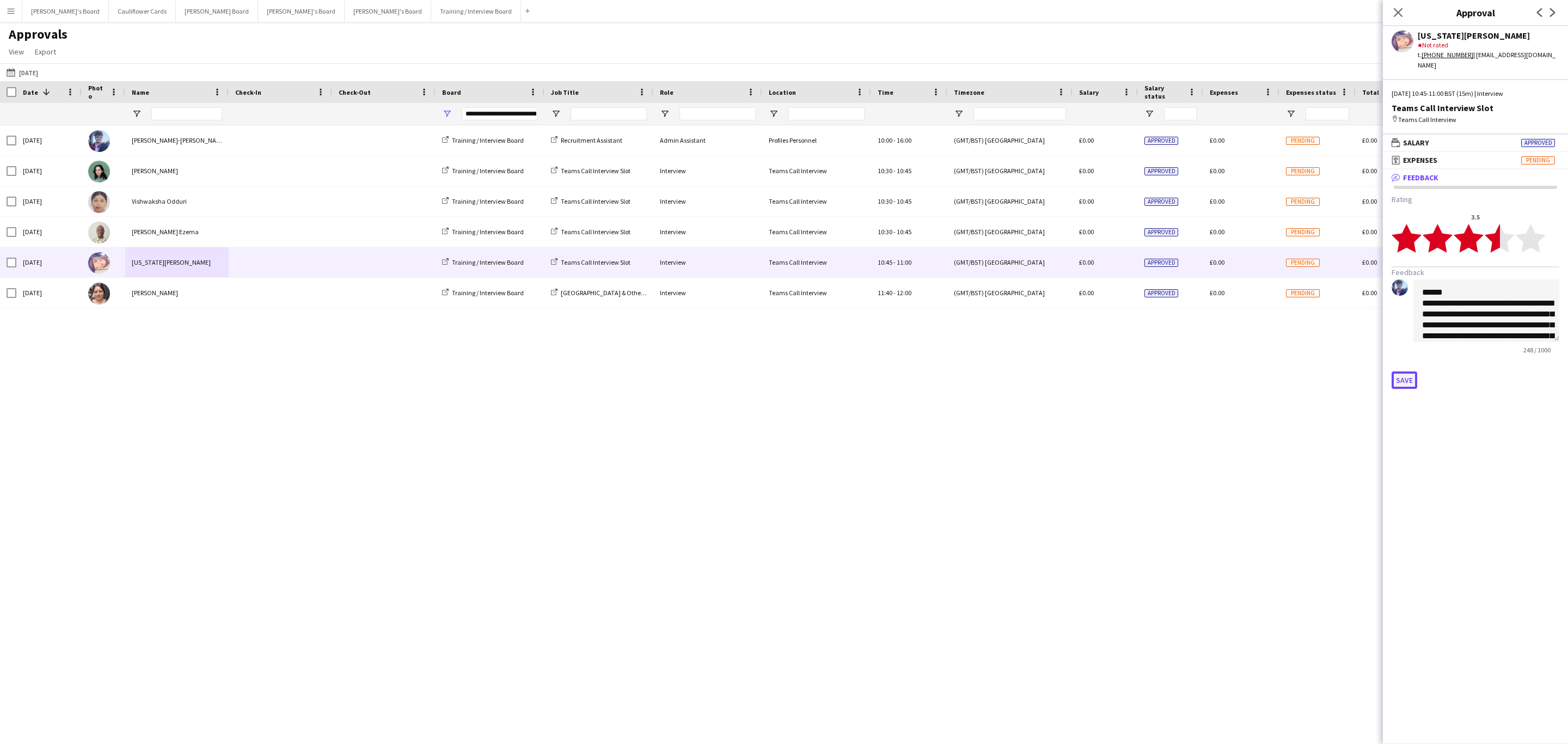
click at [1411, 371] on button "Save" at bounding box center [1405, 380] width 26 height 17
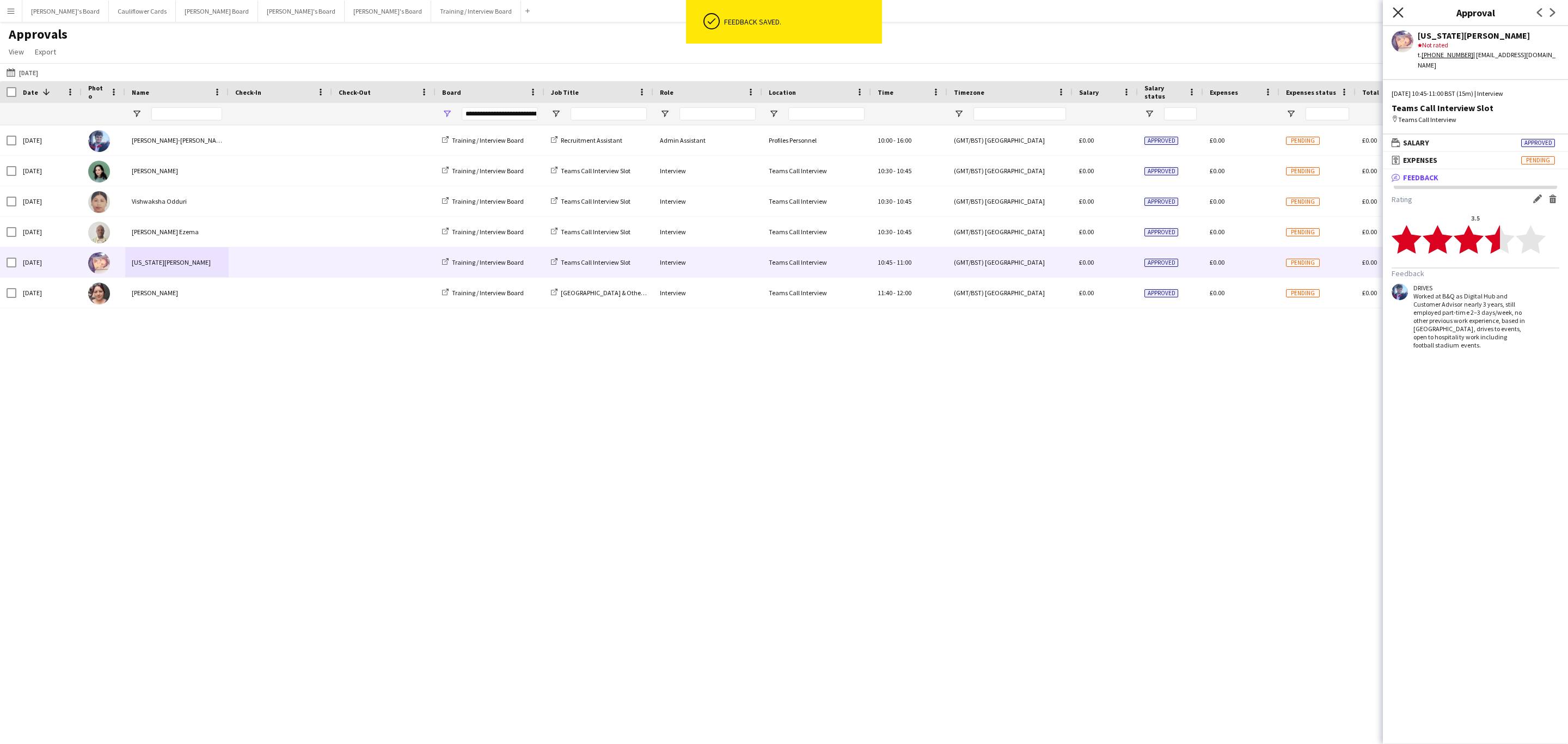
click at [1400, 12] on icon at bounding box center [1398, 12] width 10 height 10
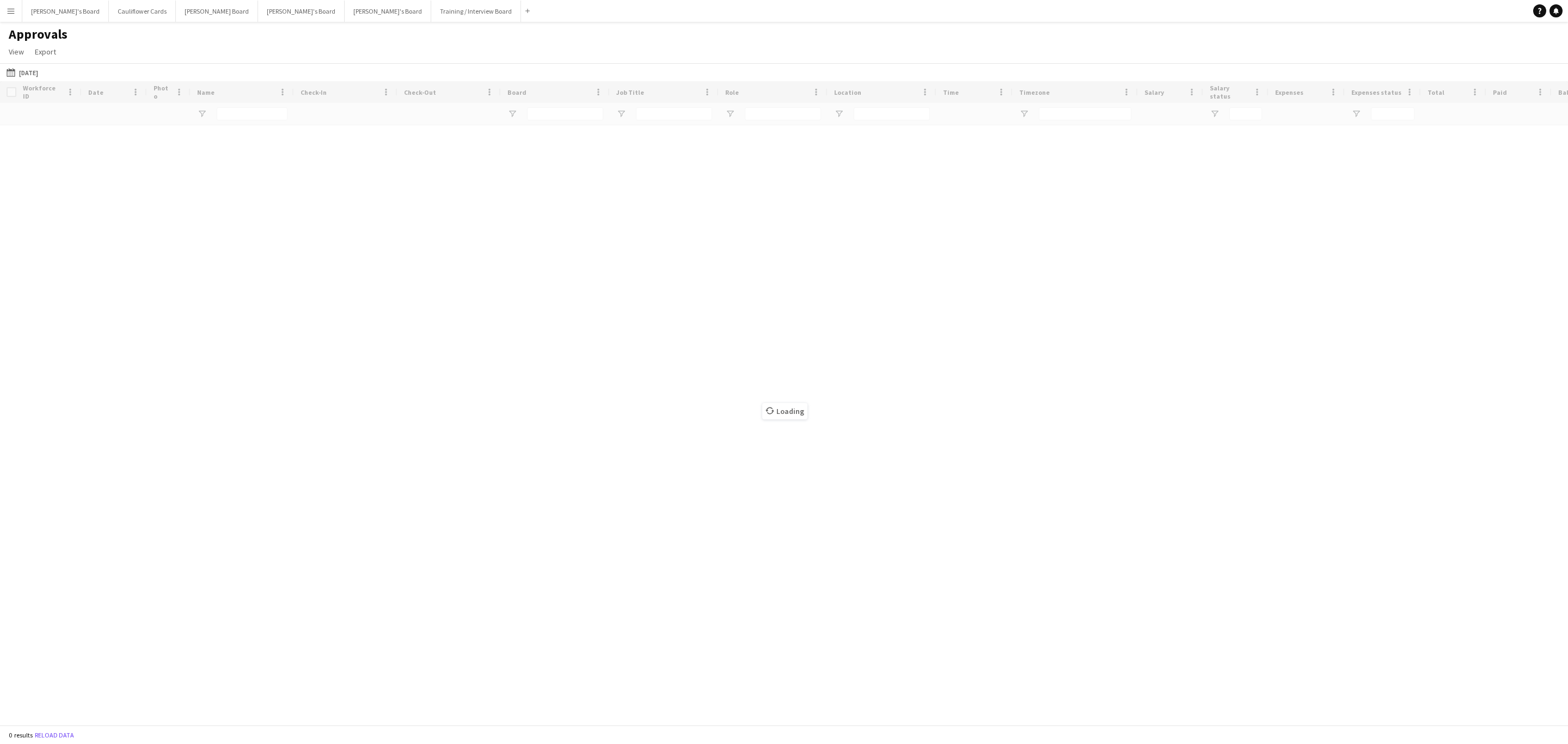
type input "**********"
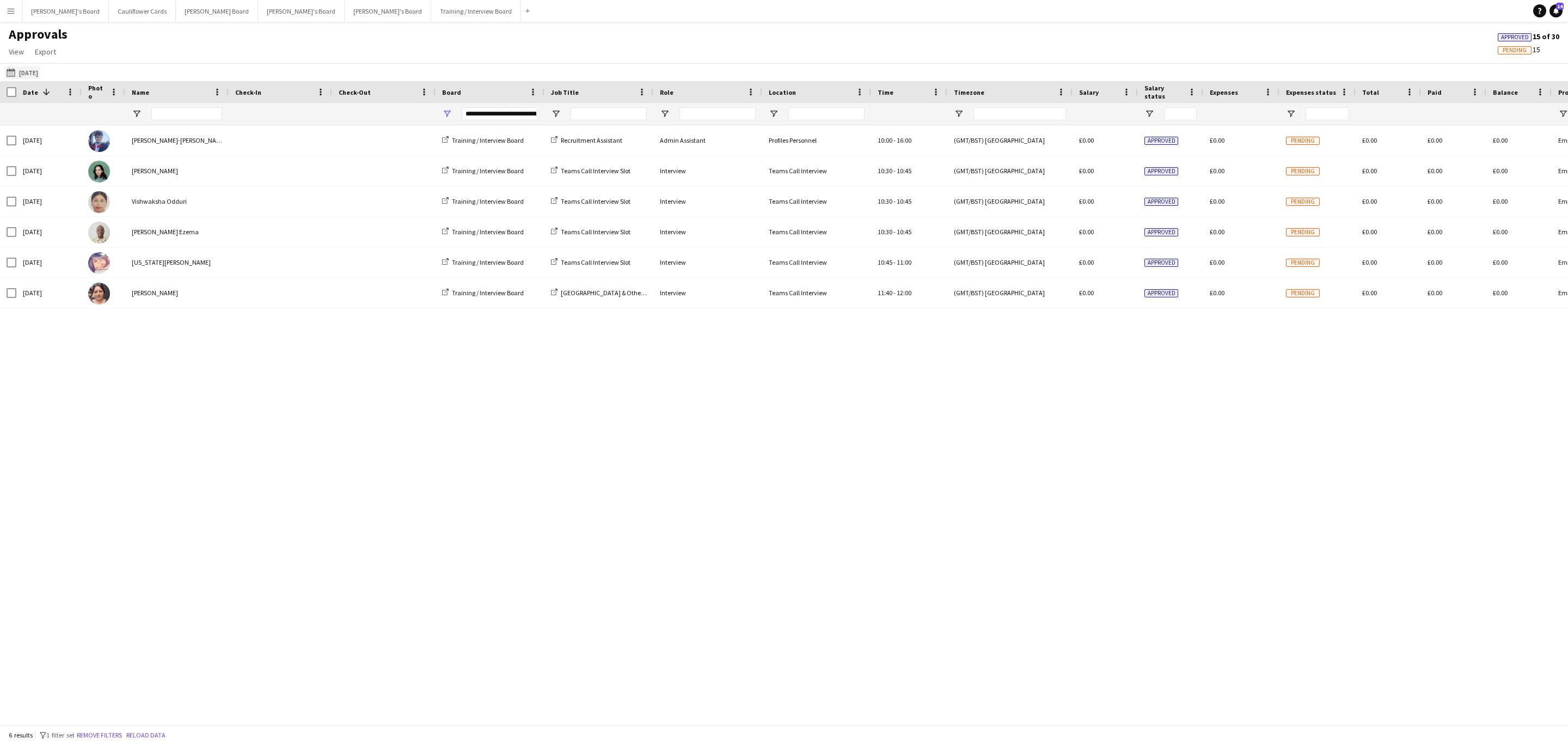
click at [7, 74] on app-icon "Today" at bounding box center [13, 73] width 13 height 9
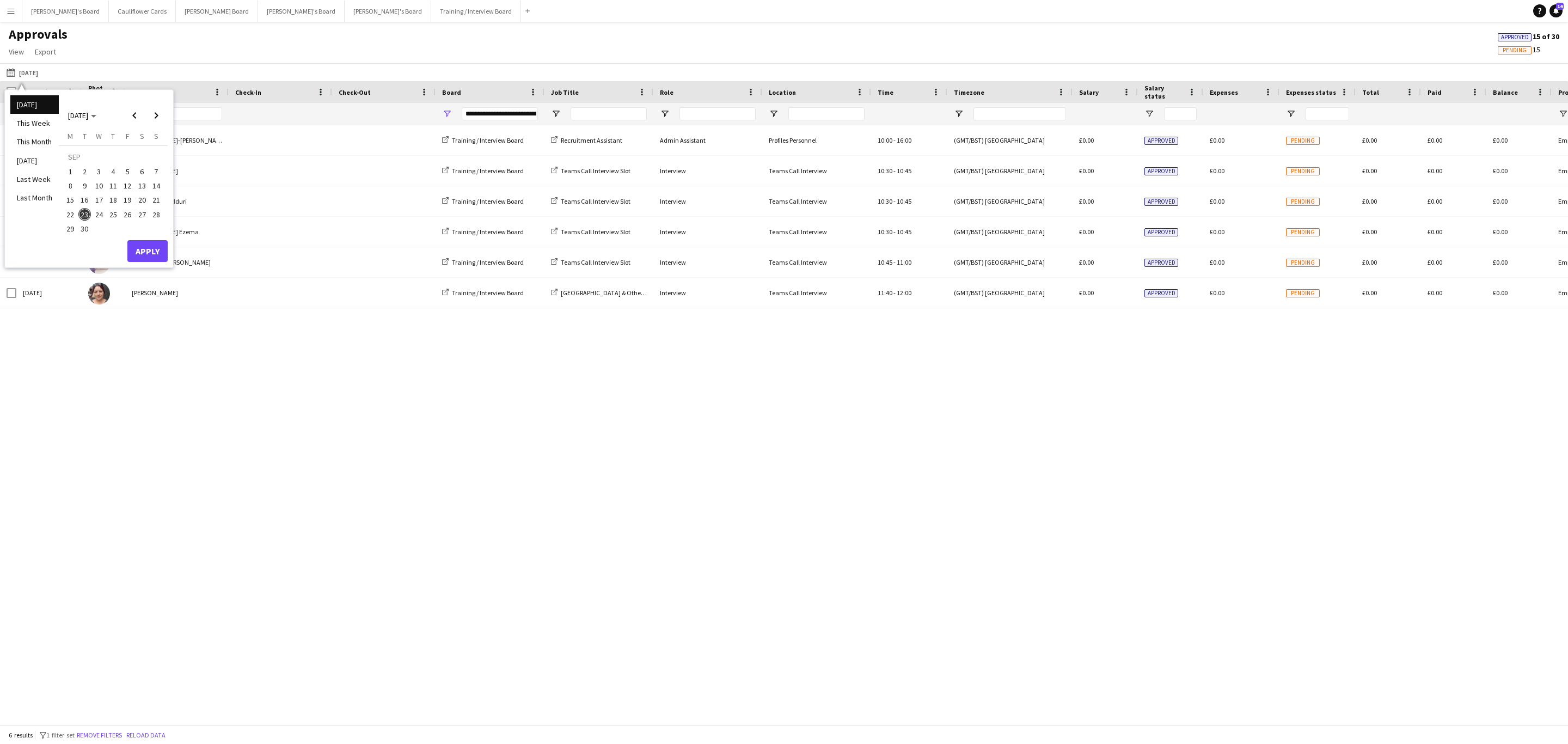
click at [68, 210] on span "22" at bounding box center [70, 214] width 13 height 13
click at [138, 245] on button "Apply" at bounding box center [147, 251] width 40 height 21
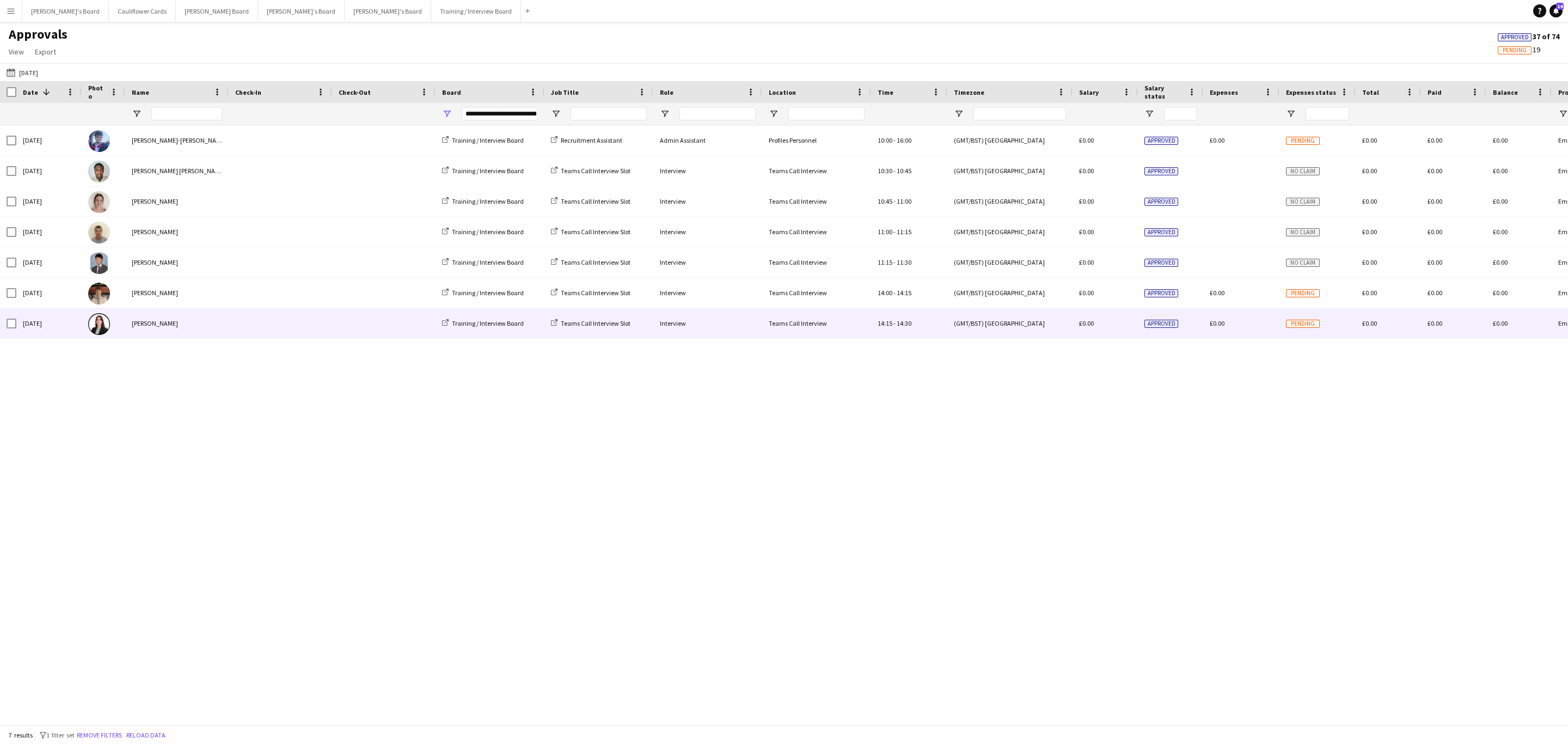
click at [351, 334] on span at bounding box center [384, 322] width 91 height 30
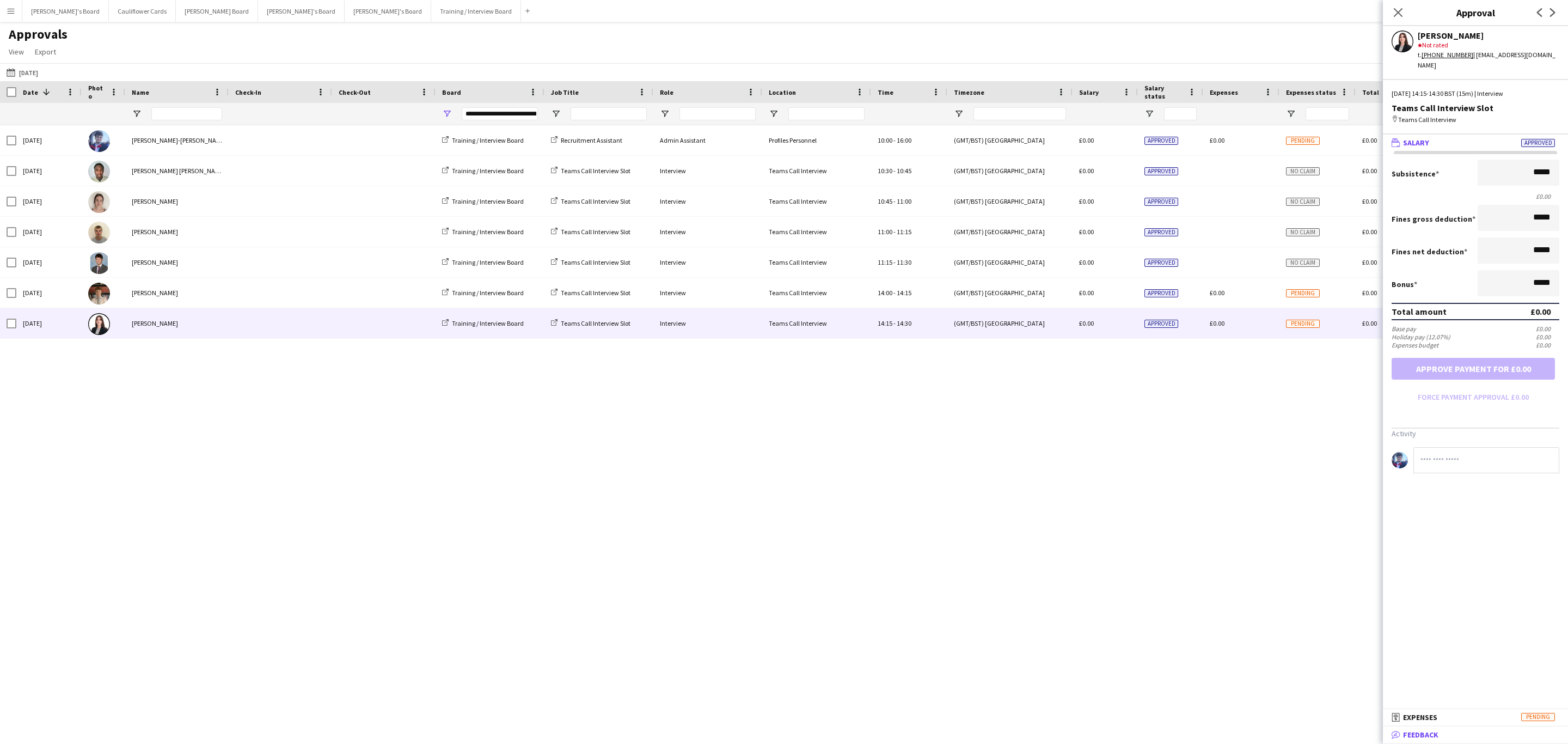
click at [1419, 731] on span "Feedback" at bounding box center [1420, 734] width 35 height 9
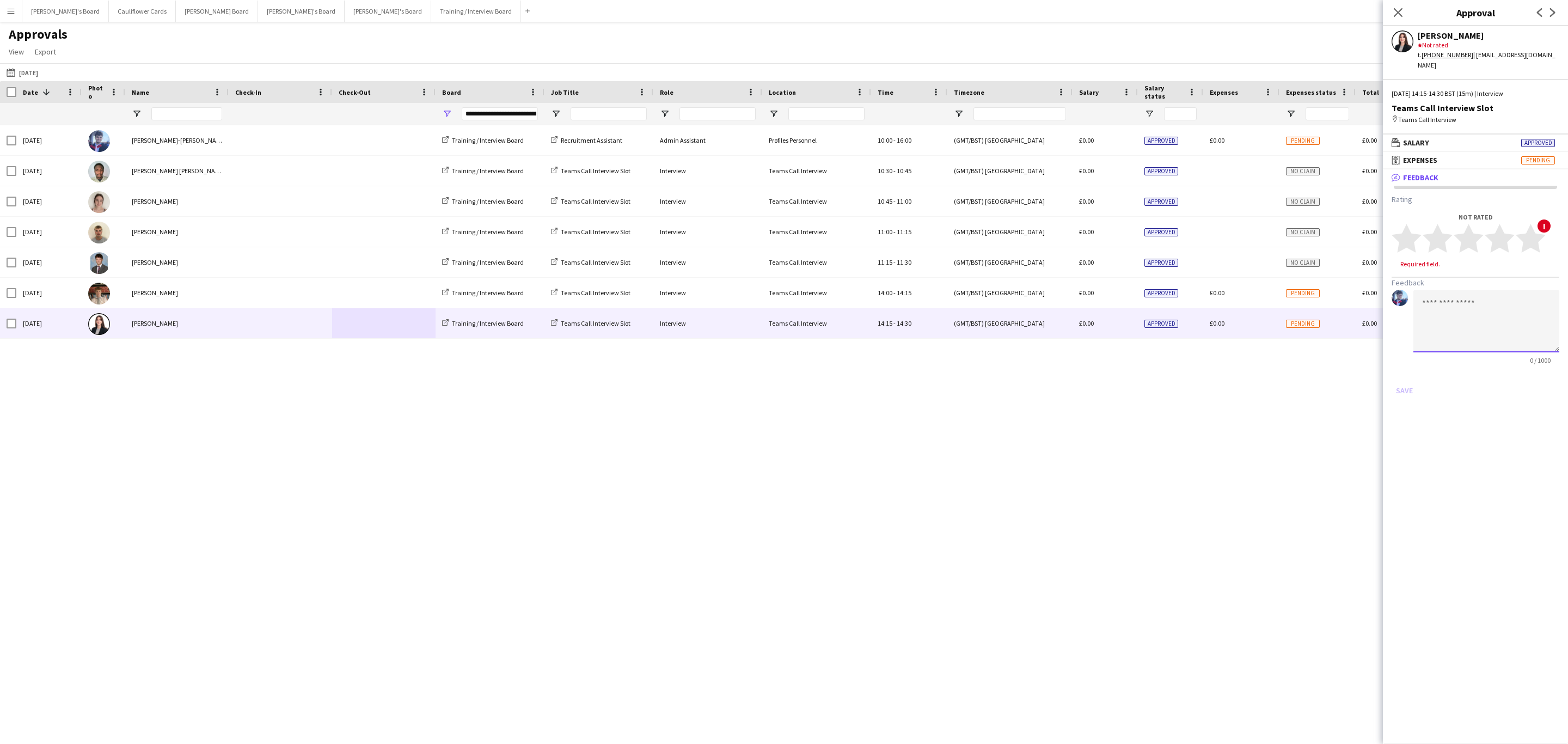
click at [1525, 299] on textarea at bounding box center [1486, 321] width 146 height 62
paste textarea "**********"
drag, startPoint x: 1538, startPoint y: 334, endPoint x: 1421, endPoint y: 314, distance: 118.7
click at [1421, 317] on textarea "**********" at bounding box center [1486, 321] width 146 height 62
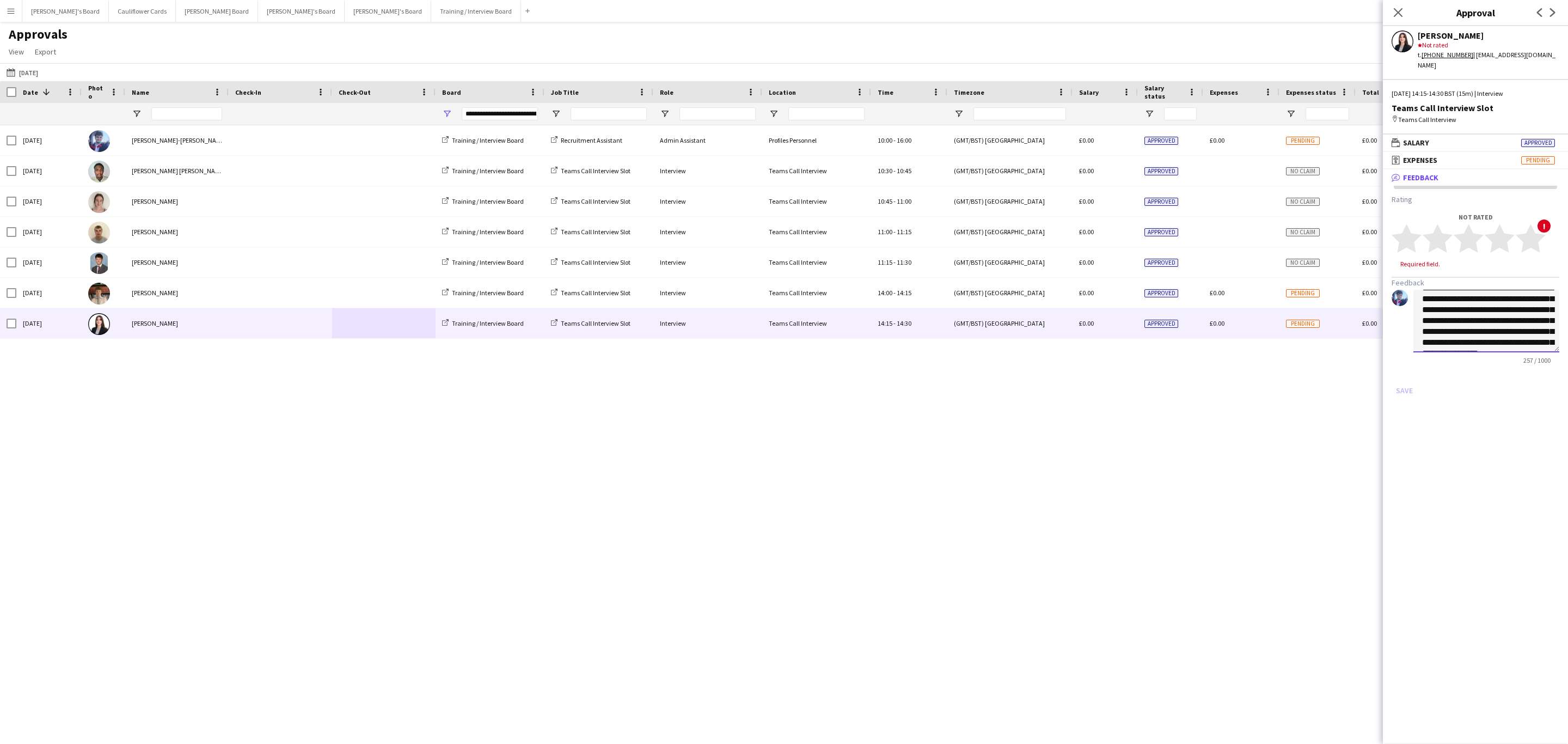
scroll to position [0, 0]
click at [1418, 290] on textarea "**********" at bounding box center [1486, 321] width 146 height 62
type textarea "**********"
click at [1530, 240] on icon "star" at bounding box center [1530, 238] width 30 height 30
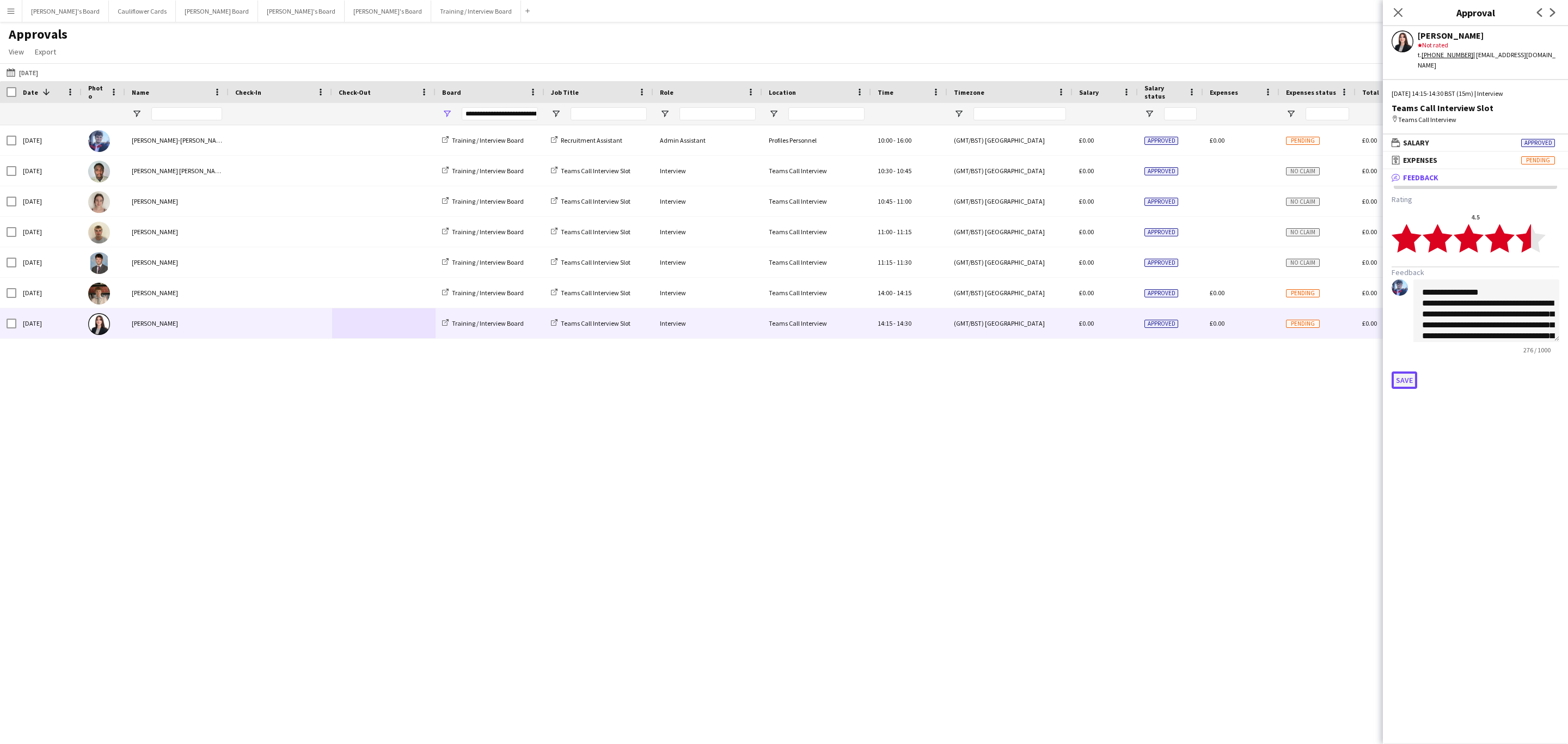
click at [1412, 371] on button "Save" at bounding box center [1405, 380] width 26 height 17
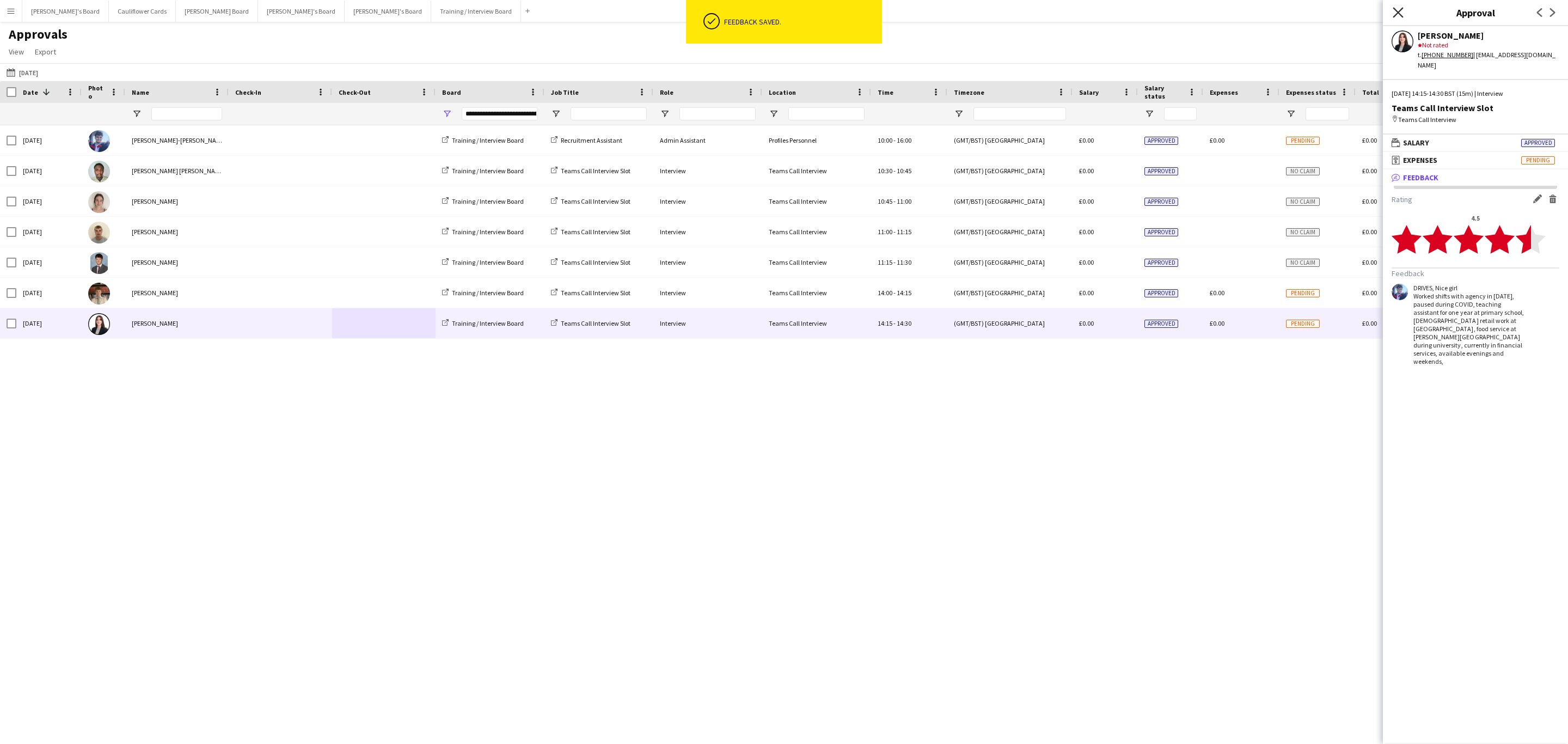
click at [1393, 12] on icon "Close pop-in" at bounding box center [1398, 12] width 10 height 10
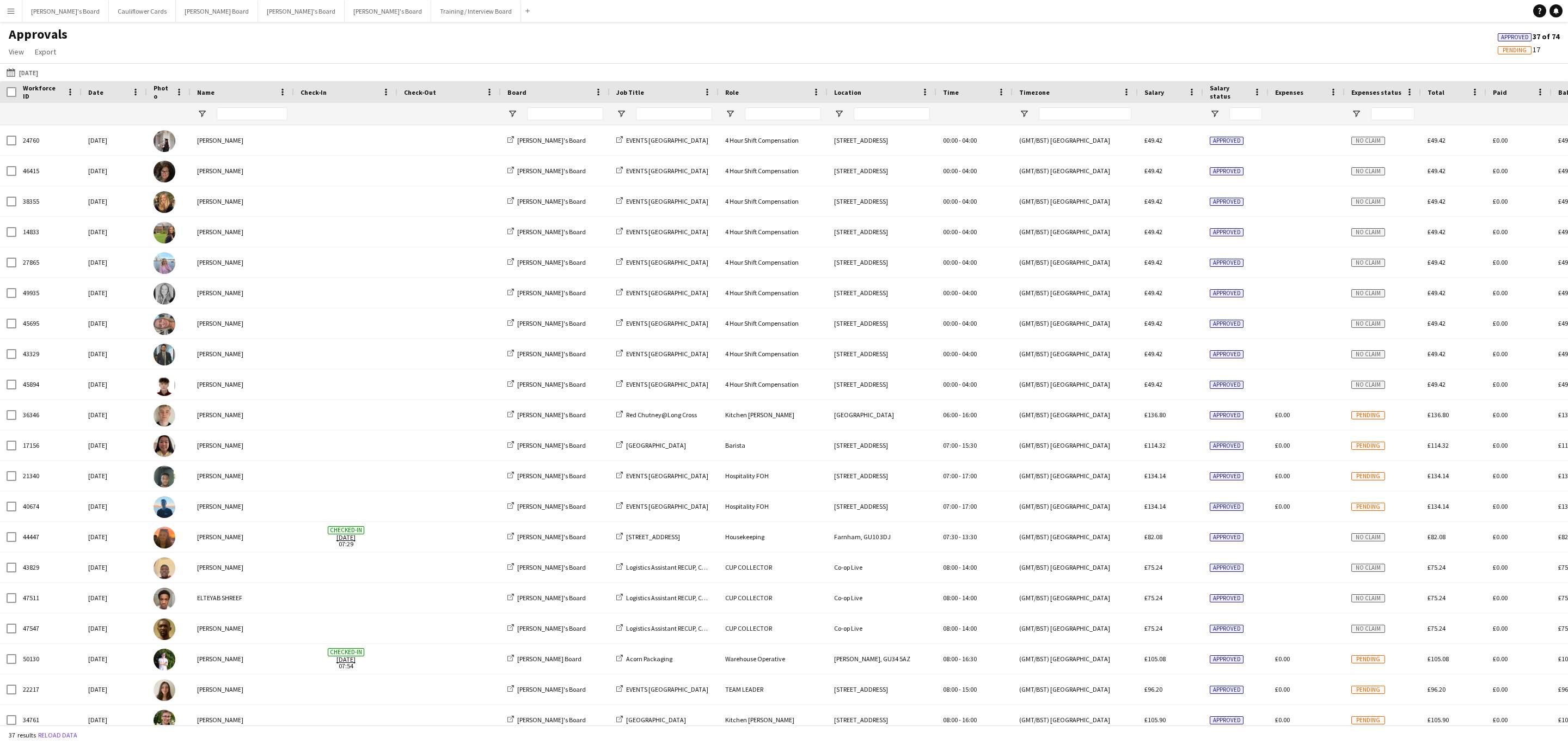
type input "**********"
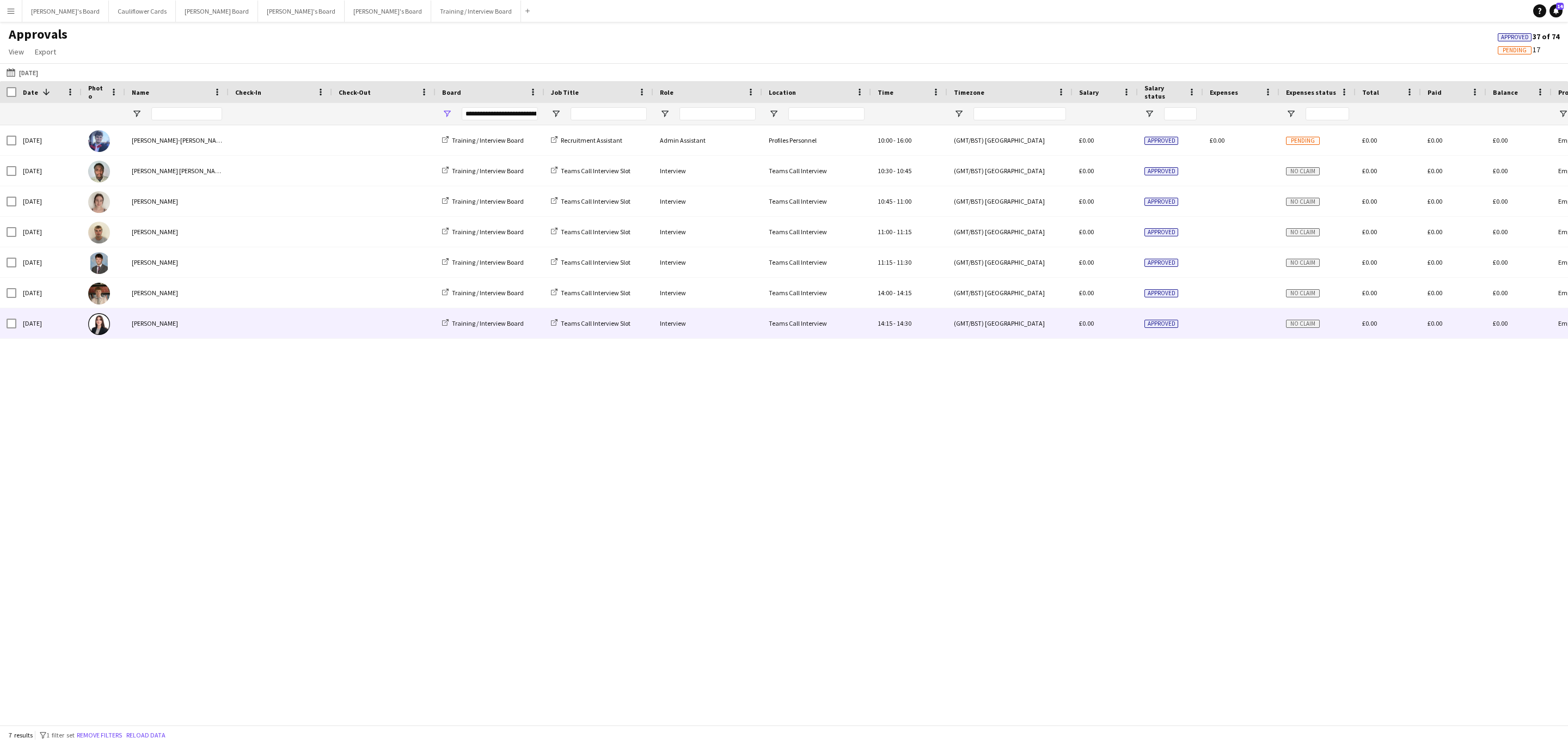
click at [164, 335] on div "Zoe Herwill" at bounding box center [176, 322] width 103 height 30
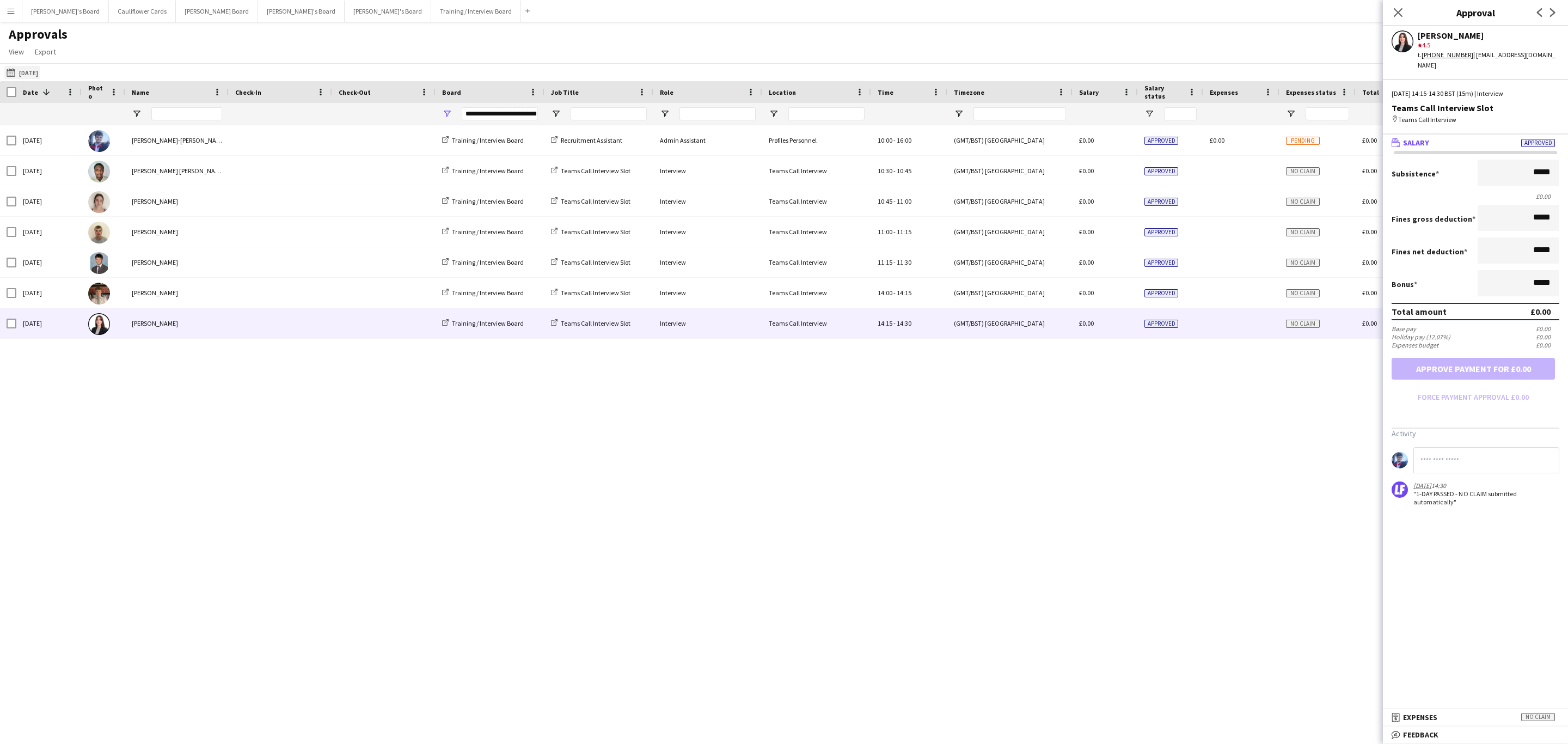
click at [9, 76] on app-icon "[DATE]" at bounding box center [13, 73] width 13 height 9
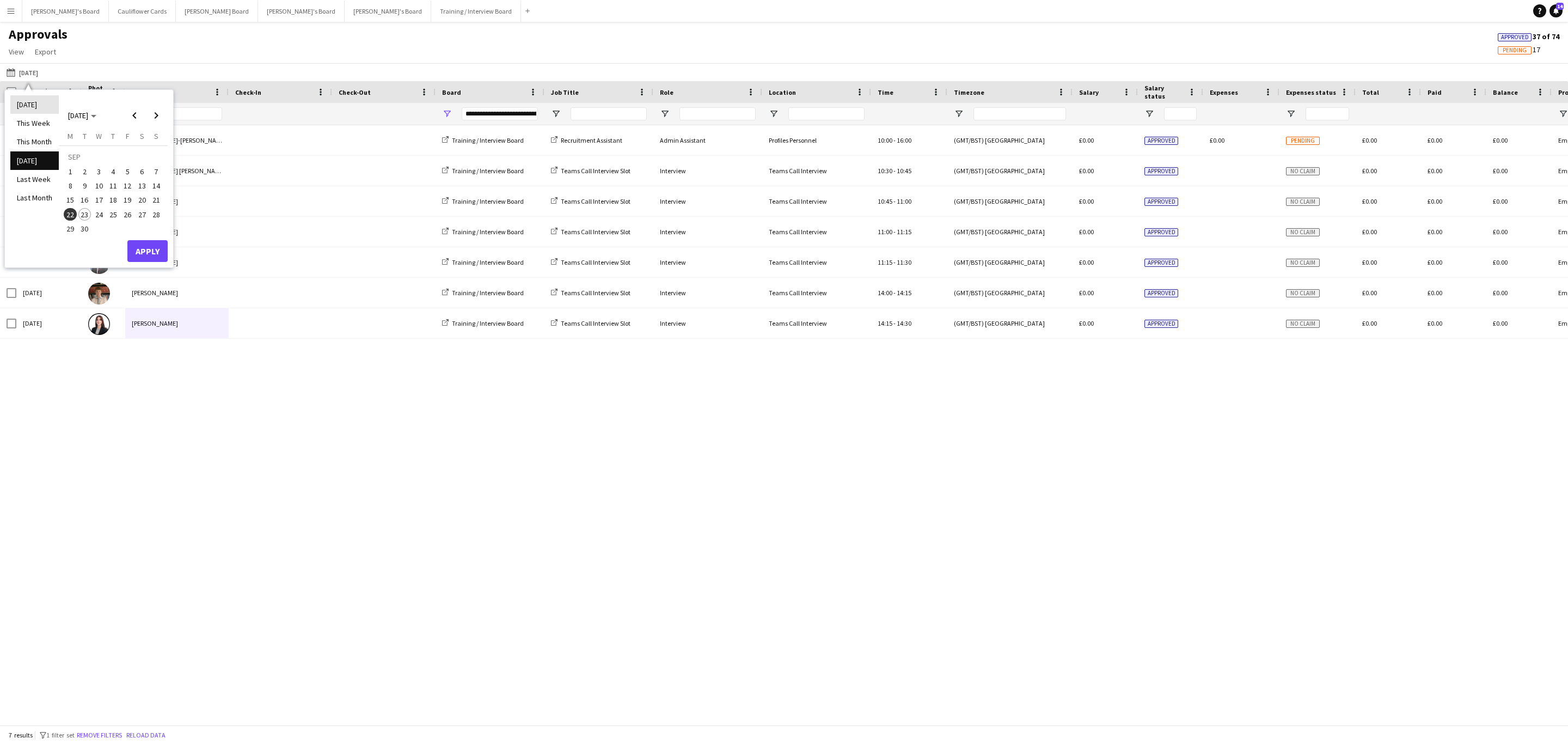
click at [19, 108] on li "[DATE]" at bounding box center [34, 104] width 49 height 19
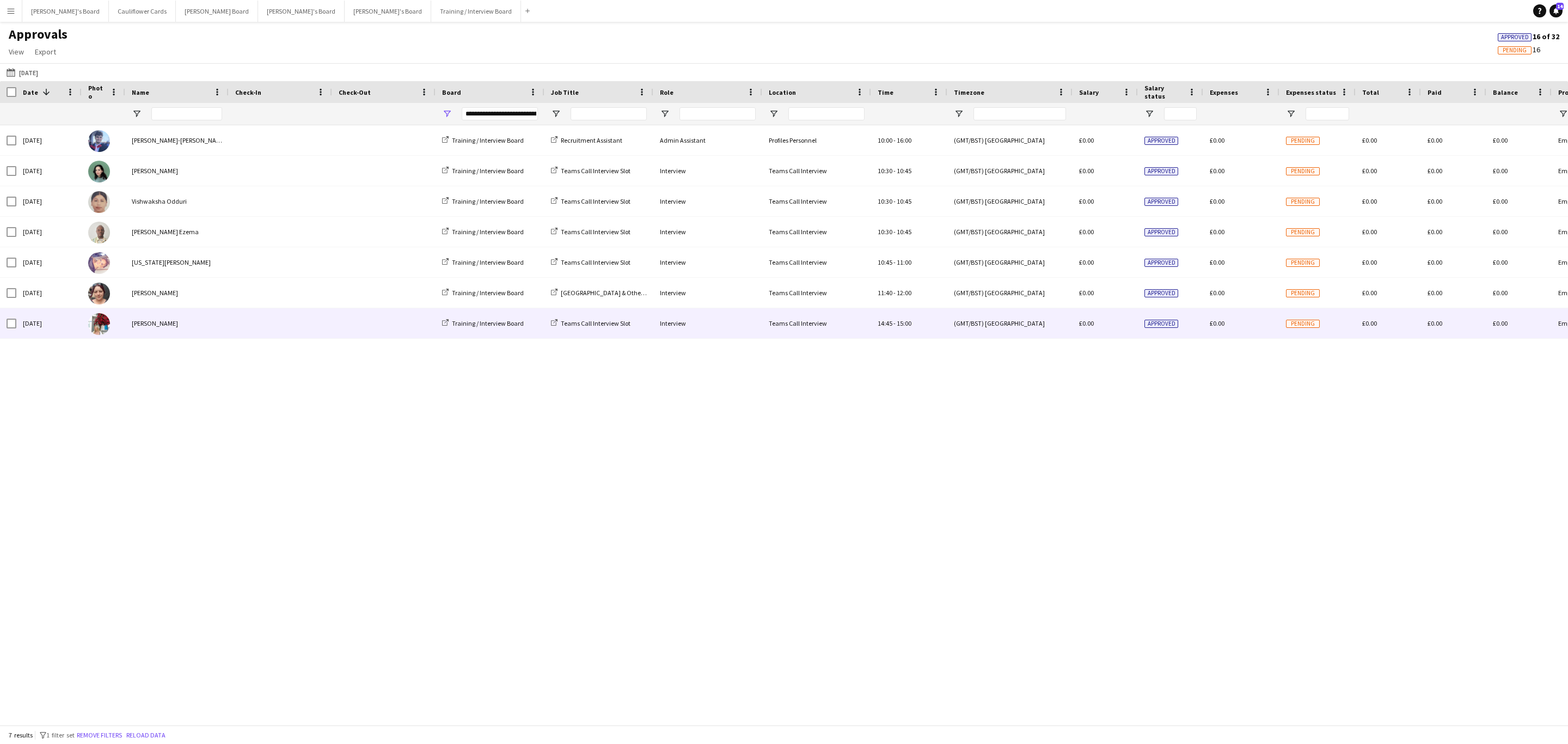
click at [145, 328] on div "[PERSON_NAME]" at bounding box center [176, 322] width 103 height 30
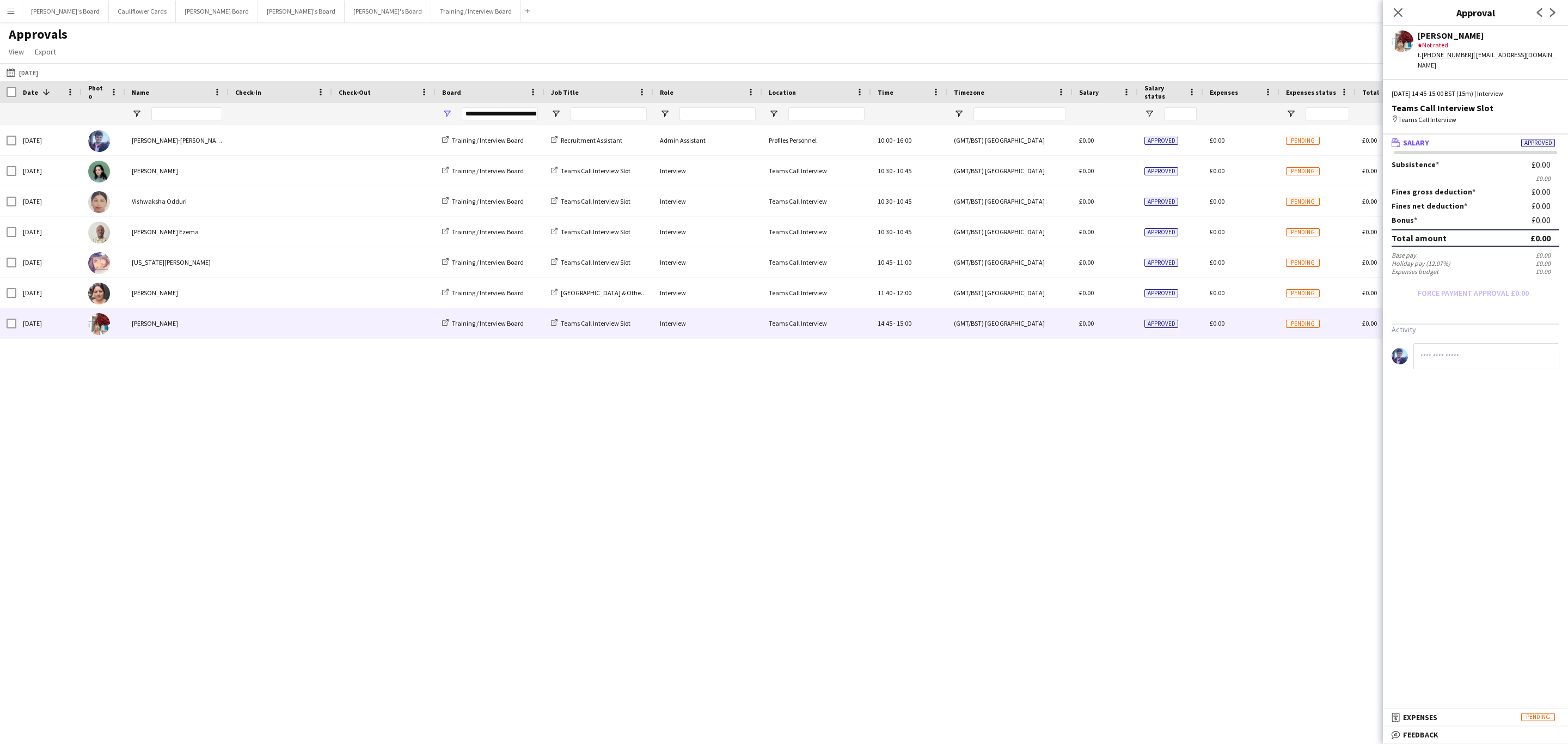
click at [1426, 735] on span "Feedback" at bounding box center [1420, 734] width 35 height 9
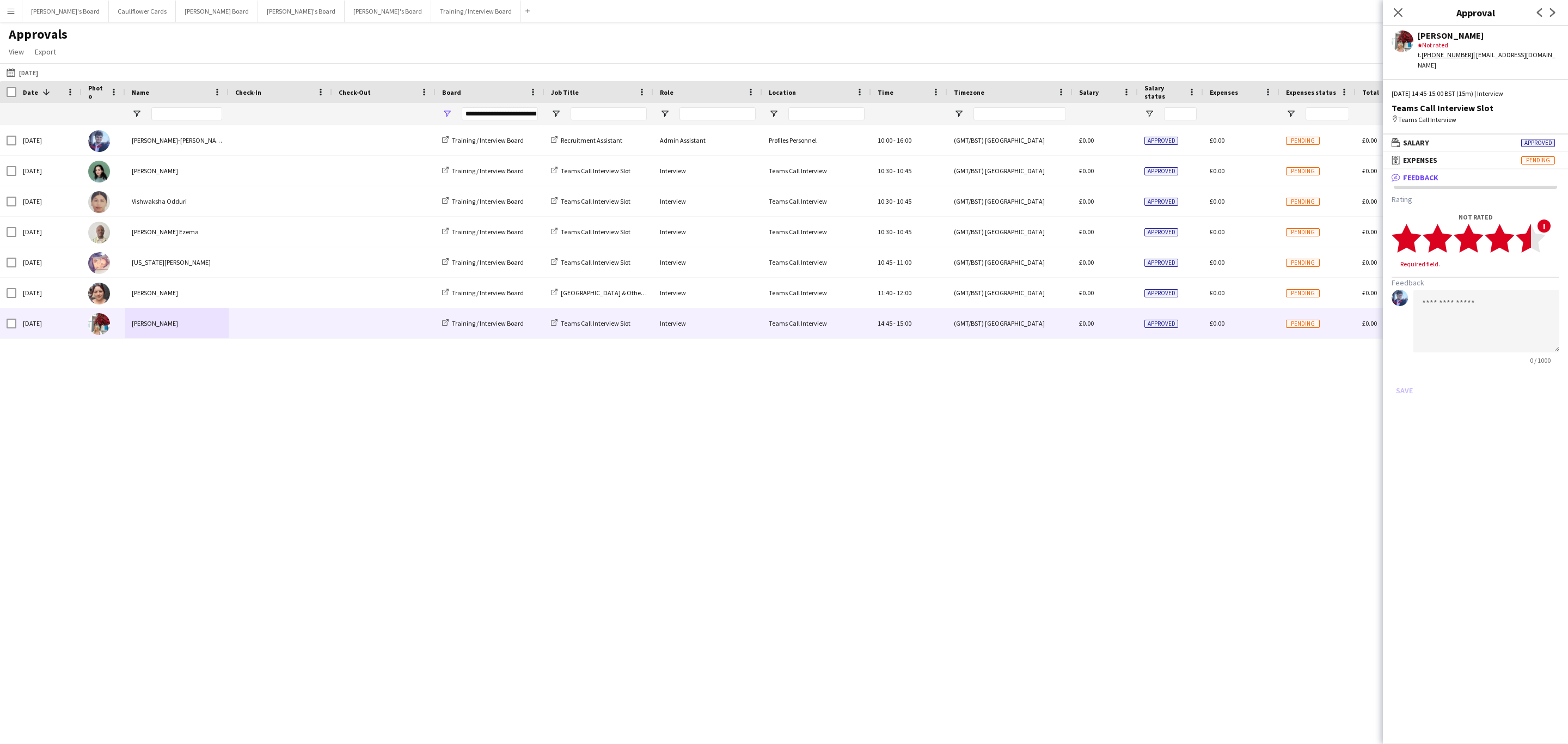
click at [1528, 228] on polygon at bounding box center [1530, 238] width 30 height 28
click at [1512, 280] on textarea at bounding box center [1486, 310] width 146 height 62
paste textarea "**********"
click at [1465, 280] on textarea "**********" at bounding box center [1486, 310] width 146 height 62
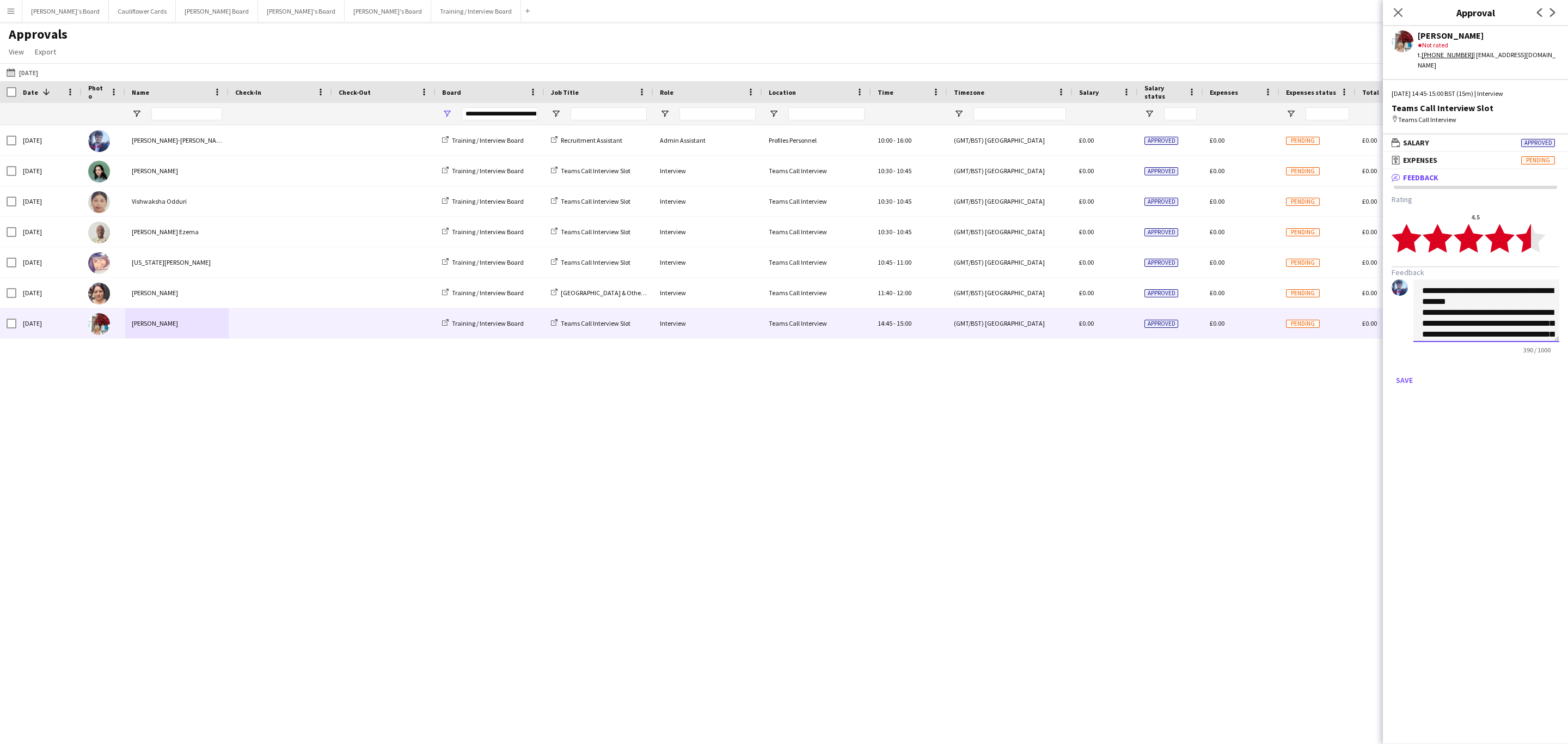
scroll to position [0, 0]
type textarea "**********"
click at [1398, 371] on button "Save" at bounding box center [1405, 380] width 26 height 17
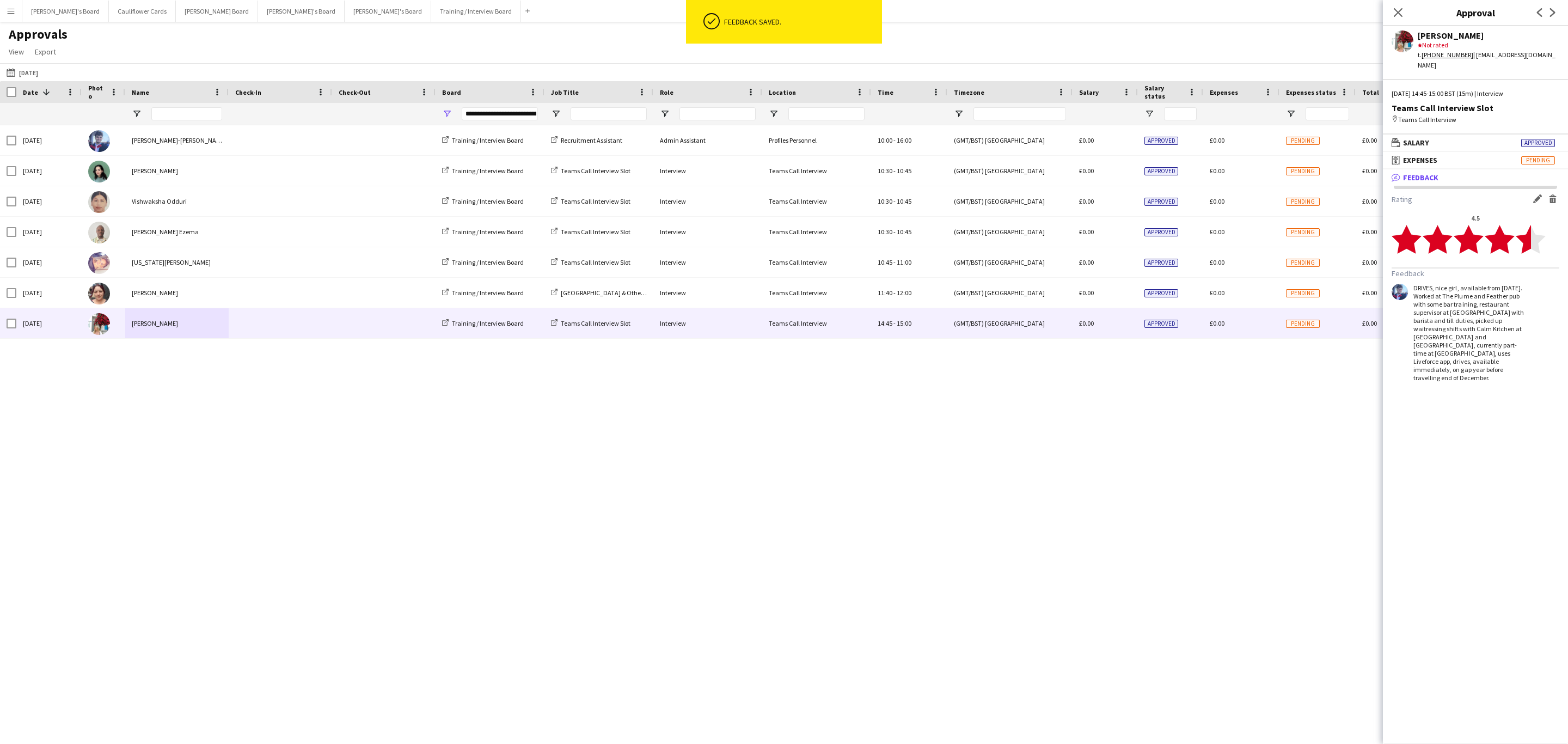
drag, startPoint x: 1393, startPoint y: 9, endPoint x: 1329, endPoint y: 34, distance: 68.7
click at [1394, 9] on icon at bounding box center [1398, 13] width 9 height 9
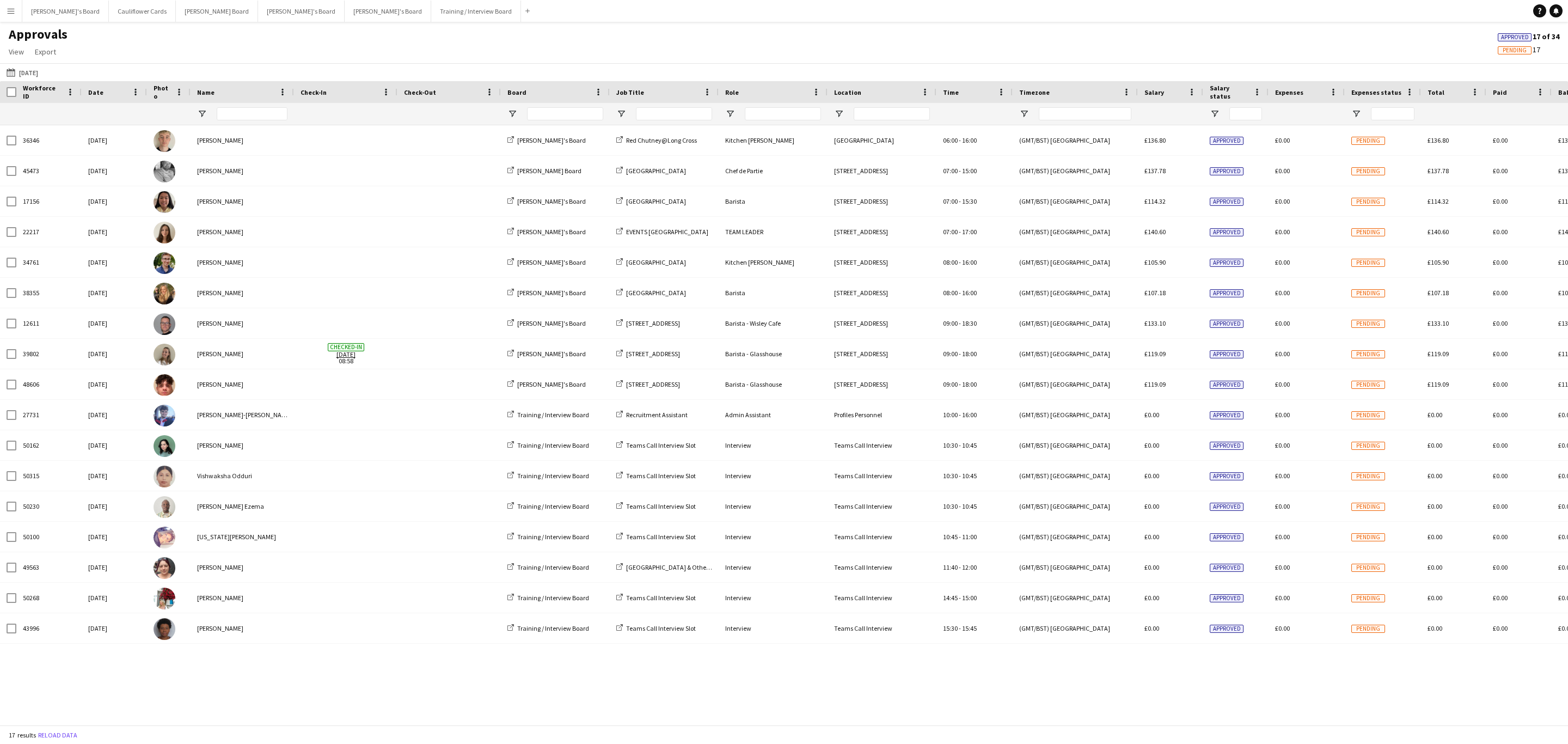
type input "**********"
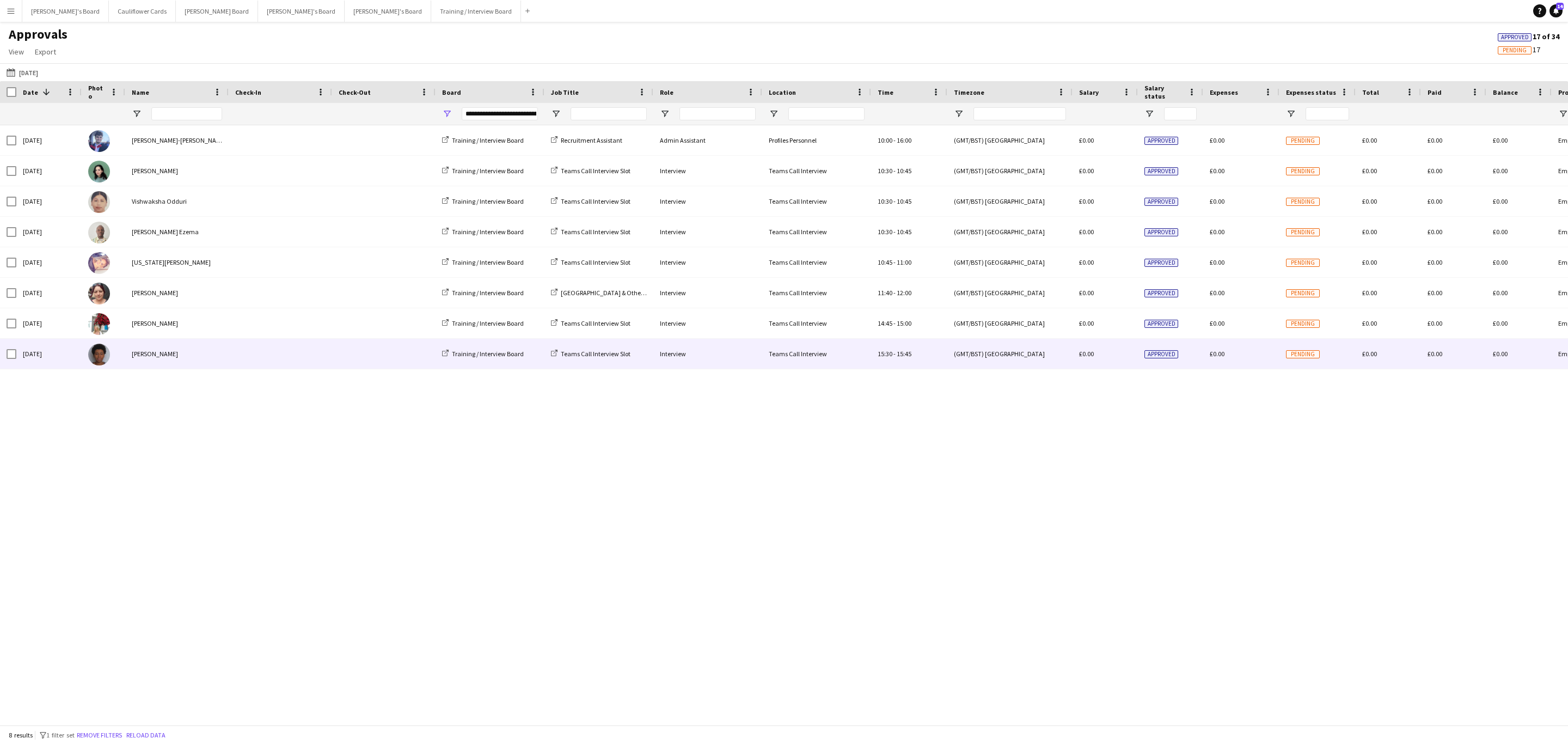
click at [156, 350] on div "[PERSON_NAME]" at bounding box center [176, 353] width 103 height 30
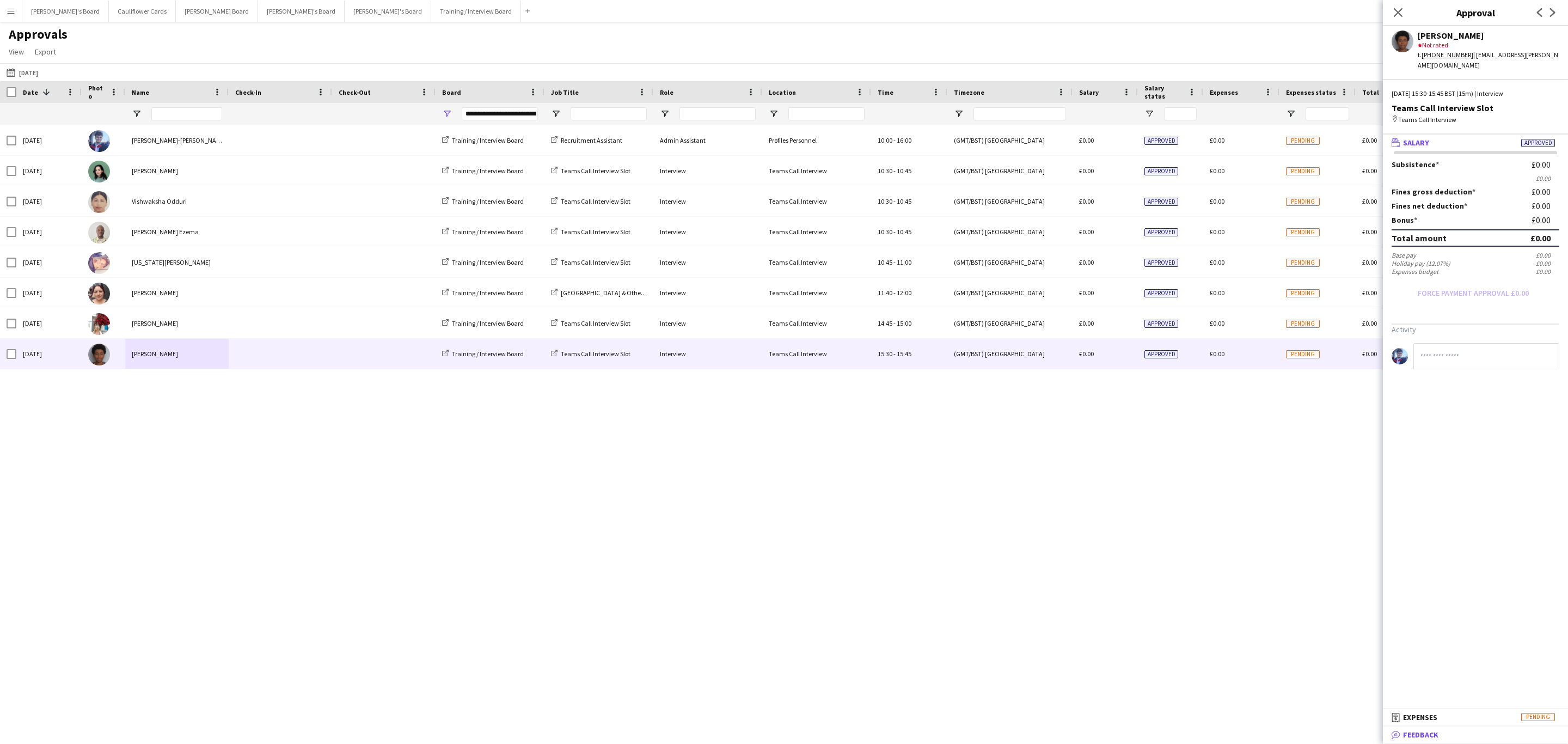
click at [1424, 728] on mat-expansion-panel-header "bubble-pencil Feedback" at bounding box center [1475, 734] width 185 height 16
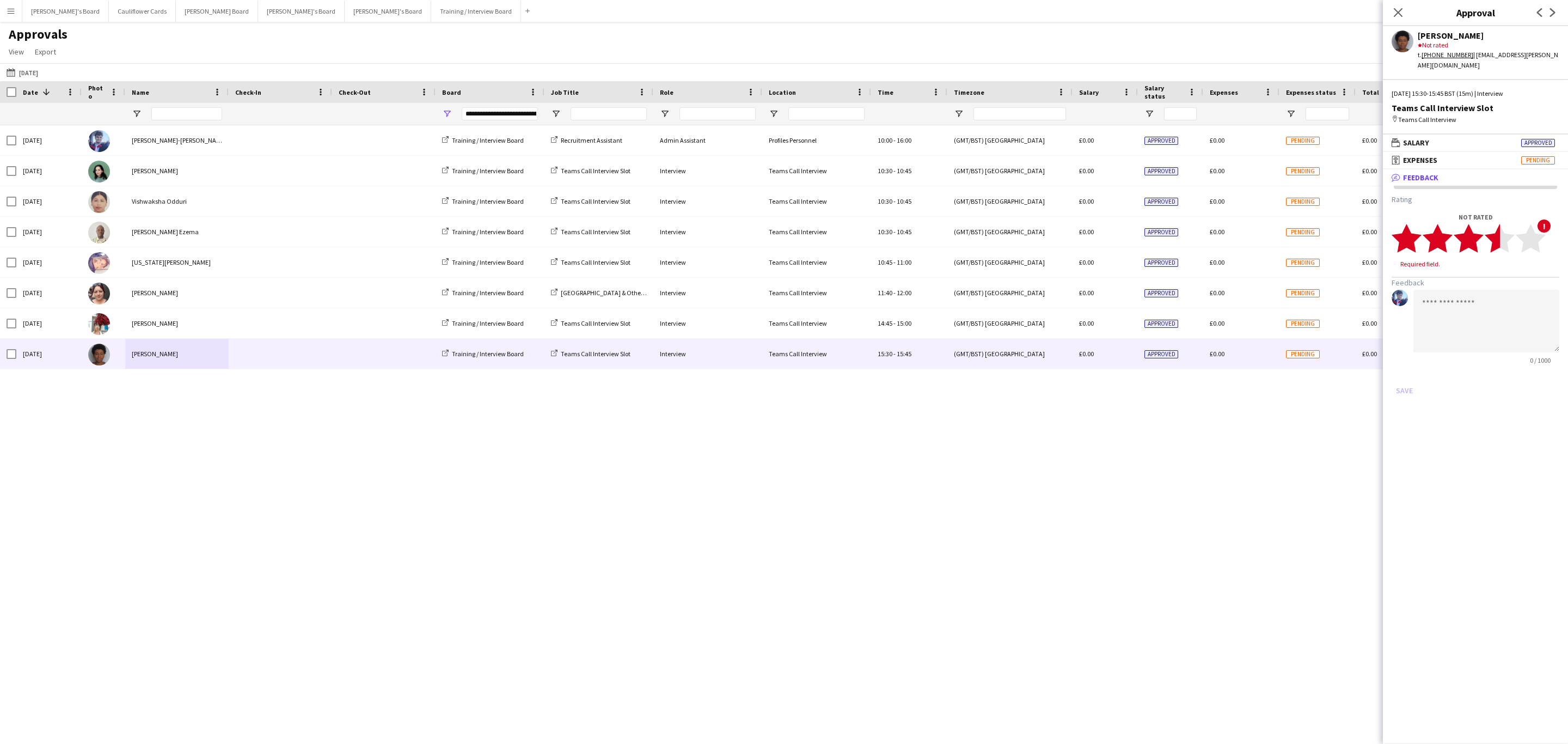
click at [1490, 232] on icon "star" at bounding box center [1499, 238] width 30 height 30
click at [1498, 280] on textarea at bounding box center [1486, 310] width 146 height 62
paste textarea "**********"
type textarea "**********"
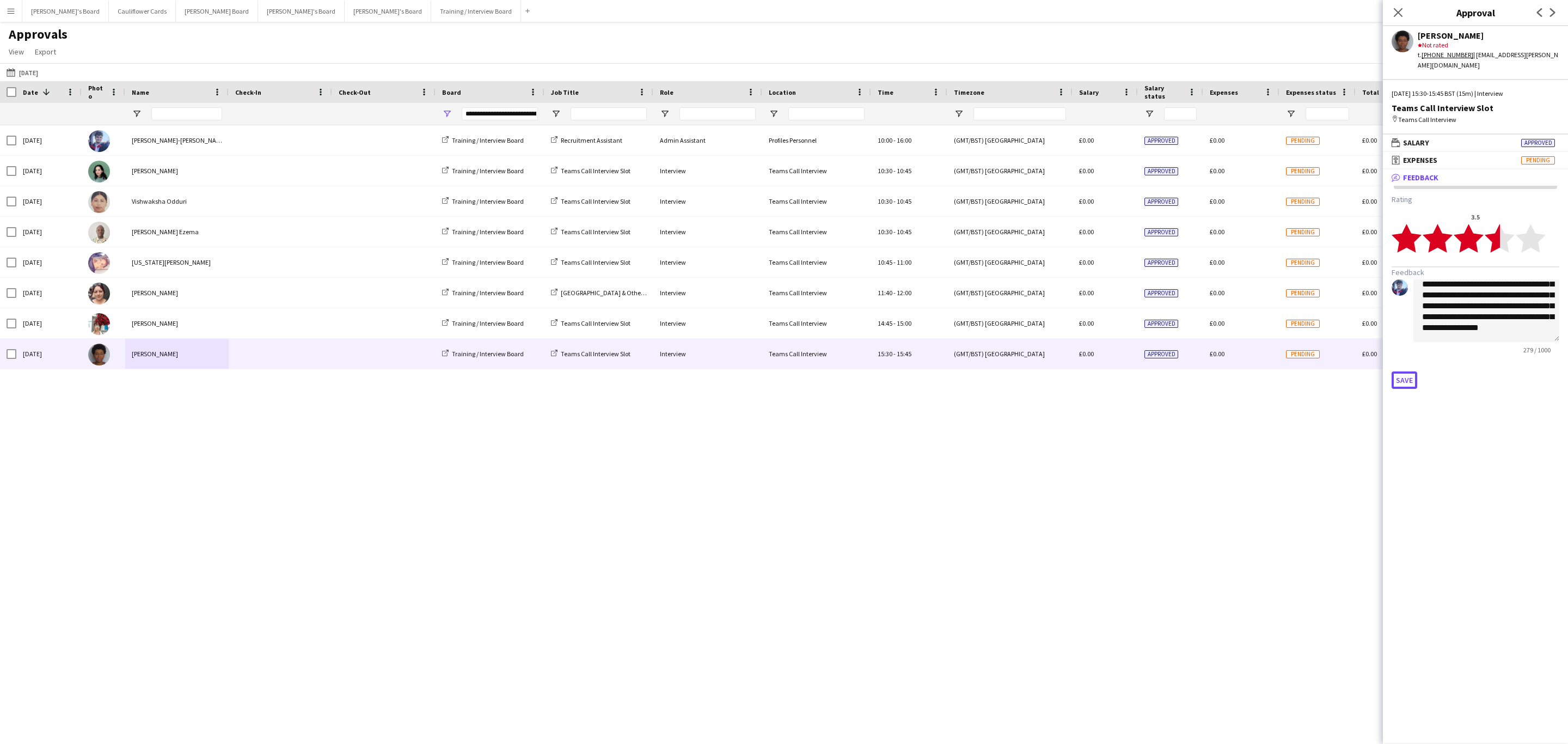
drag, startPoint x: 1406, startPoint y: 371, endPoint x: 1410, endPoint y: 364, distance: 8.1
click at [1405, 373] on button "Save" at bounding box center [1405, 380] width 26 height 17
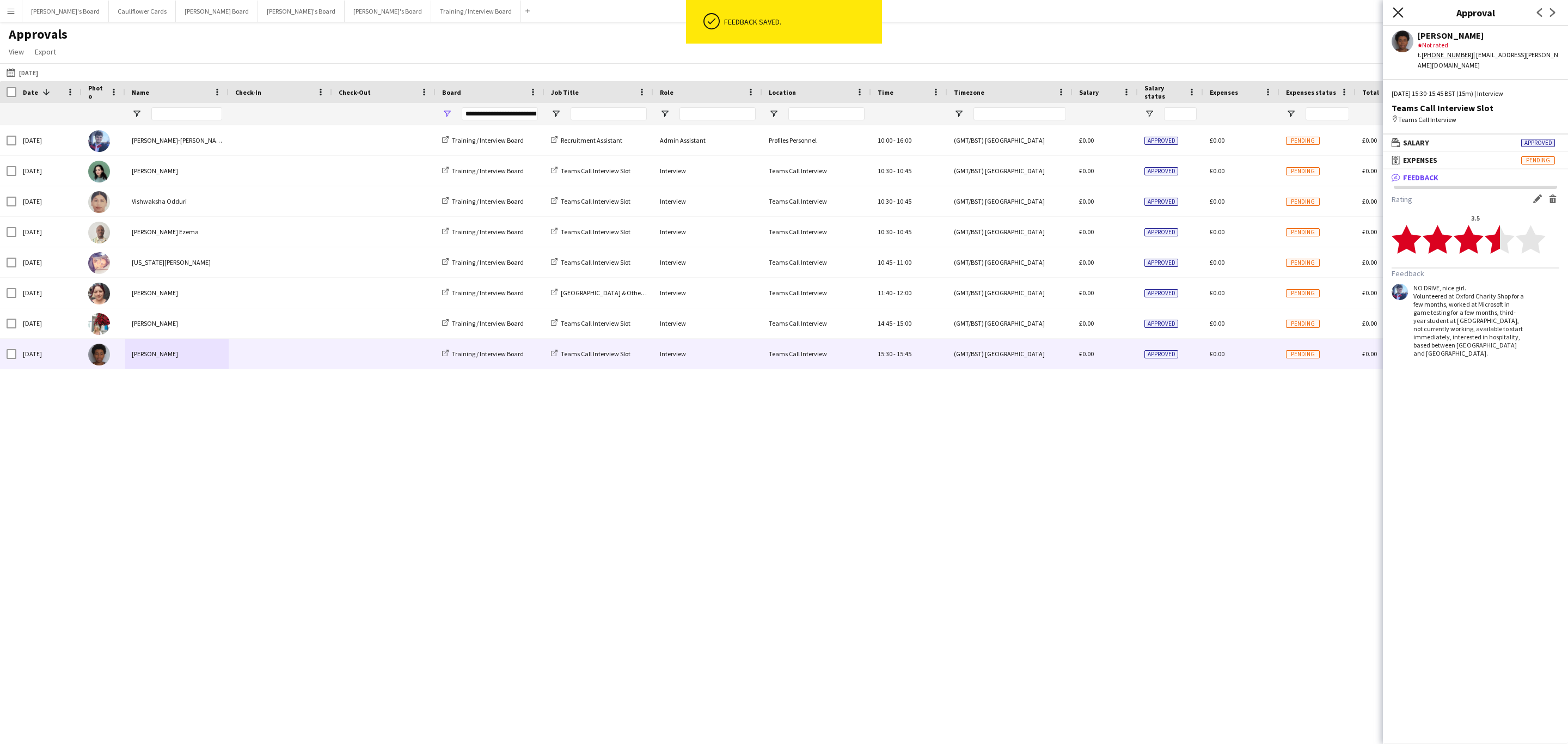
click at [1396, 12] on icon at bounding box center [1398, 12] width 10 height 10
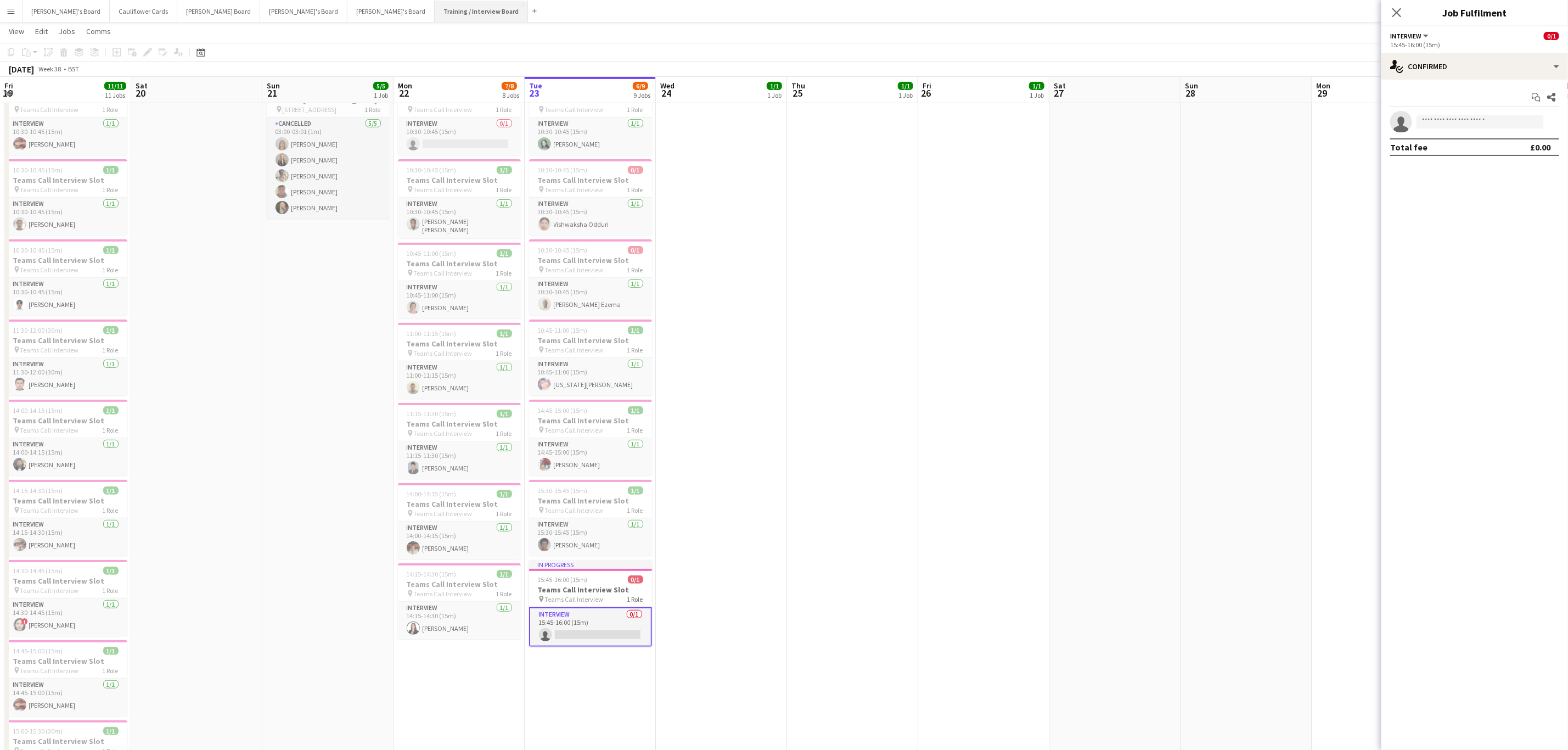
scroll to position [0, 296]
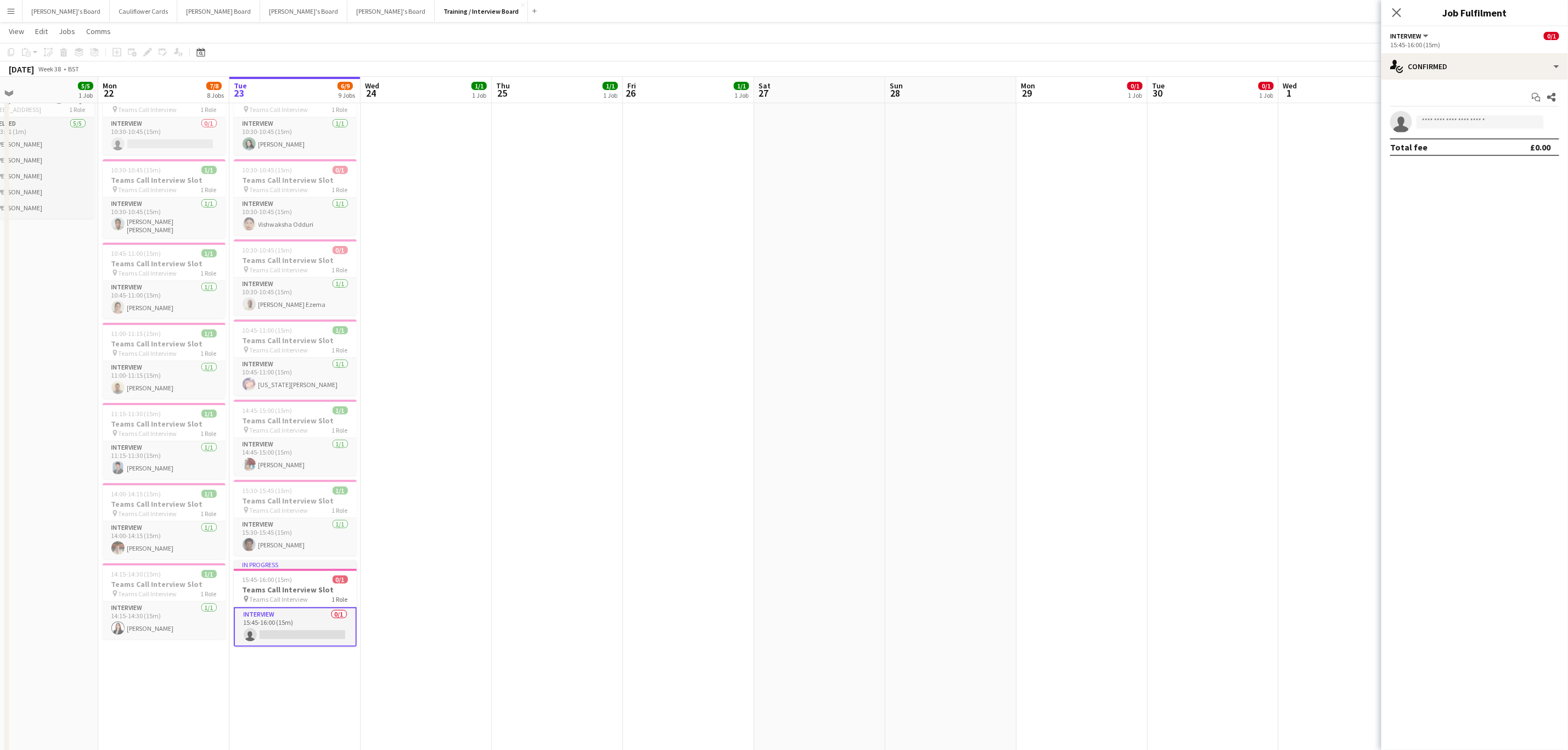
click at [280, 643] on app-card-role "Interview 0/1 15:45-16:00 (15m) single-neutral-actions" at bounding box center [295, 627] width 123 height 40
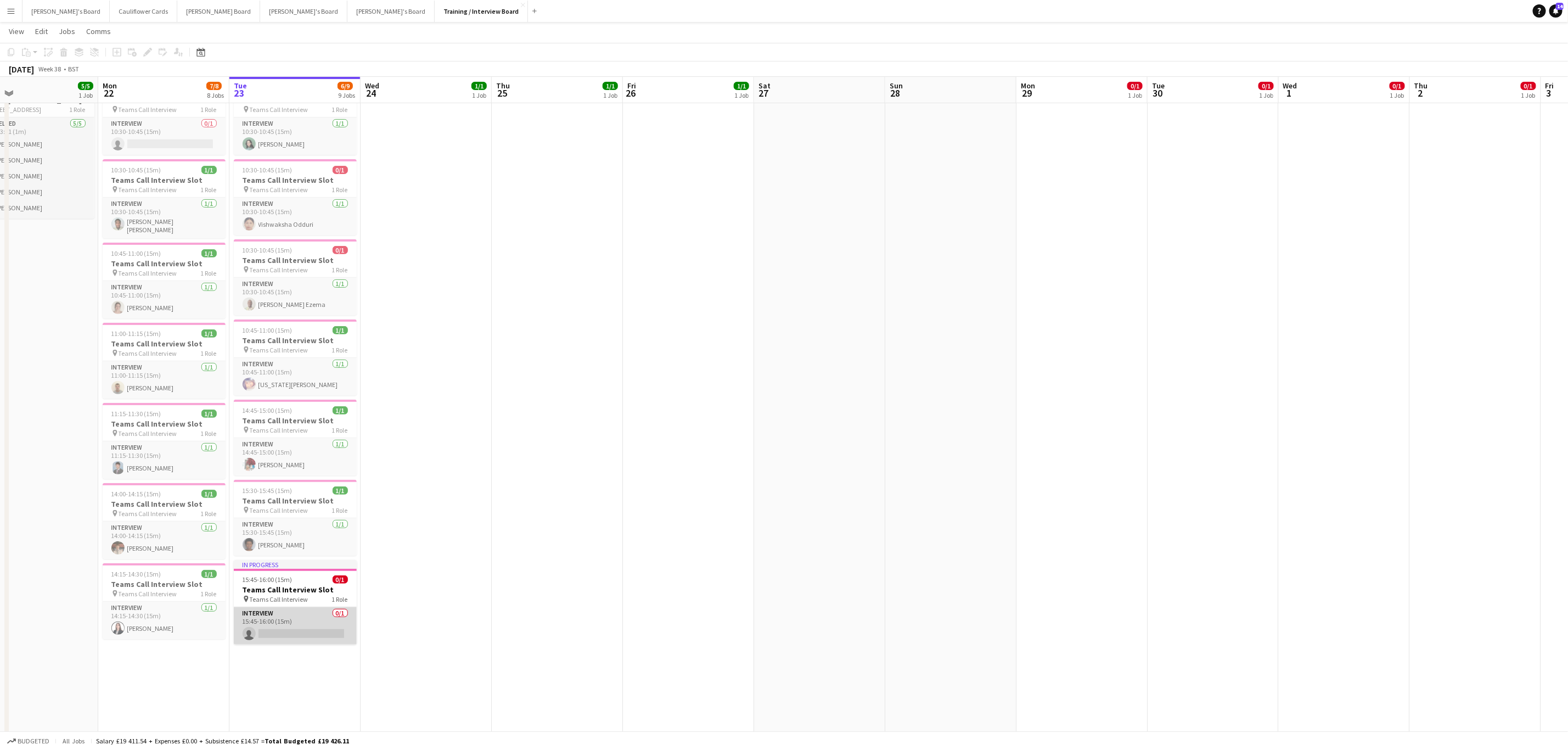
click at [285, 624] on app-card-role "Interview 0/1 15:45-16:00 (15m) single-neutral-actions" at bounding box center [295, 625] width 123 height 37
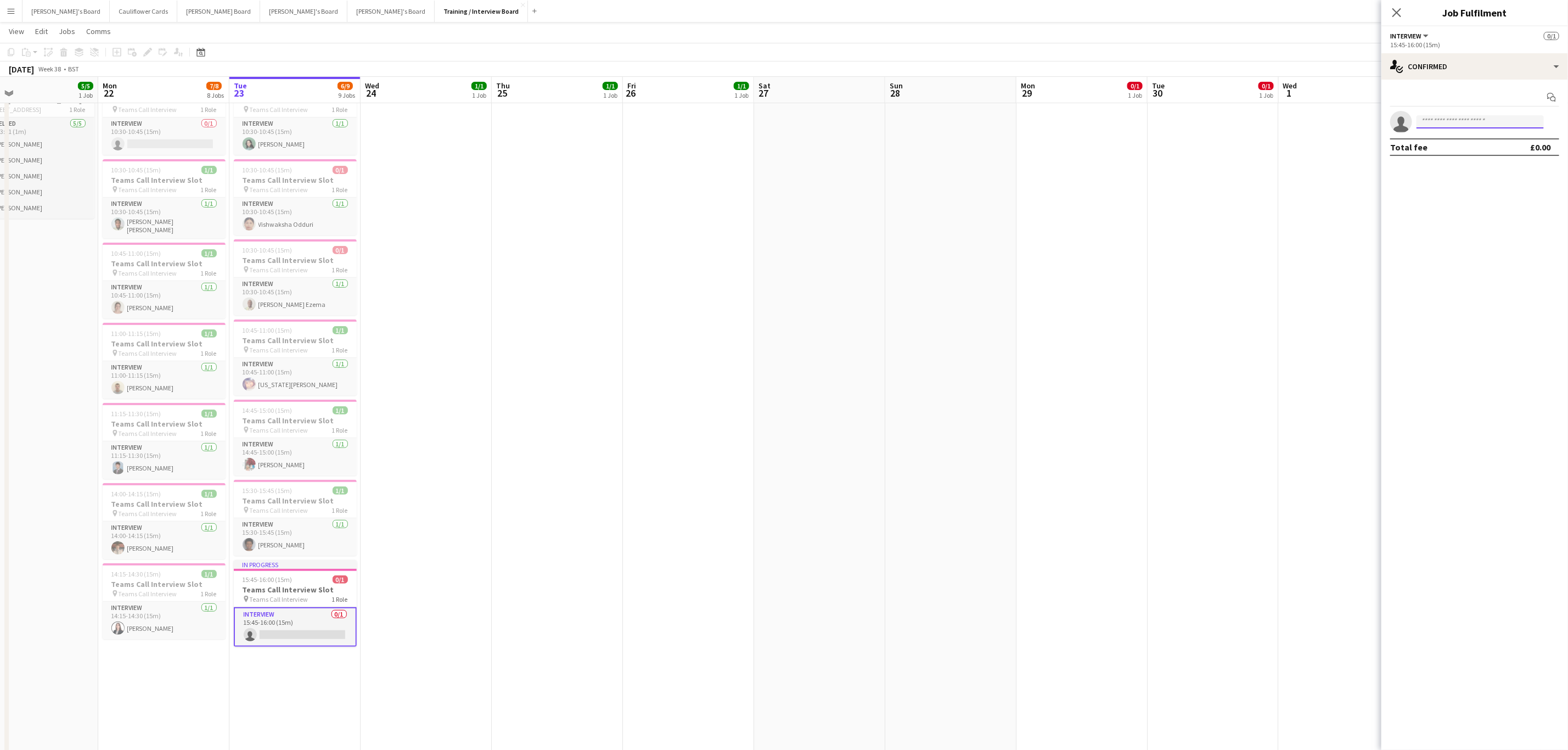
drag, startPoint x: 1488, startPoint y: 119, endPoint x: 1517, endPoint y: 152, distance: 43.9
click at [1488, 119] on input at bounding box center [1480, 122] width 128 height 13
click at [1463, 117] on input at bounding box center [1480, 122] width 128 height 13
paste input "**********"
type input "**********"
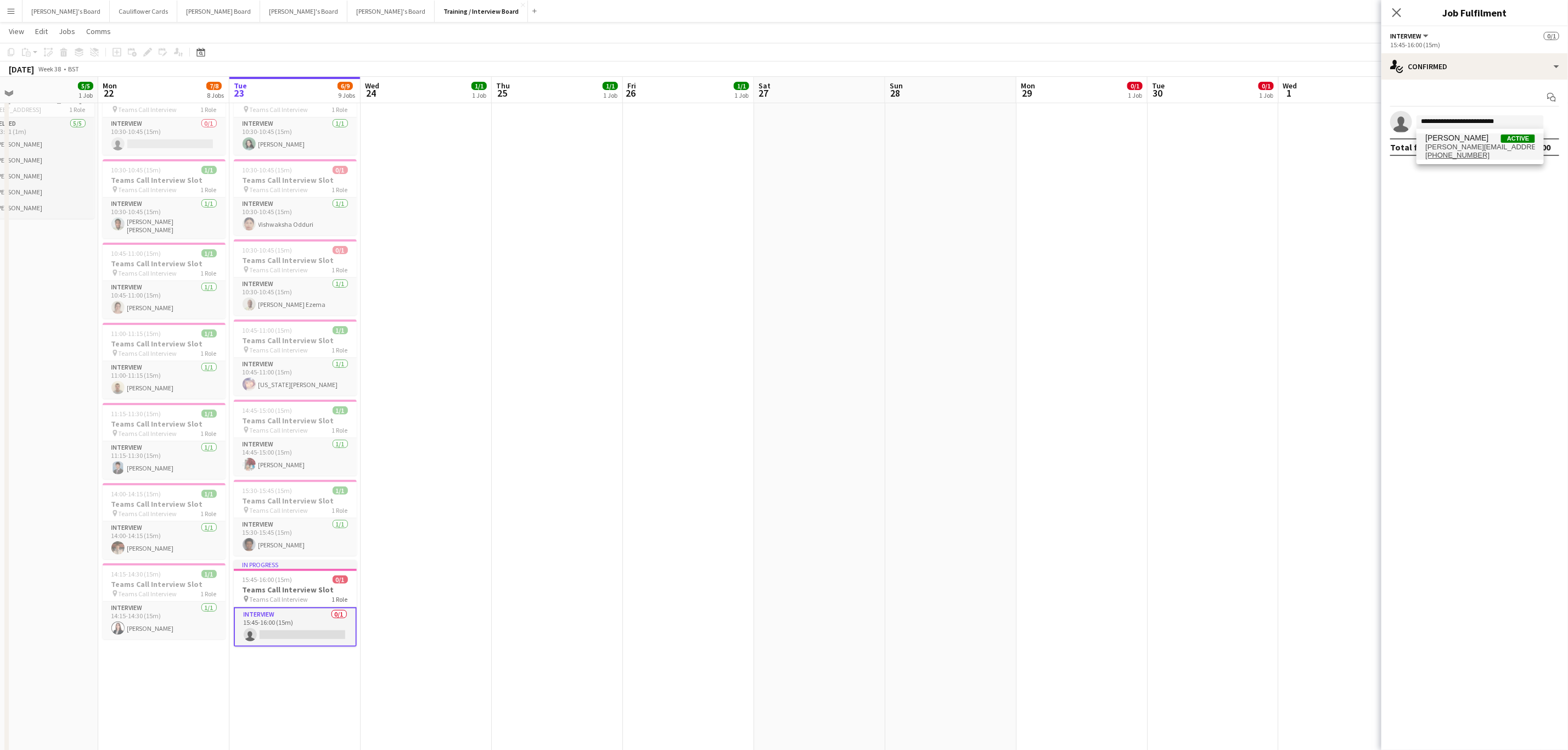
click at [1472, 141] on span "[PERSON_NAME]" at bounding box center [1457, 138] width 63 height 9
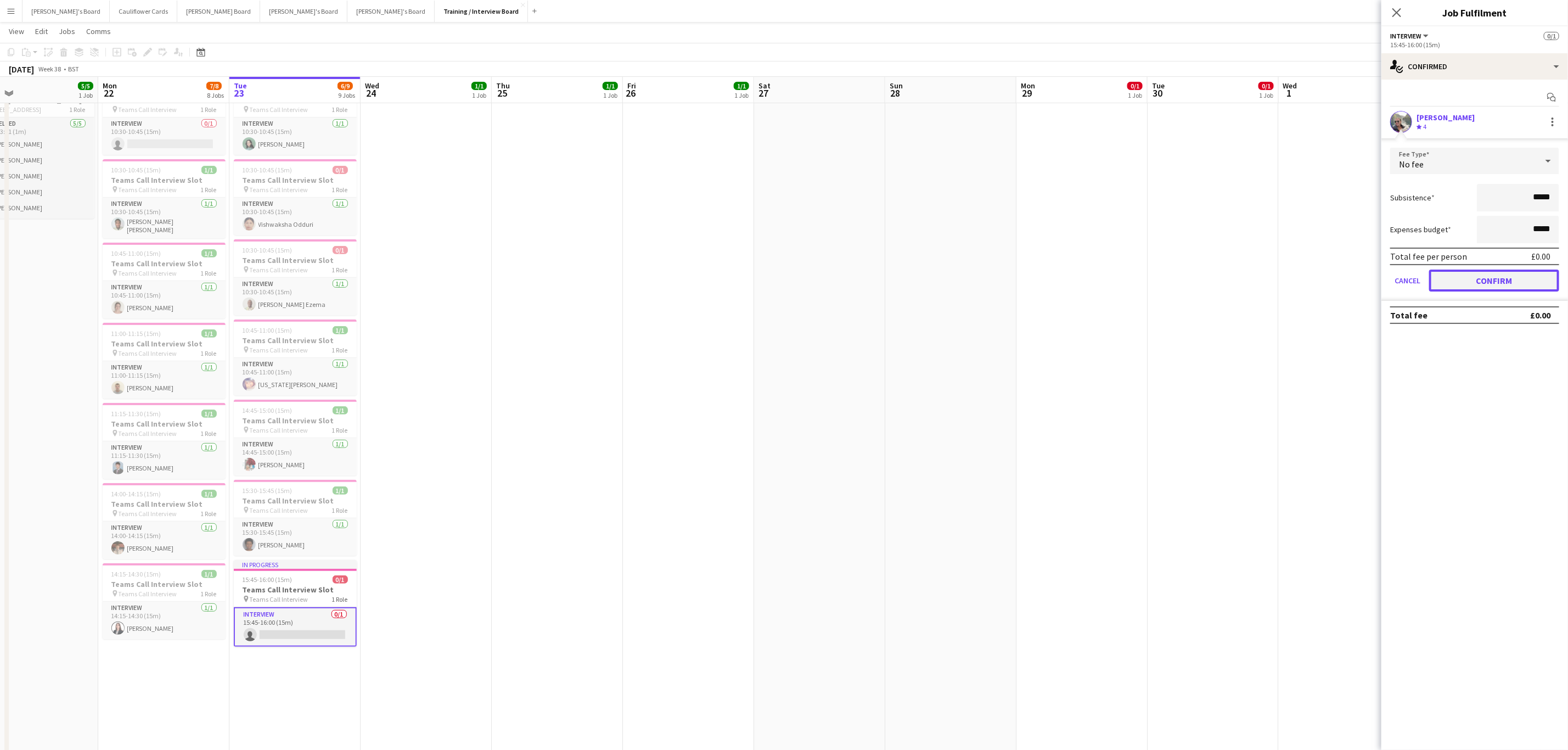
click at [1488, 287] on button "Confirm" at bounding box center [1494, 280] width 130 height 22
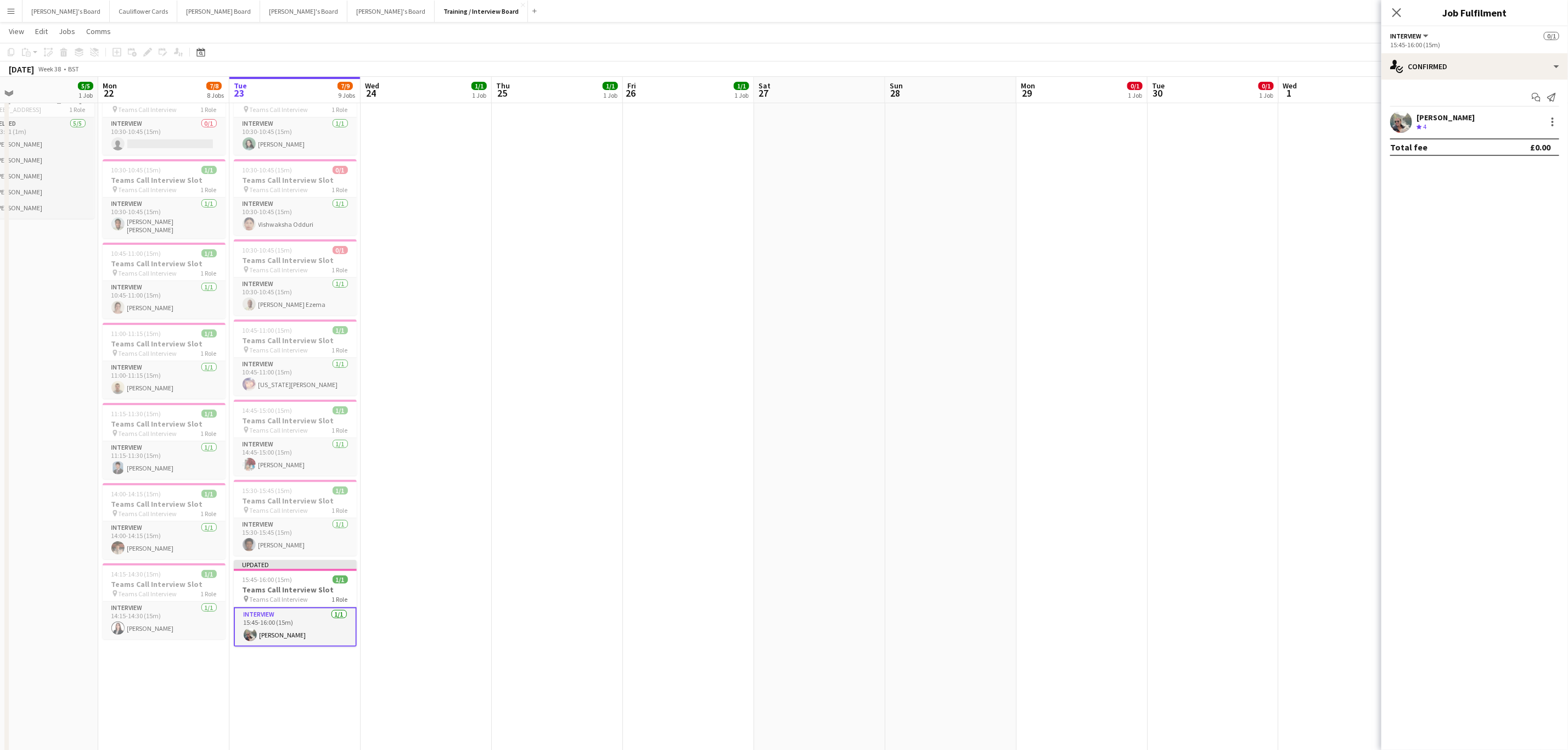
click at [340, 707] on app-date-cell "In progress 10:00-16:00 (6h) 1/1 pin Profiles Personnel 1 Role Admin Assistant …" at bounding box center [295, 667] width 131 height 1584
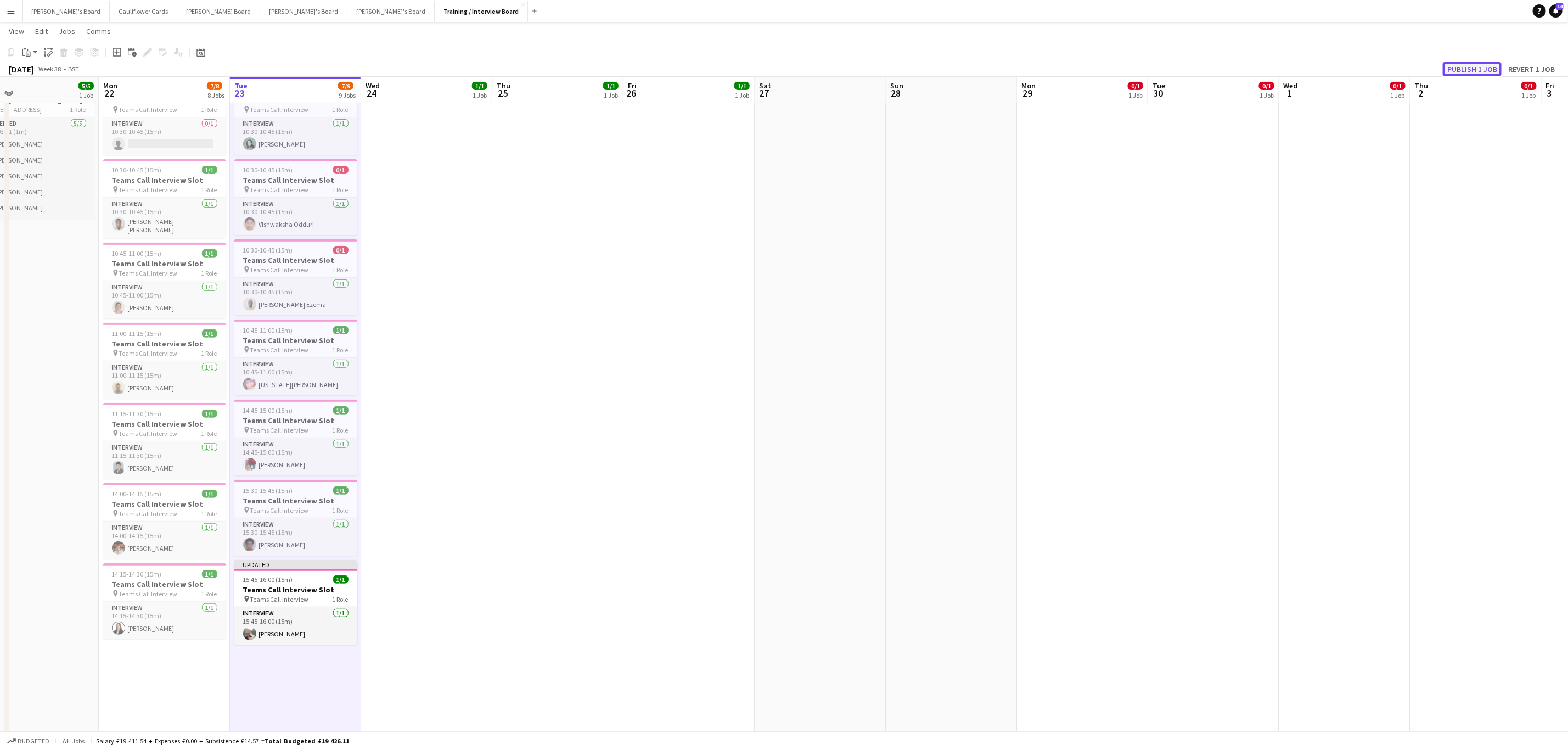
click at [1485, 67] on button "Publish 1 job" at bounding box center [1472, 69] width 59 height 15
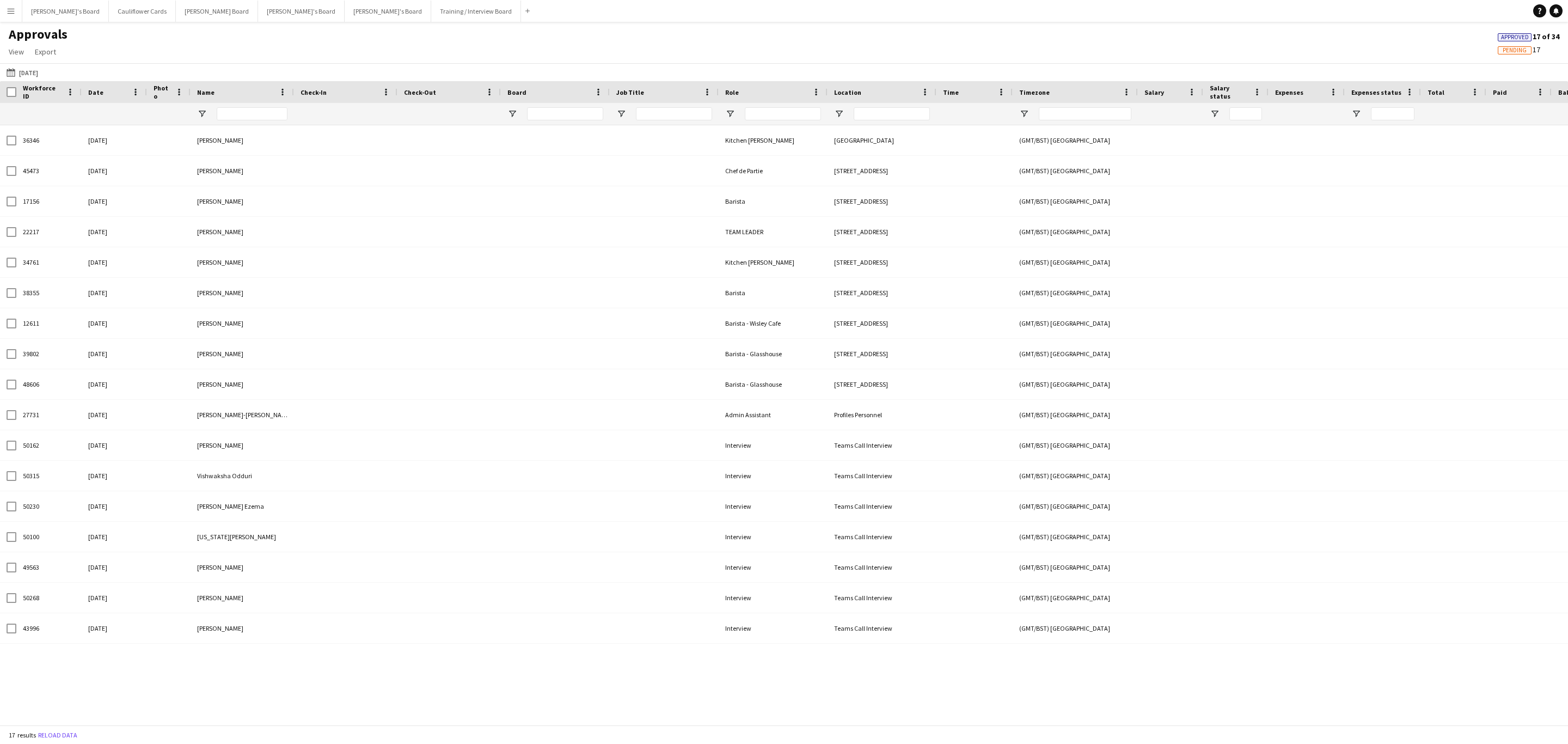
type input "**********"
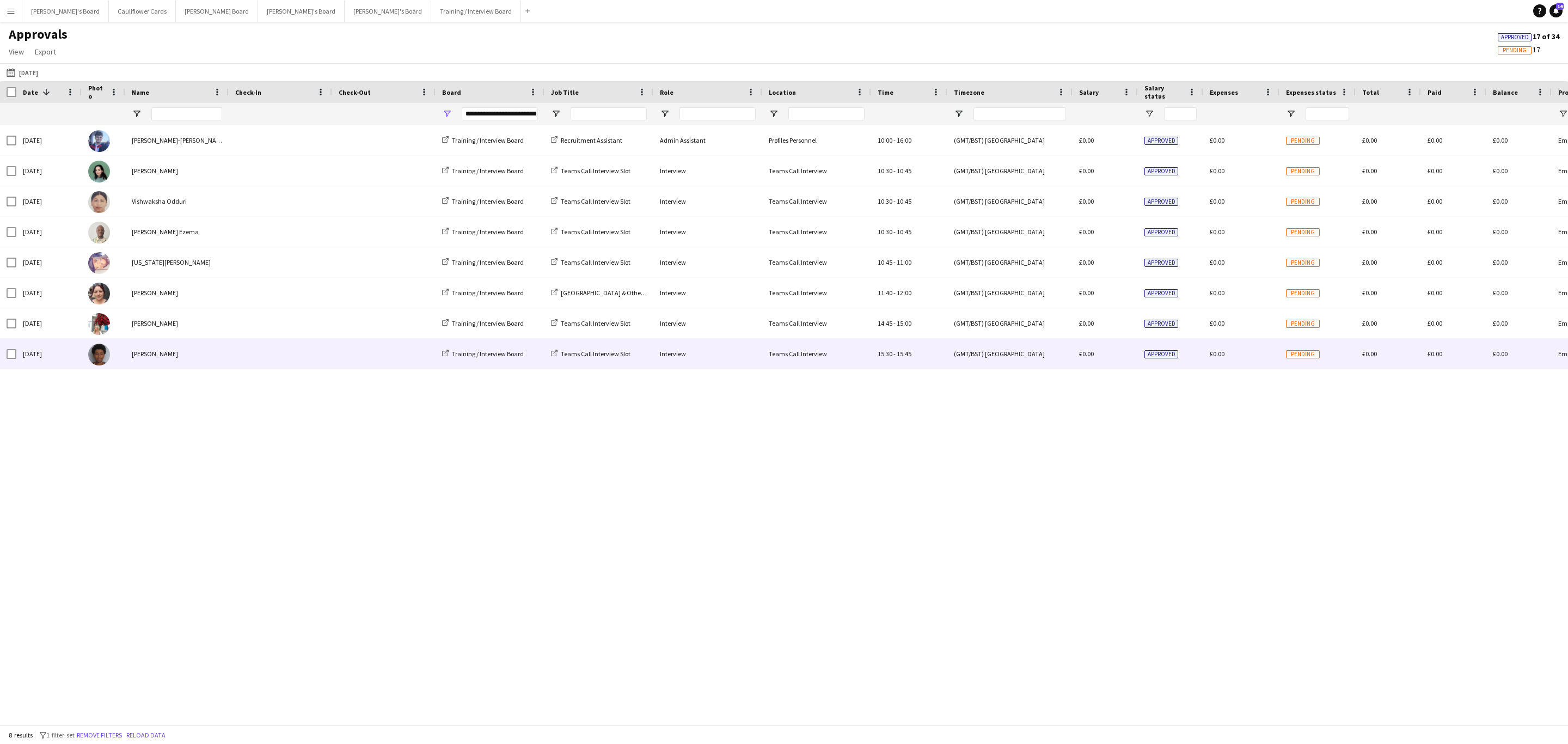
click at [292, 355] on span at bounding box center [280, 353] width 91 height 30
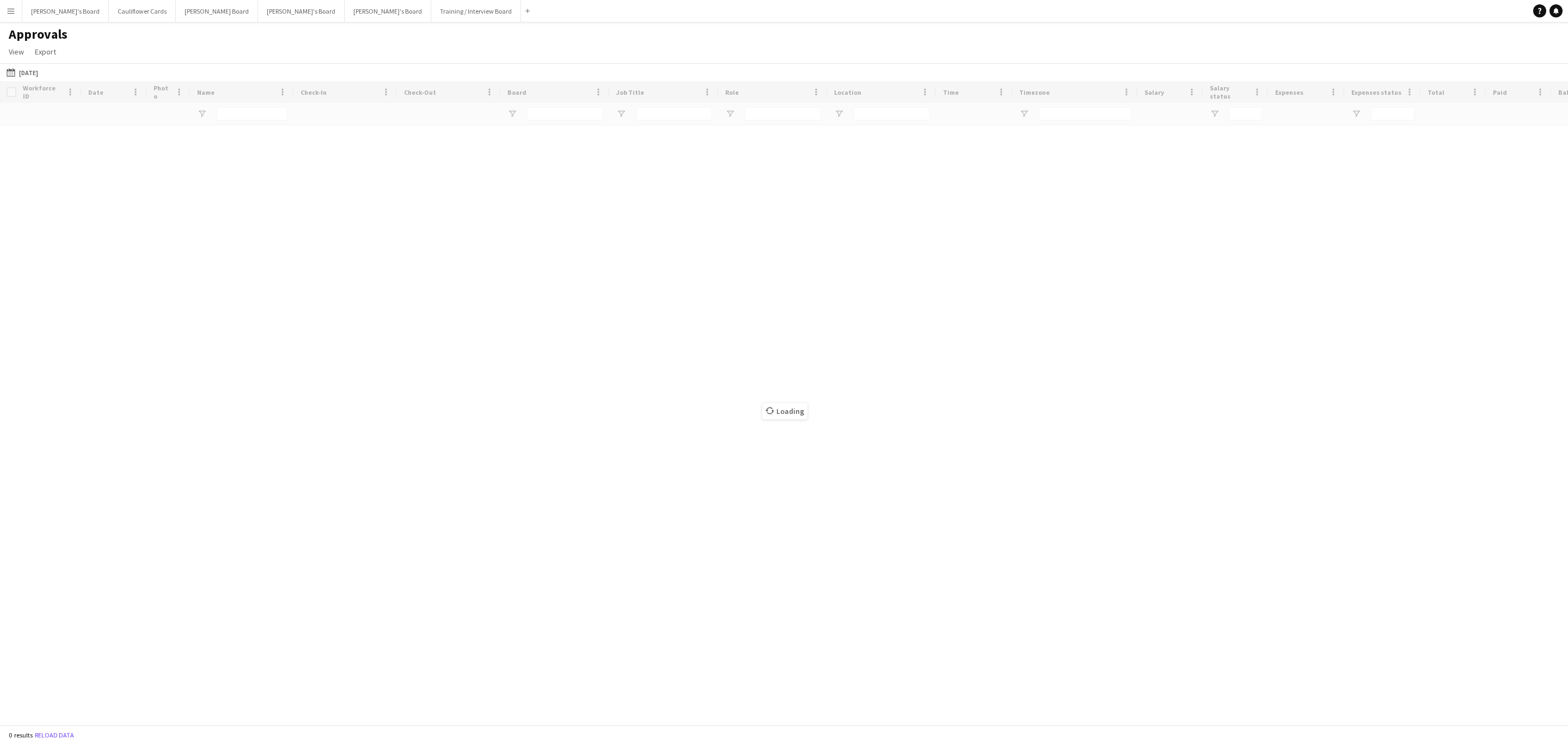
type input "**********"
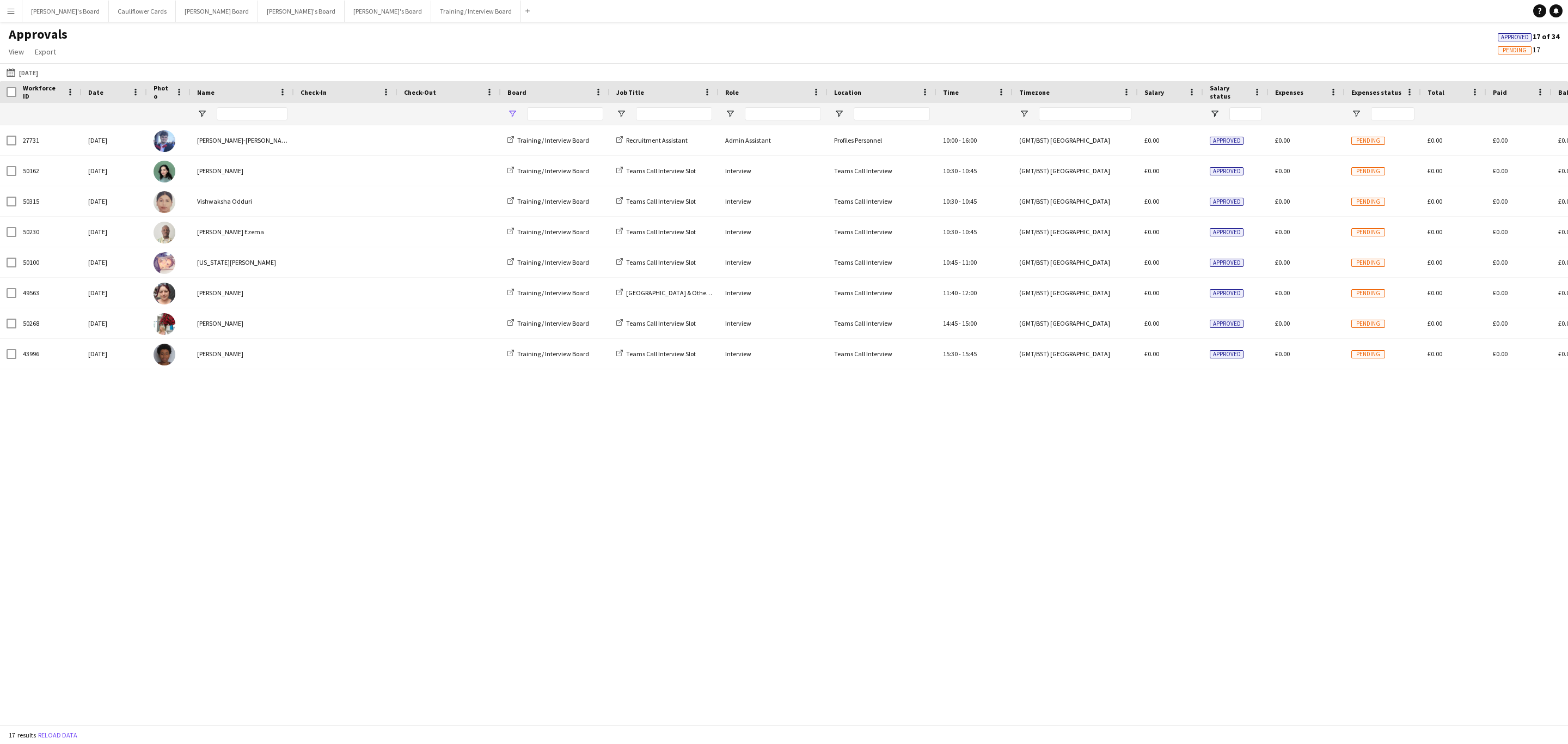
type input "**********"
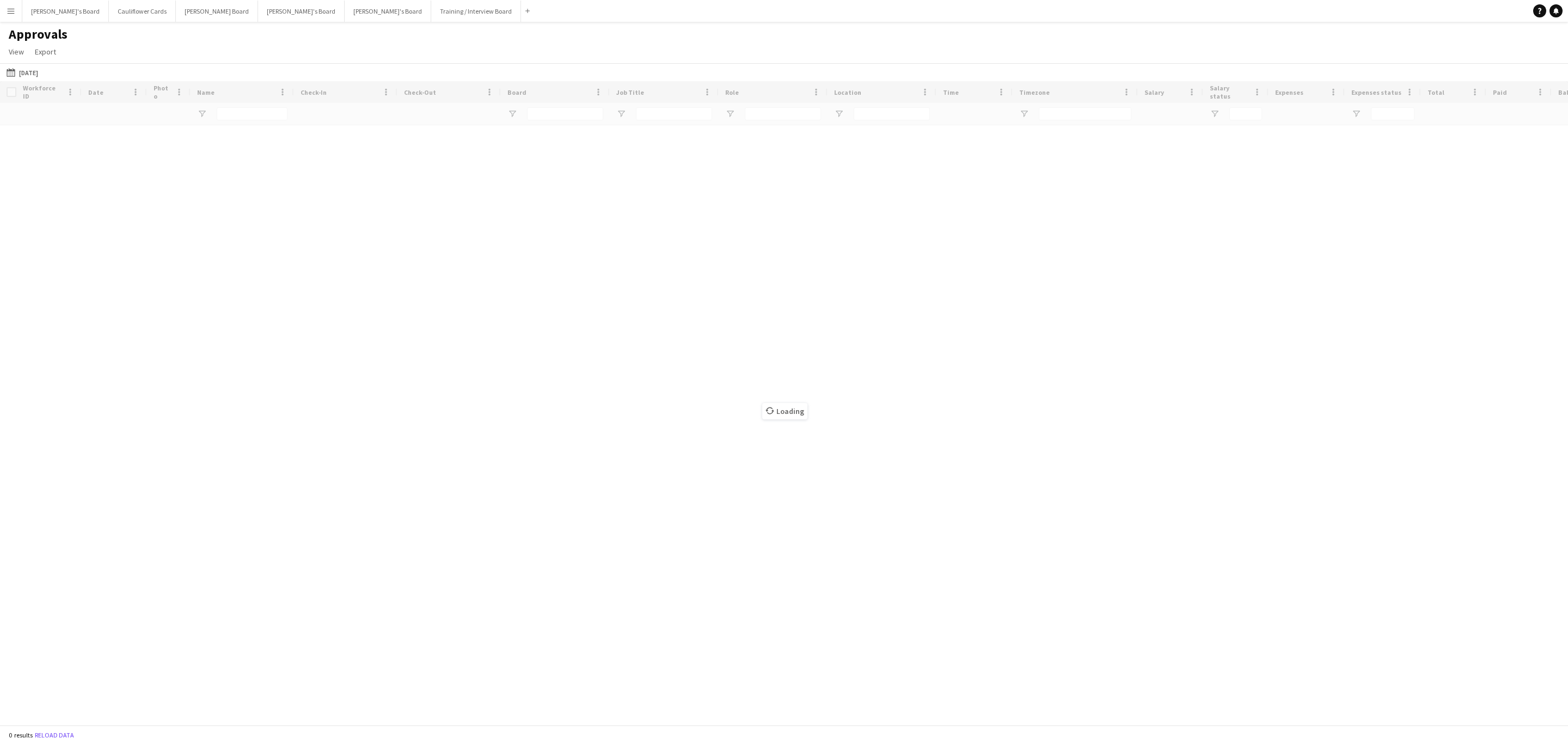
type input "**********"
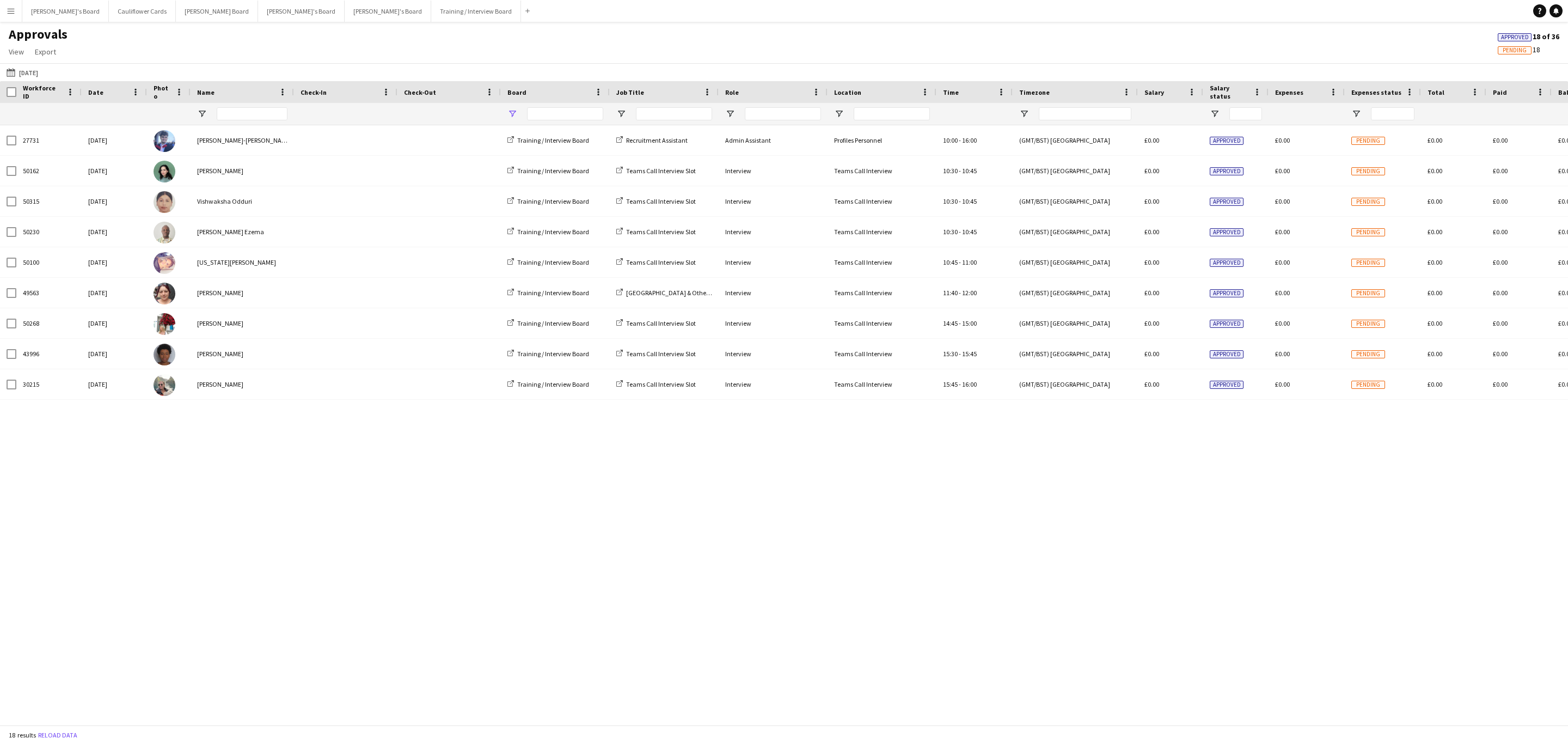
type input "**********"
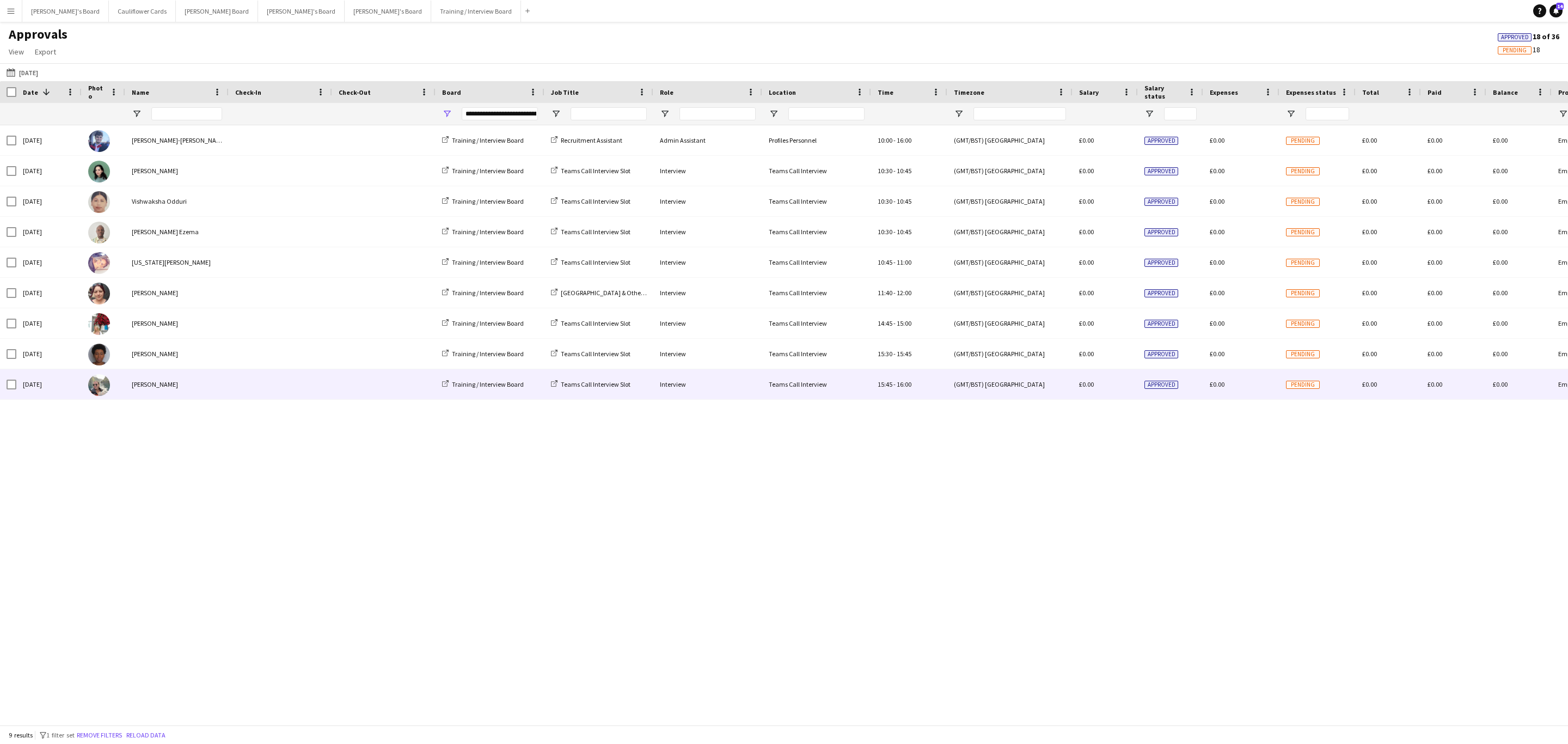
drag, startPoint x: 270, startPoint y: 378, endPoint x: 252, endPoint y: 386, distance: 19.7
click at [263, 381] on span at bounding box center [280, 384] width 91 height 30
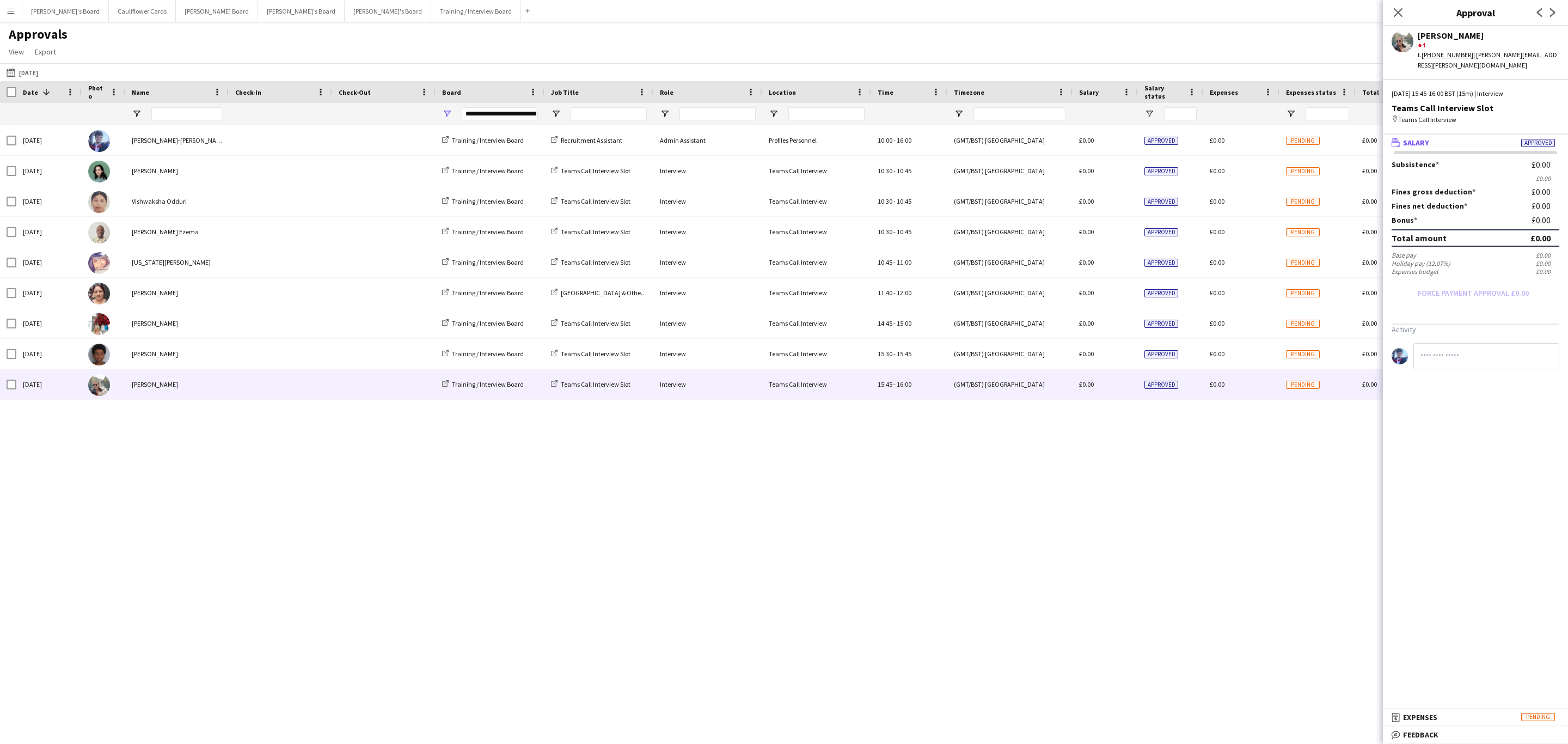
click at [1460, 735] on mat-panel-title "bubble-pencil Feedback" at bounding box center [1472, 734] width 180 height 9
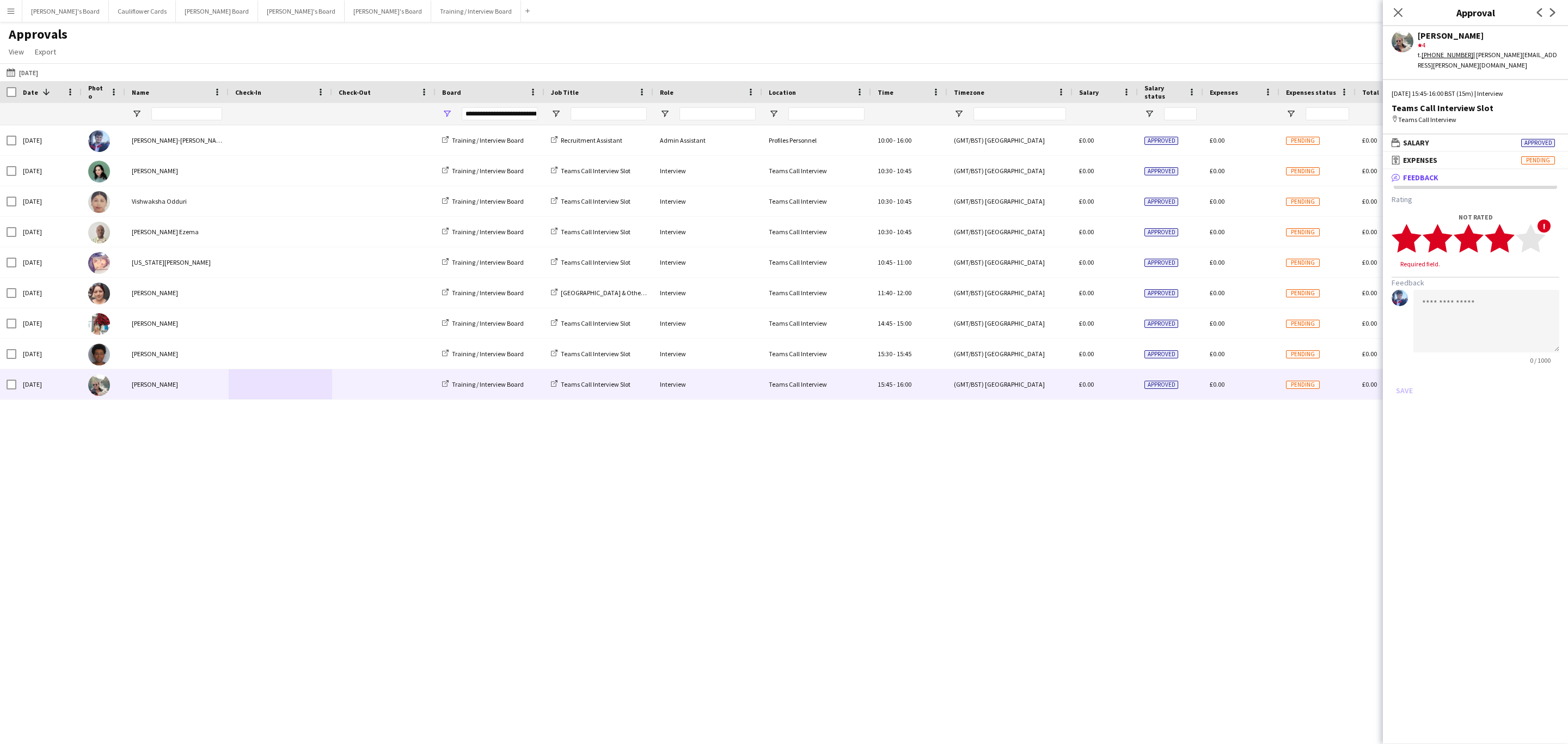
click at [1513, 229] on icon "star" at bounding box center [1499, 238] width 30 height 30
click at [1509, 280] on textarea at bounding box center [1486, 310] width 146 height 62
click at [1438, 304] on textarea "*********" at bounding box center [1486, 310] width 146 height 62
paste textarea "**********"
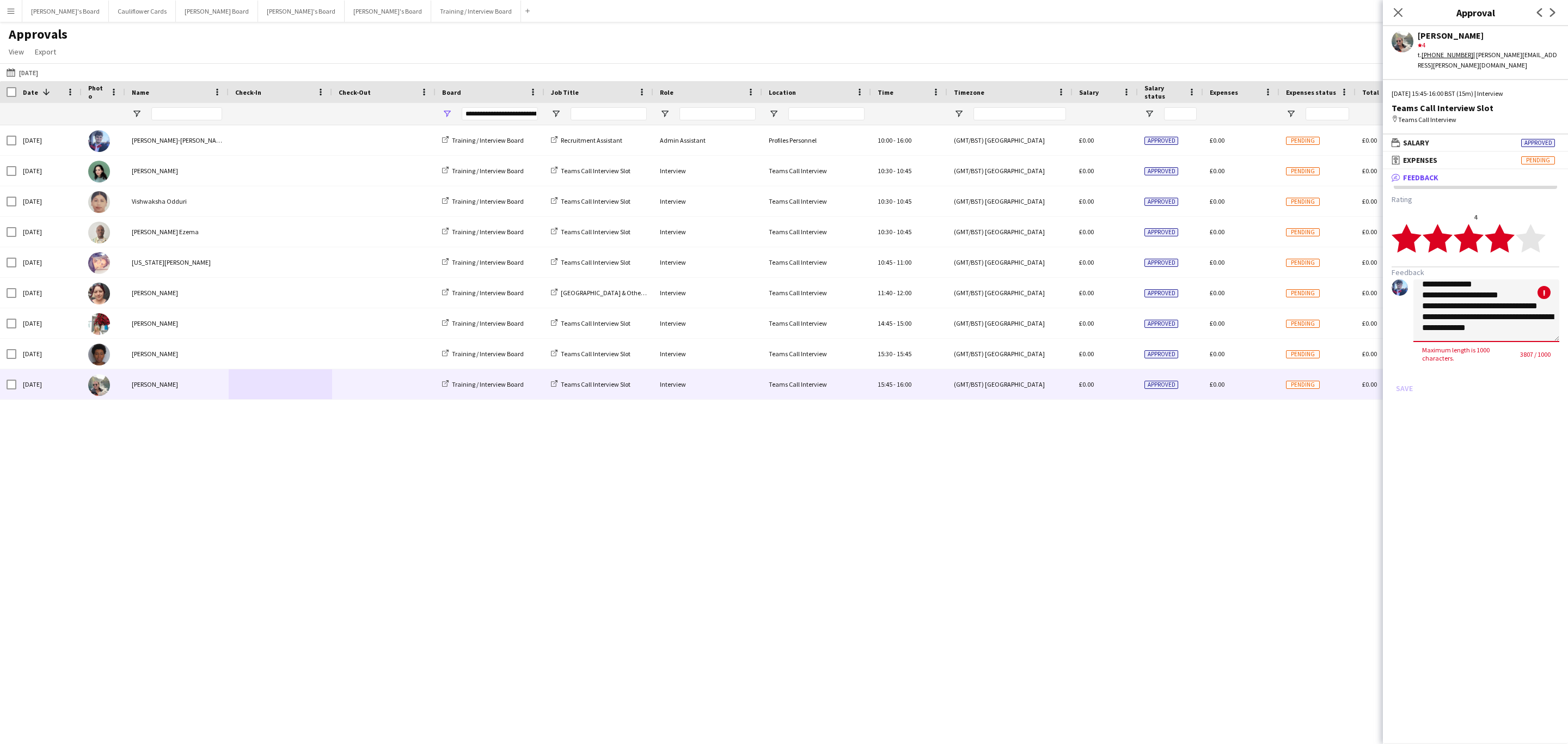
click at [1438, 304] on textarea at bounding box center [1486, 310] width 146 height 62
drag, startPoint x: 1506, startPoint y: 324, endPoint x: 1421, endPoint y: 293, distance: 90.5
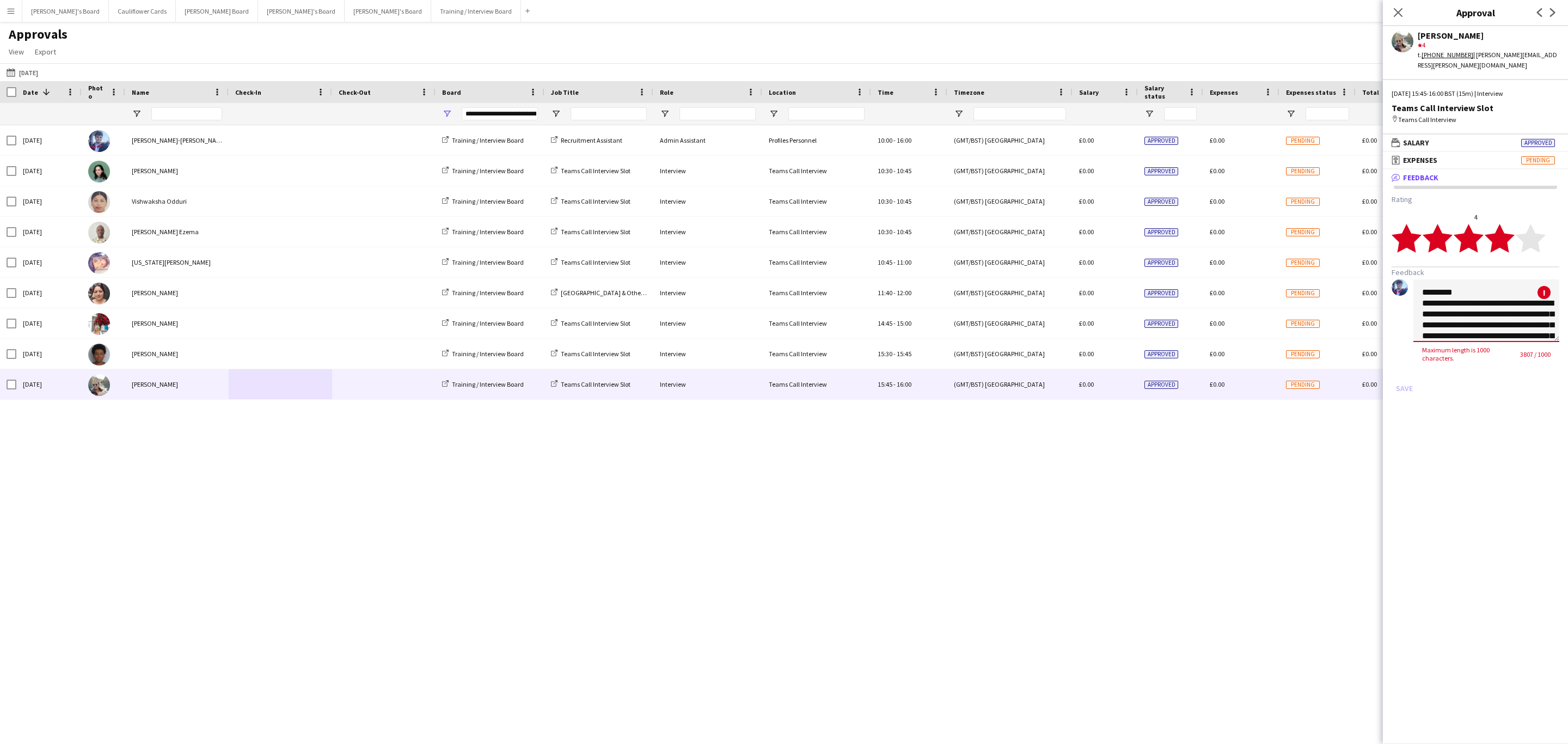
click at [1423, 293] on textarea at bounding box center [1486, 310] width 146 height 62
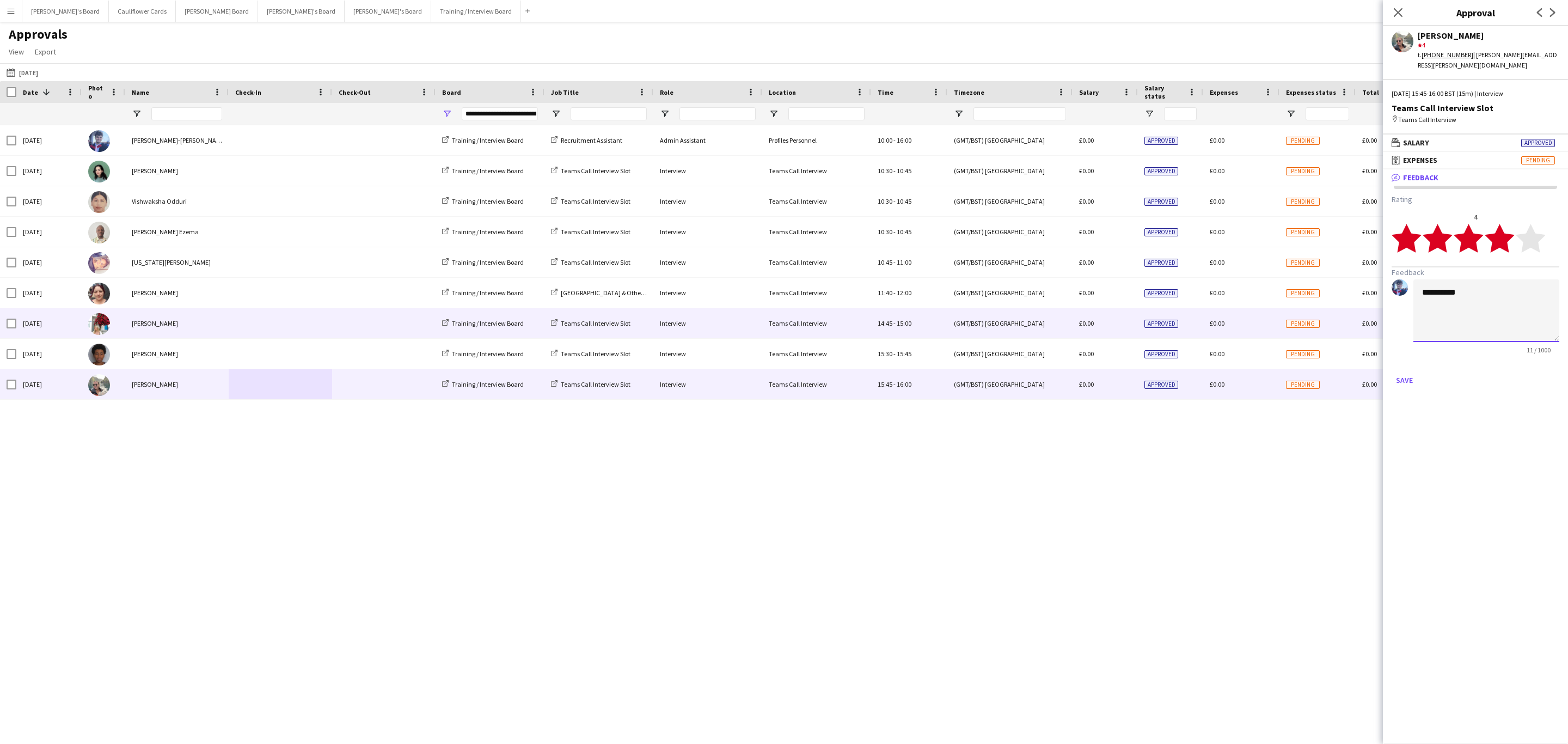
paste textarea "**********"
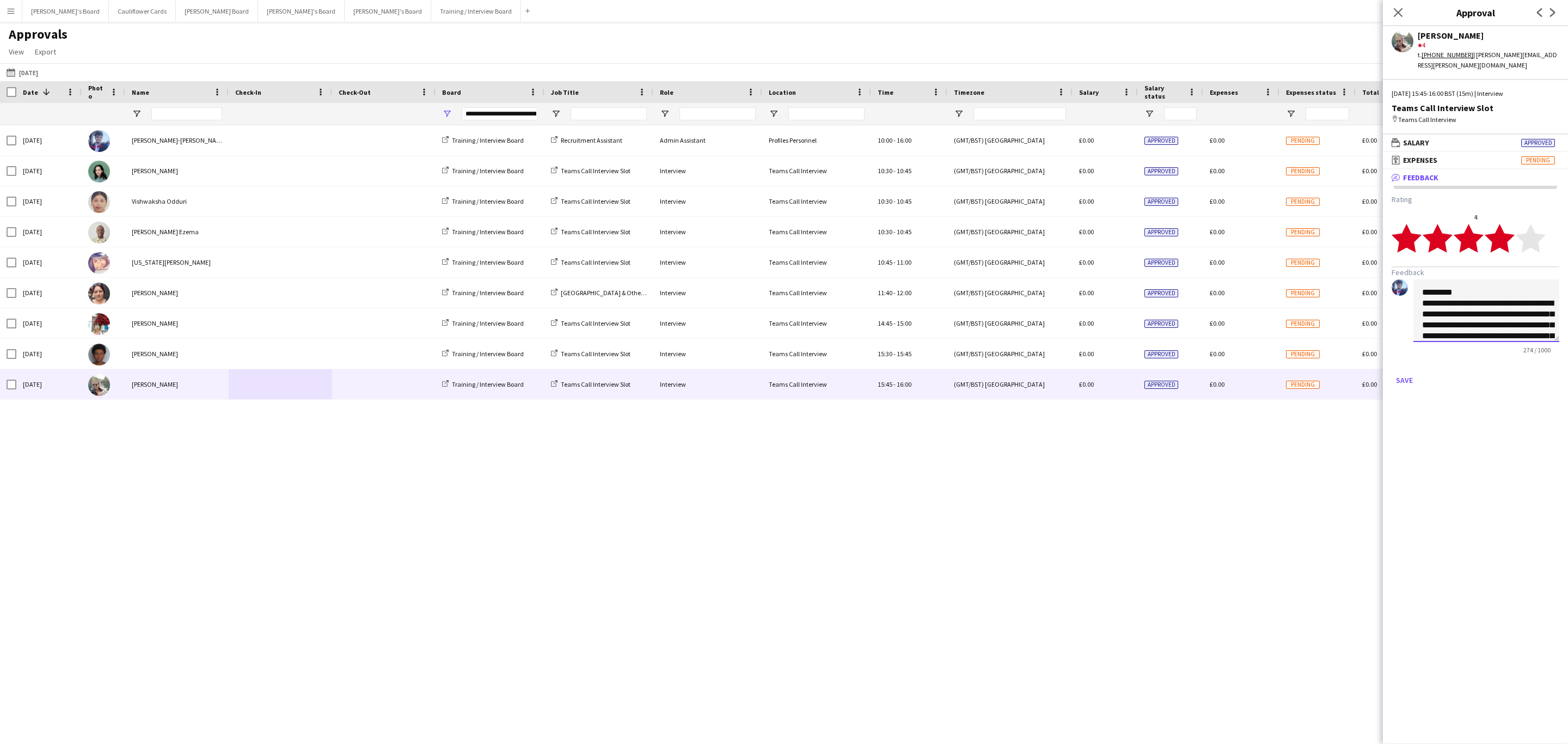
type textarea "**********"
click at [1400, 371] on button "Save" at bounding box center [1405, 380] width 26 height 17
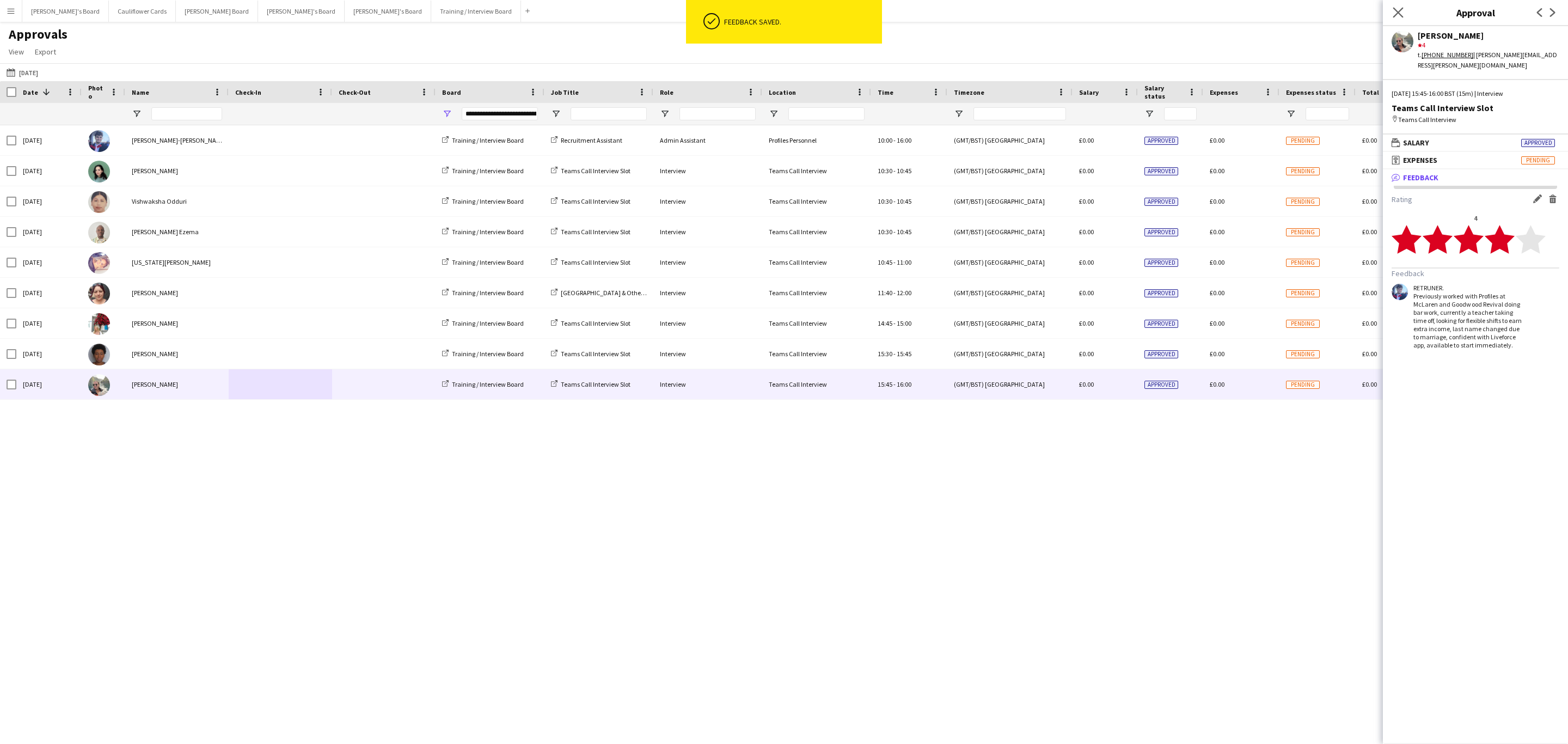
click at [1393, 15] on icon "Close pop-in" at bounding box center [1398, 12] width 10 height 10
